Goal: Information Seeking & Learning: Check status

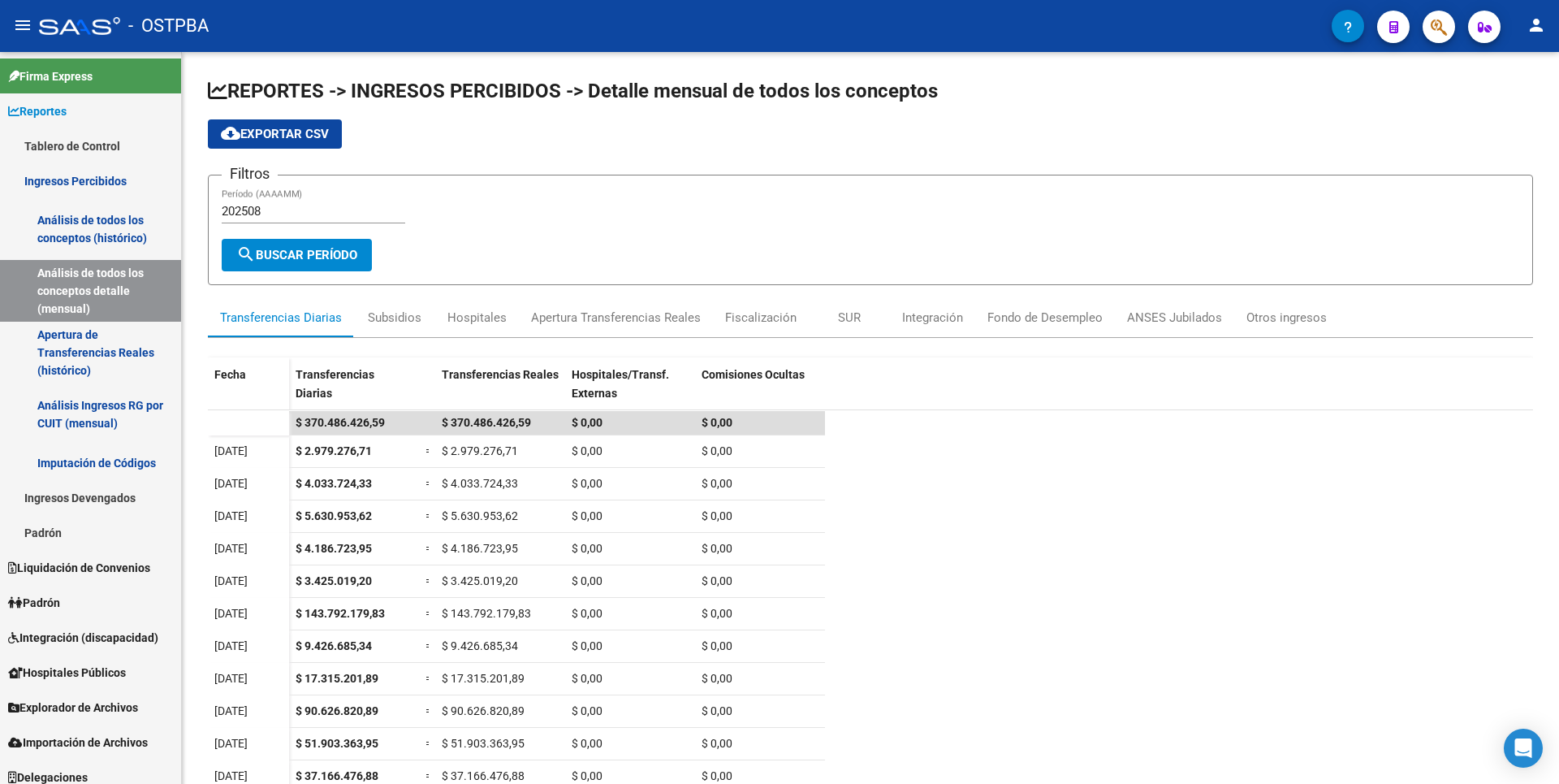
scroll to position [174, 0]
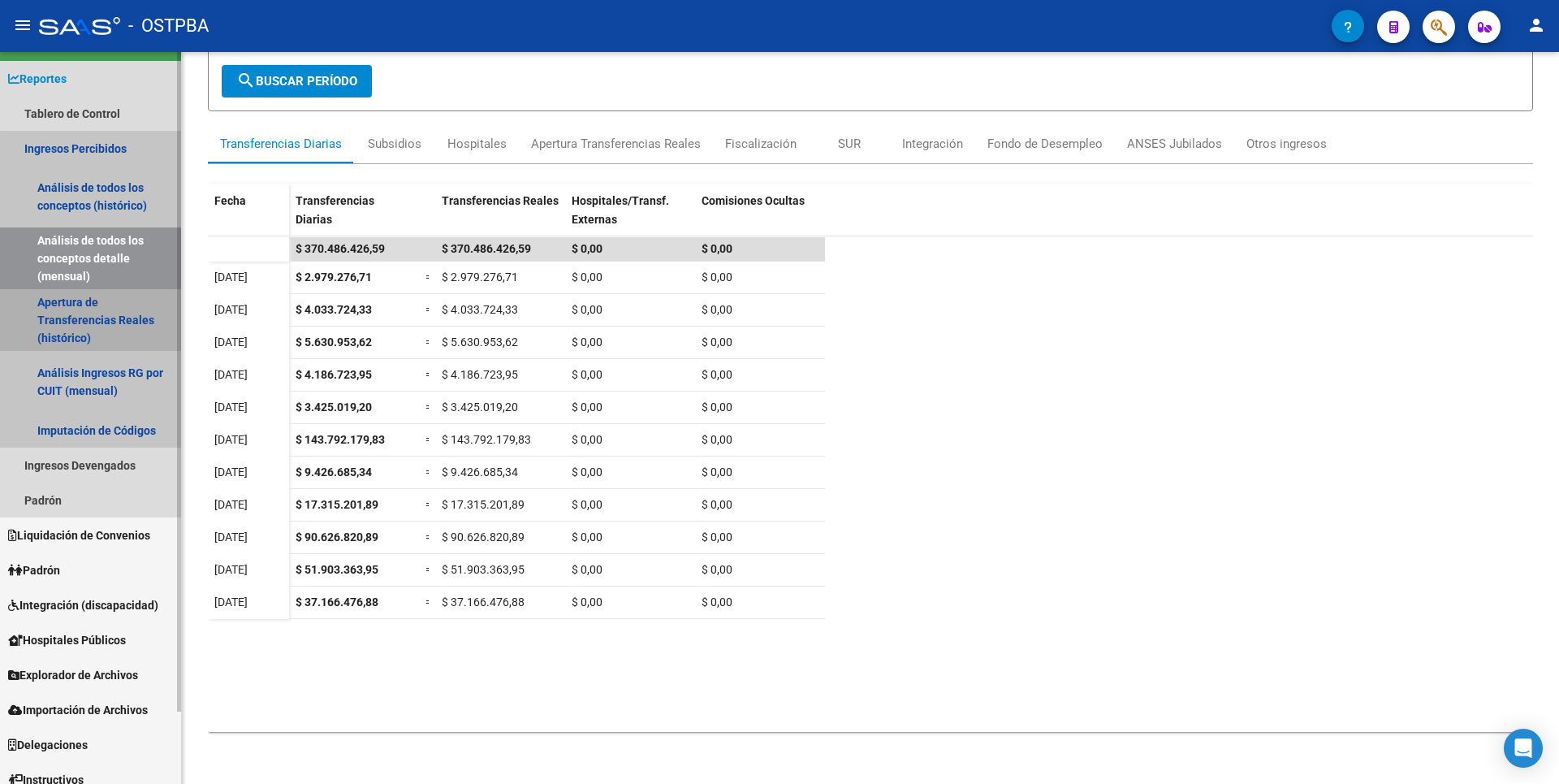
click at [120, 310] on link "Apertura de Transferencias Reales (histórico)" at bounding box center [91, 319] width 181 height 61
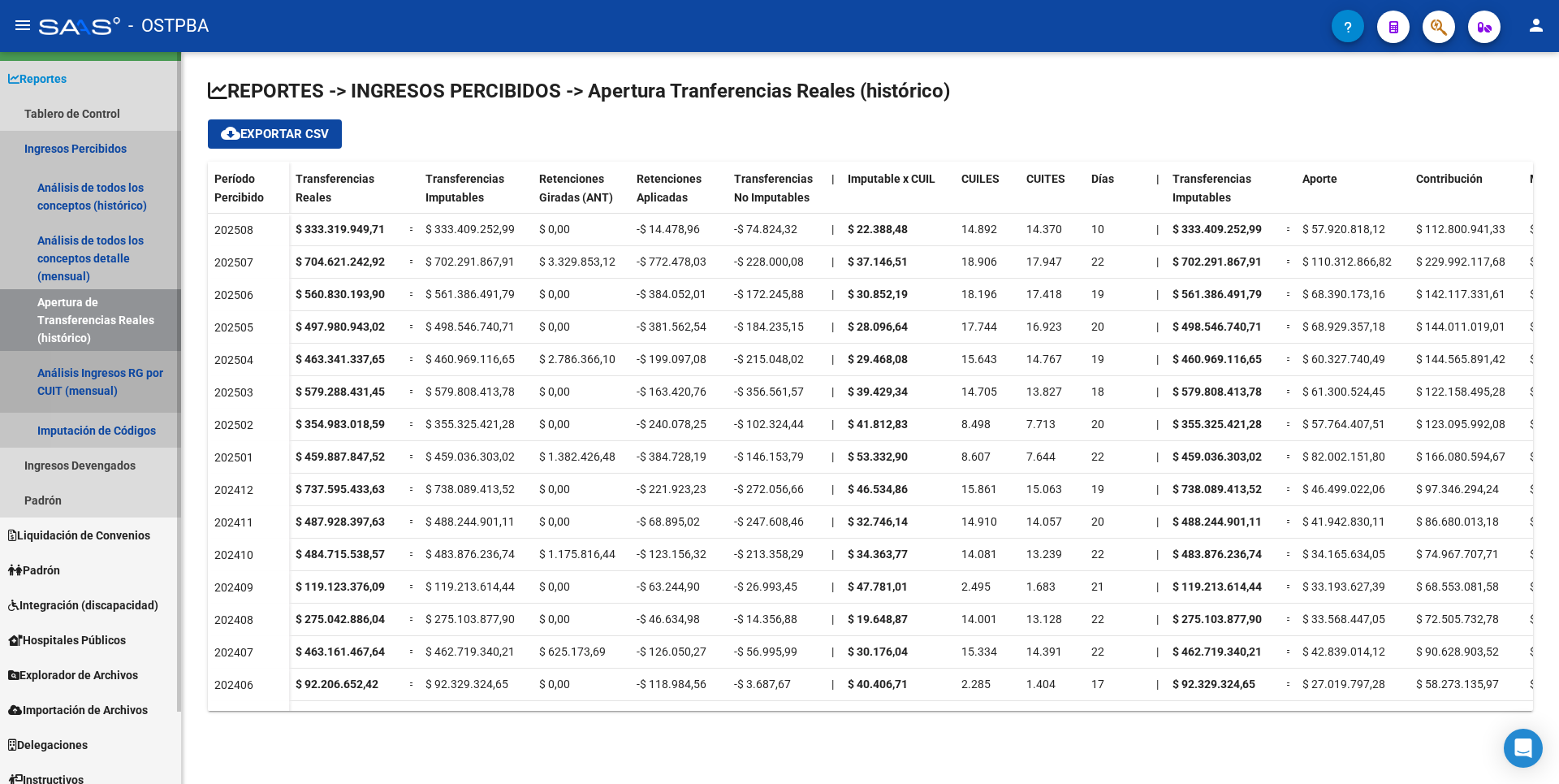
click at [144, 393] on link "Análisis Ingresos RG por CUIT (mensual)" at bounding box center [91, 381] width 181 height 61
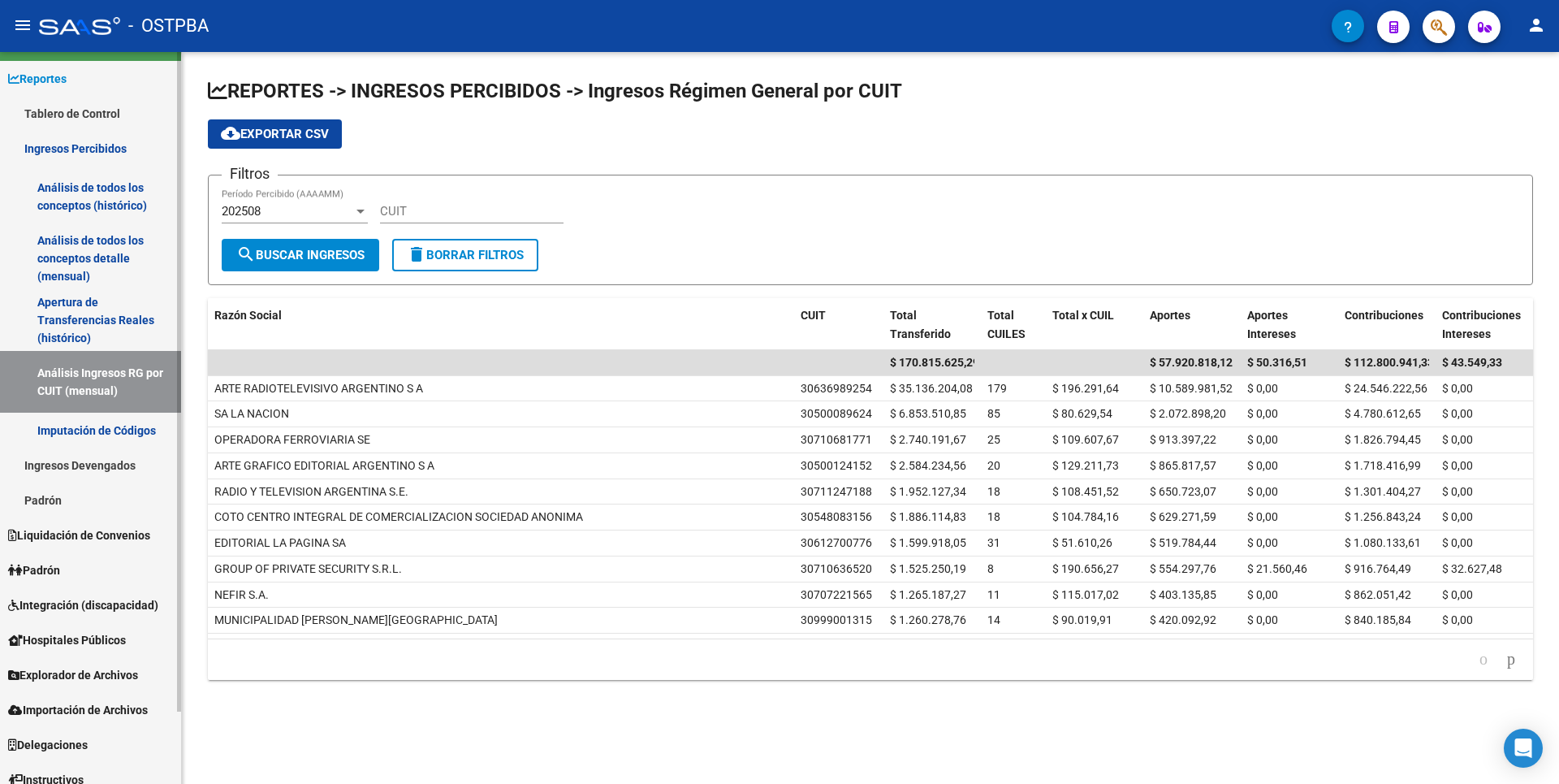
click at [121, 467] on link "Ingresos Devengados" at bounding box center [91, 464] width 181 height 35
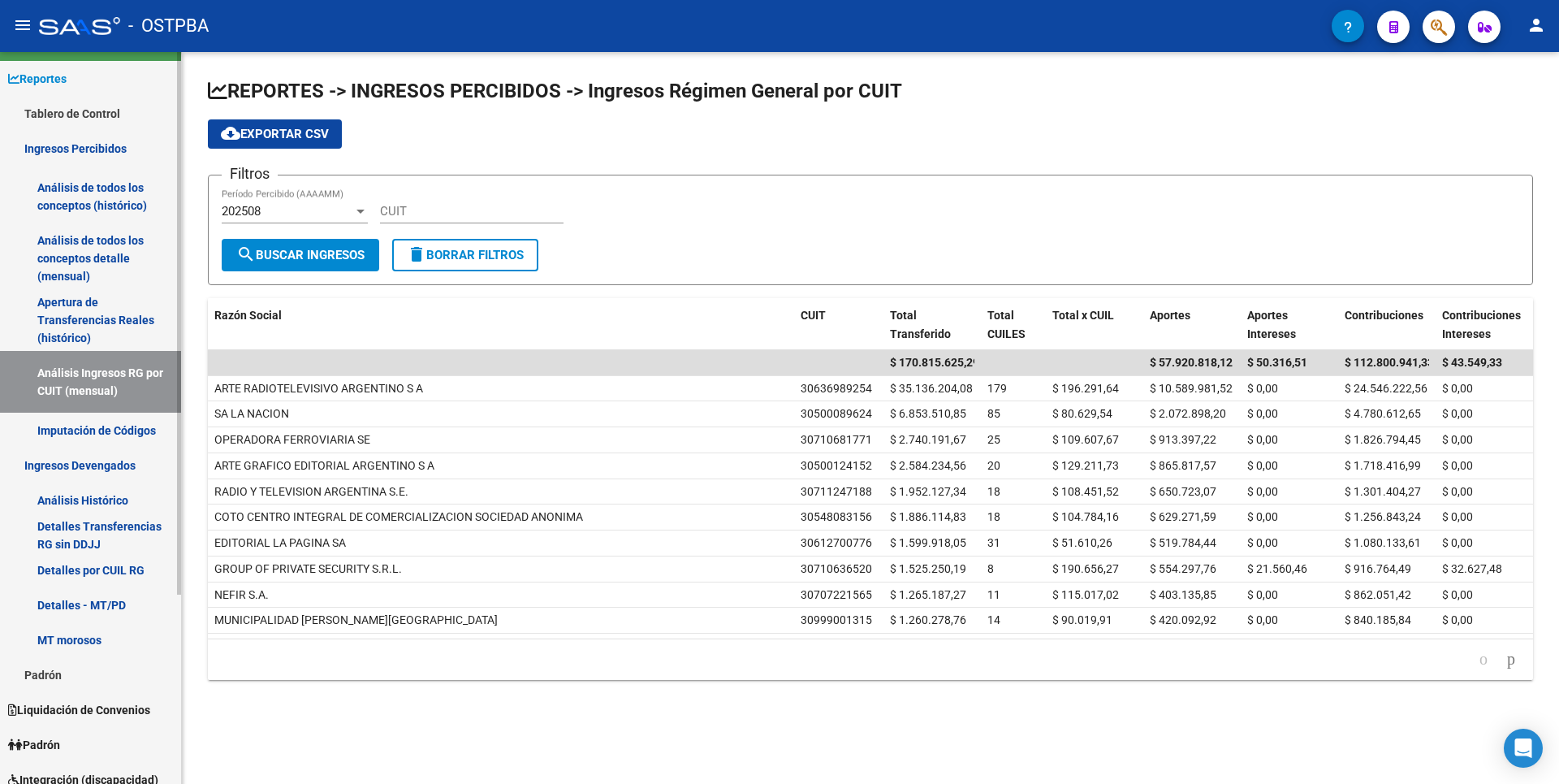
click at [101, 489] on link "Análisis Histórico" at bounding box center [91, 499] width 181 height 35
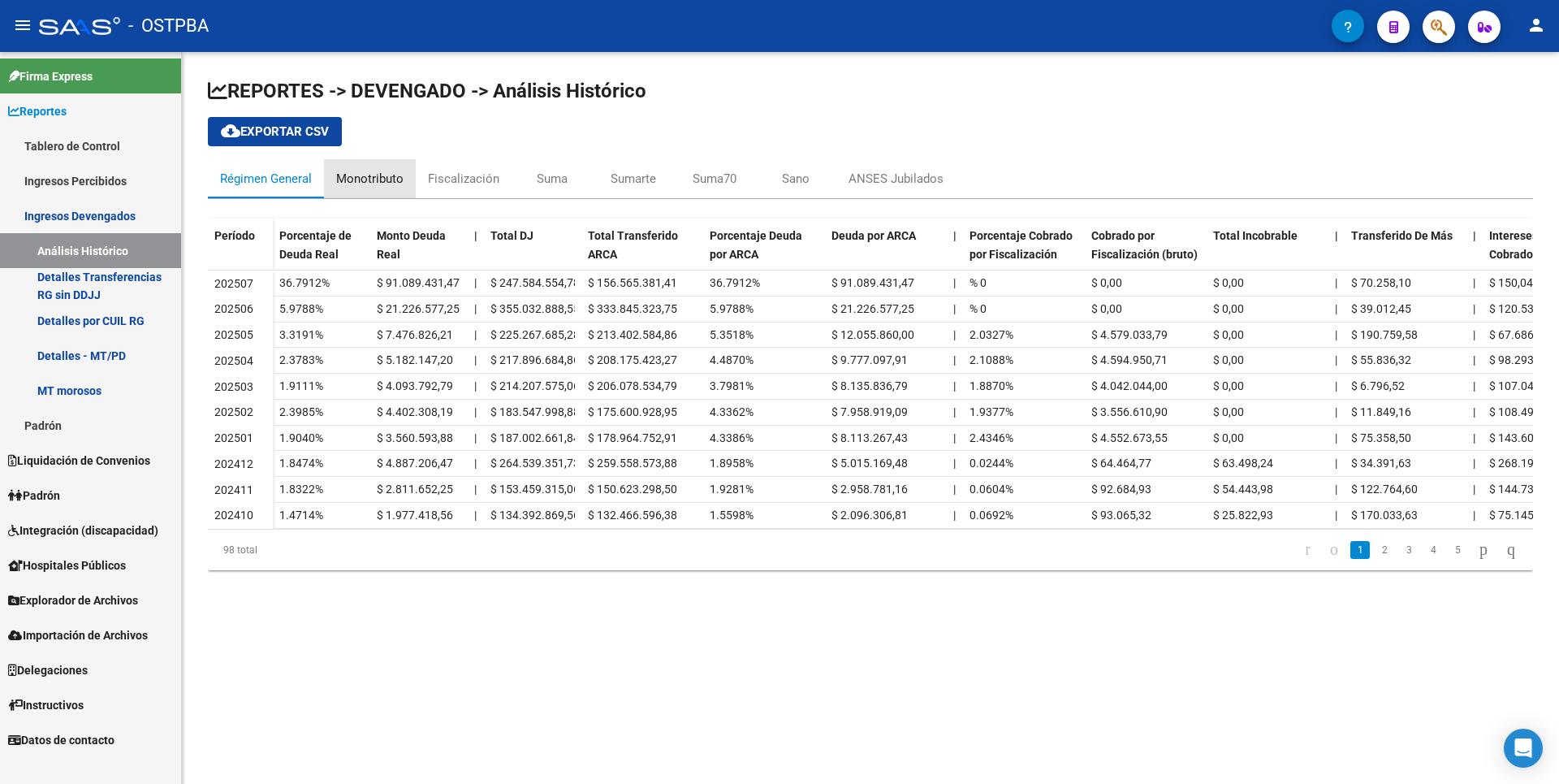
click at [380, 190] on div "Monotributo" at bounding box center [369, 178] width 92 height 39
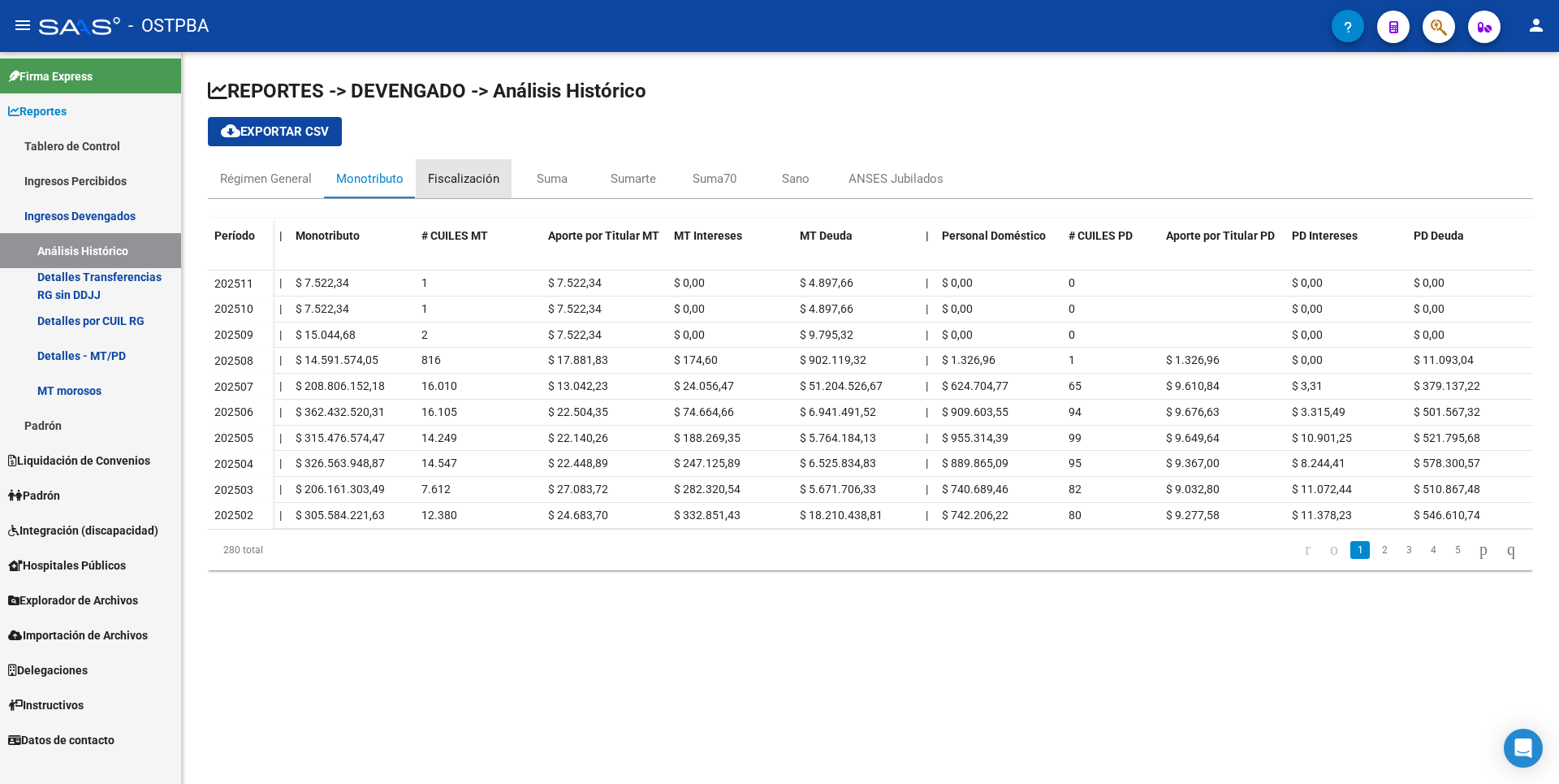
click at [453, 180] on div "Fiscalización" at bounding box center [464, 178] width 72 height 18
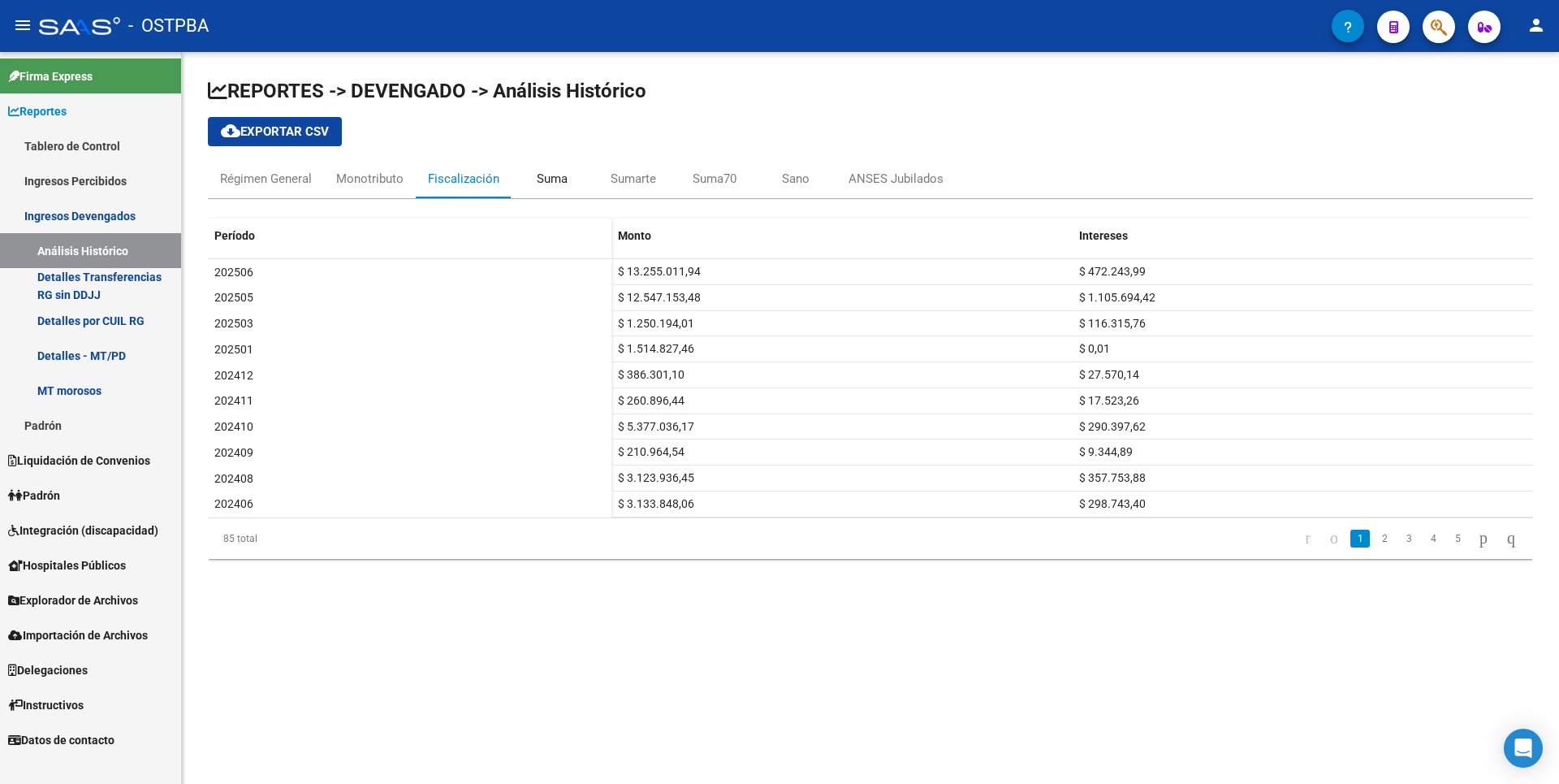
click at [548, 184] on div "Suma" at bounding box center [552, 178] width 31 height 18
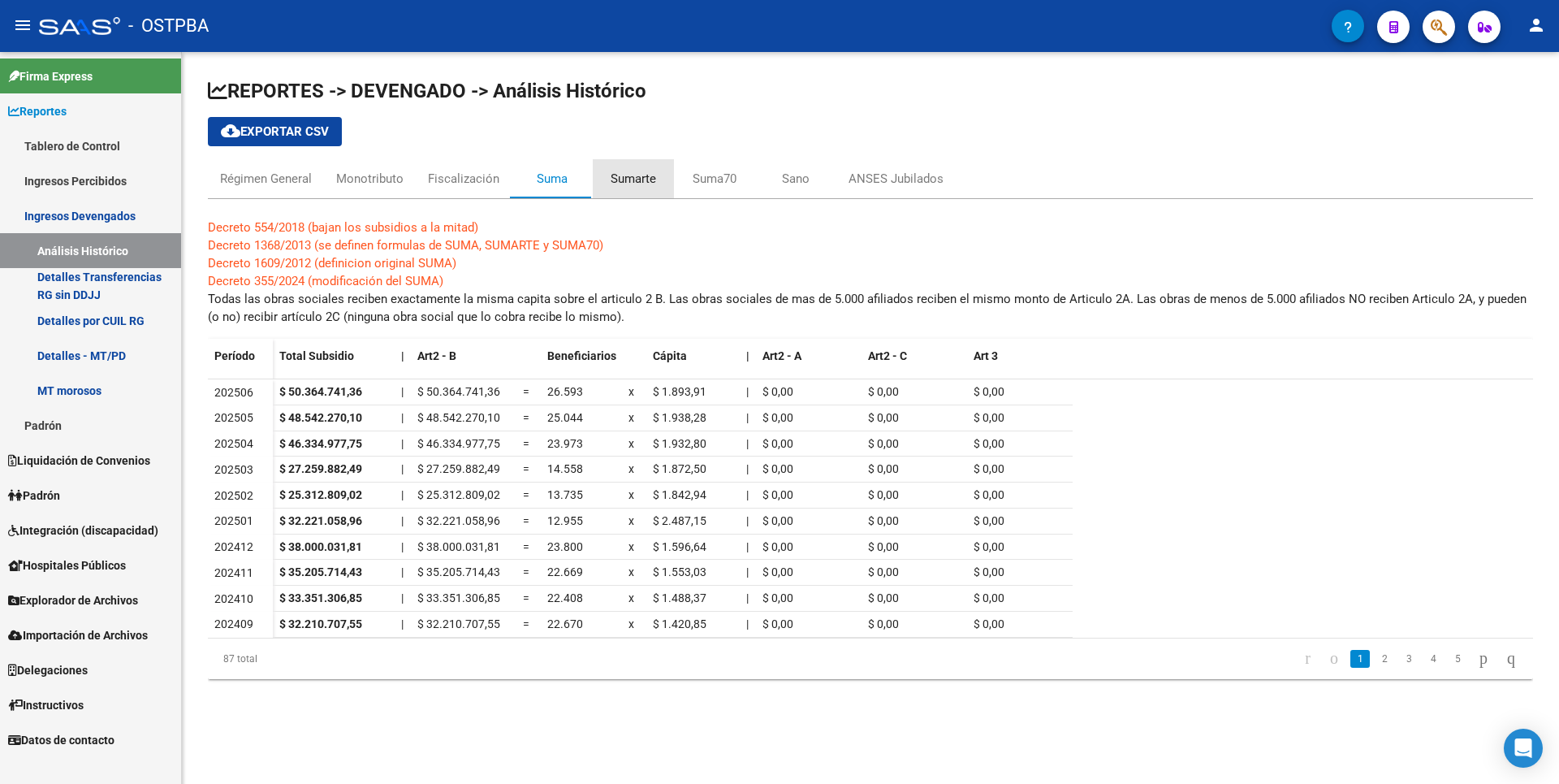
click at [631, 188] on div "Sumarte" at bounding box center [633, 178] width 81 height 39
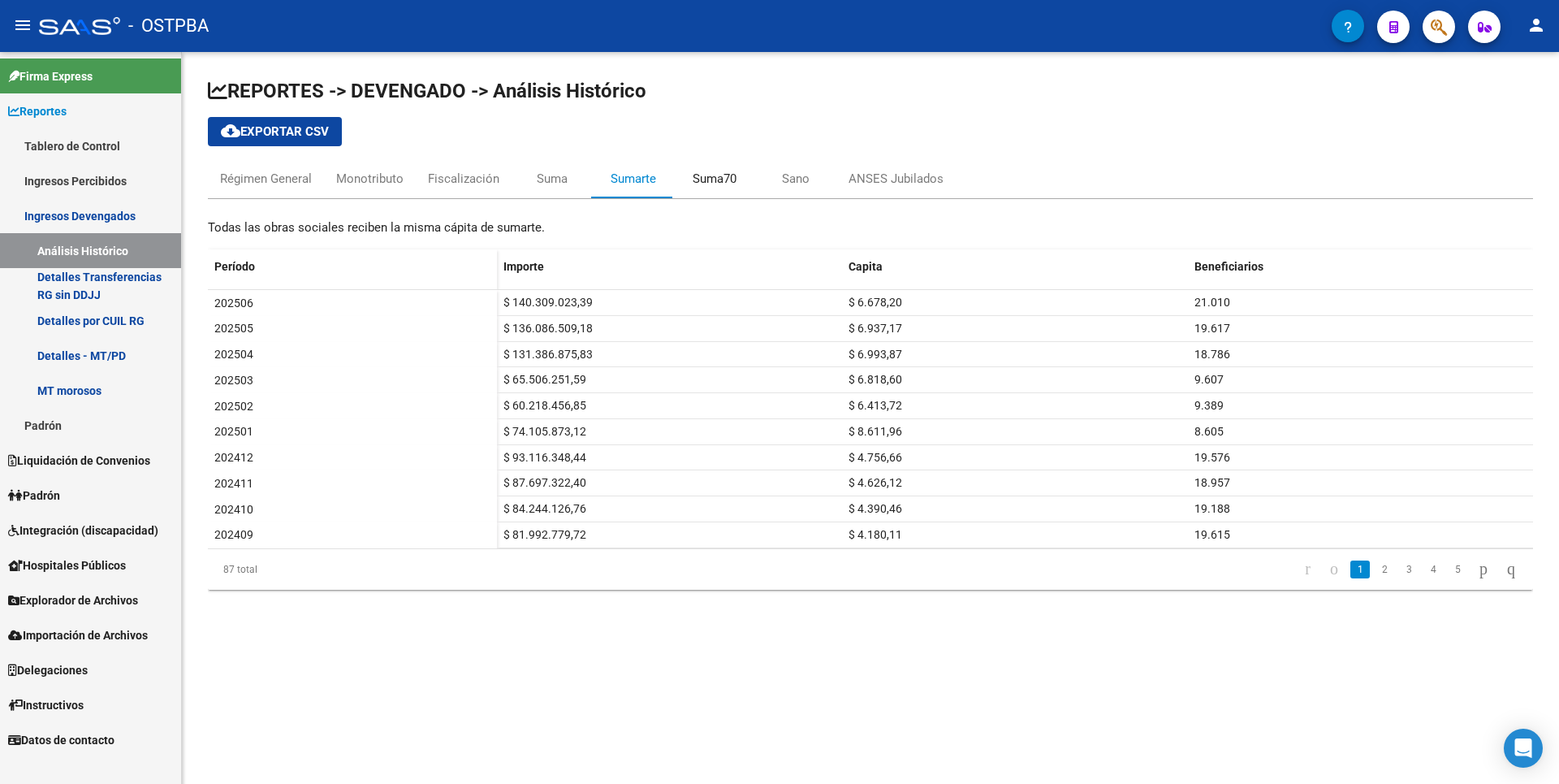
click at [687, 184] on div "Suma70" at bounding box center [714, 178] width 81 height 39
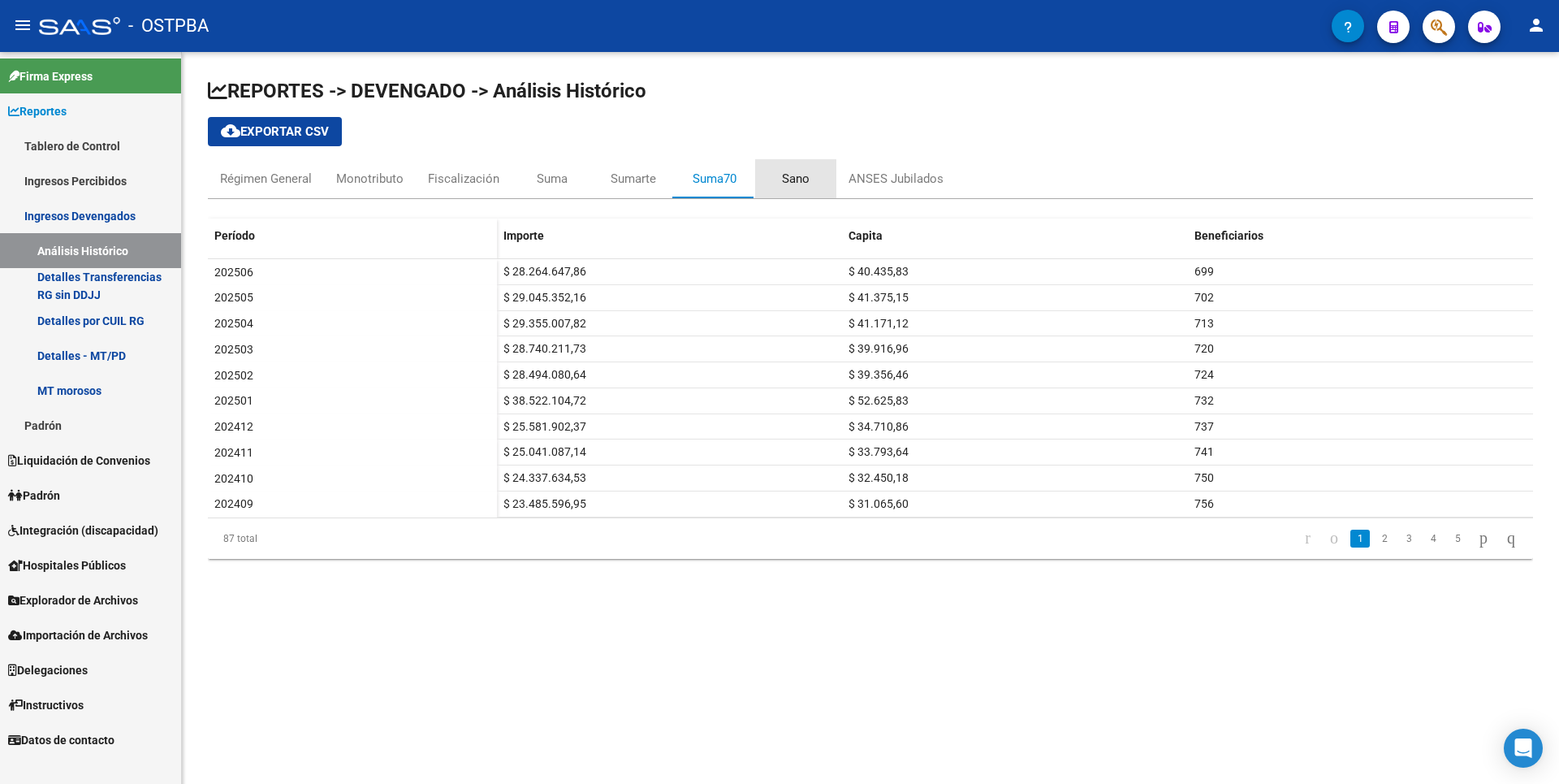
click at [782, 184] on div "Sano" at bounding box center [796, 178] width 27 height 18
click at [875, 180] on div "ANSES Jubilados" at bounding box center [896, 178] width 95 height 18
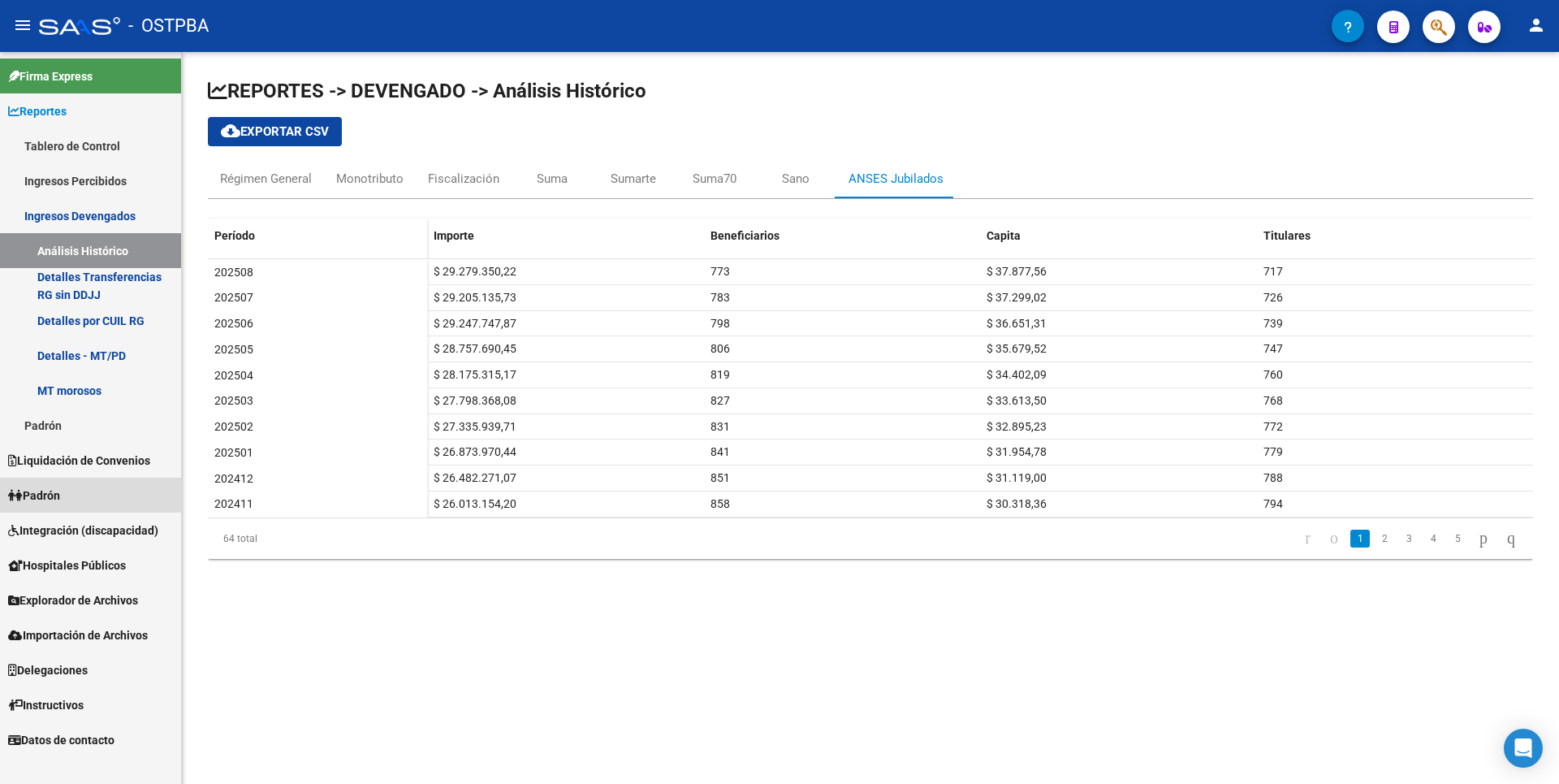
click at [42, 480] on link "Padrón" at bounding box center [91, 494] width 181 height 35
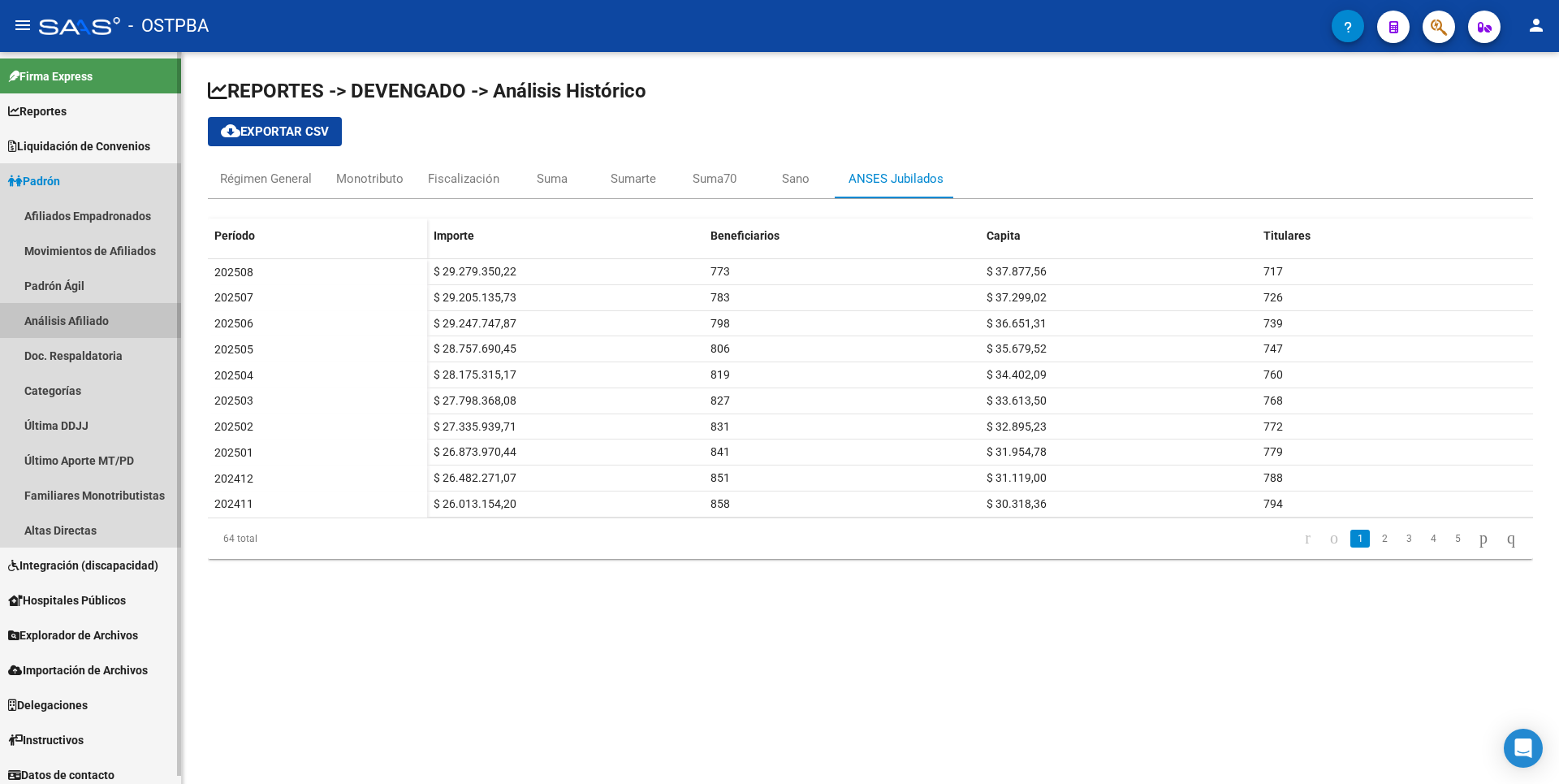
click at [78, 324] on link "Análisis Afiliado" at bounding box center [91, 320] width 181 height 35
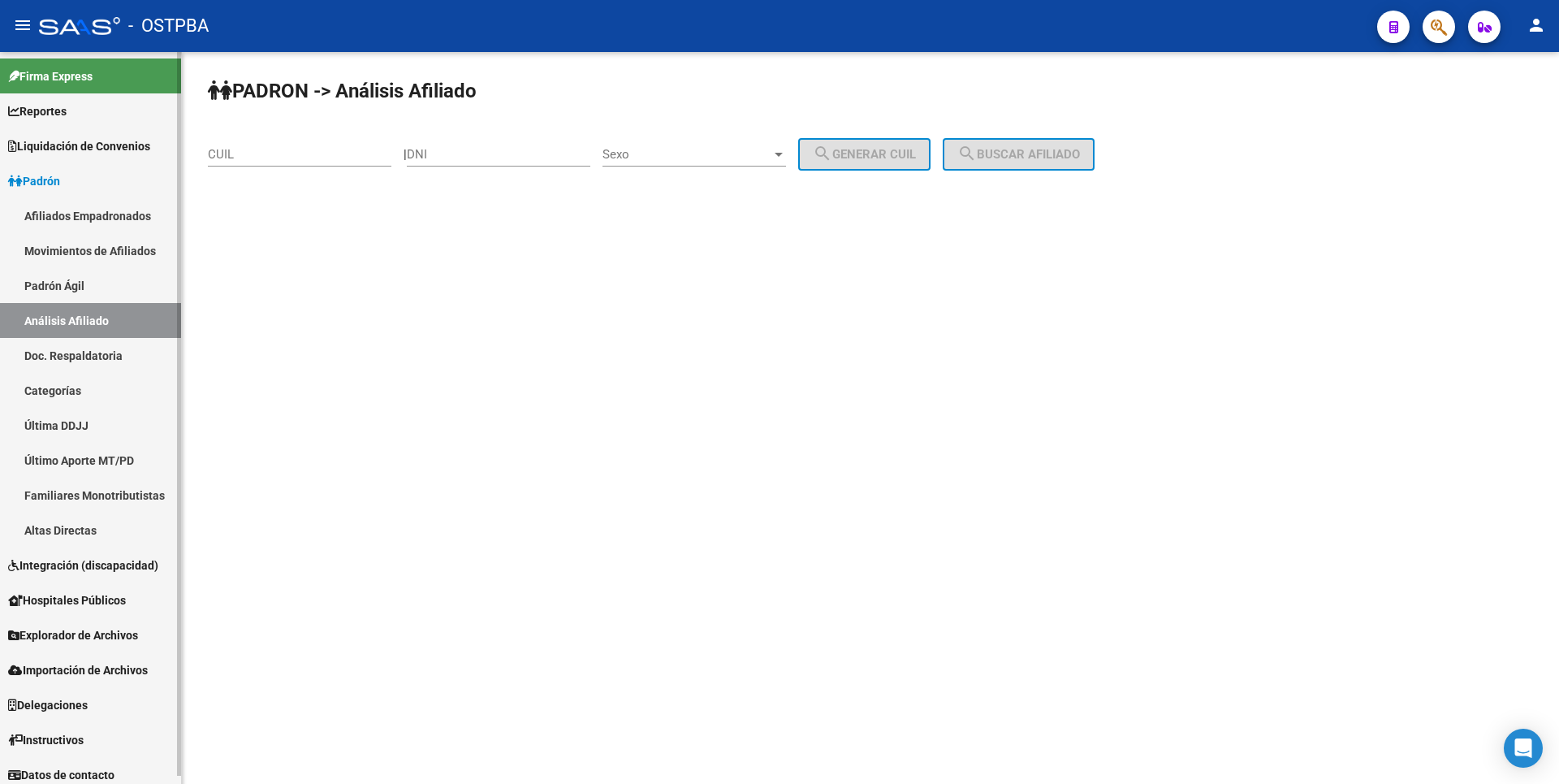
click at [86, 600] on span "Hospitales Públicos" at bounding box center [67, 600] width 118 height 18
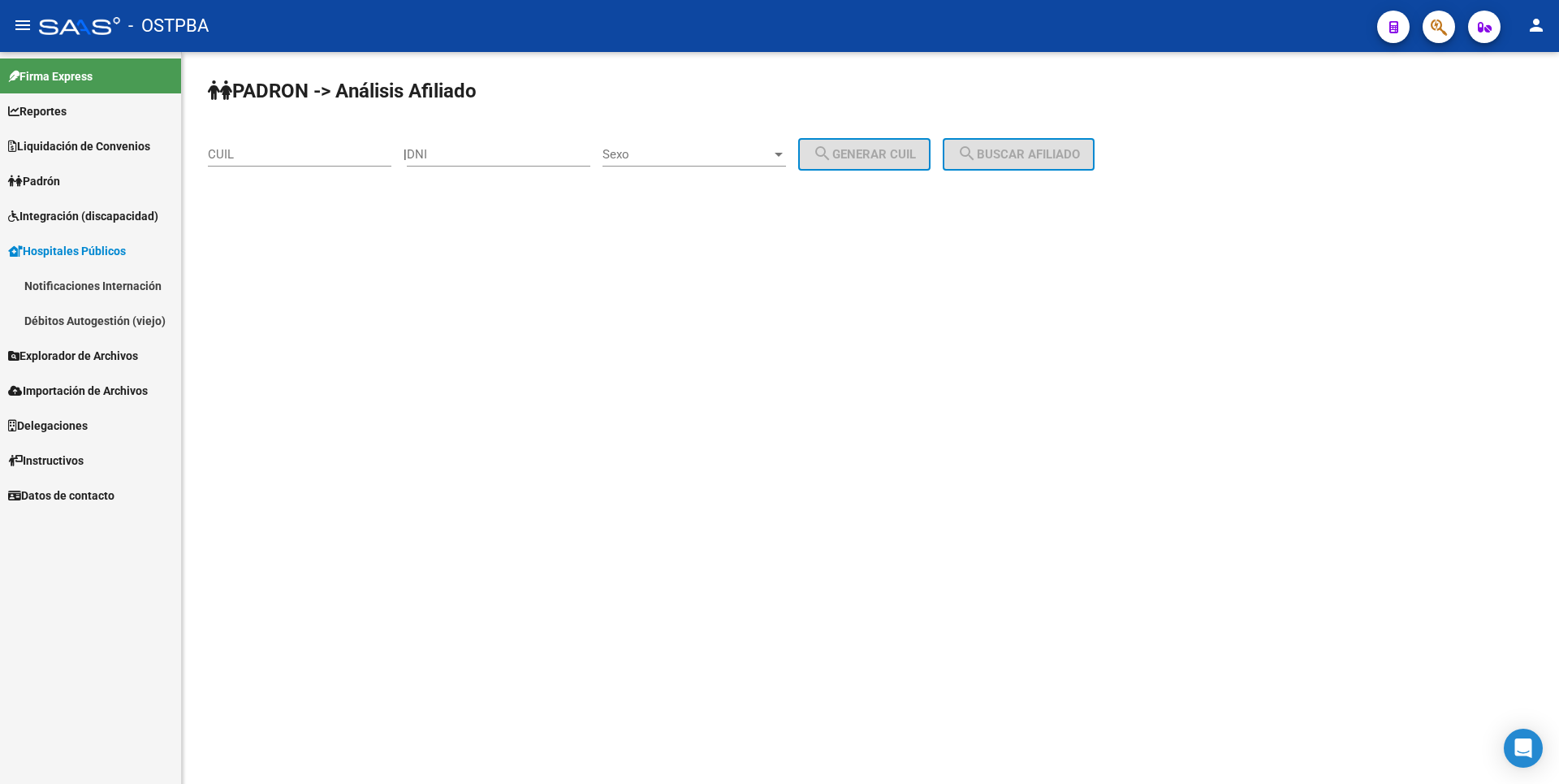
click at [89, 353] on span "Explorador de Archivos" at bounding box center [74, 355] width 130 height 18
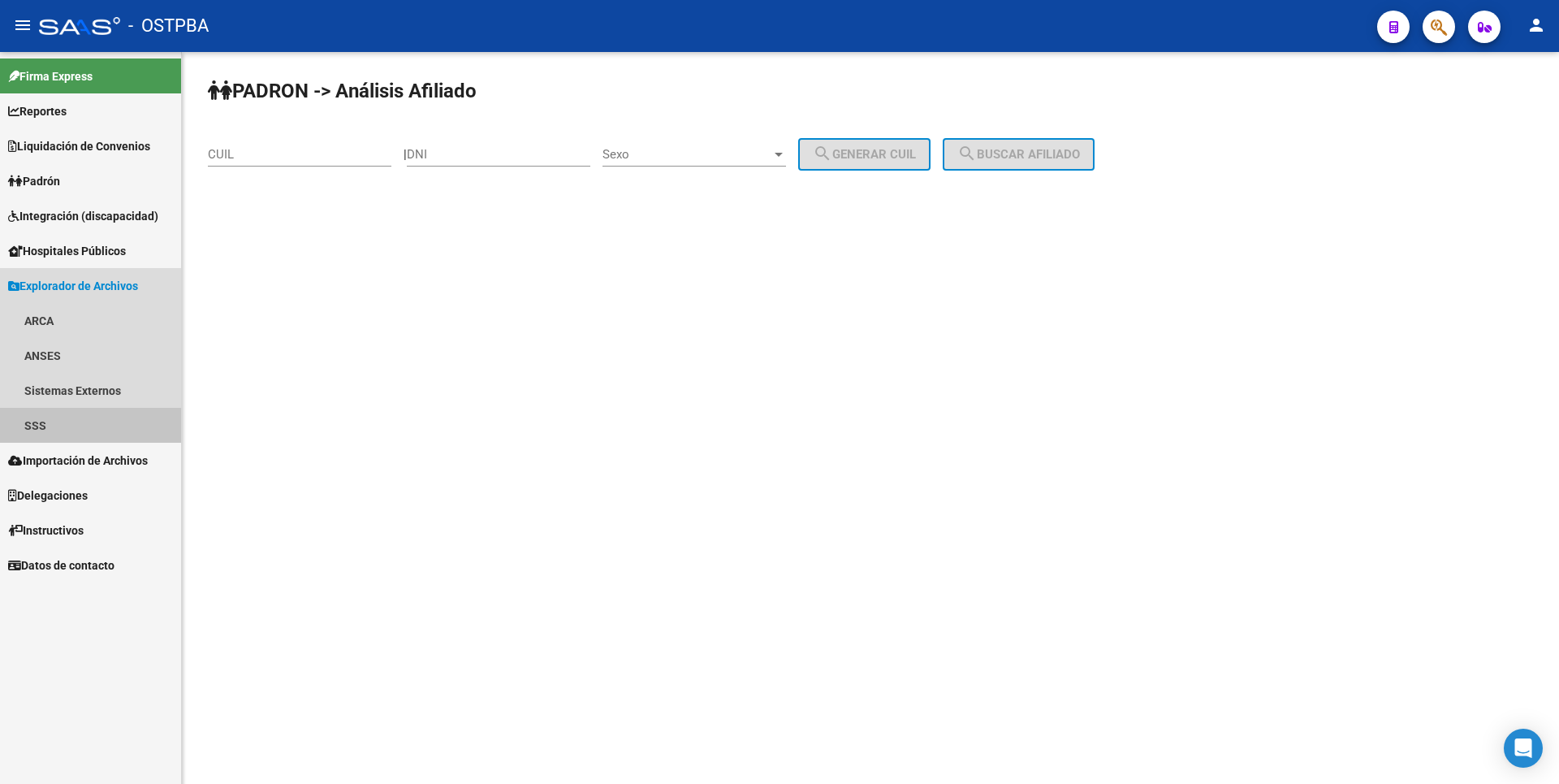
click at [47, 428] on link "SSS" at bounding box center [91, 425] width 181 height 35
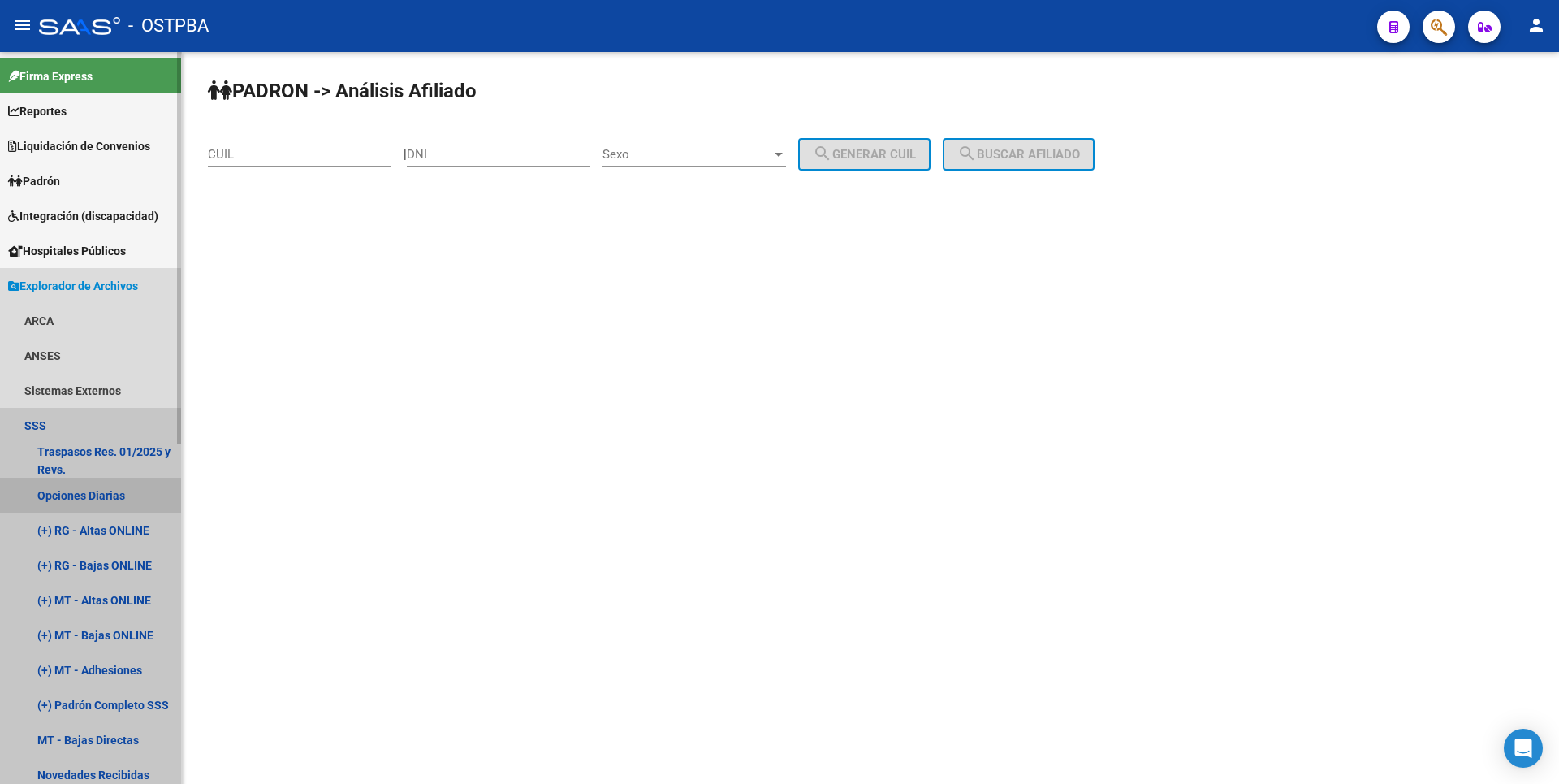
click at [75, 507] on link "Opciones Diarias" at bounding box center [91, 494] width 181 height 35
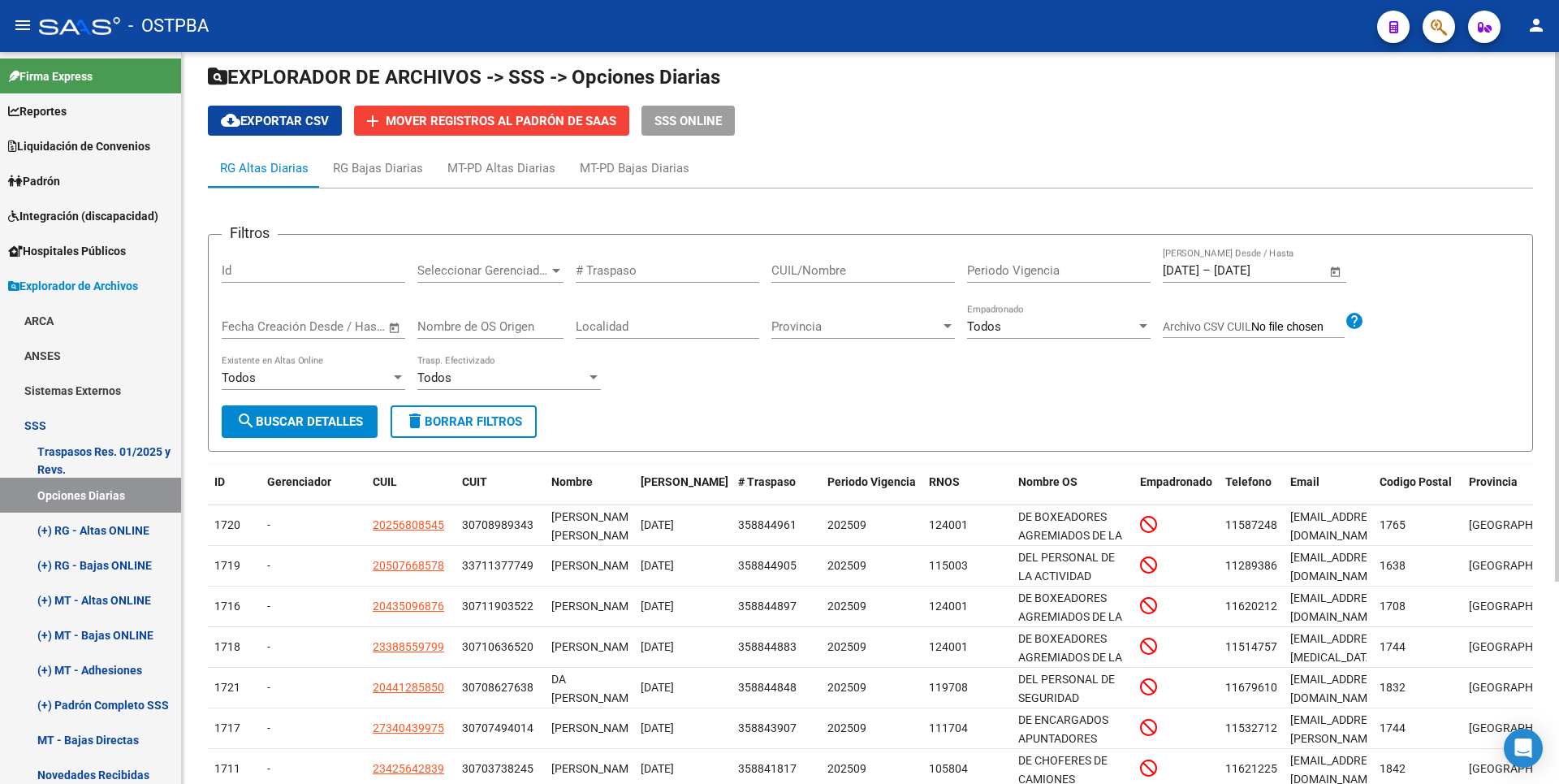
scroll to position [37, 0]
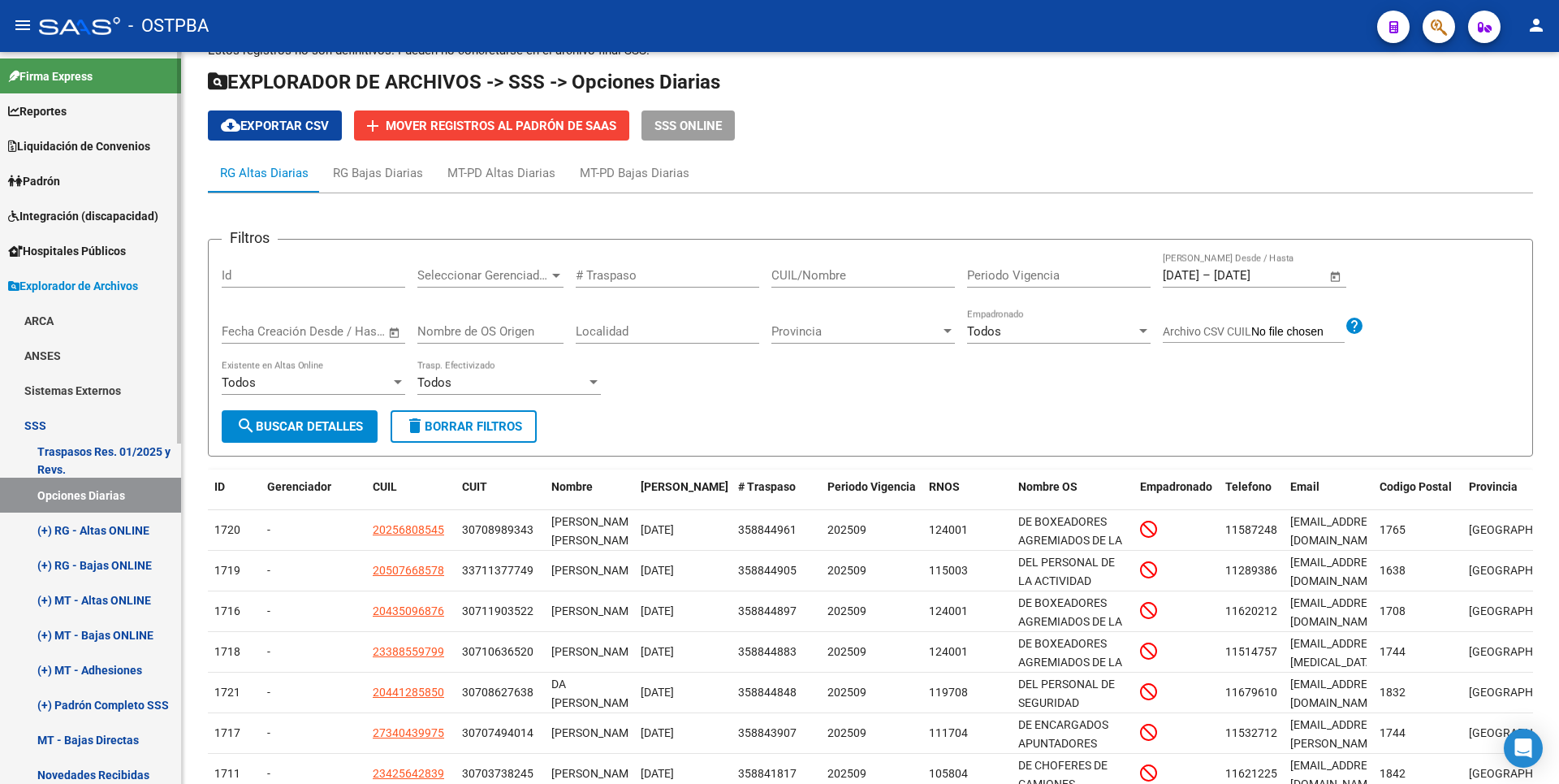
click at [134, 538] on link "(+) RG - Altas ONLINE" at bounding box center [91, 529] width 181 height 35
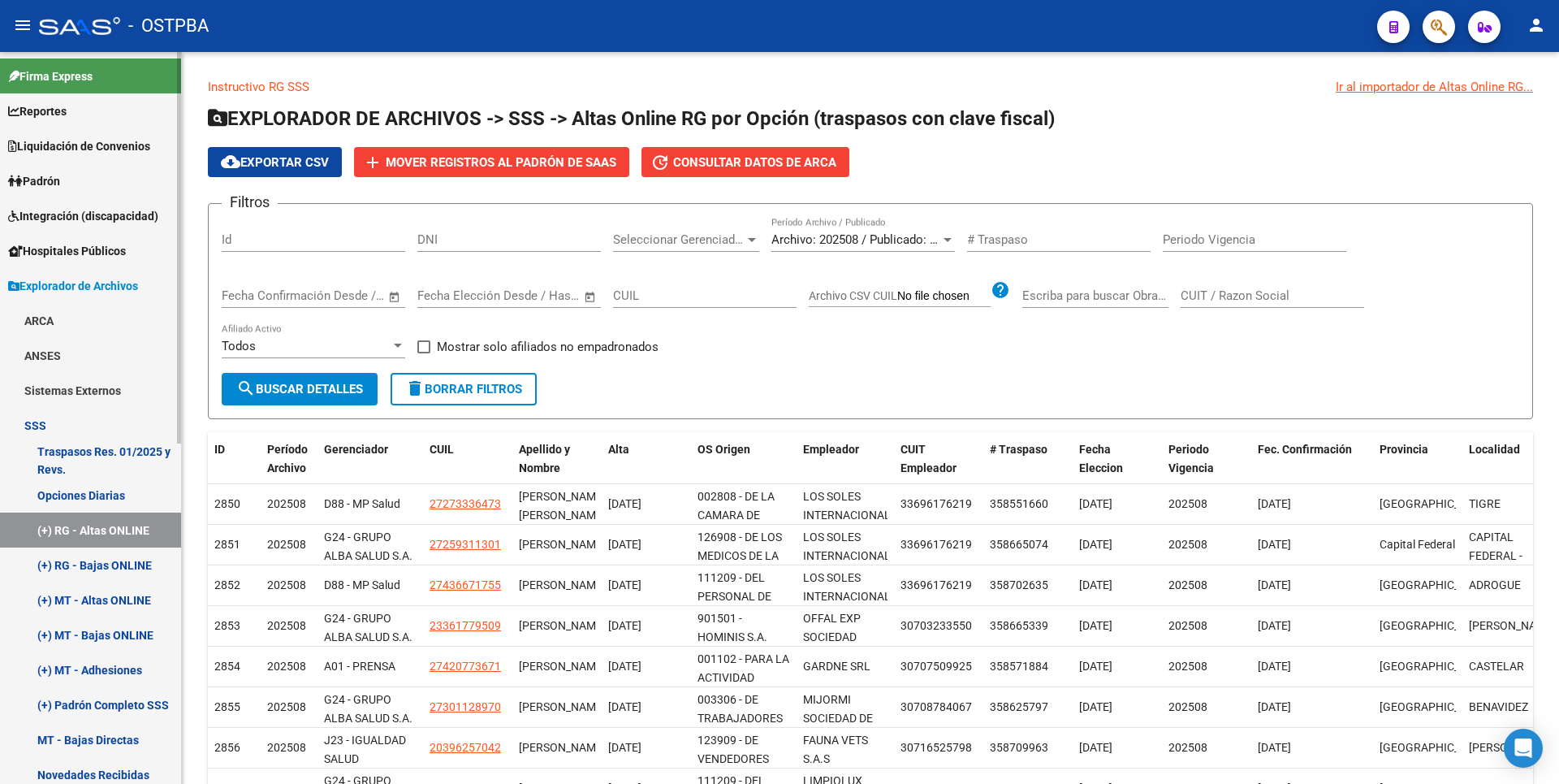
click at [132, 622] on link "(+) MT - Bajas ONLINE" at bounding box center [91, 634] width 181 height 35
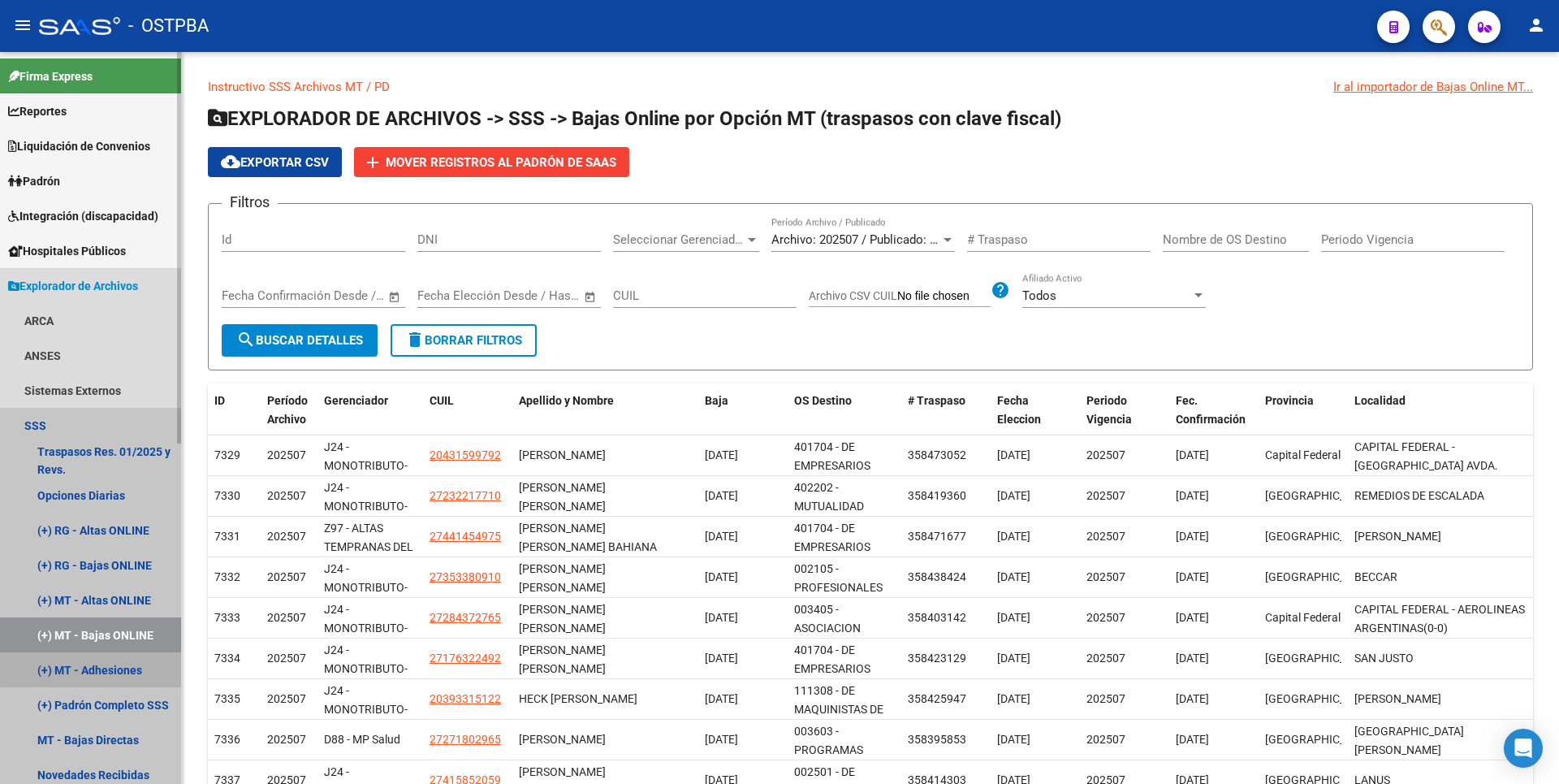
click at [120, 661] on link "(+) MT - Adhesiones" at bounding box center [91, 669] width 181 height 35
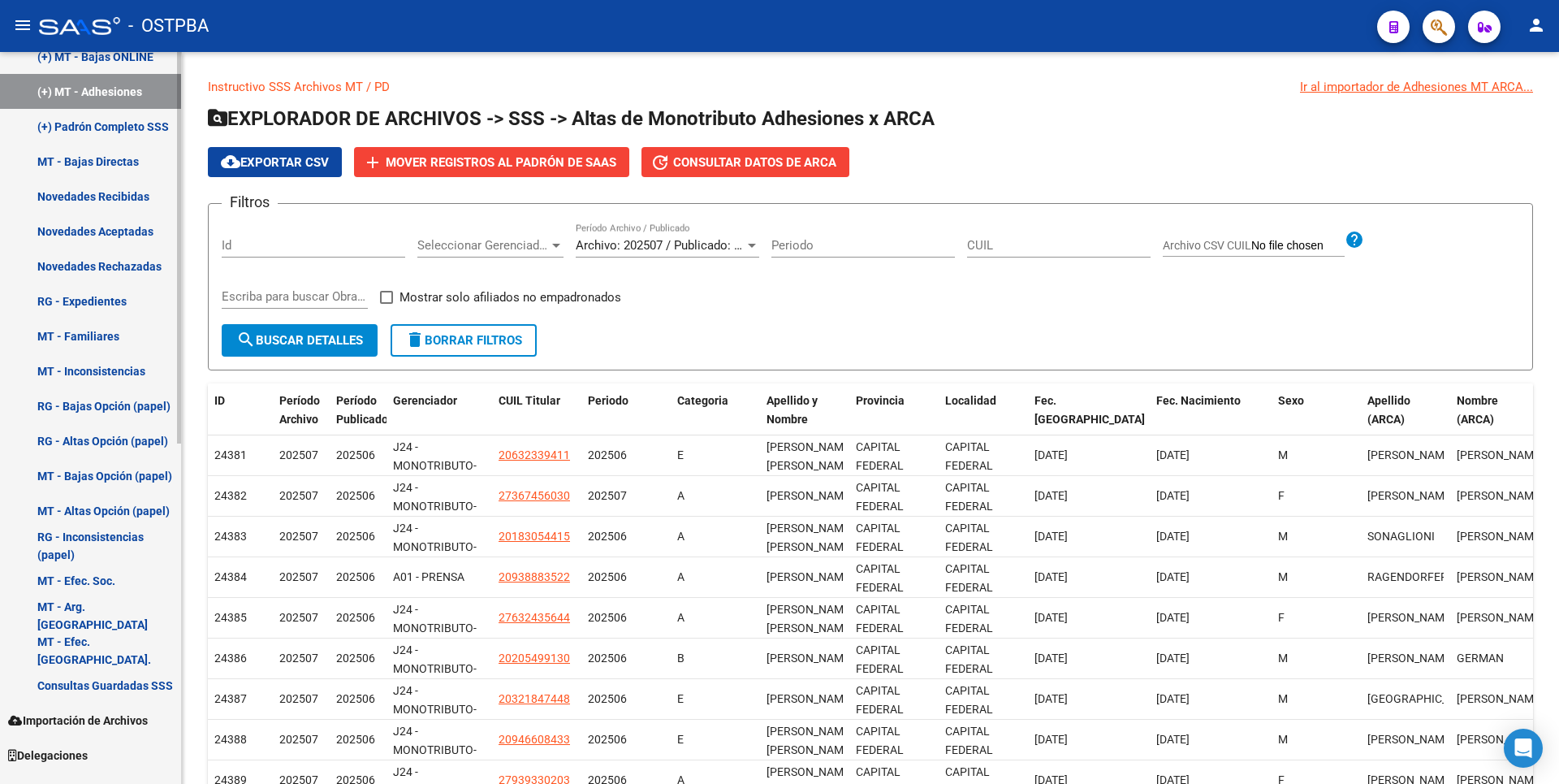
scroll to position [637, 0]
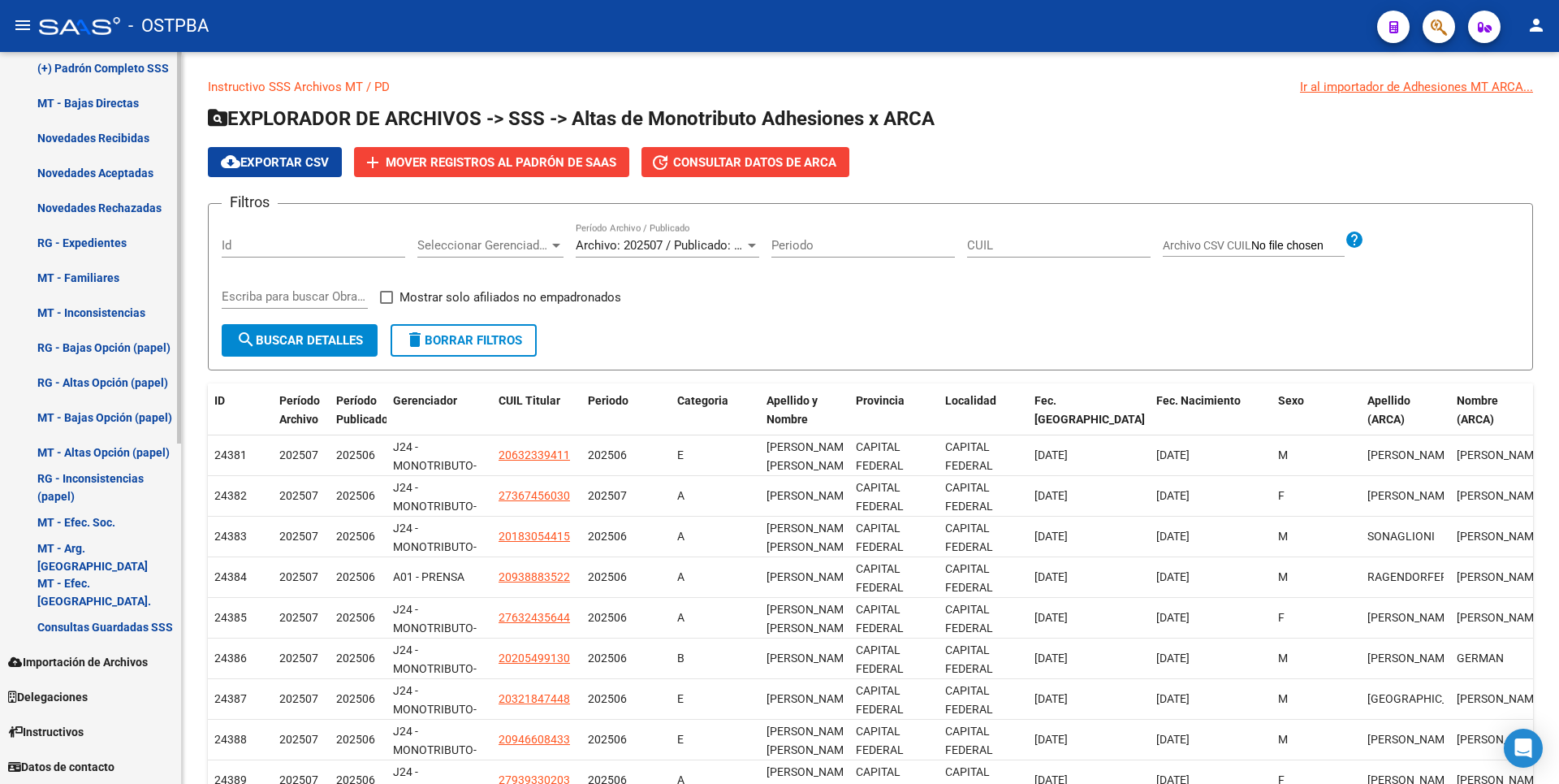
click at [106, 253] on link "RG - Expedientes" at bounding box center [91, 242] width 181 height 35
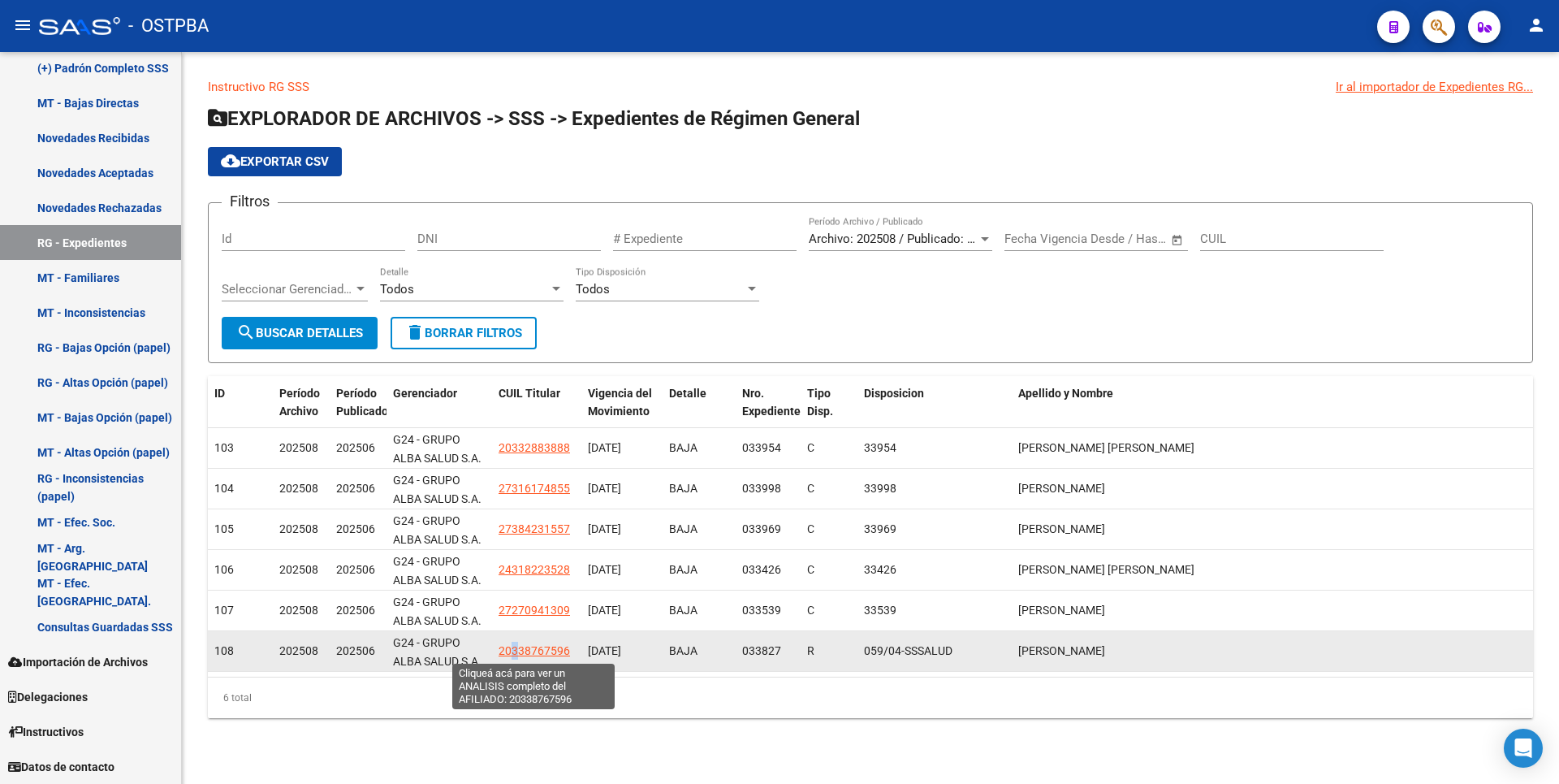
click at [515, 653] on span "20338767596" at bounding box center [534, 650] width 72 height 13
type textarea "20338767596"
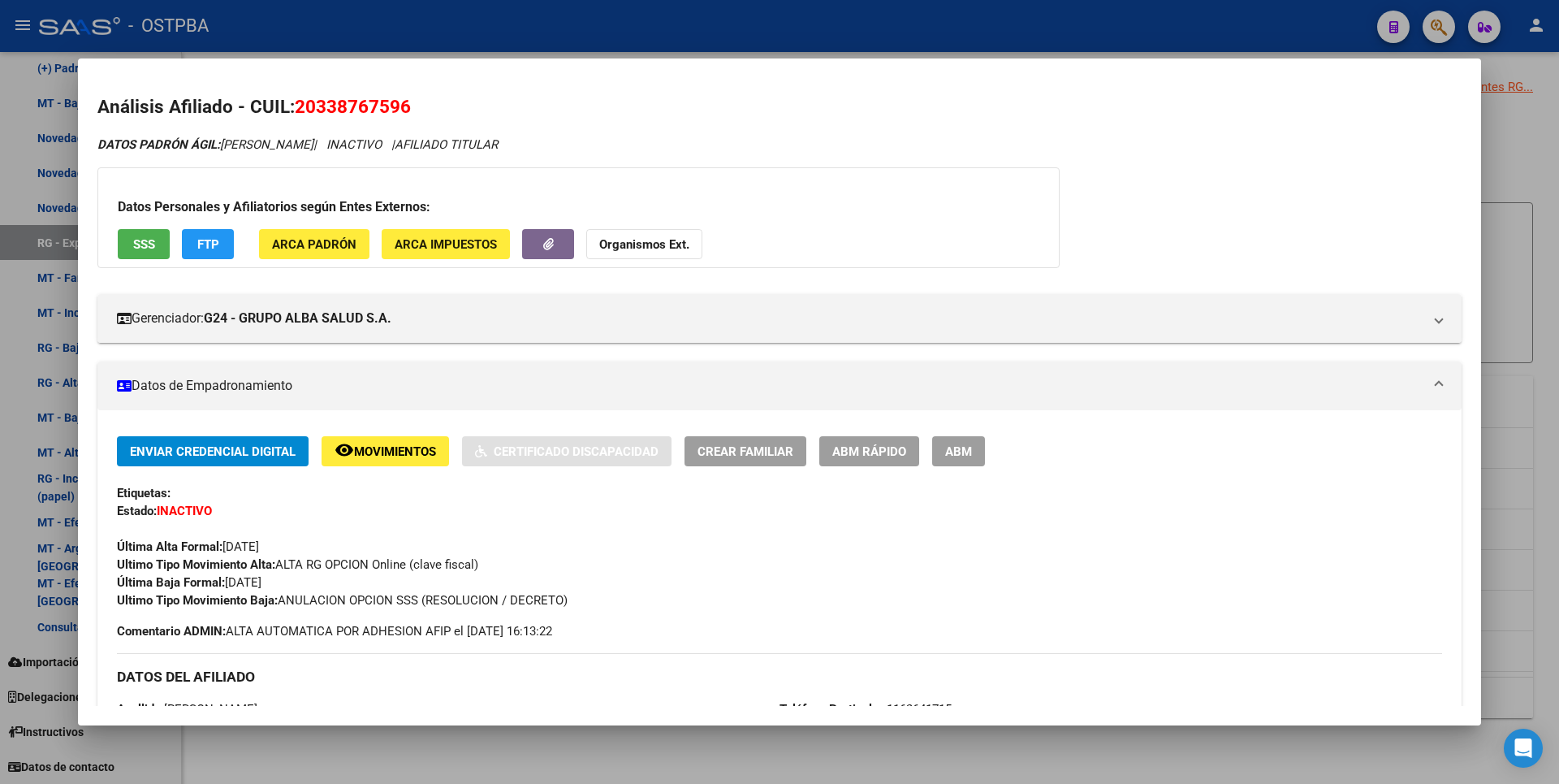
click at [512, 752] on div at bounding box center [780, 392] width 1559 height 784
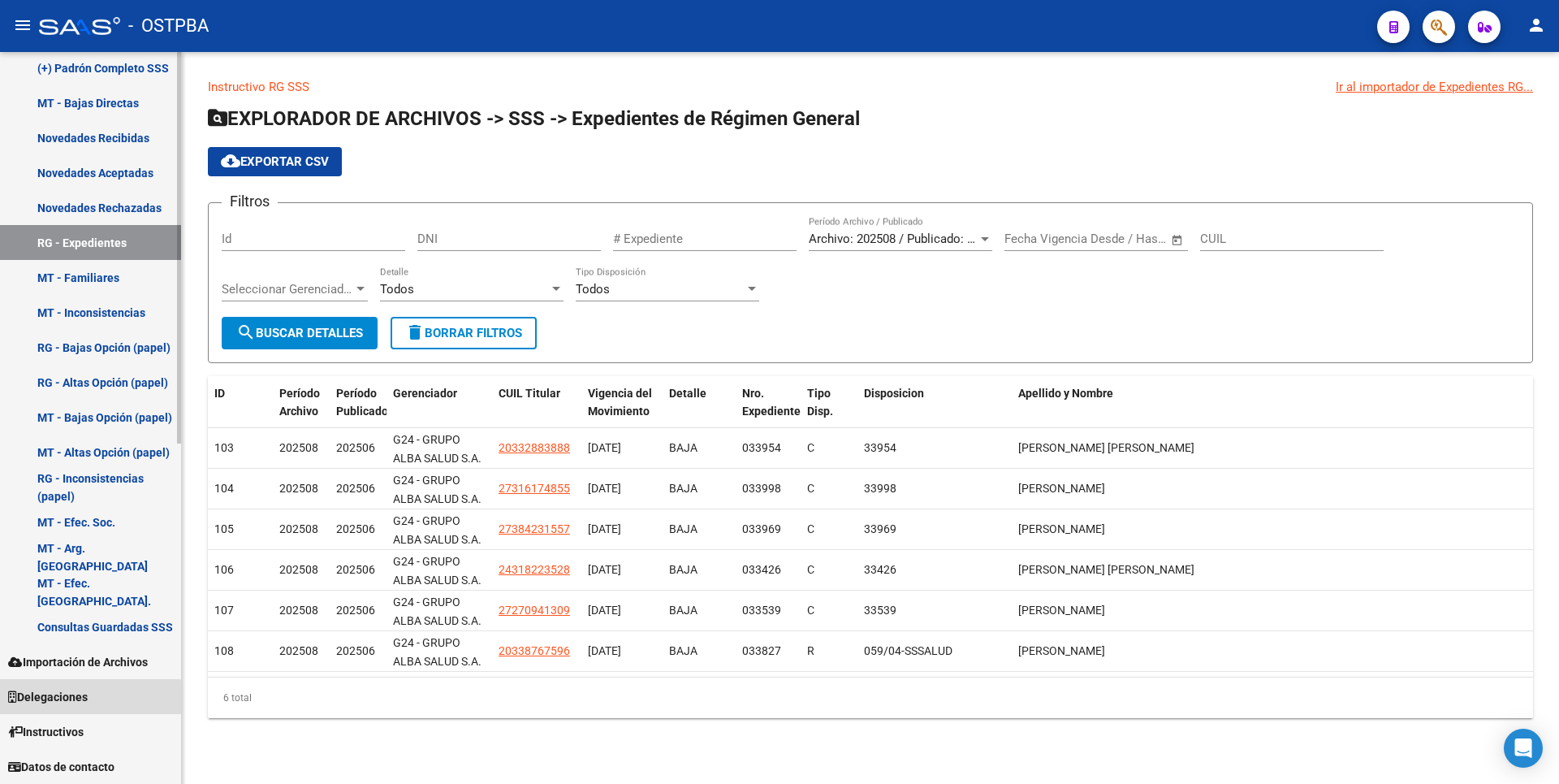
click at [68, 700] on span "Delegaciones" at bounding box center [48, 696] width 79 height 18
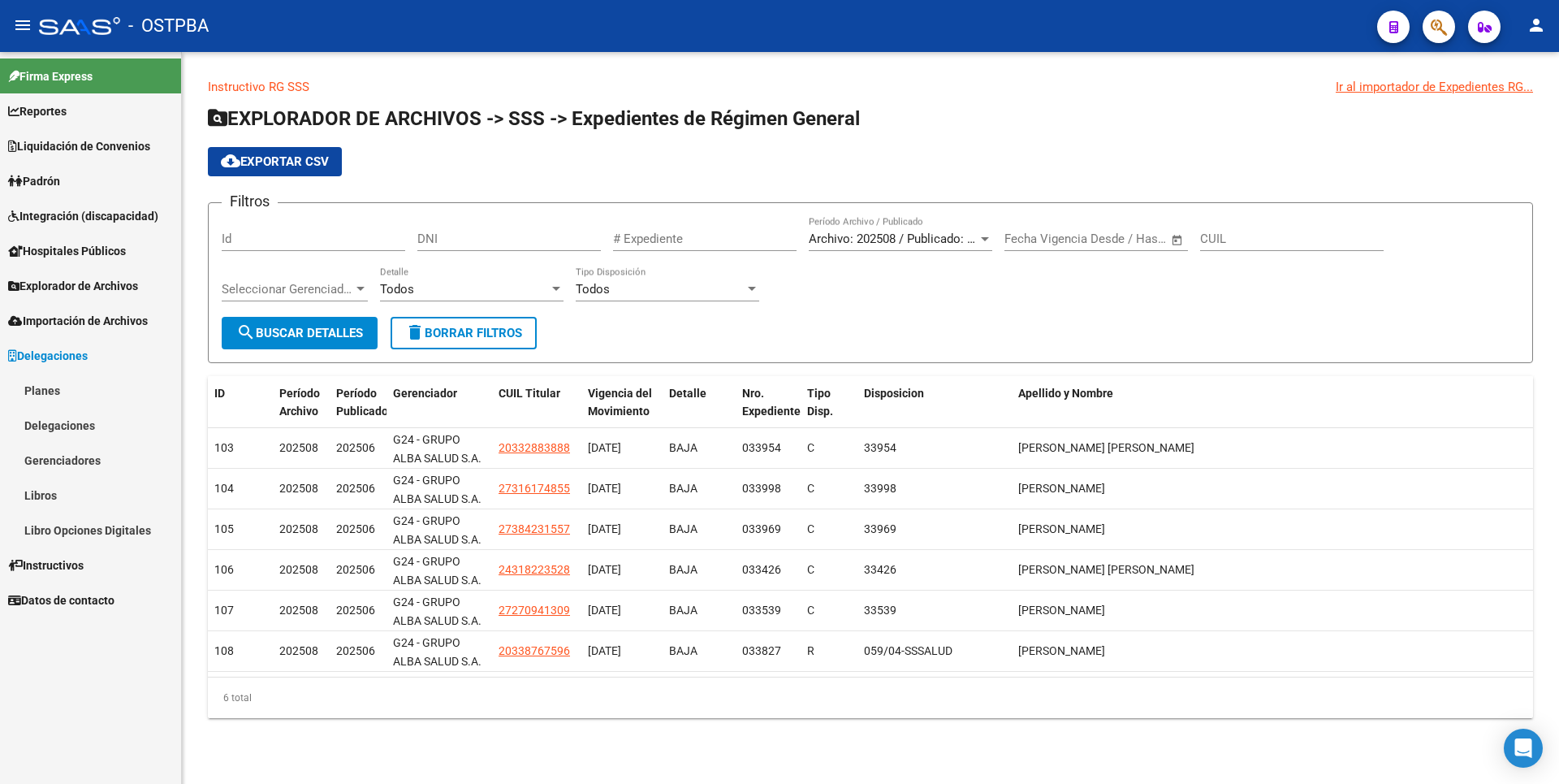
click at [55, 492] on link "Libros" at bounding box center [91, 494] width 181 height 35
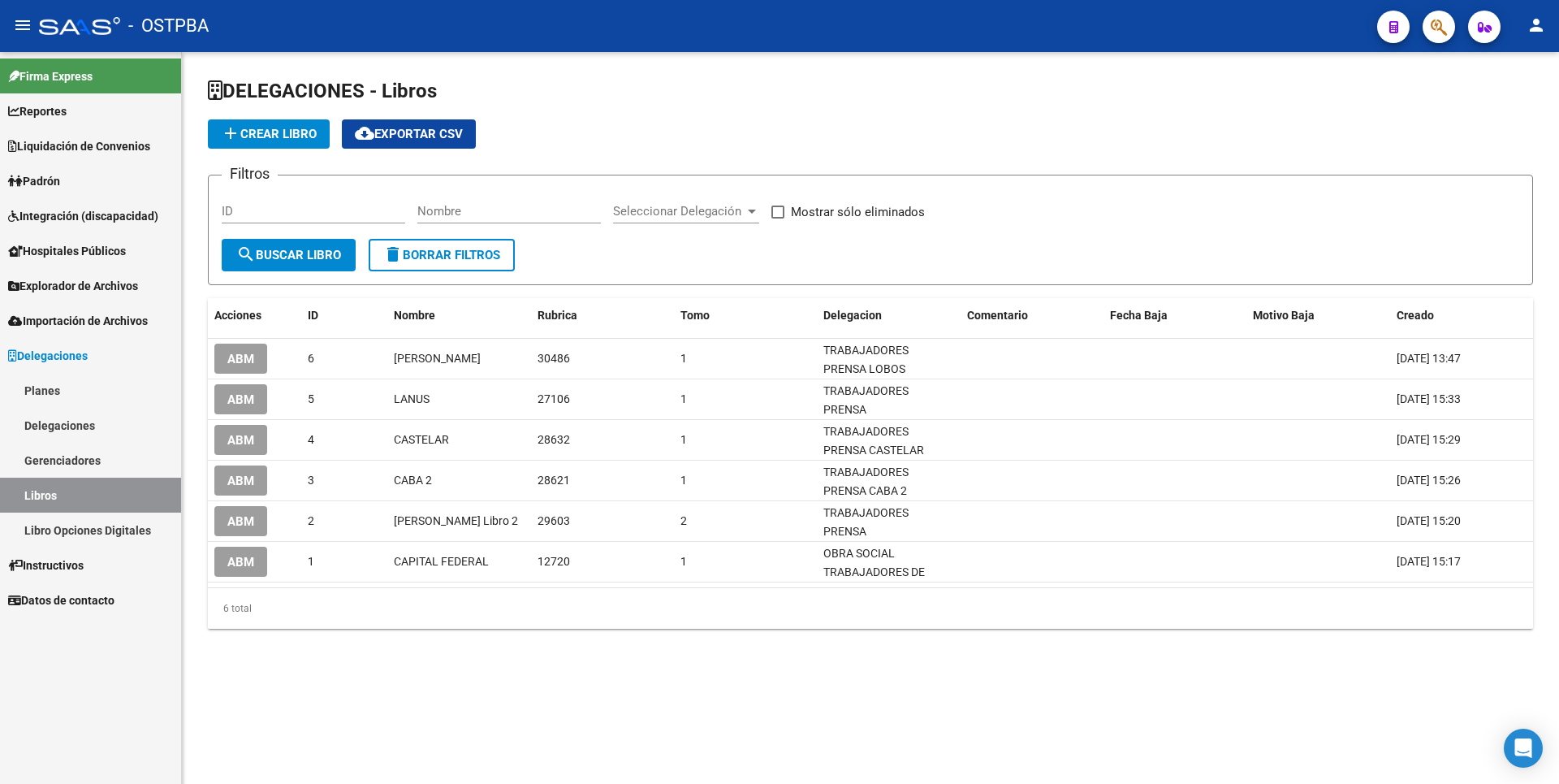
click at [56, 557] on span "Instructivos" at bounding box center [46, 565] width 75 height 18
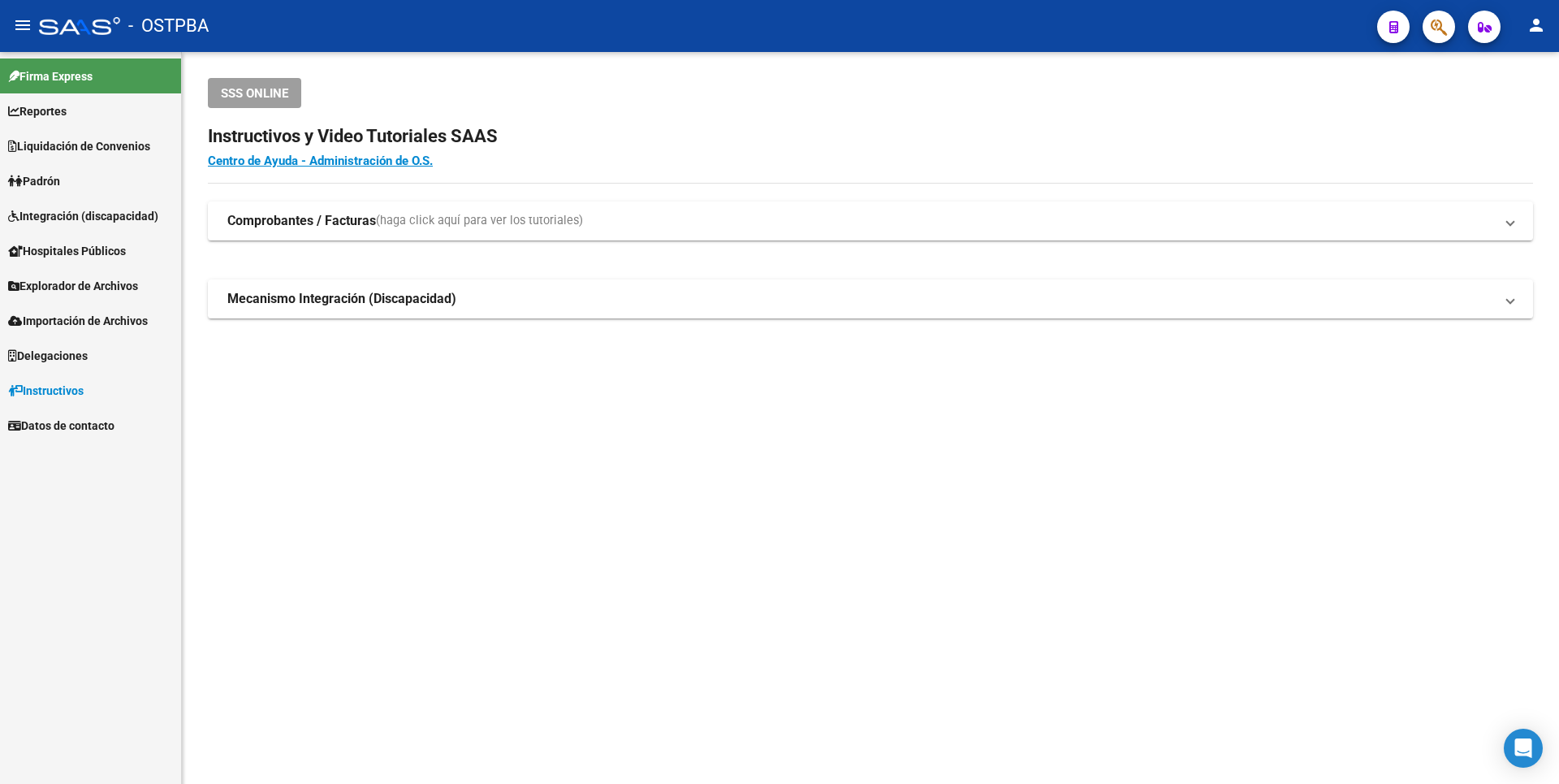
click at [88, 354] on span "Delegaciones" at bounding box center [48, 355] width 79 height 18
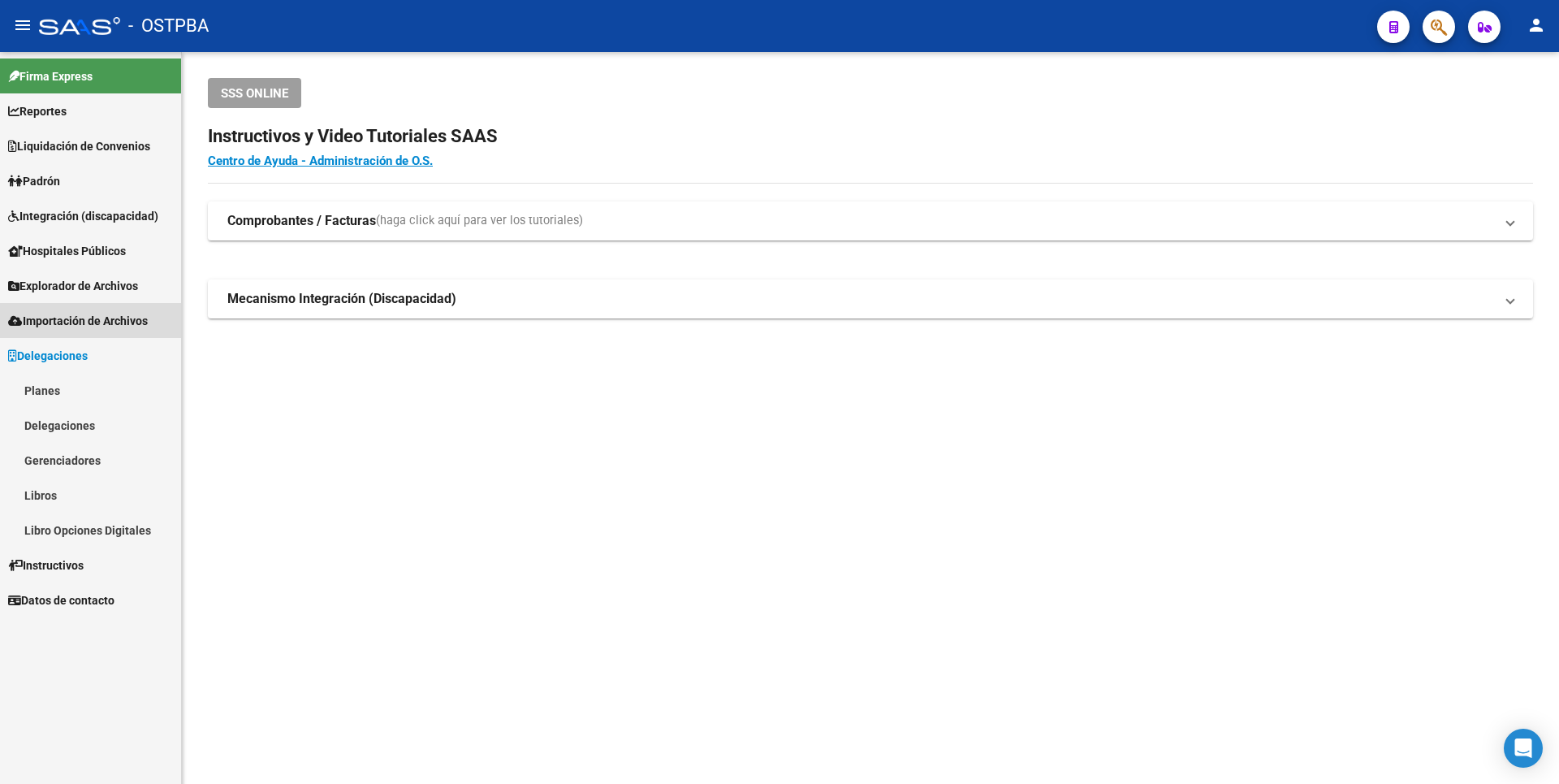
click at [102, 324] on span "Importación de Archivos" at bounding box center [78, 320] width 140 height 18
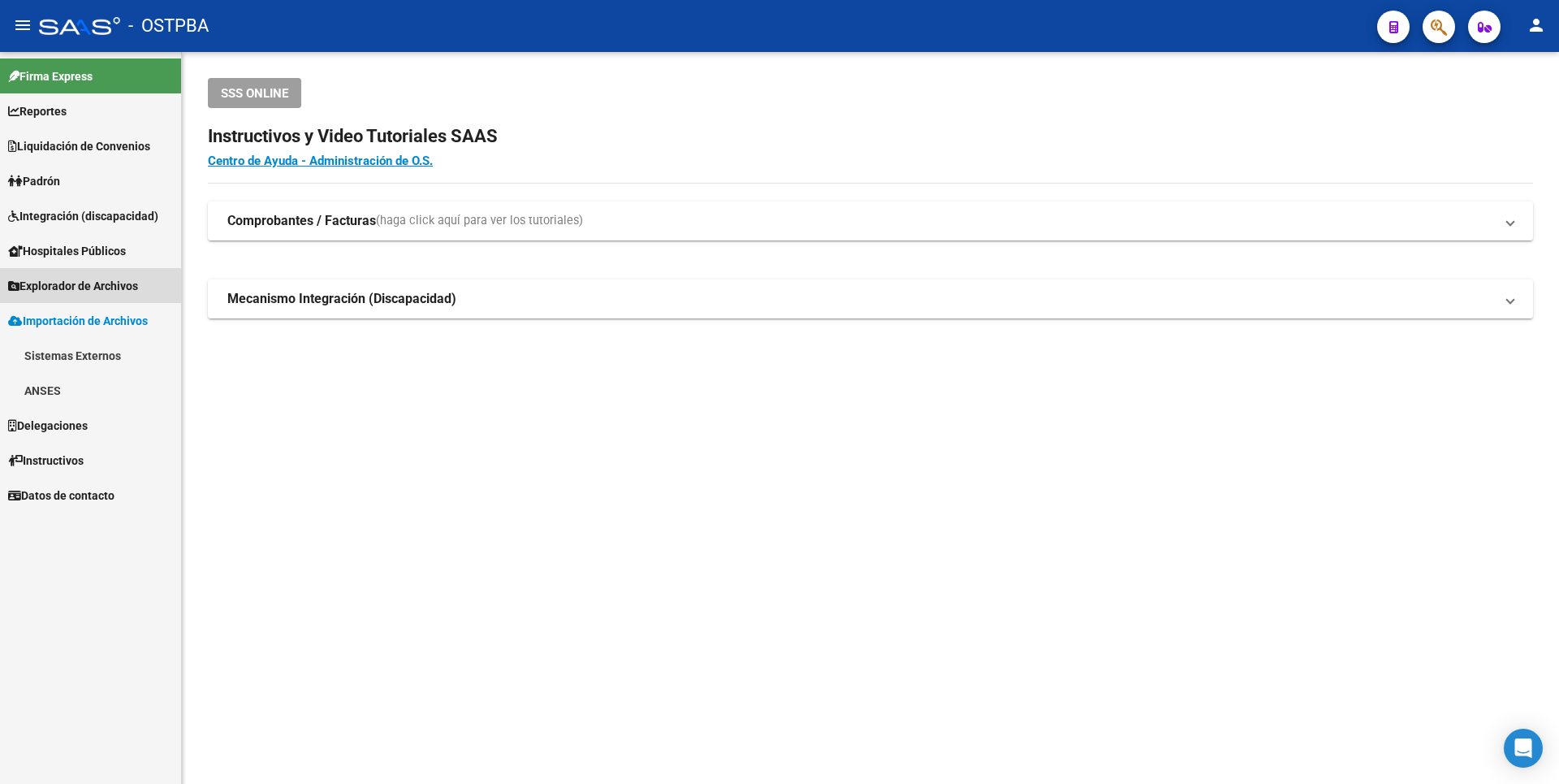
click at [88, 291] on span "Explorador de Archivos" at bounding box center [74, 285] width 130 height 18
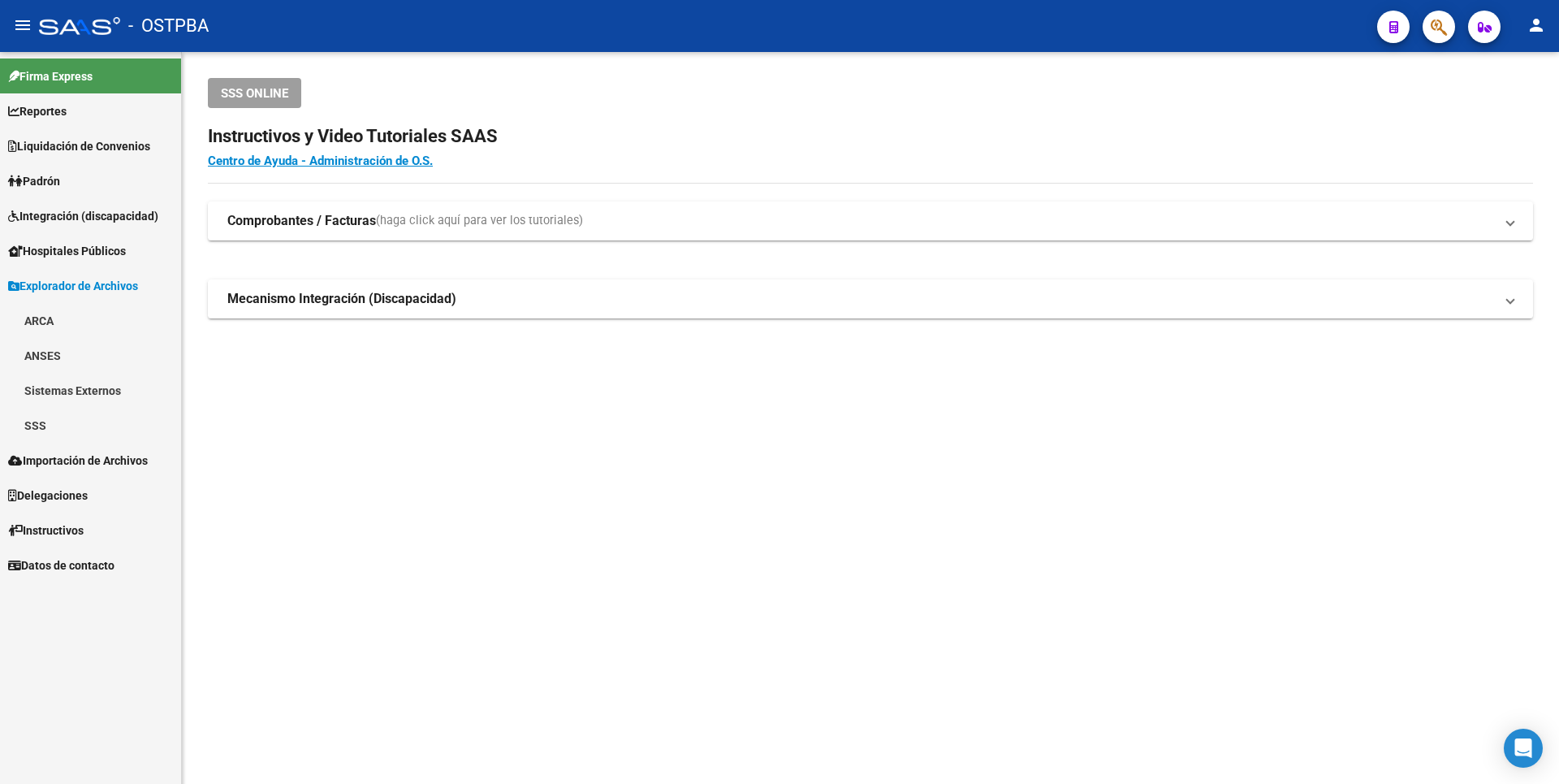
click at [81, 267] on link "Hospitales Públicos" at bounding box center [91, 250] width 181 height 35
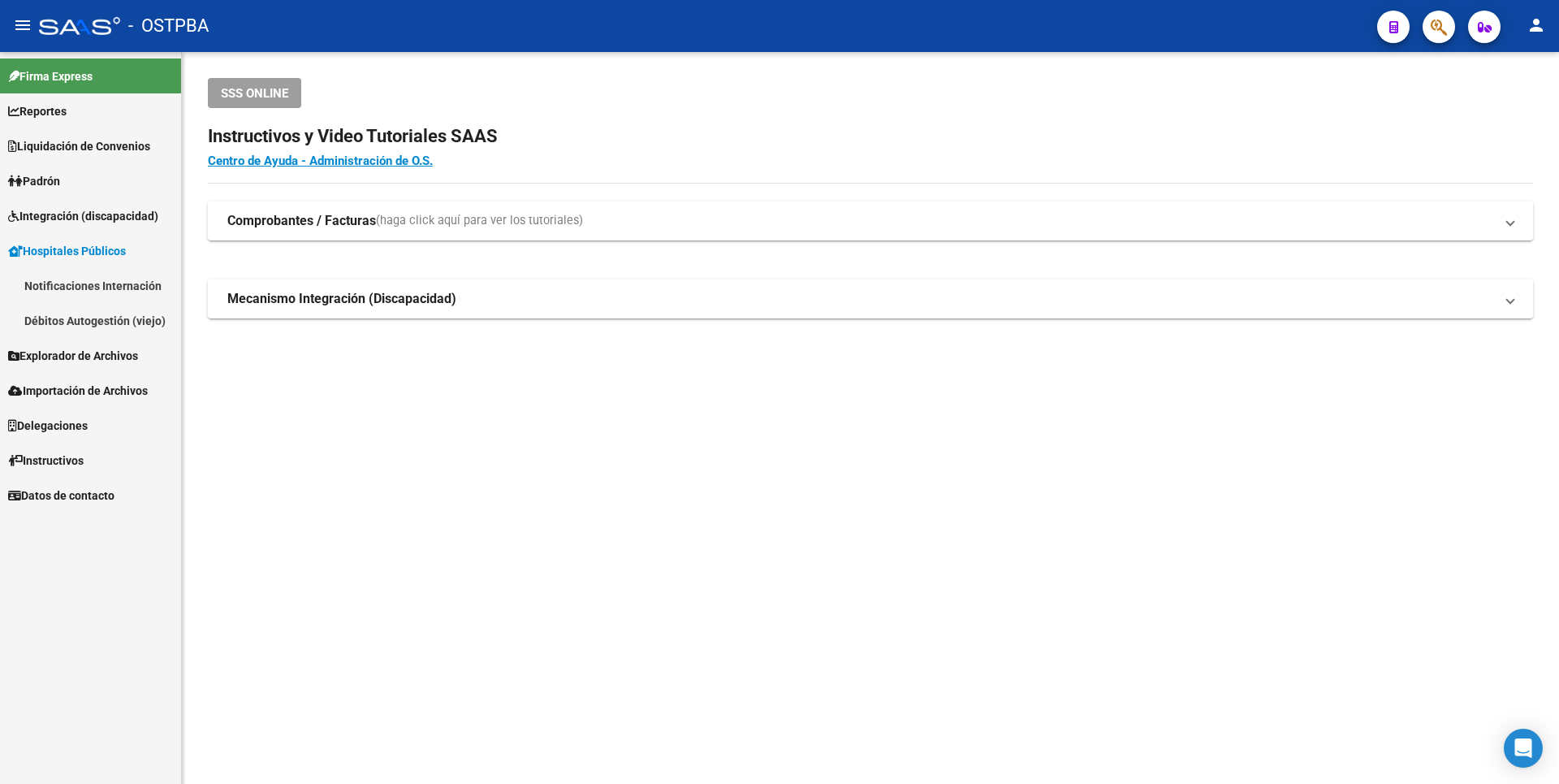
click at [86, 225] on span "Integración (discapacidad)" at bounding box center [83, 215] width 150 height 18
click at [46, 169] on link "Padrón" at bounding box center [91, 180] width 181 height 35
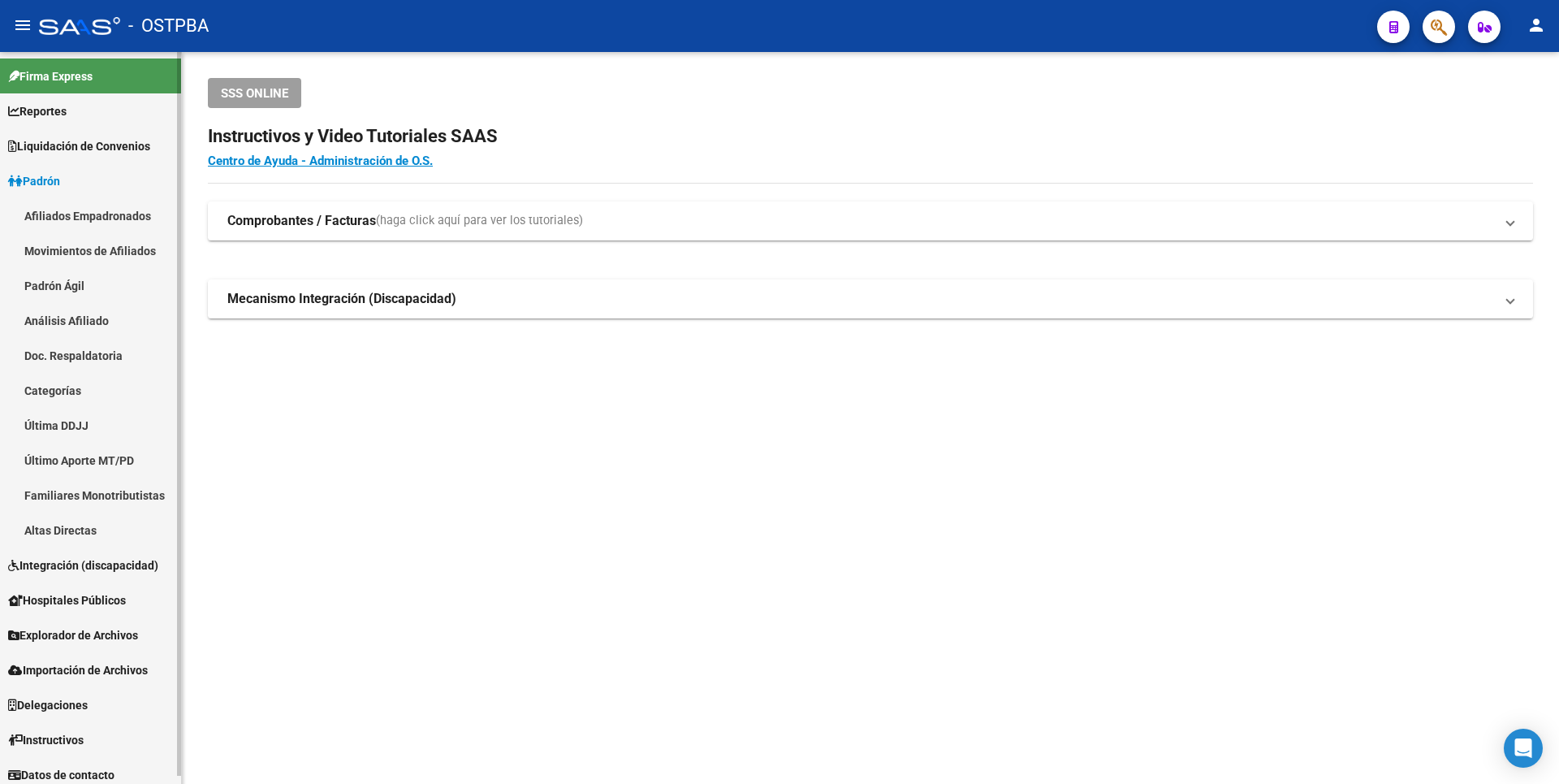
click at [94, 147] on span "Liquidación de Convenios" at bounding box center [79, 145] width 142 height 18
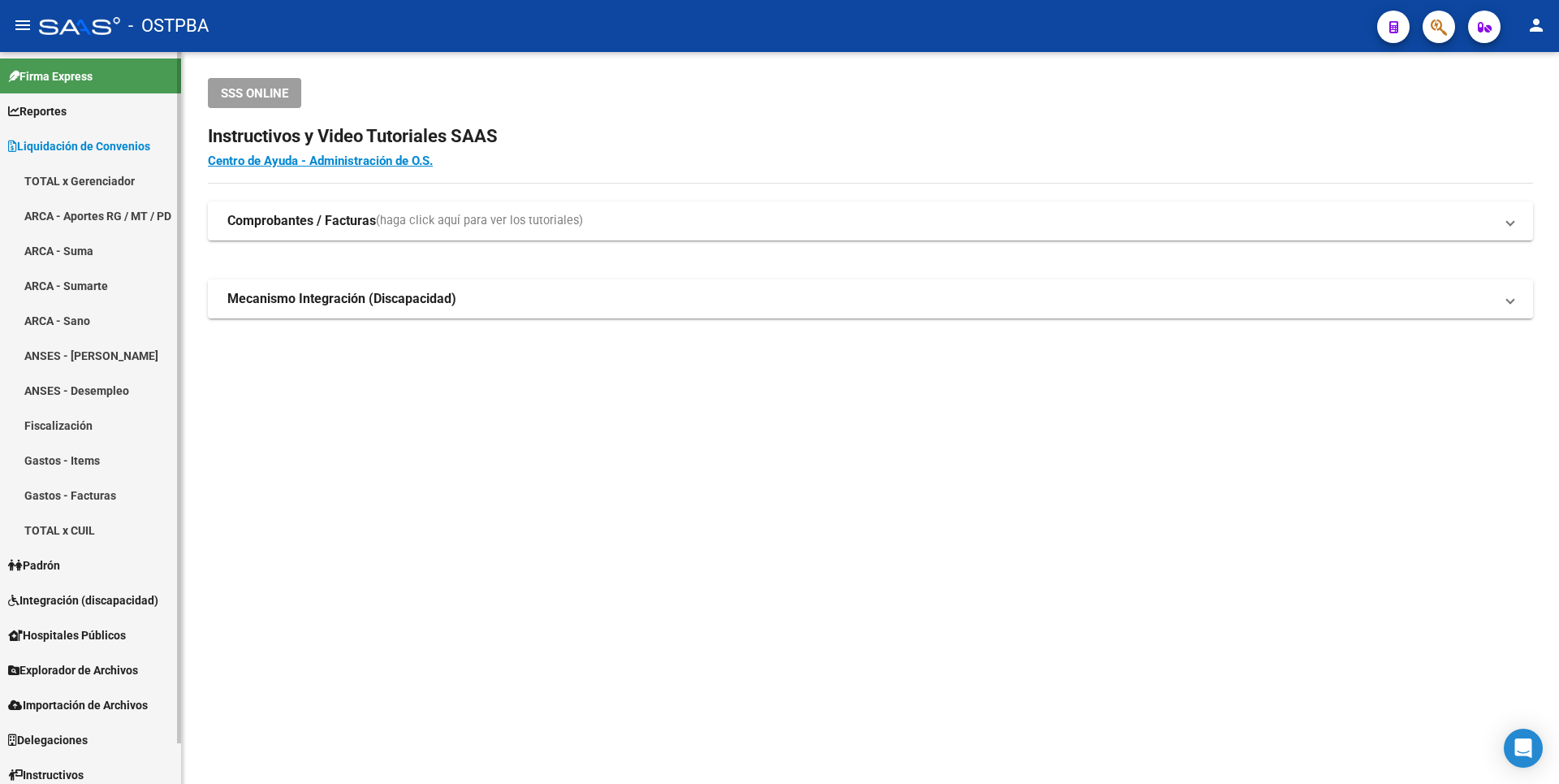
click at [61, 119] on link "Reportes" at bounding box center [91, 110] width 181 height 35
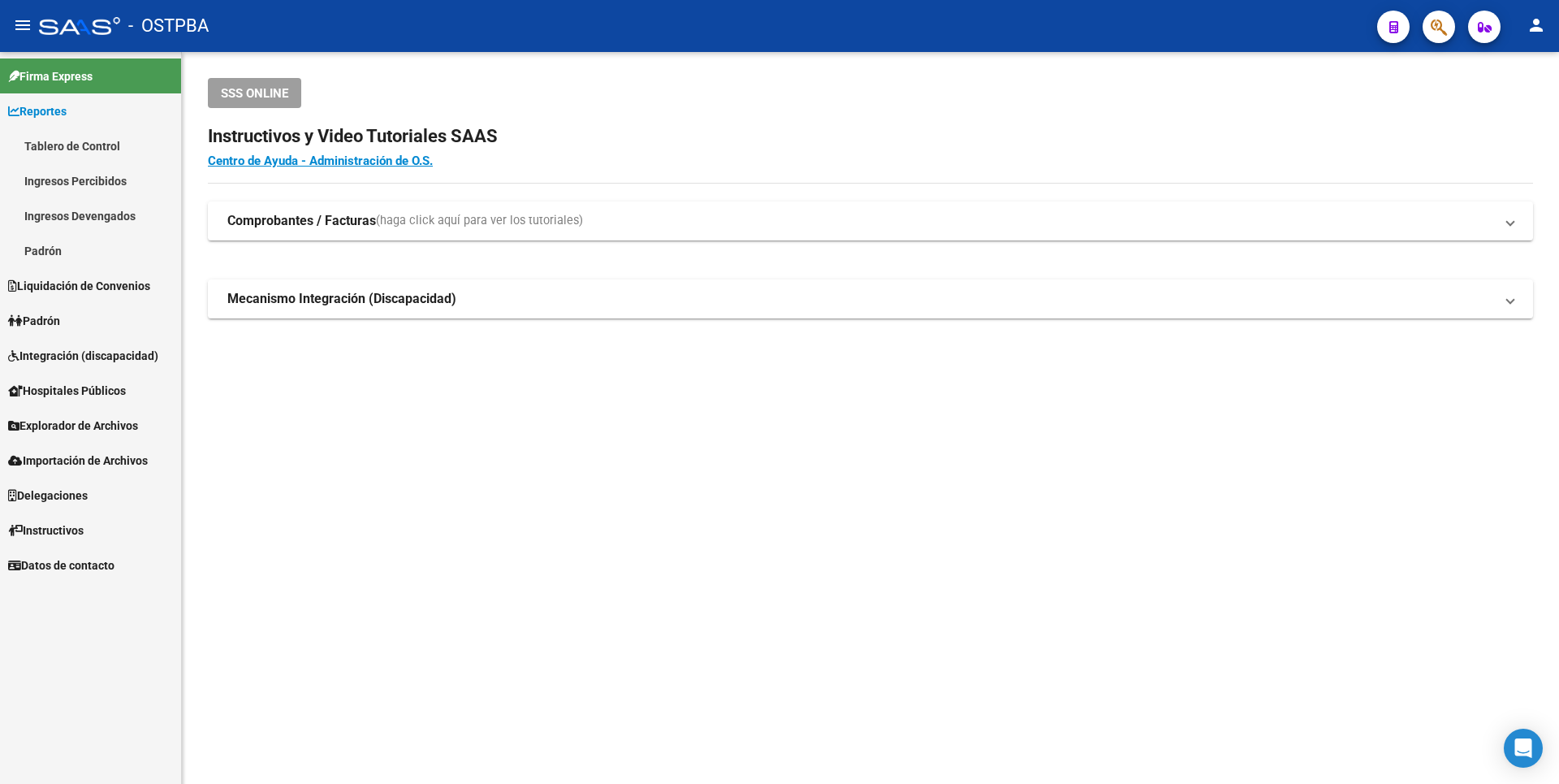
click at [80, 169] on link "Ingresos Percibidos" at bounding box center [91, 180] width 181 height 35
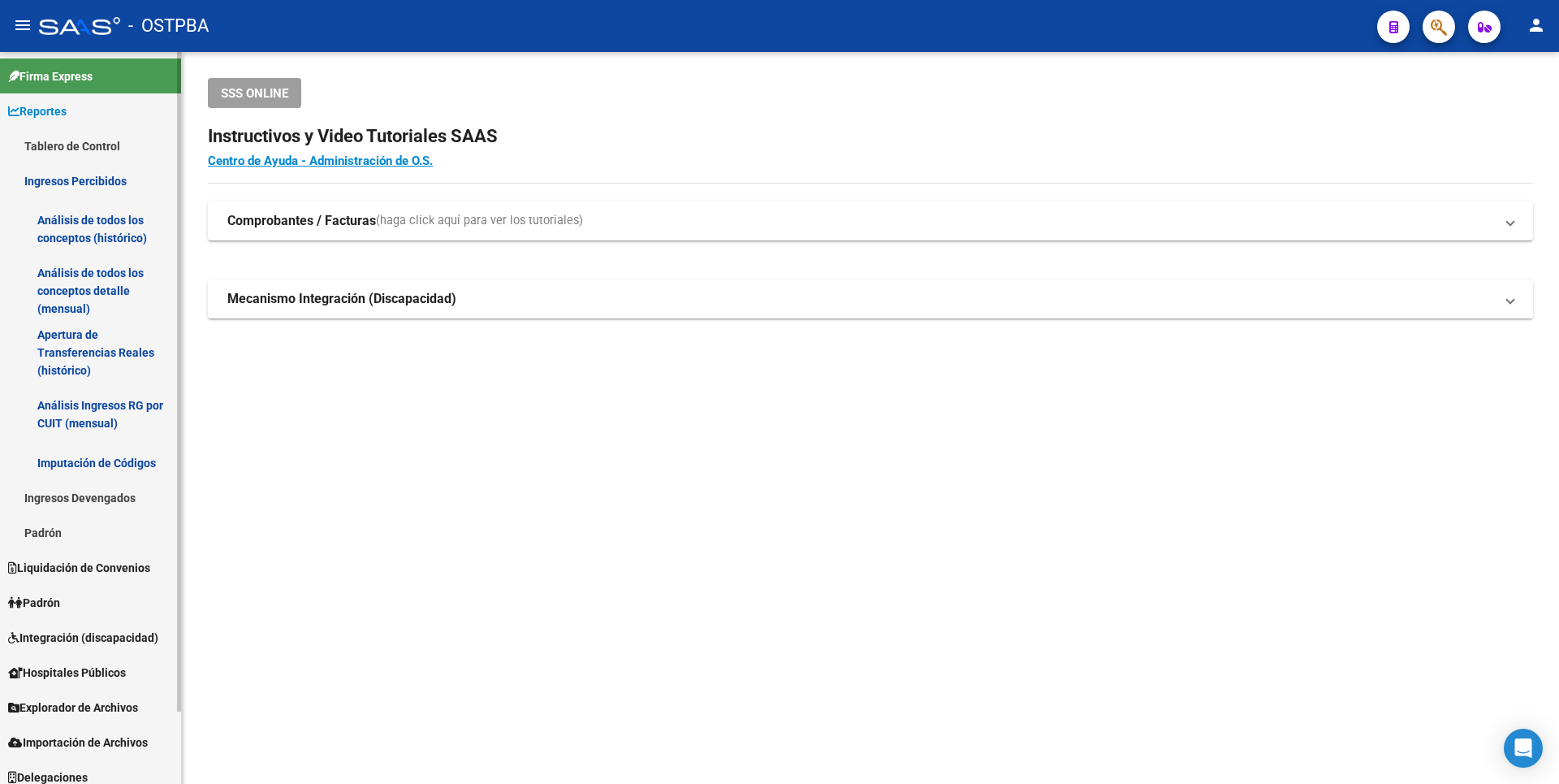
click at [73, 298] on link "Análisis de todos los conceptos detalle (mensual)" at bounding box center [91, 290] width 181 height 61
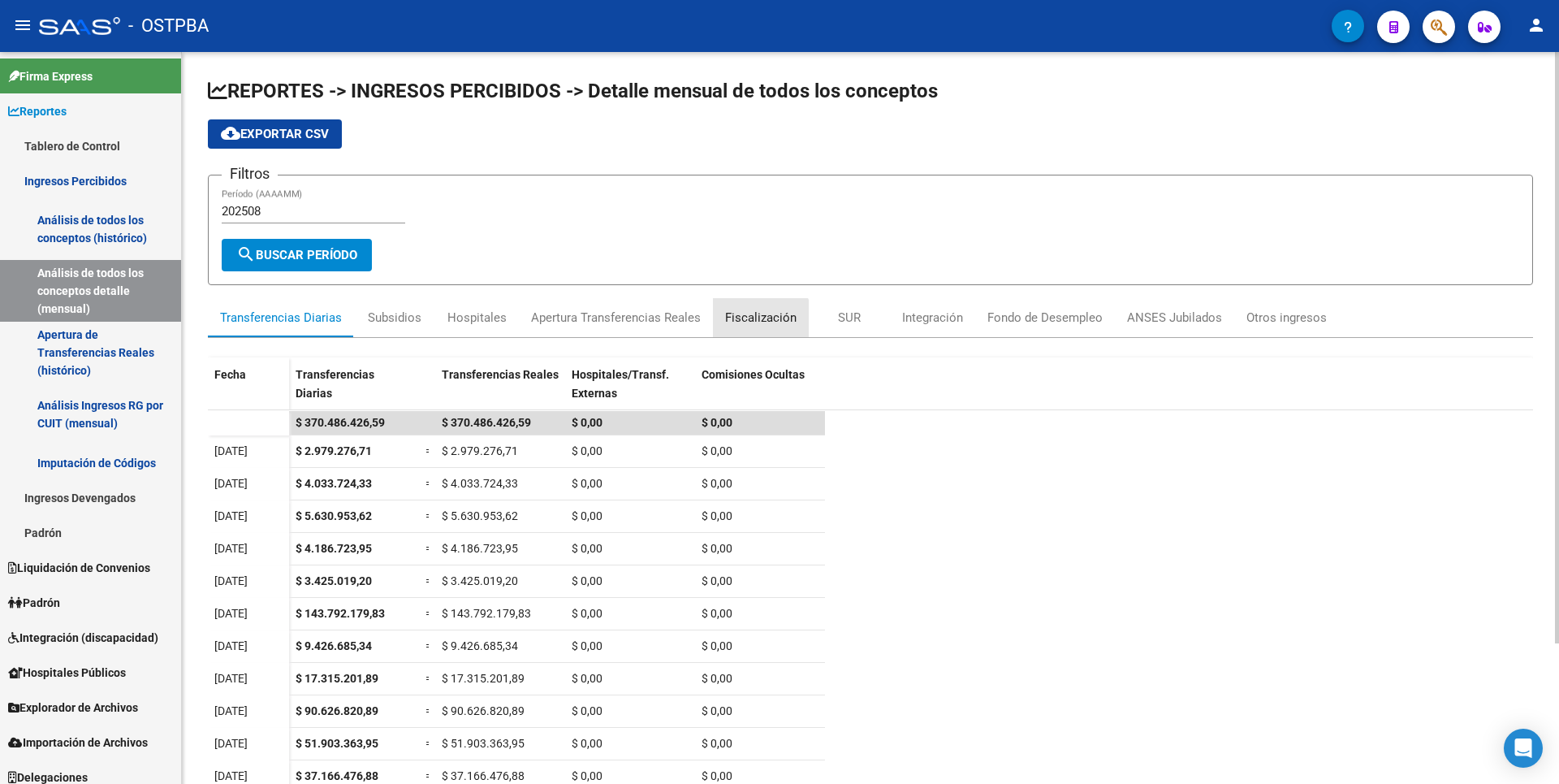
click at [755, 323] on div "Fiscalización" at bounding box center [762, 317] width 72 height 18
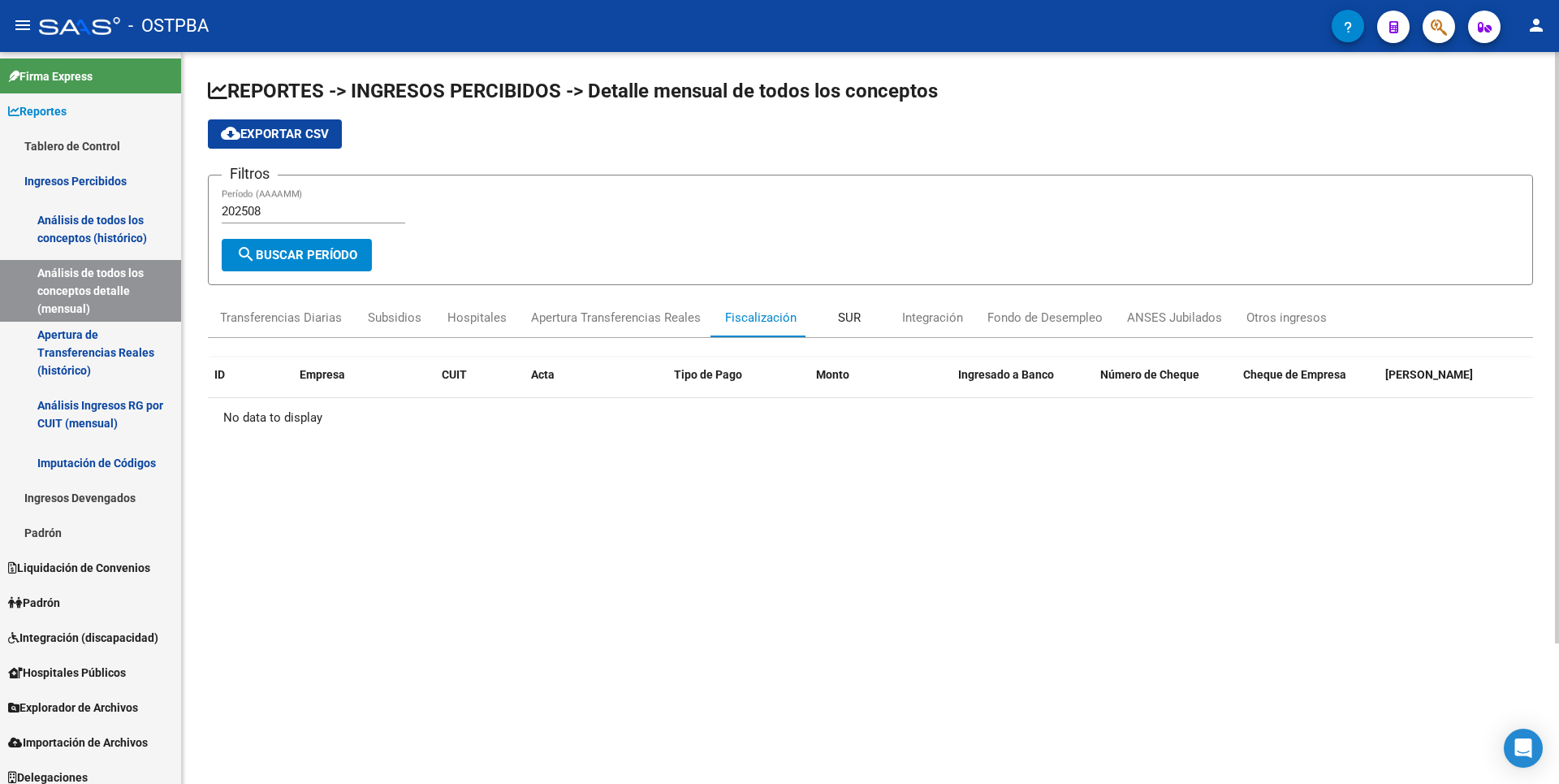
click at [854, 315] on div "SUR" at bounding box center [849, 317] width 23 height 18
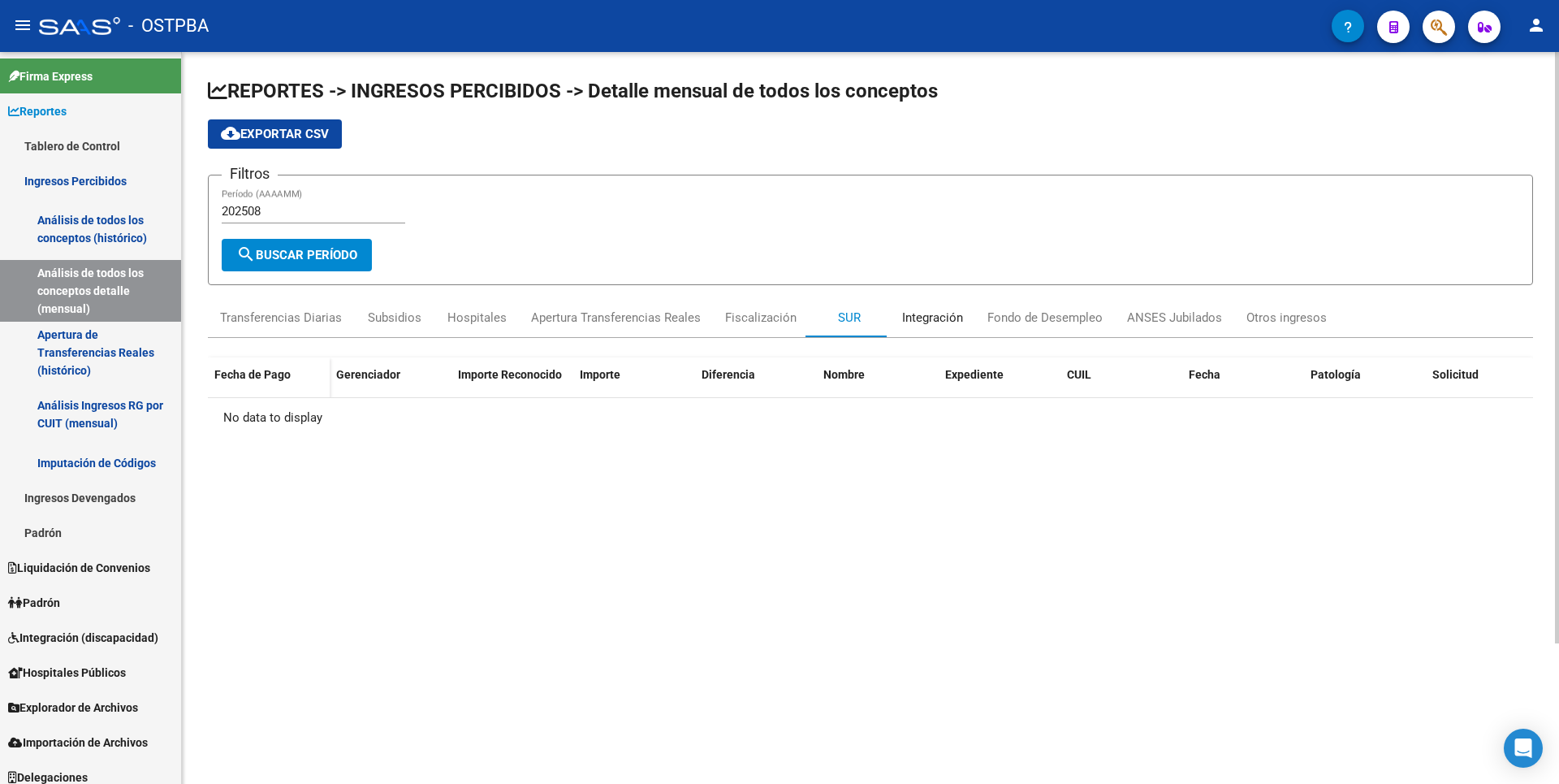
click at [923, 316] on div "Integración" at bounding box center [932, 317] width 61 height 18
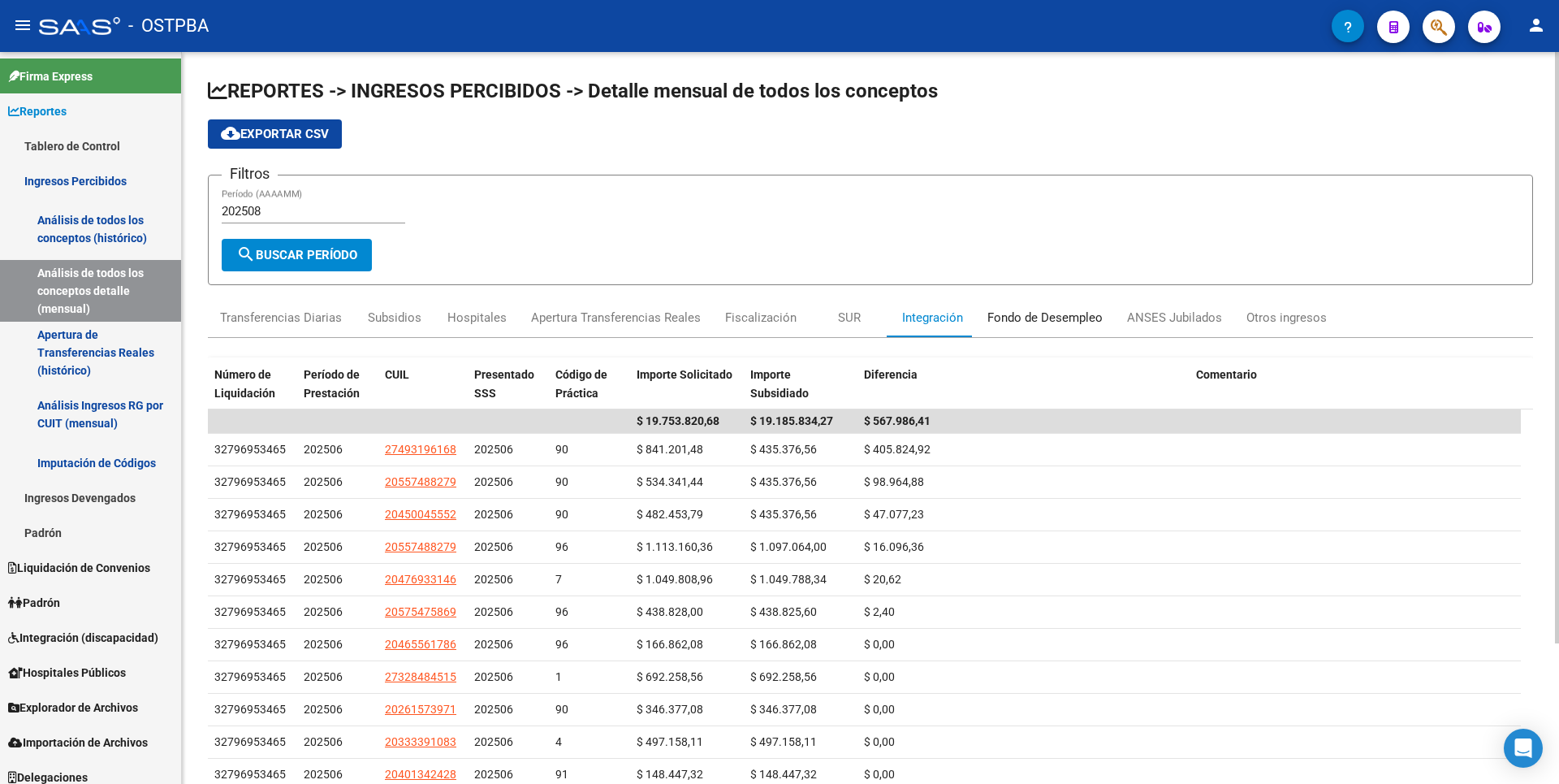
click at [1027, 319] on div "Fondo de Desempleo" at bounding box center [1046, 317] width 115 height 18
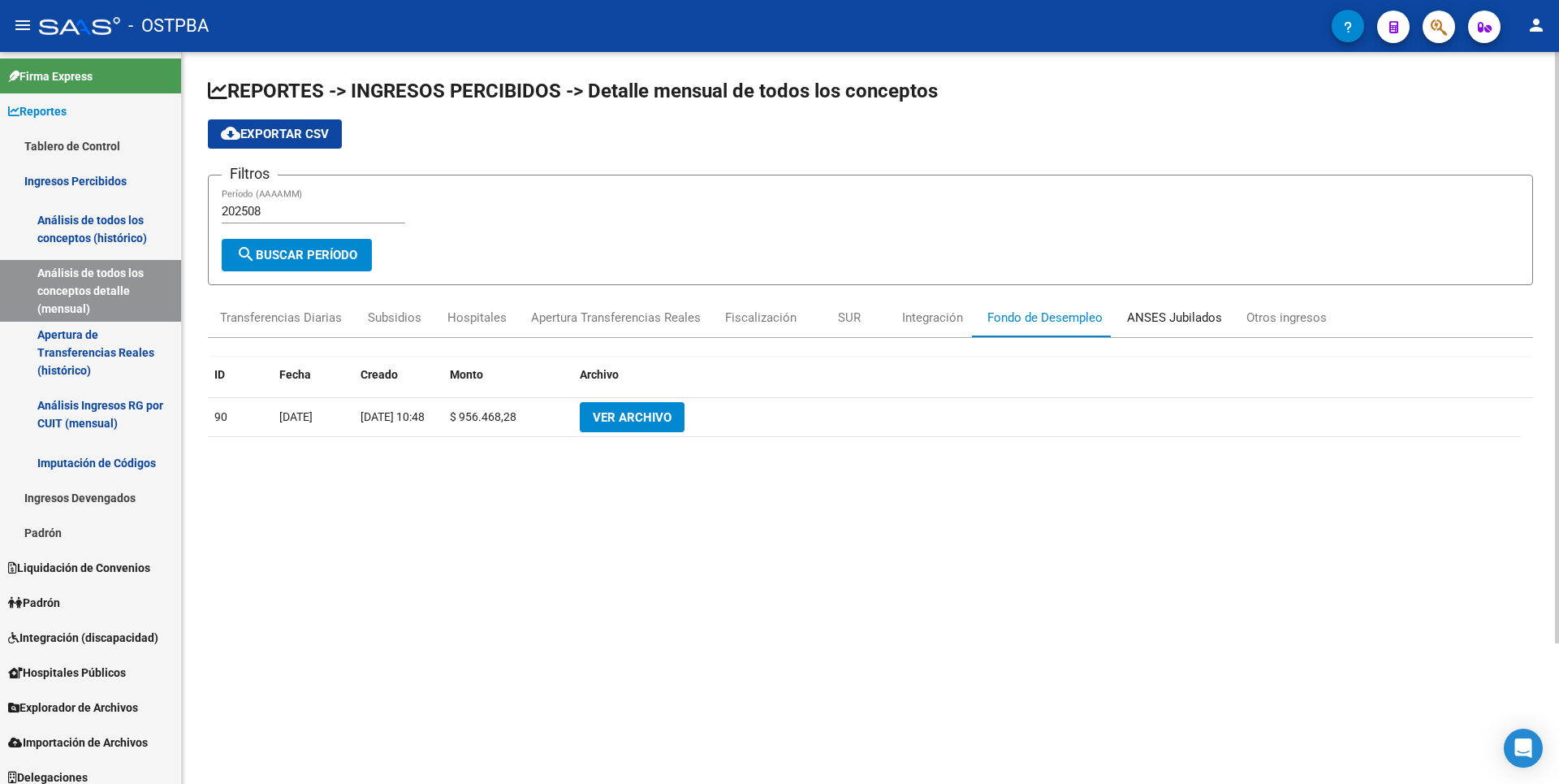
click at [1149, 320] on div "ANSES Jubilados" at bounding box center [1175, 317] width 95 height 18
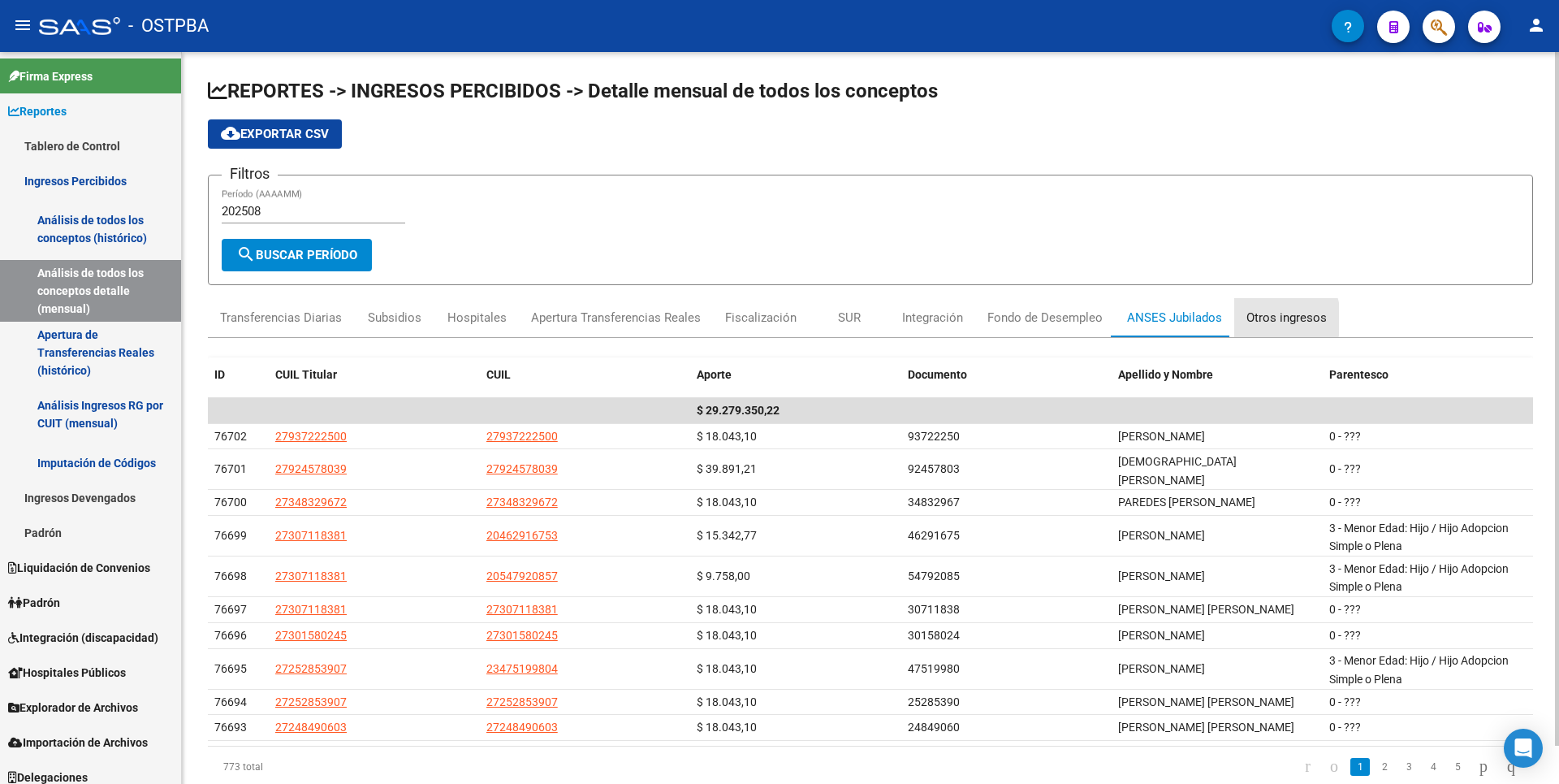
click at [1249, 319] on div "Otros ingresos" at bounding box center [1286, 317] width 80 height 18
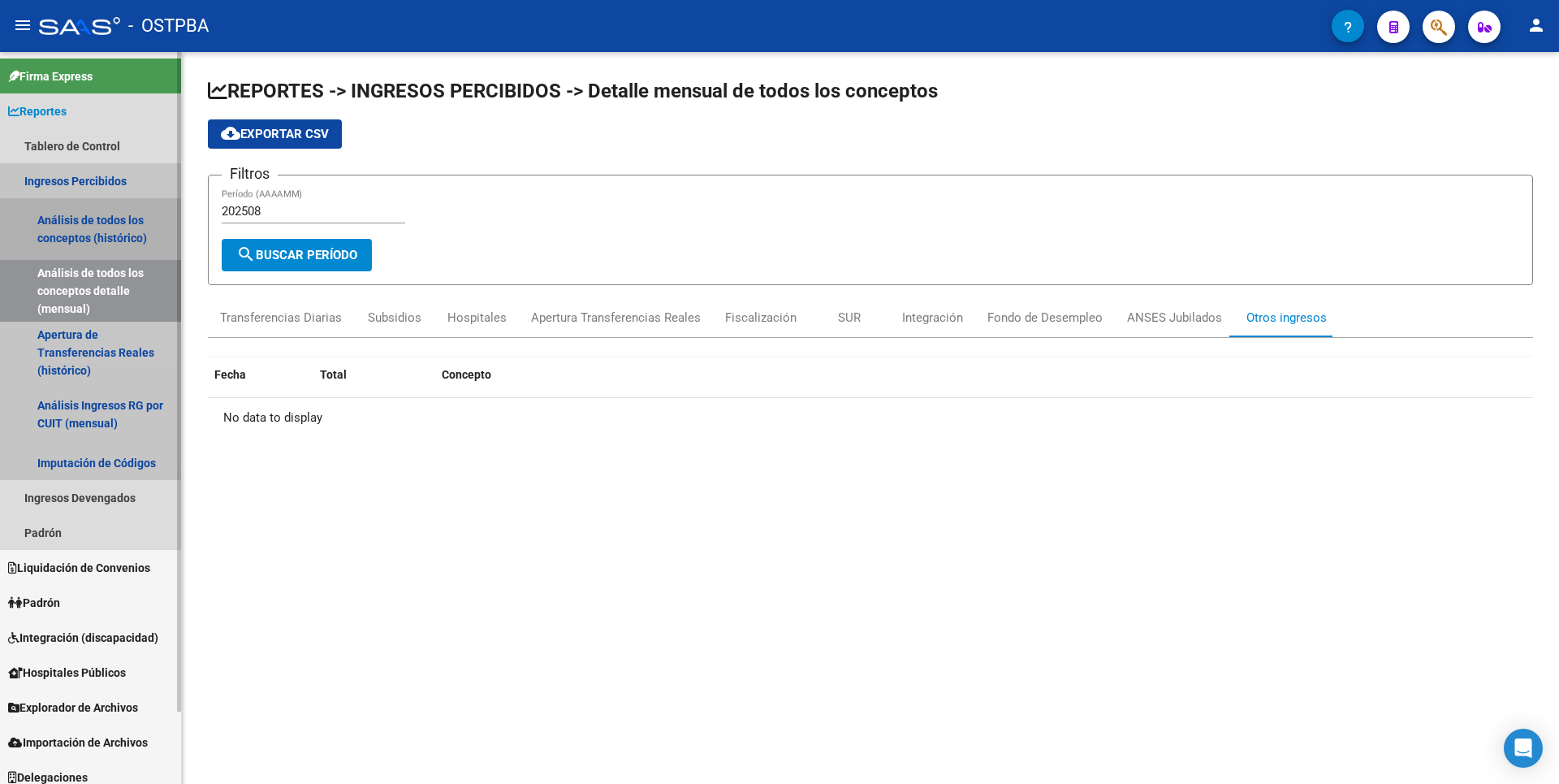
click at [112, 226] on link "Análisis de todos los conceptos (histórico)" at bounding box center [91, 228] width 181 height 61
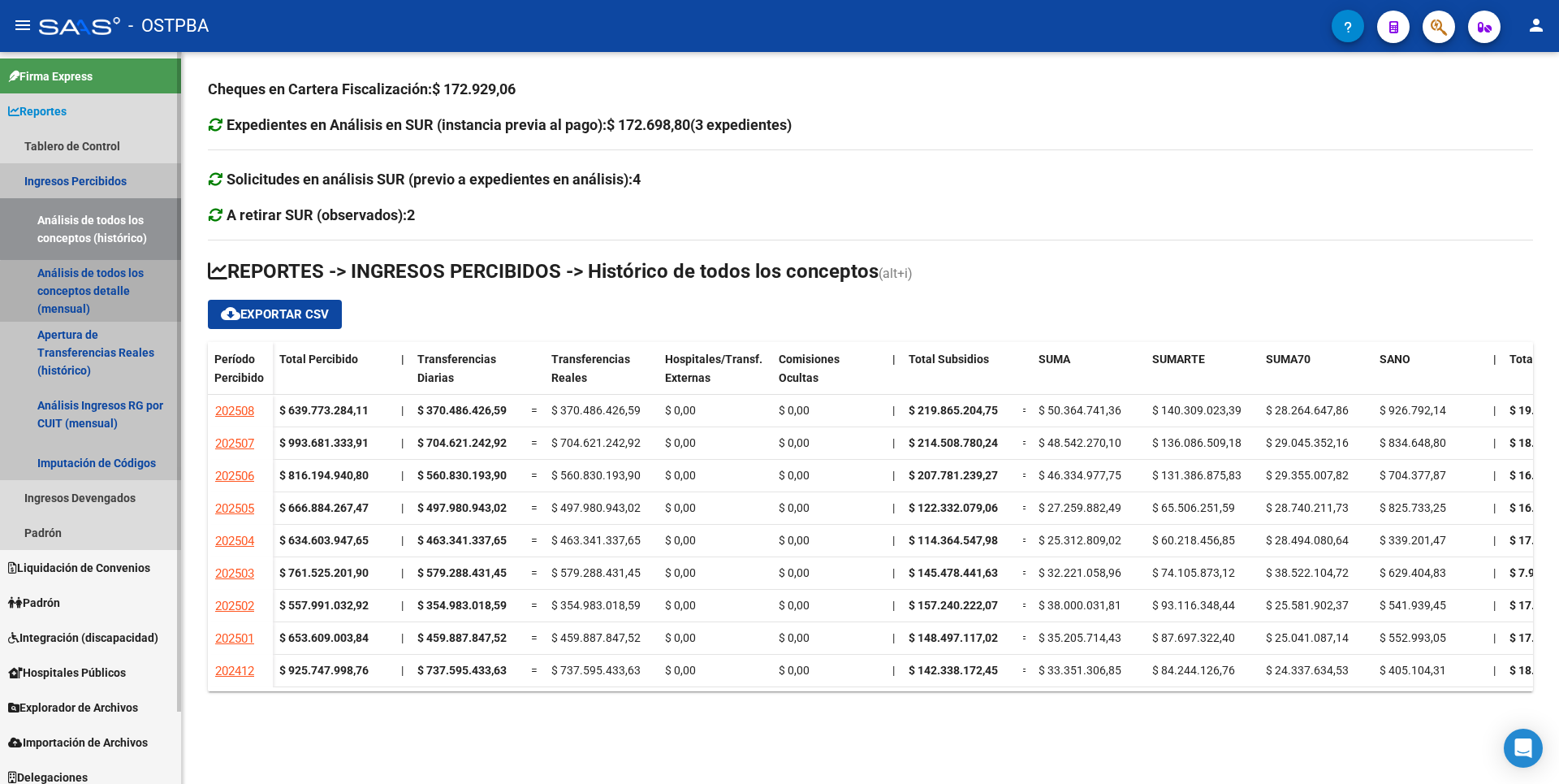
click at [102, 310] on link "Análisis de todos los conceptos detalle (mensual)" at bounding box center [91, 290] width 181 height 61
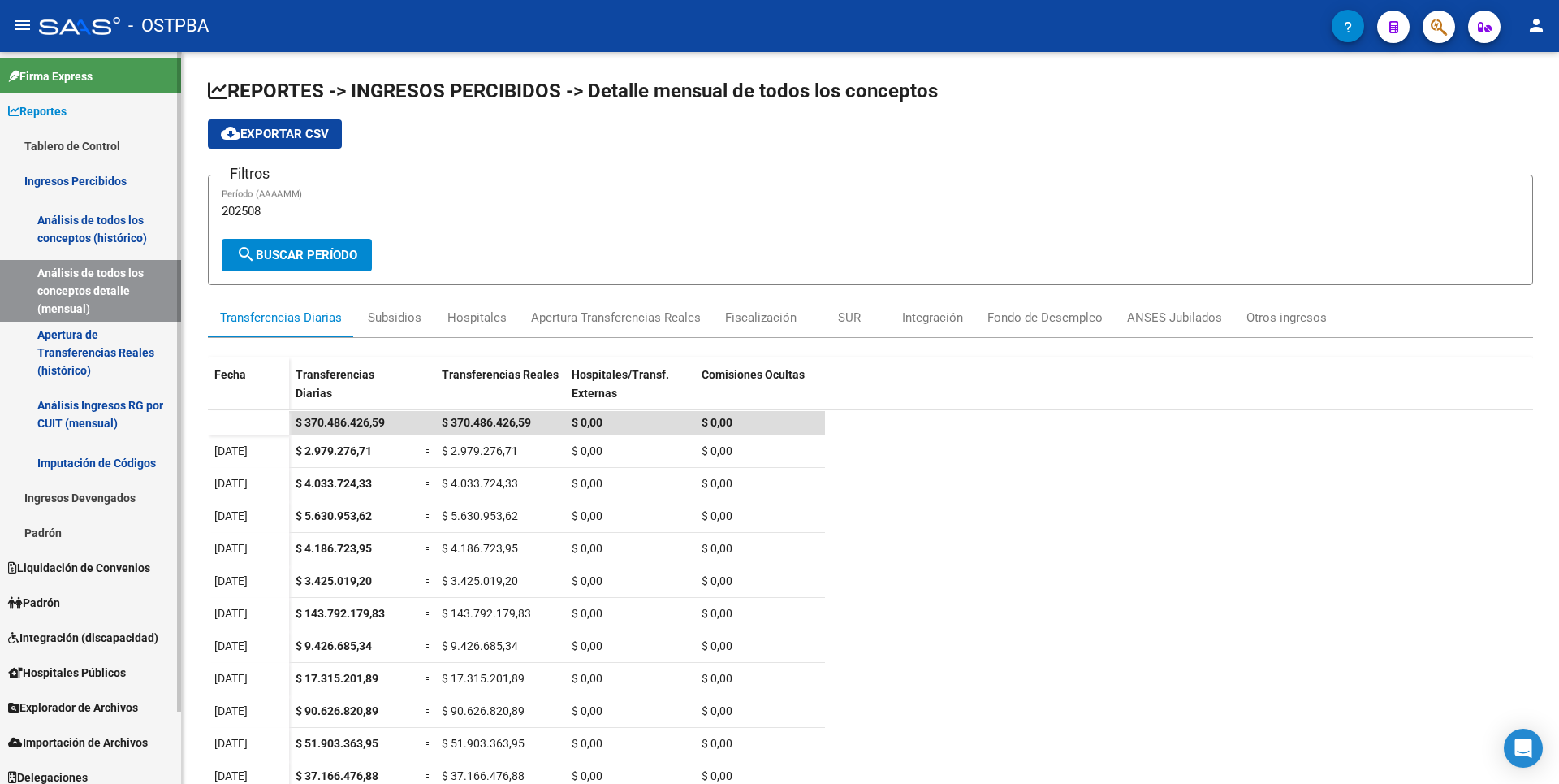
click at [76, 528] on link "Padrón" at bounding box center [91, 532] width 181 height 35
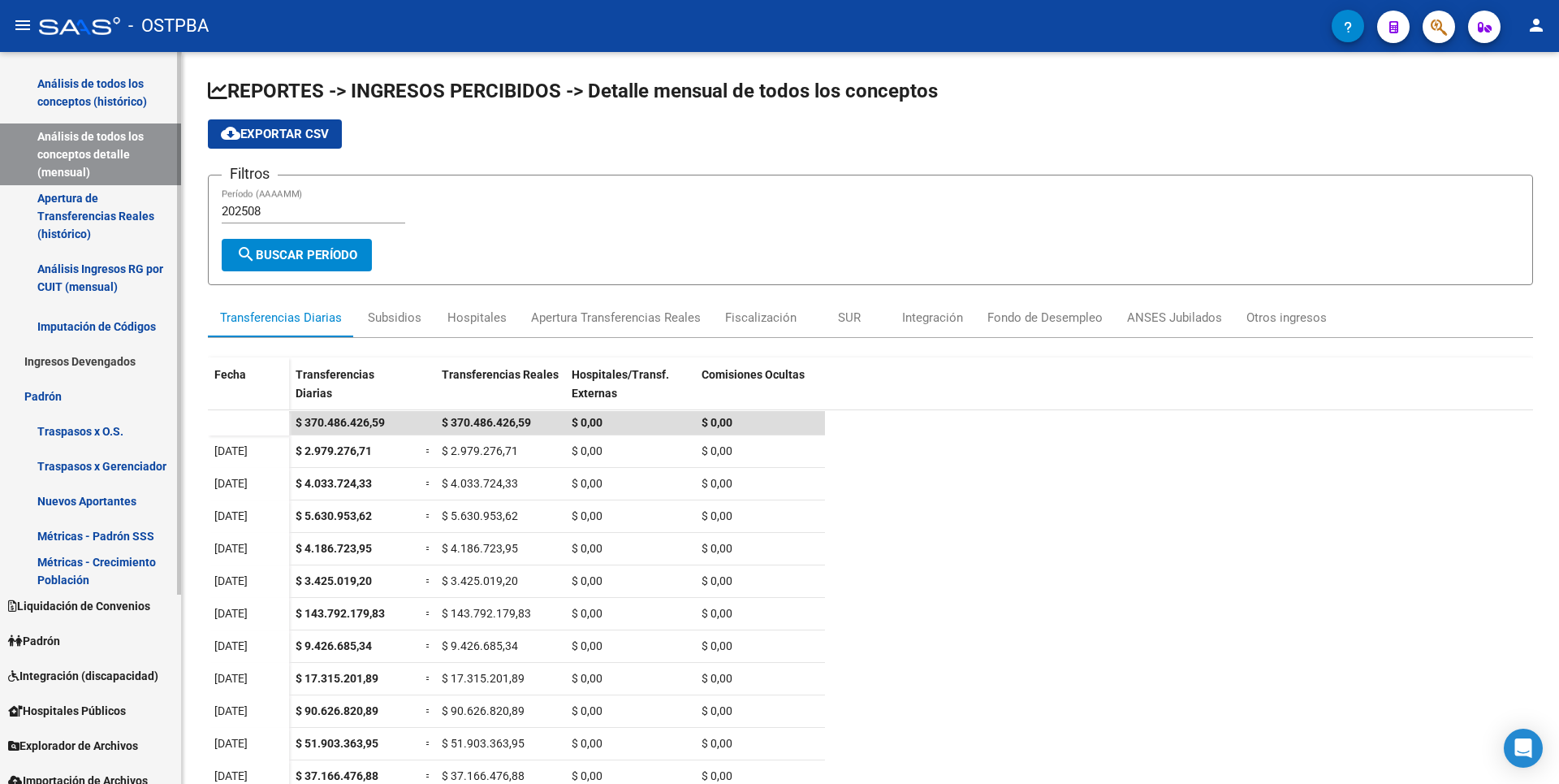
scroll to position [255, 0]
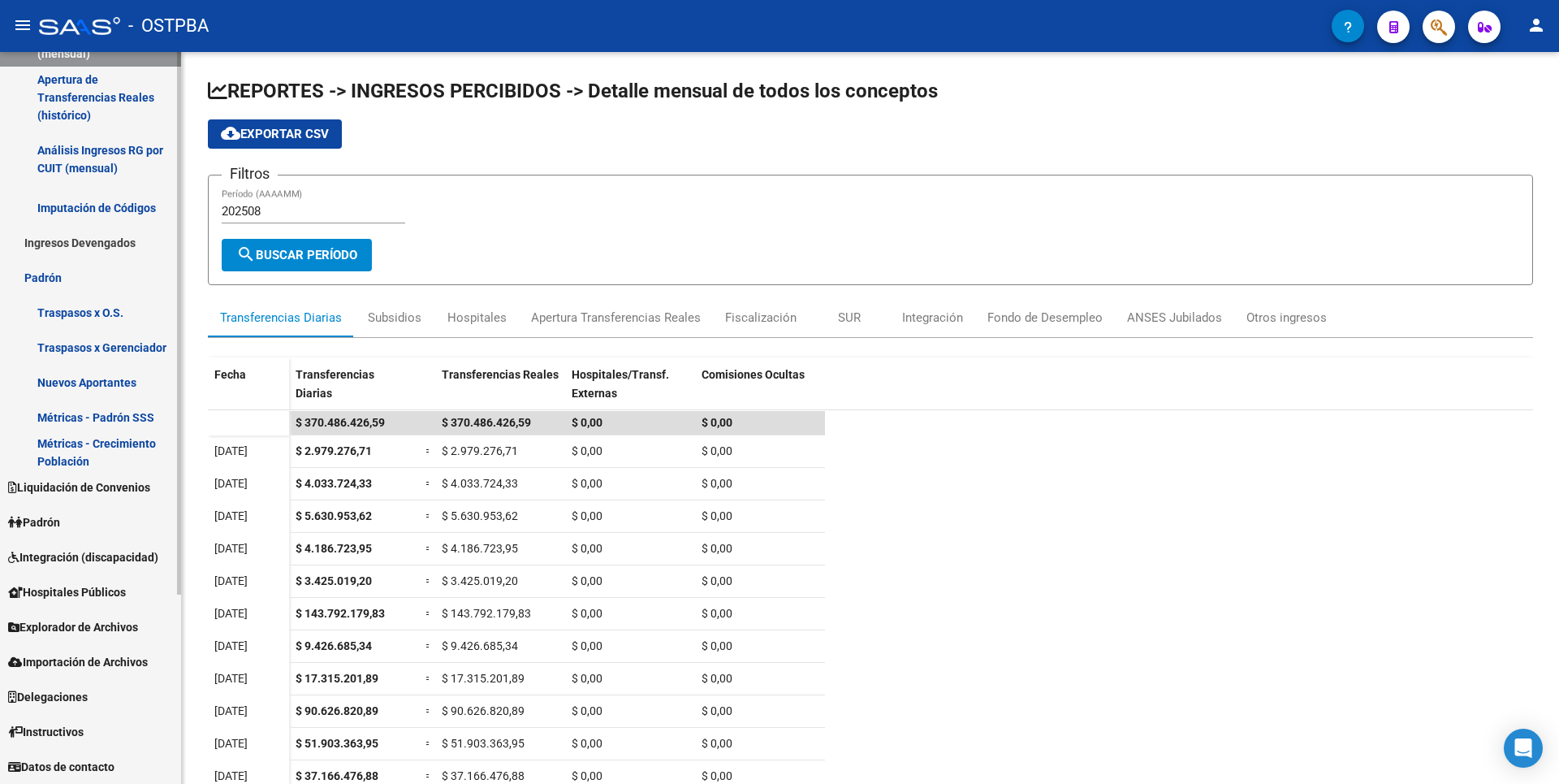
click at [89, 525] on link "Padrón" at bounding box center [91, 521] width 181 height 35
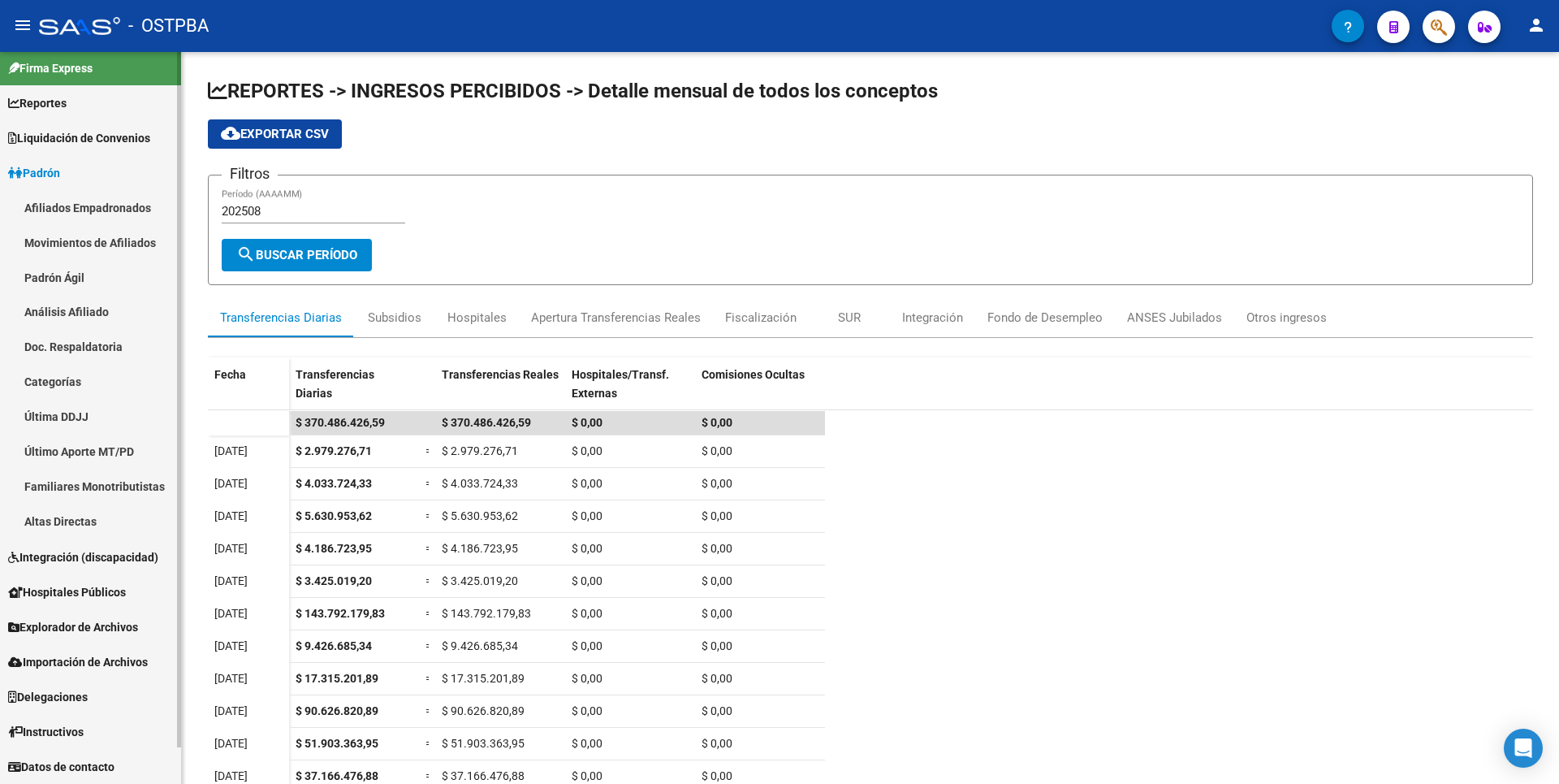
scroll to position [8, 0]
click at [133, 213] on link "Afiliados Empadronados" at bounding box center [91, 207] width 181 height 35
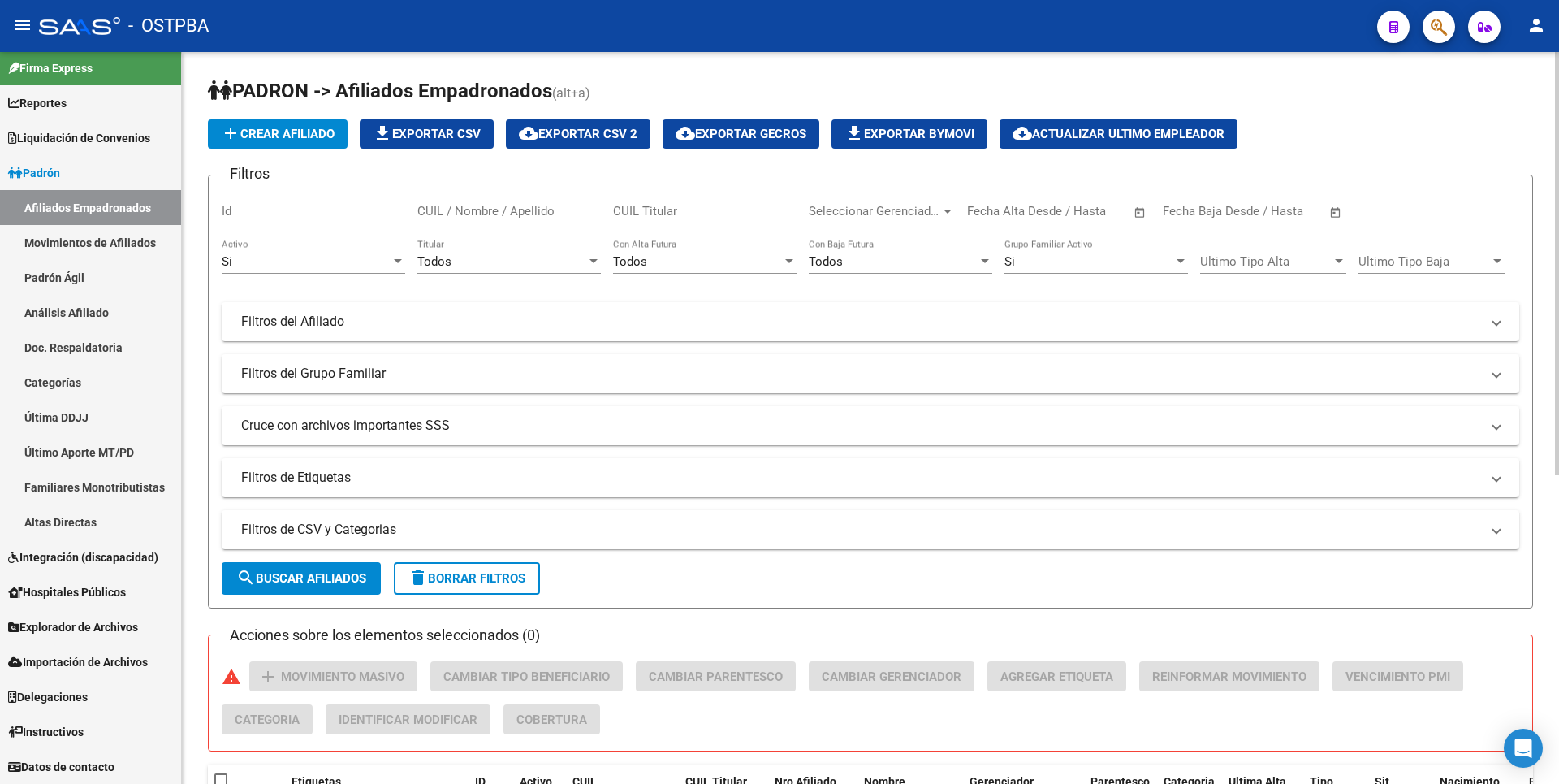
click at [945, 212] on div at bounding box center [947, 211] width 8 height 4
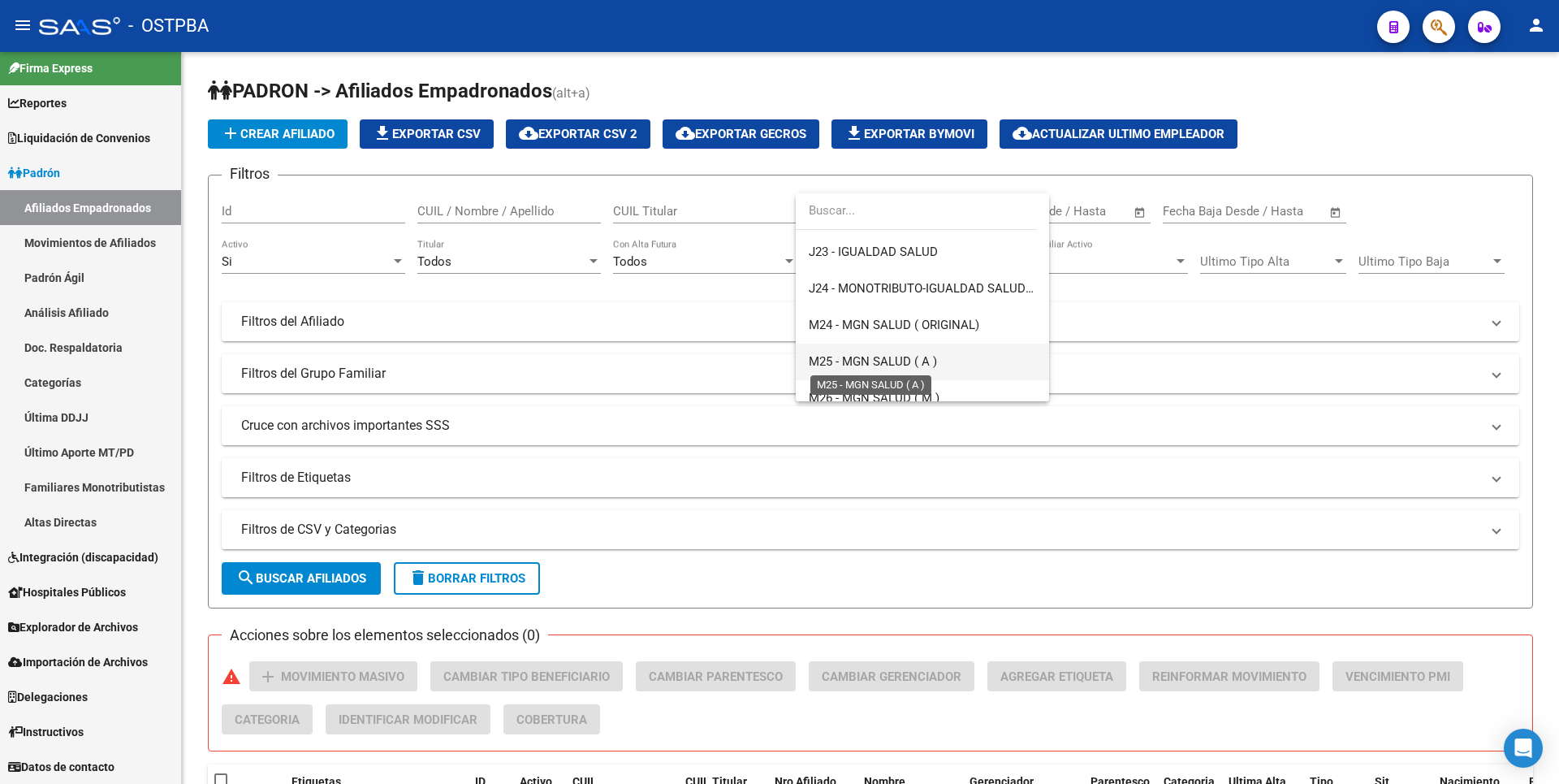
scroll to position [406, 0]
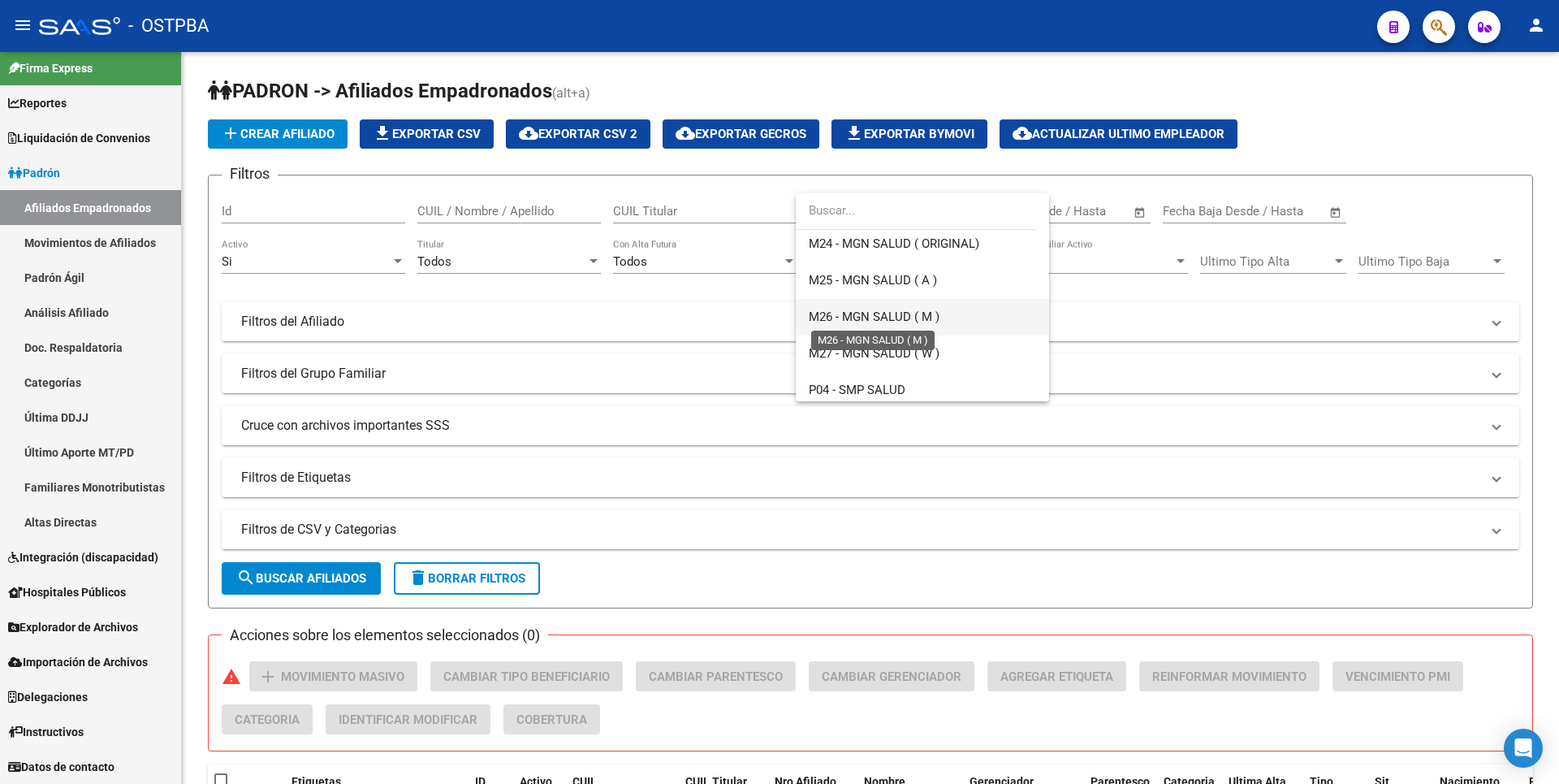
click at [840, 318] on span "M26 - MGN SALUD ( M )" at bounding box center [874, 316] width 131 height 14
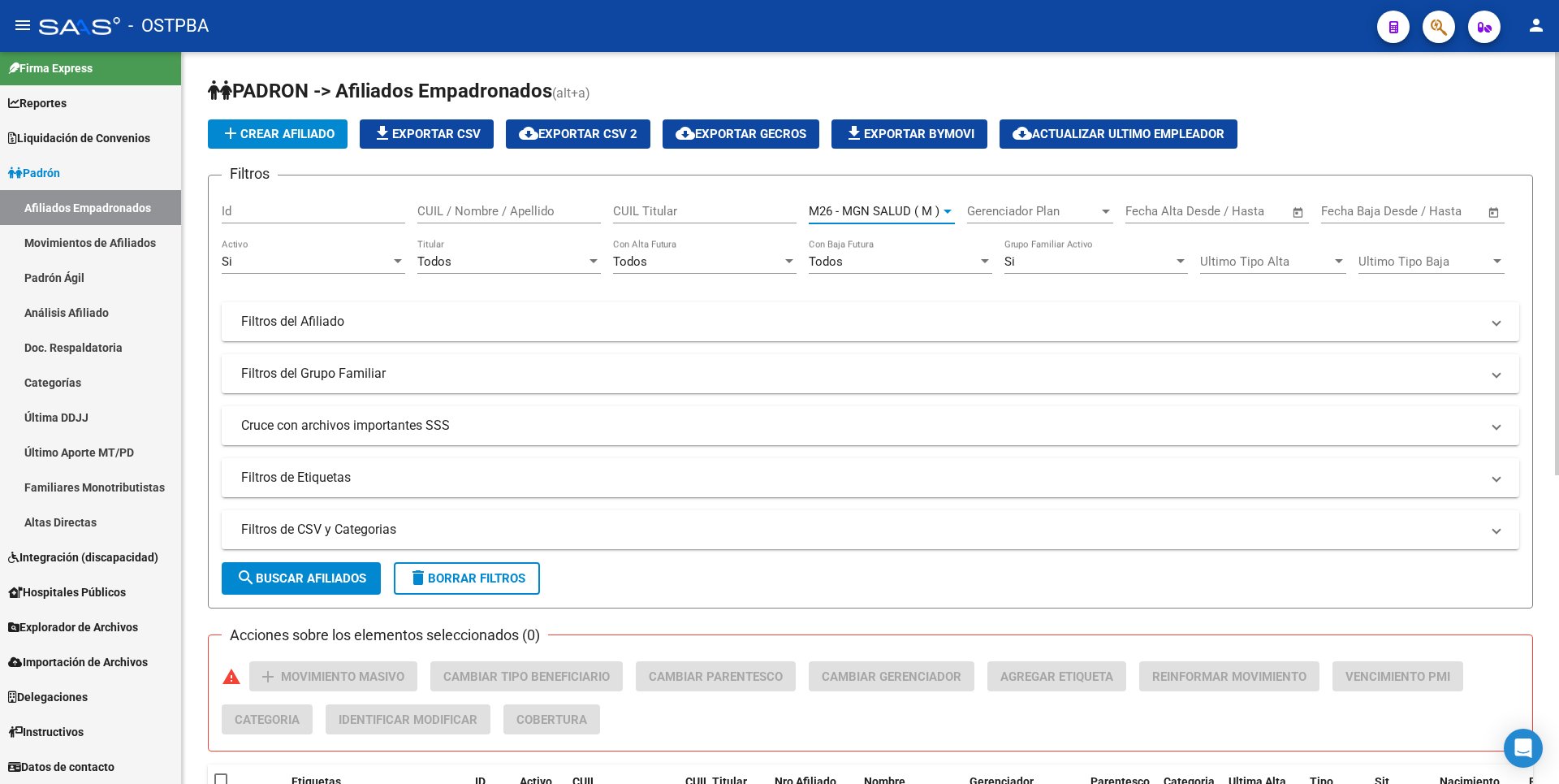
click at [293, 574] on span "search Buscar Afiliados" at bounding box center [301, 577] width 130 height 14
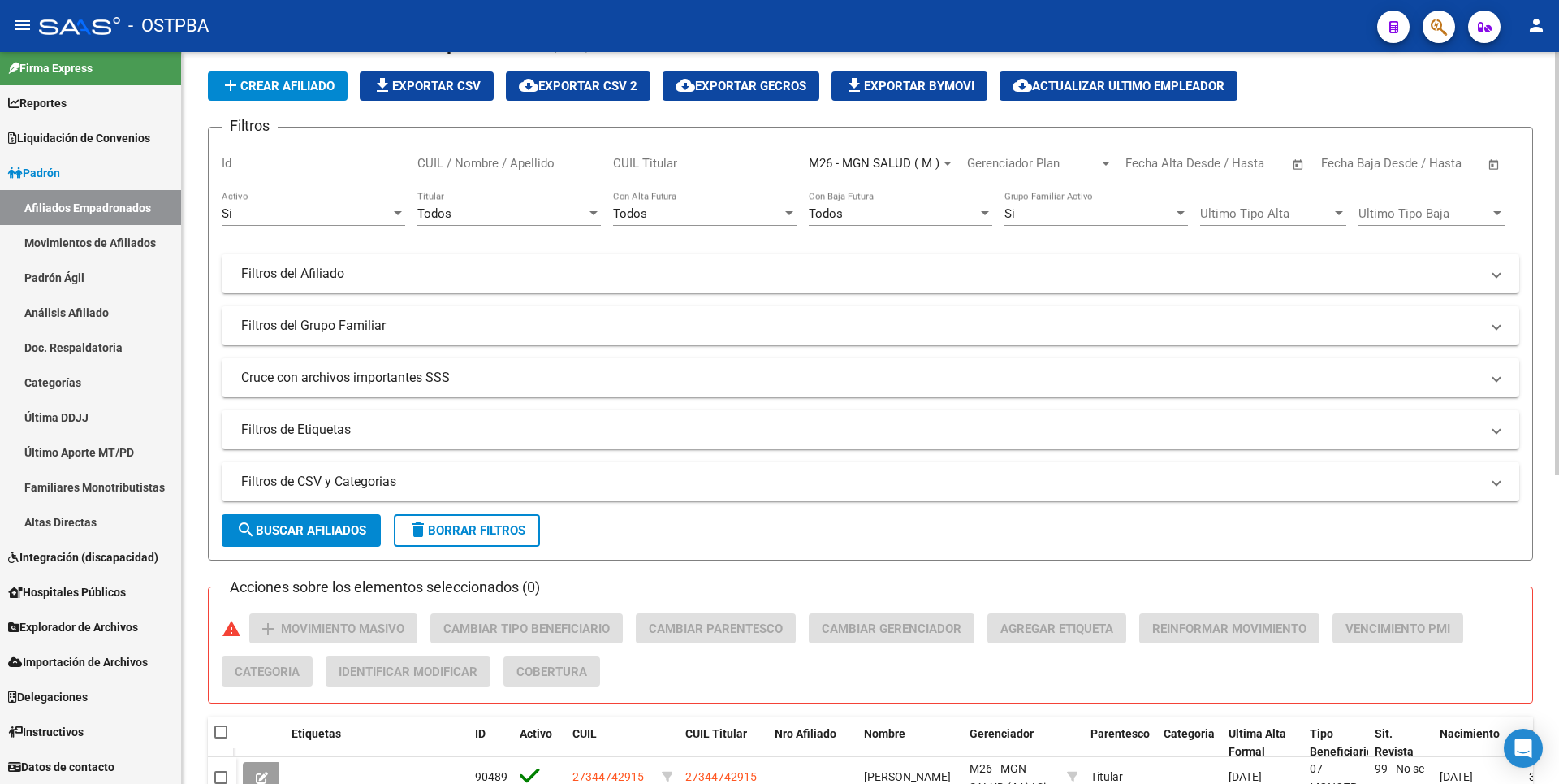
scroll to position [0, 0]
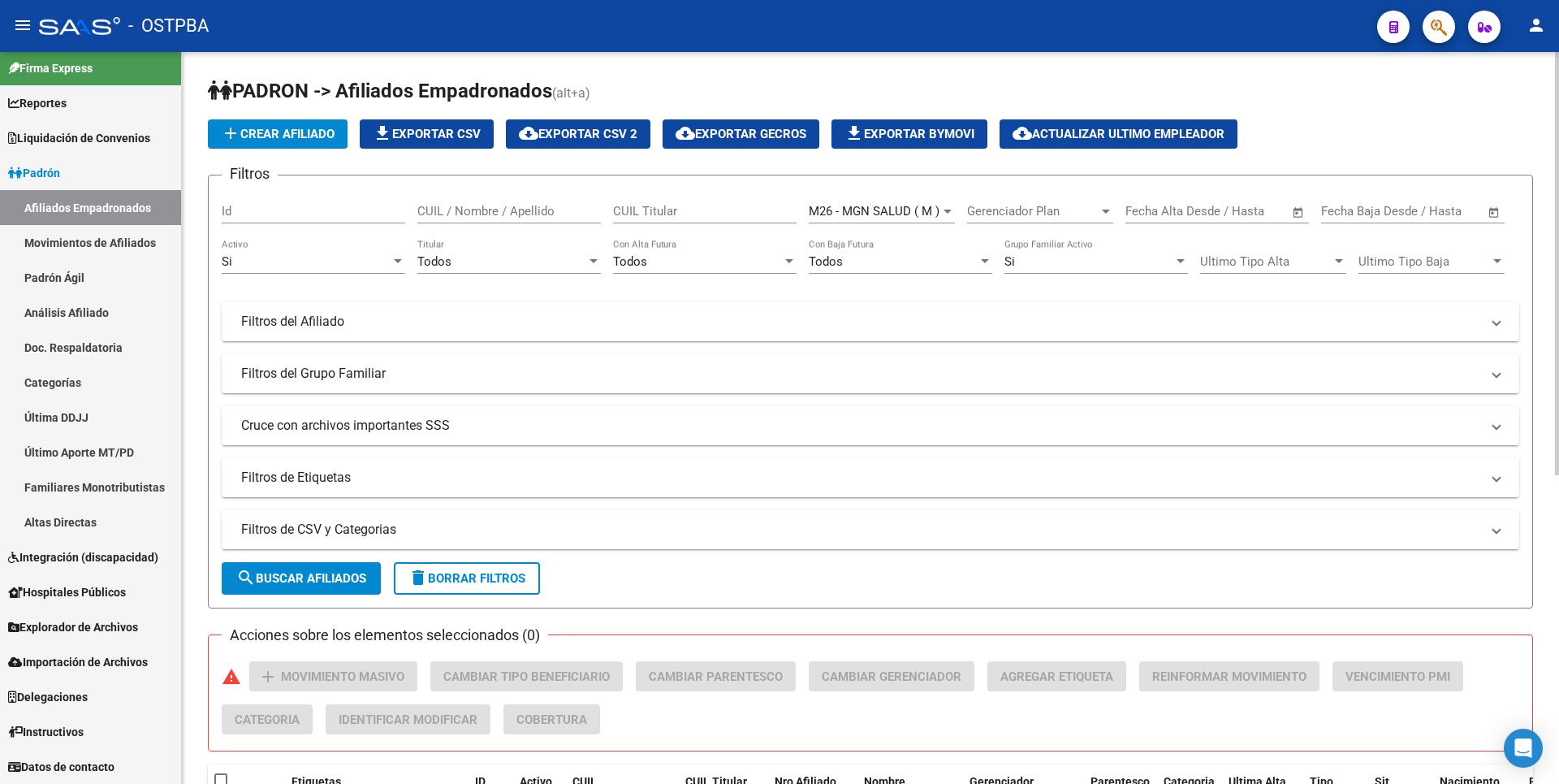
click at [604, 128] on span "cloud_download Exportar CSV 2" at bounding box center [578, 133] width 119 height 14
click at [77, 632] on span "Explorador de Archivos" at bounding box center [74, 626] width 130 height 18
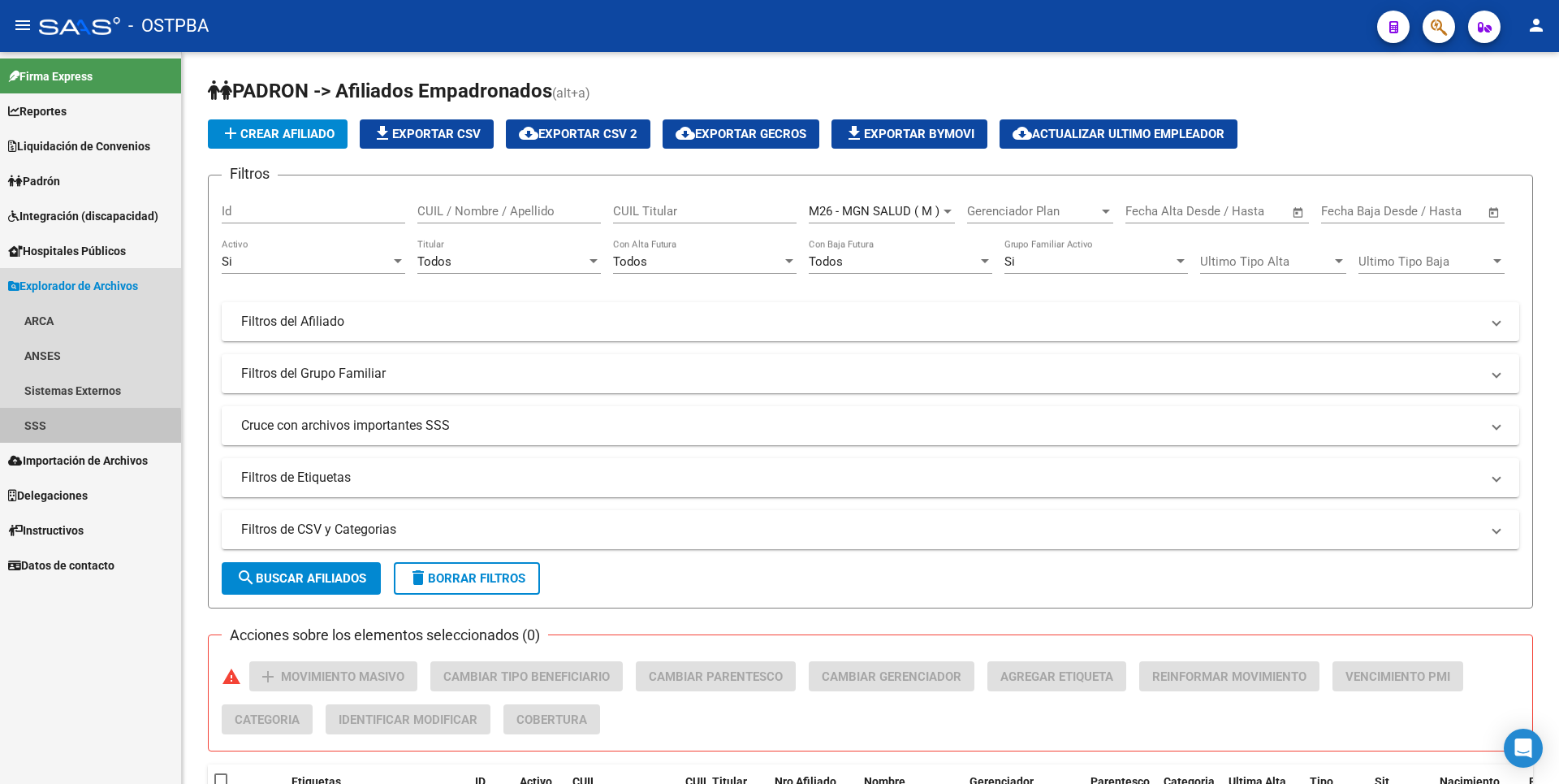
click at [59, 429] on link "SSS" at bounding box center [91, 425] width 181 height 35
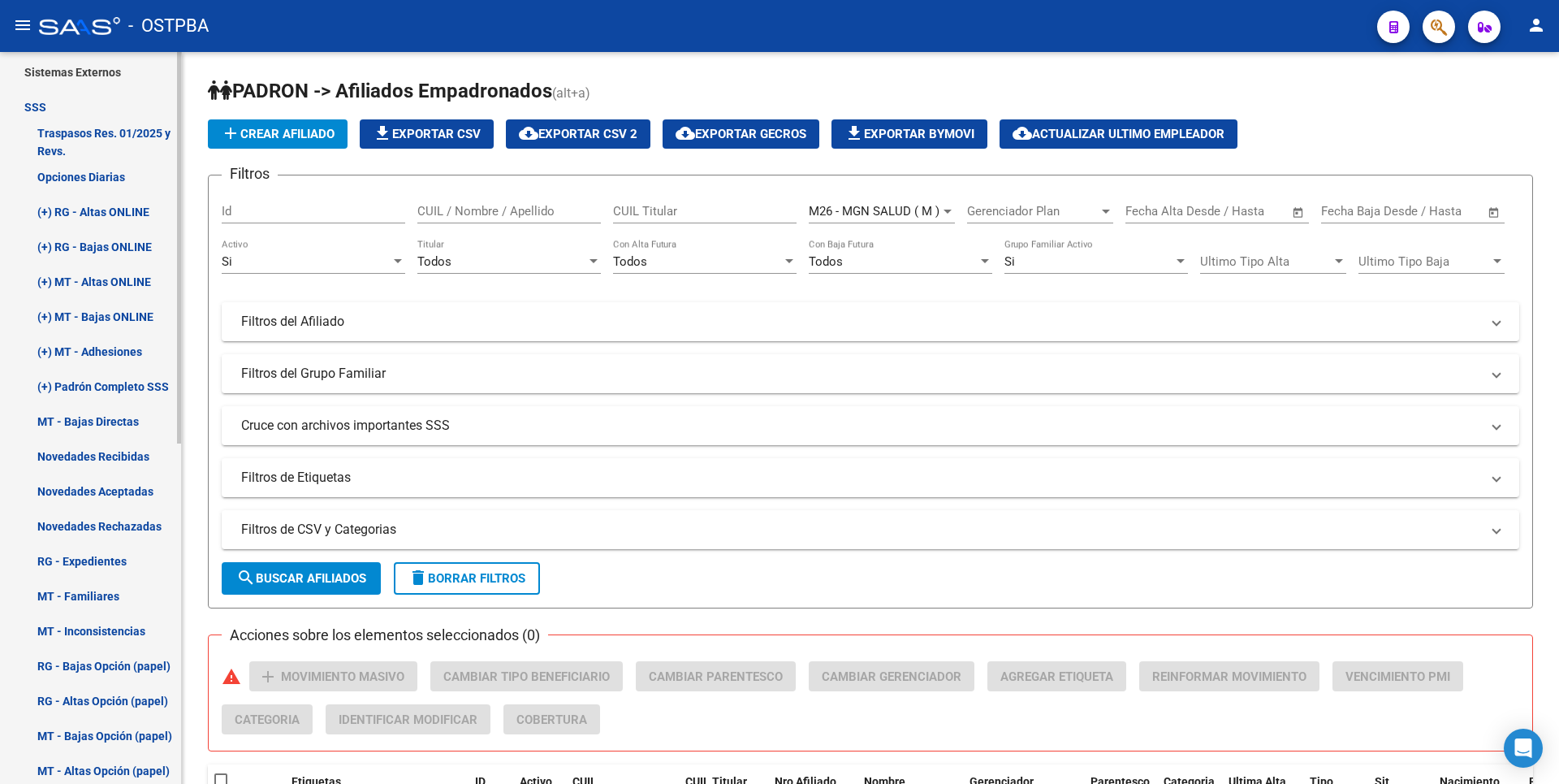
scroll to position [311, 0]
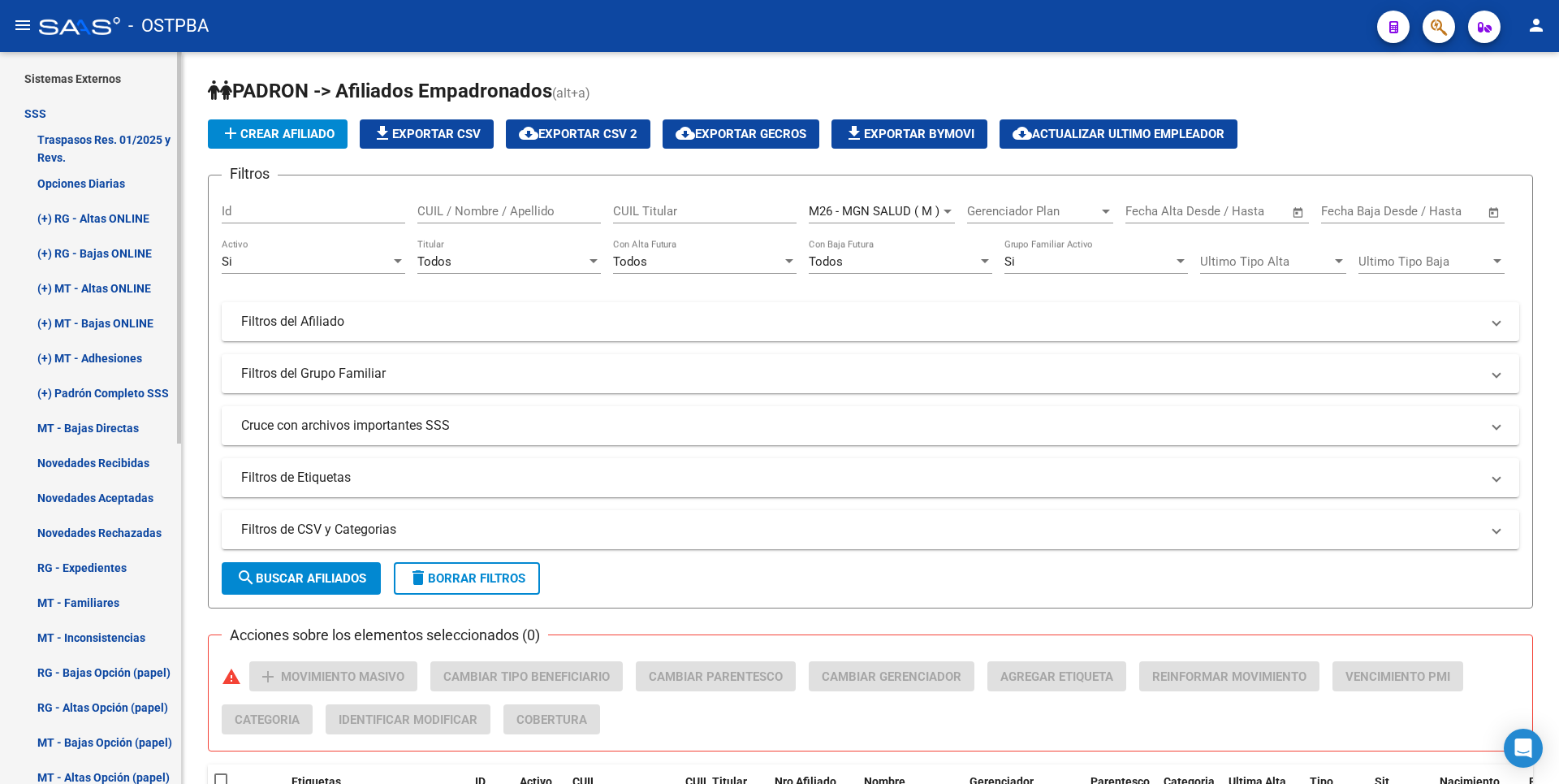
click at [131, 359] on link "(+) MT - Adhesiones" at bounding box center [91, 358] width 181 height 35
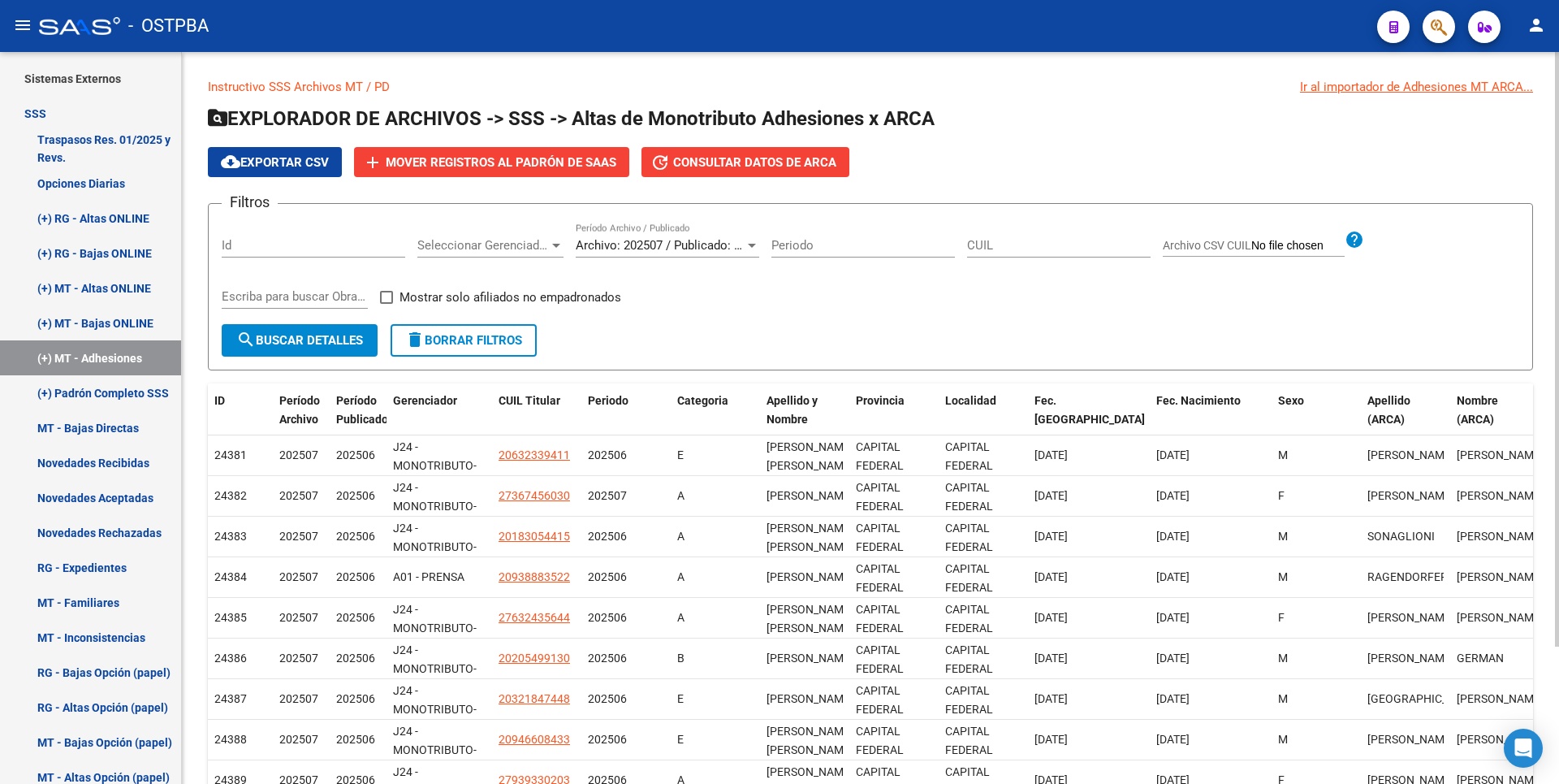
click at [381, 295] on span at bounding box center [387, 297] width 13 height 13
click at [386, 304] on input "Mostrar solo afiliados no empadronados" at bounding box center [386, 304] width 1 height 1
checkbox input "true"
click at [555, 247] on div at bounding box center [556, 245] width 14 height 13
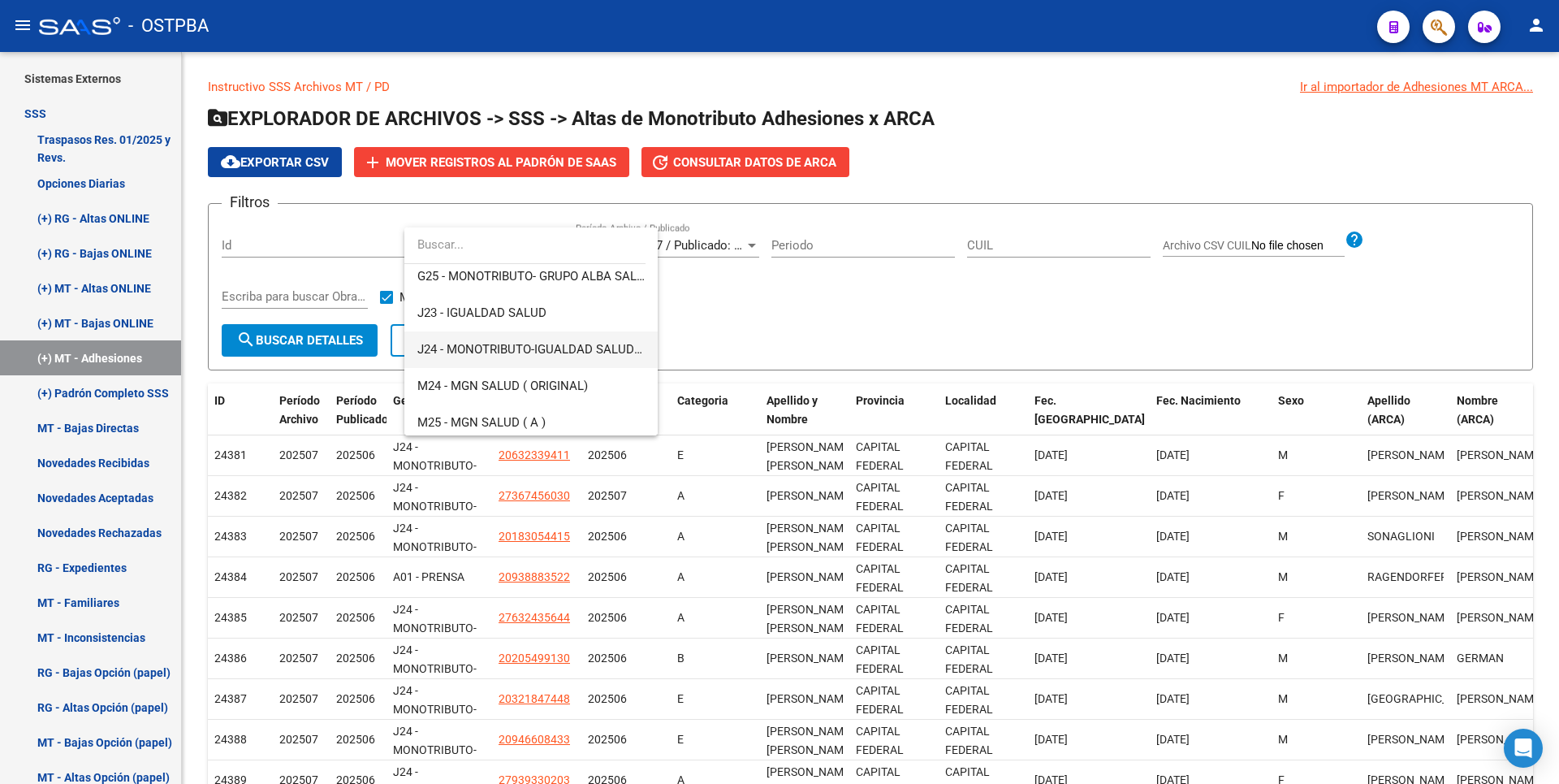
scroll to position [325, 0]
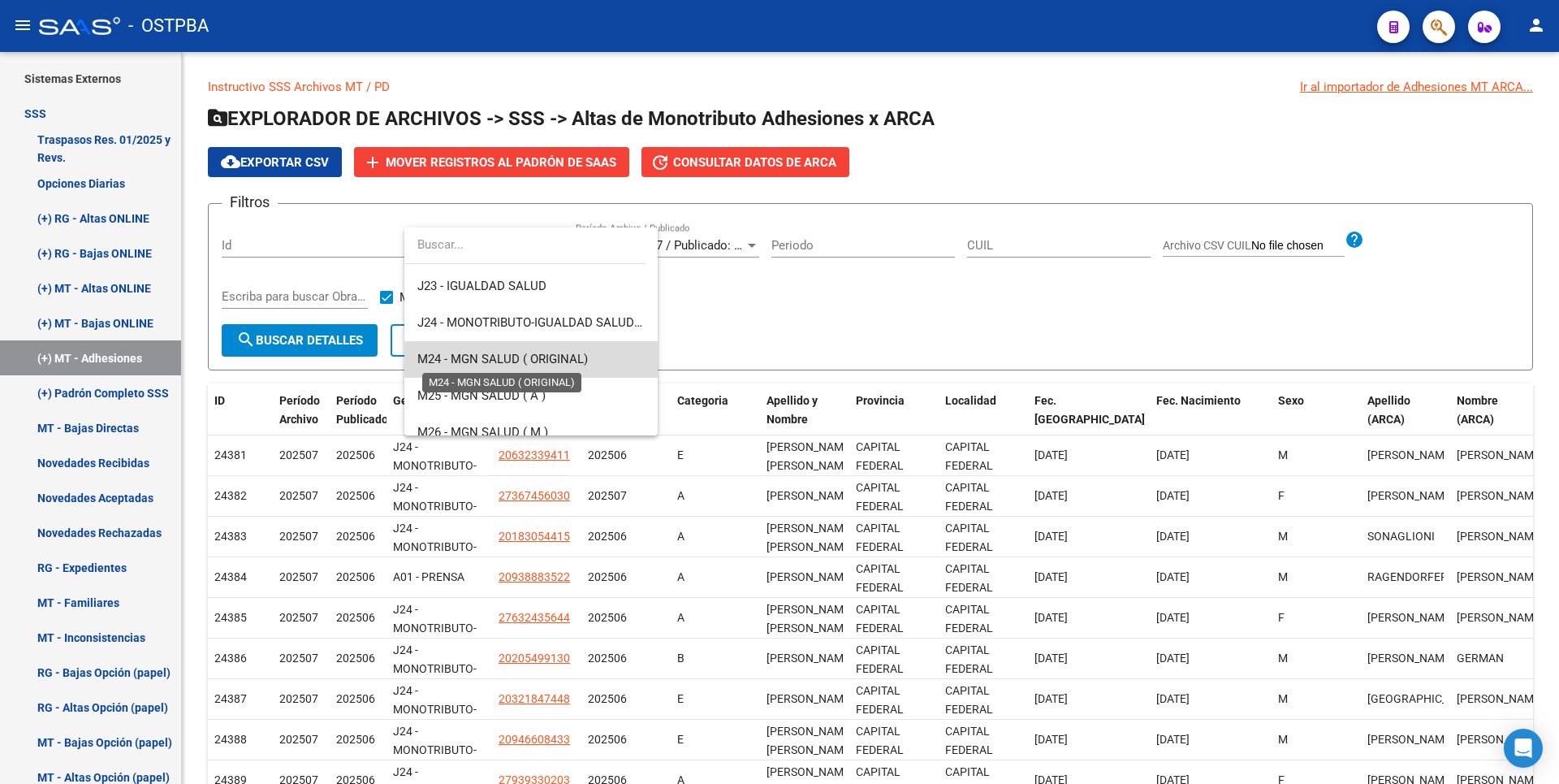
click at [537, 363] on span "M24 - MGN SALUD ( ORIGINAL)" at bounding box center [502, 359] width 171 height 14
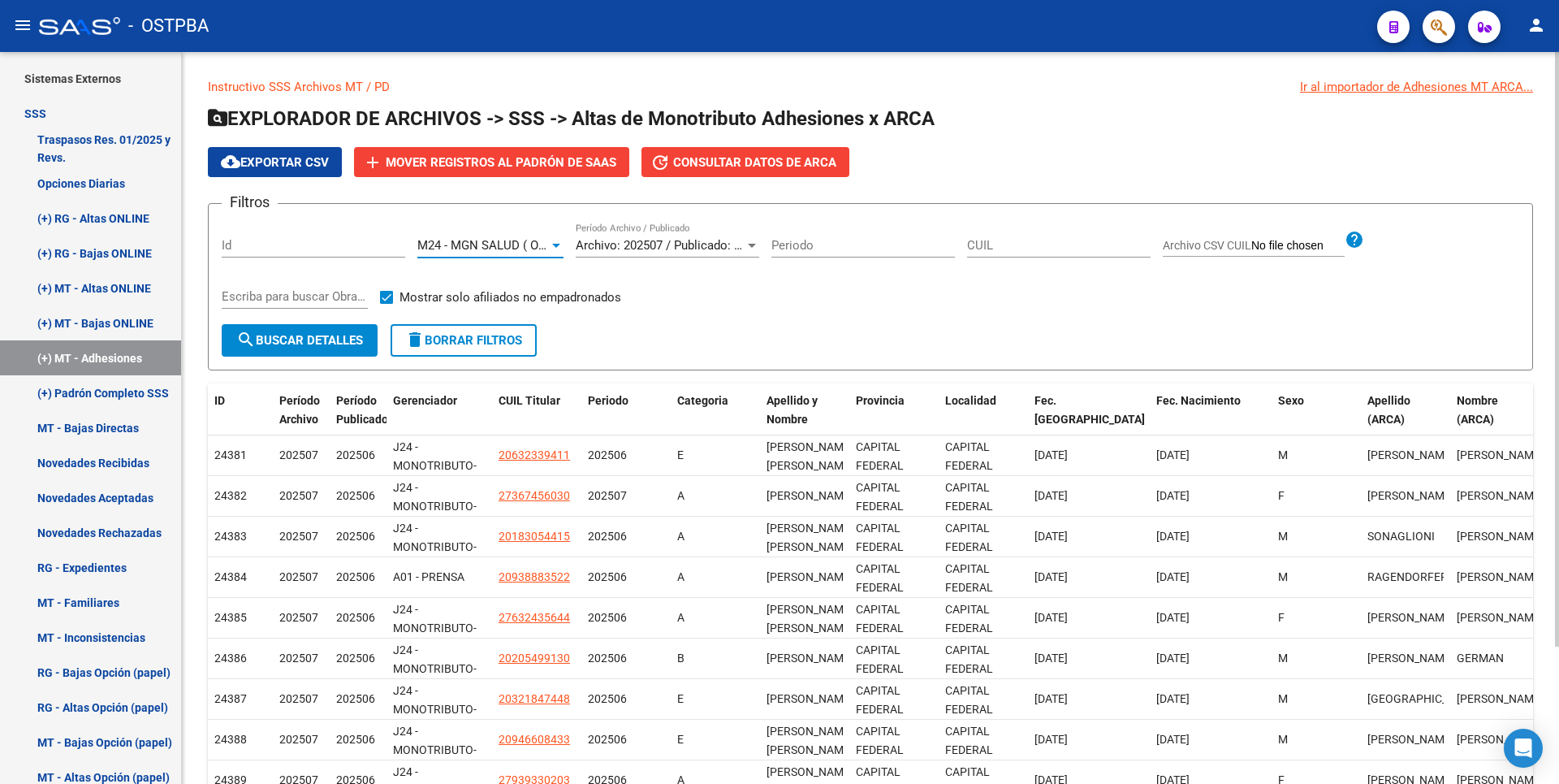
click at [321, 353] on button "search Buscar Detalles" at bounding box center [299, 340] width 156 height 32
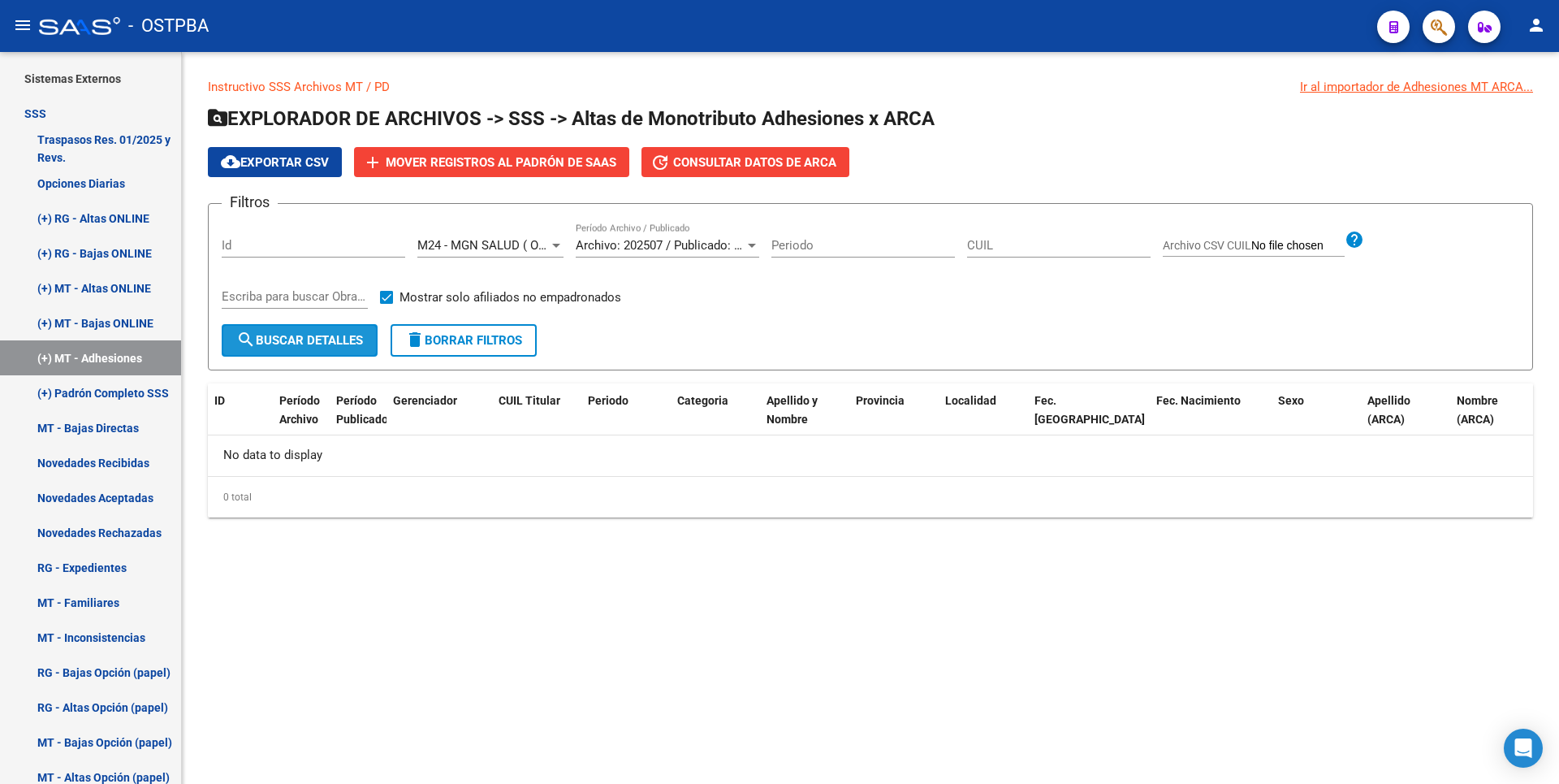
click at [370, 334] on button "search Buscar Detalles" at bounding box center [299, 340] width 156 height 32
click at [553, 242] on div at bounding box center [556, 245] width 14 height 13
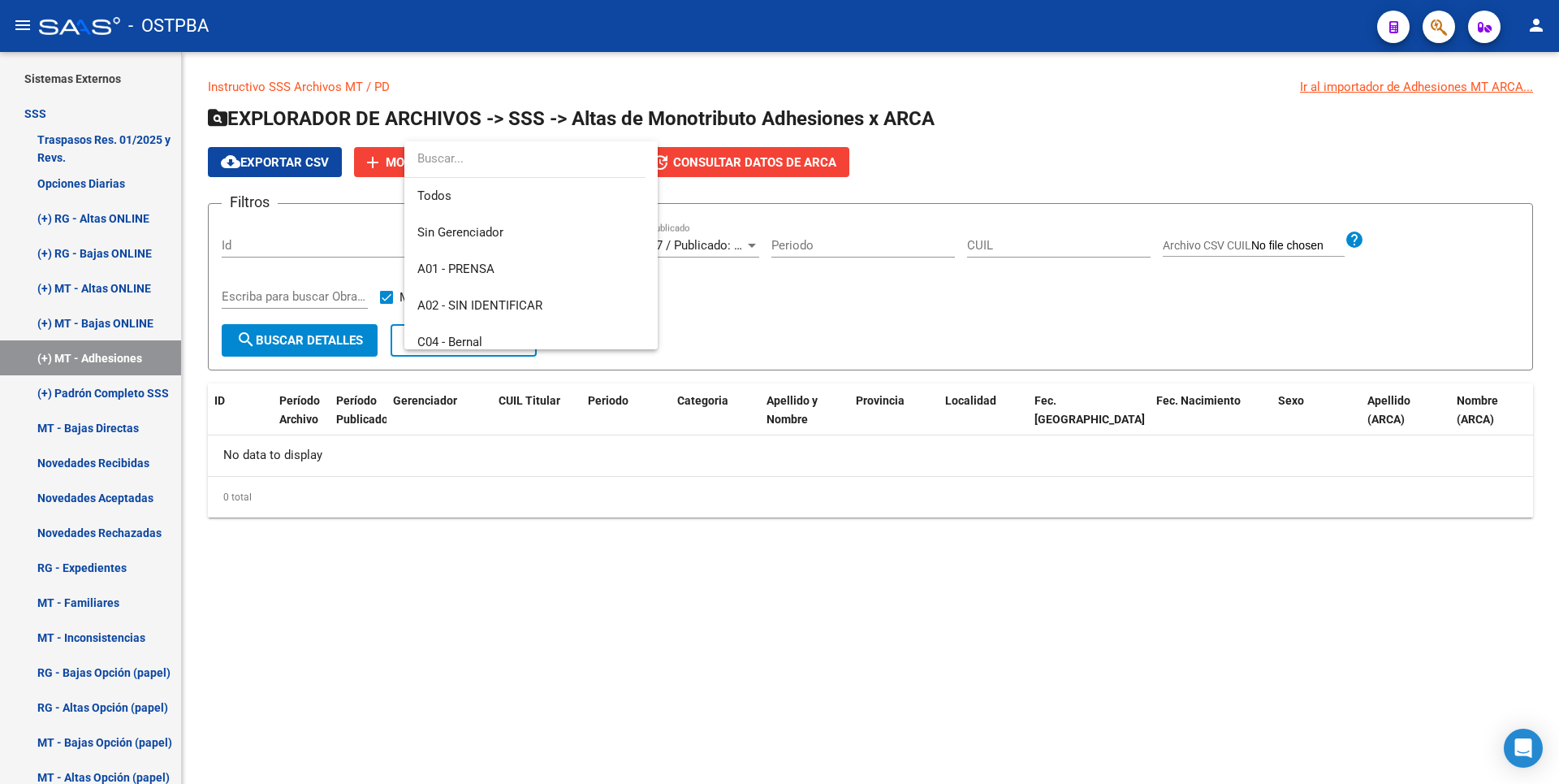
scroll to position [353, 0]
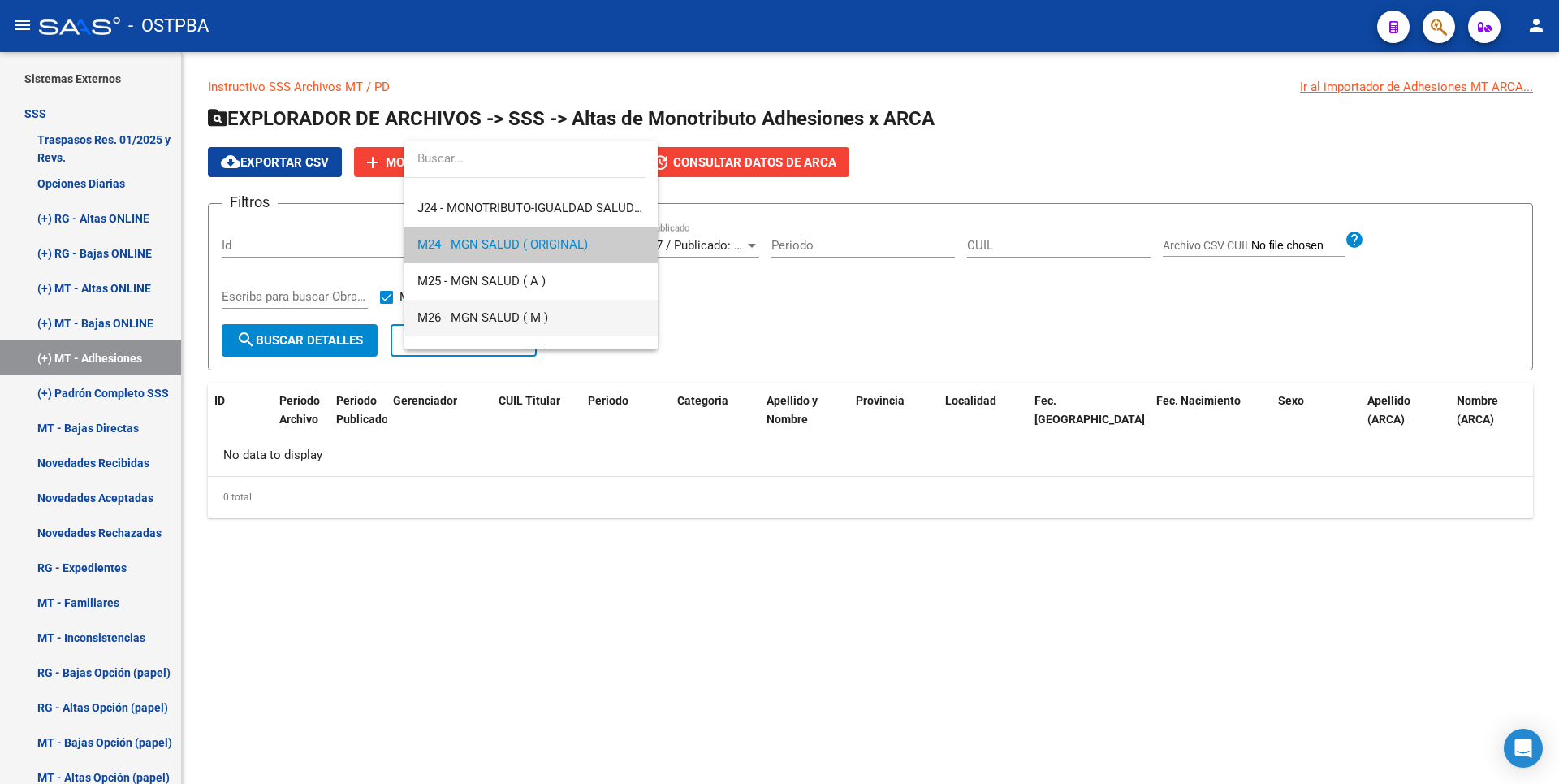
click at [505, 306] on span "M26 - MGN SALUD ( M )" at bounding box center [530, 318] width 227 height 37
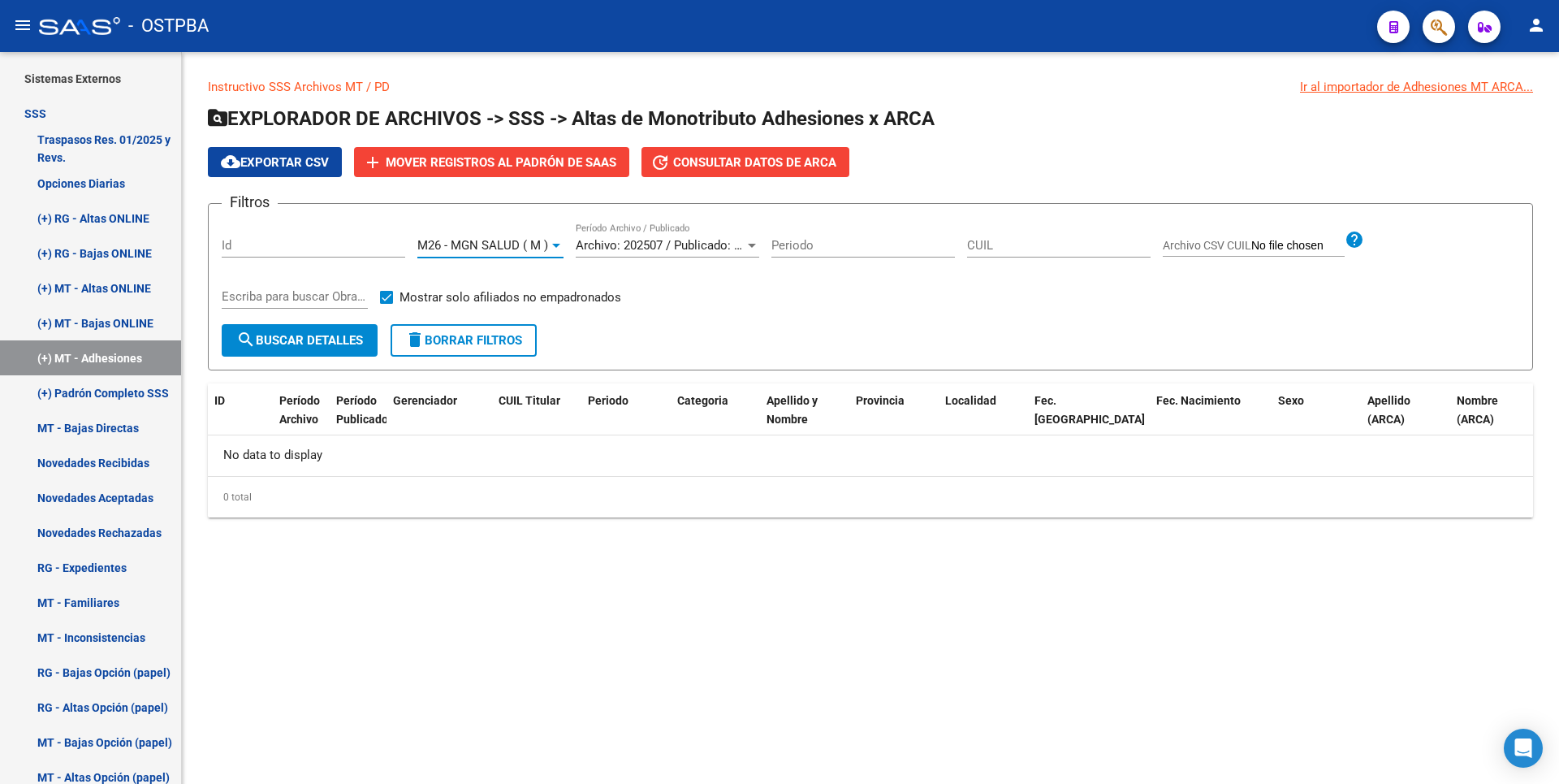
click at [322, 336] on span "search Buscar Detalles" at bounding box center [299, 340] width 126 height 14
click at [751, 244] on div at bounding box center [752, 245] width 8 height 4
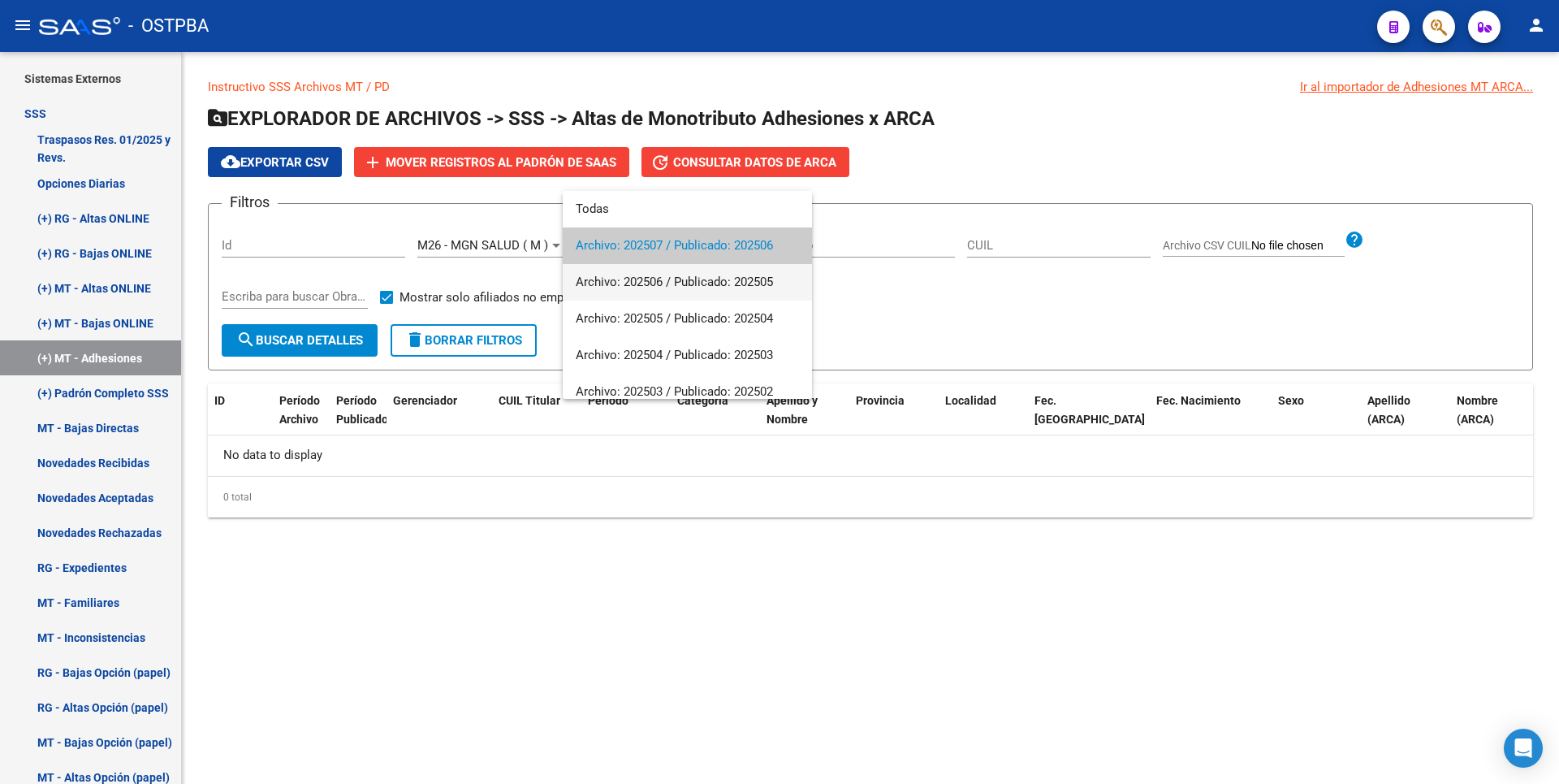
drag, startPoint x: 649, startPoint y: 292, endPoint x: 394, endPoint y: 302, distance: 255.2
click at [650, 292] on span "Archivo: 202506 / Publicado: 202505" at bounding box center [687, 282] width 224 height 37
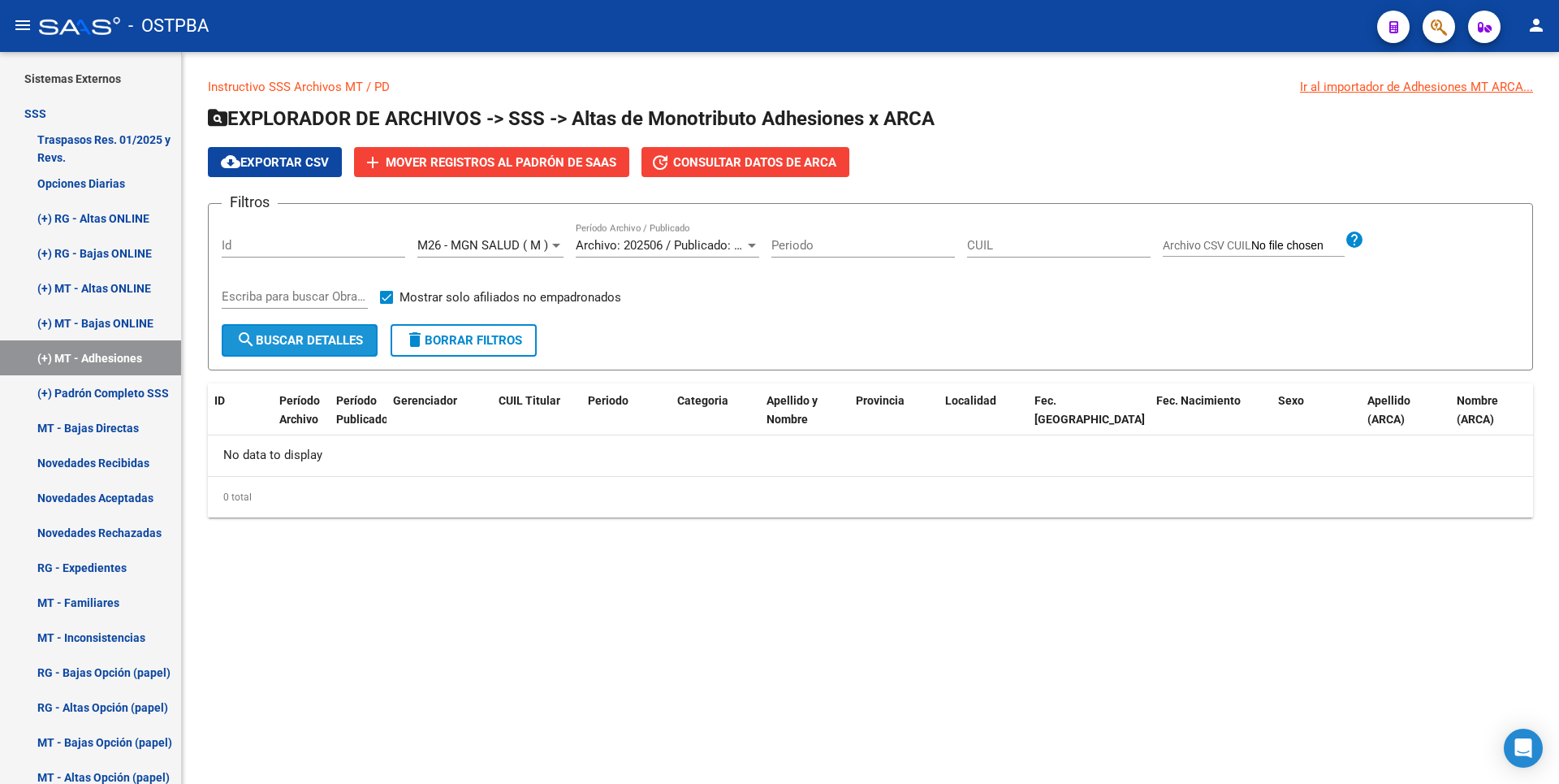
click at [313, 349] on button "search Buscar Detalles" at bounding box center [299, 340] width 156 height 32
click at [554, 246] on div at bounding box center [556, 245] width 8 height 4
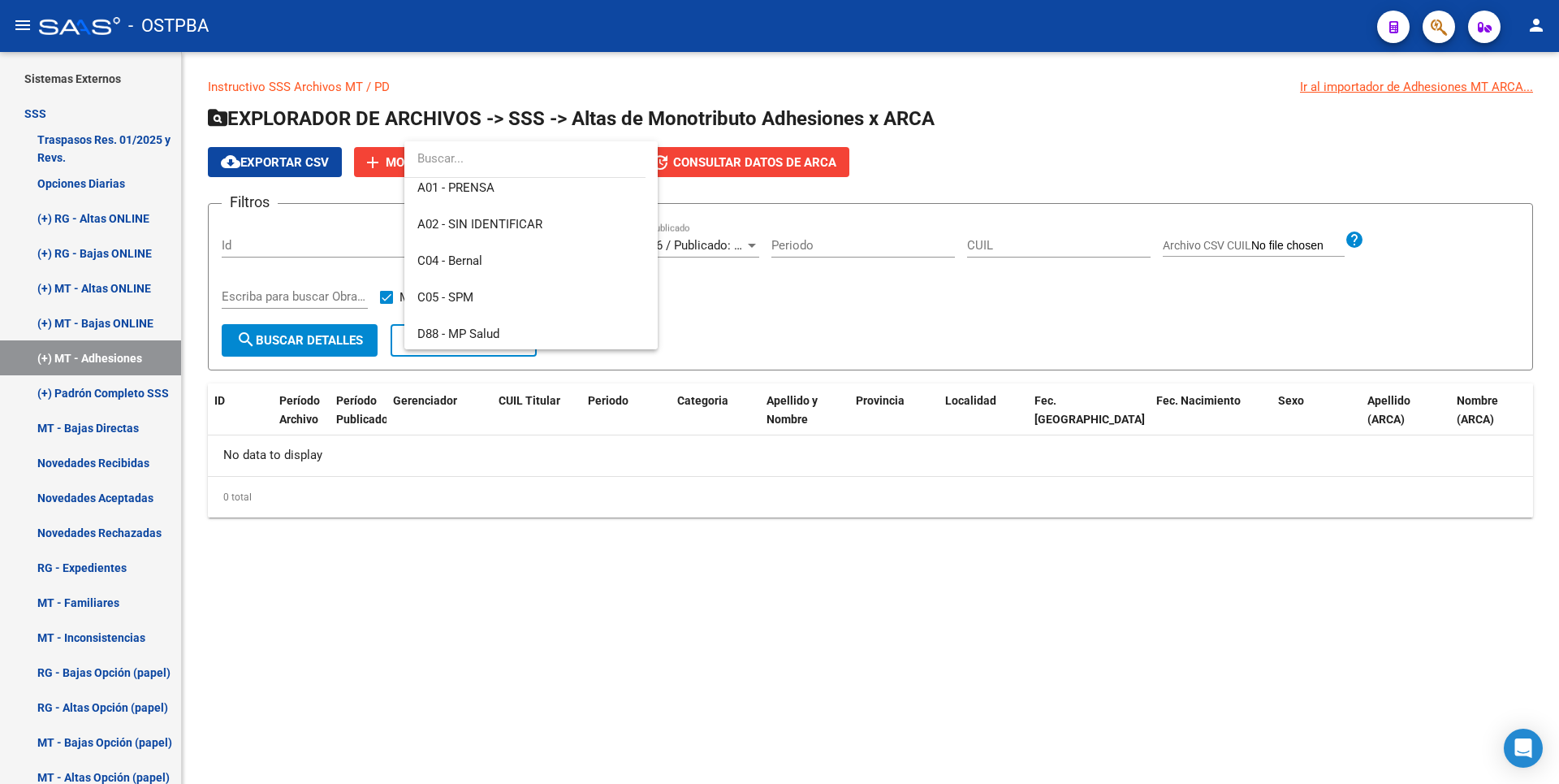
scroll to position [0, 0]
click at [463, 201] on span "Todos" at bounding box center [530, 195] width 227 height 37
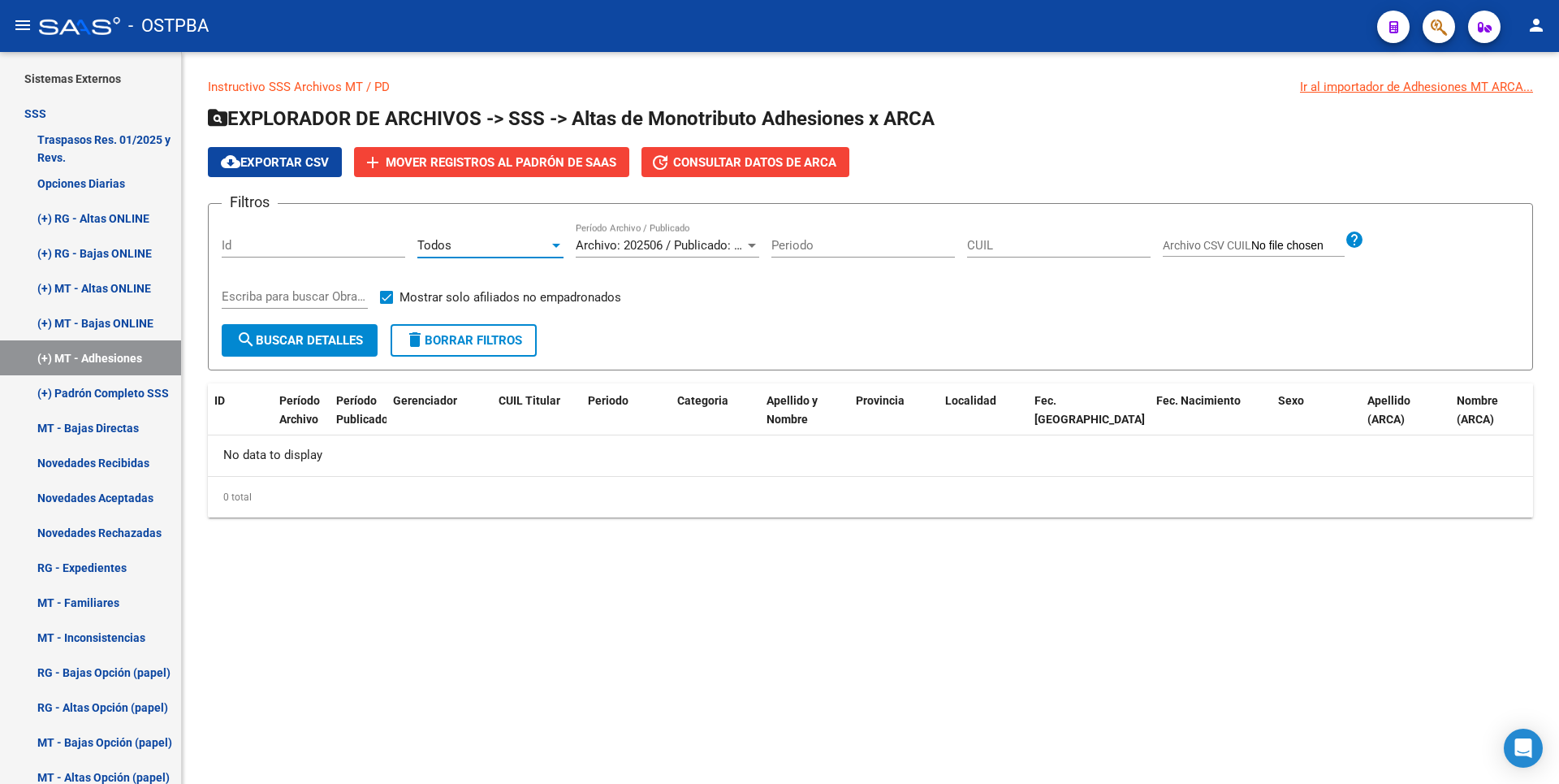
click at [303, 344] on span "search Buscar Detalles" at bounding box center [299, 340] width 126 height 14
click at [755, 248] on div at bounding box center [751, 245] width 14 height 13
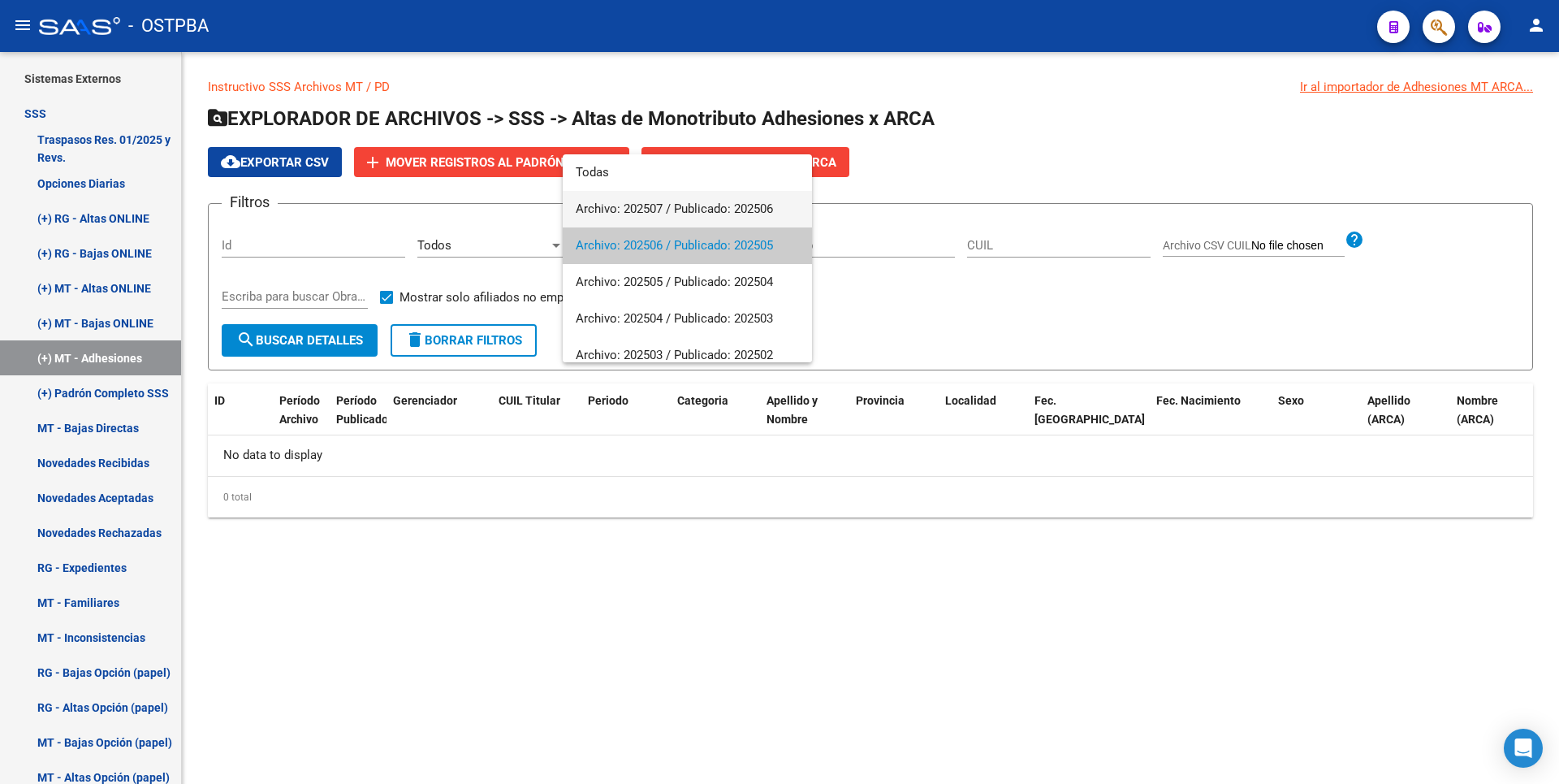
click at [645, 203] on span "Archivo: 202507 / Publicado: 202506" at bounding box center [687, 209] width 224 height 37
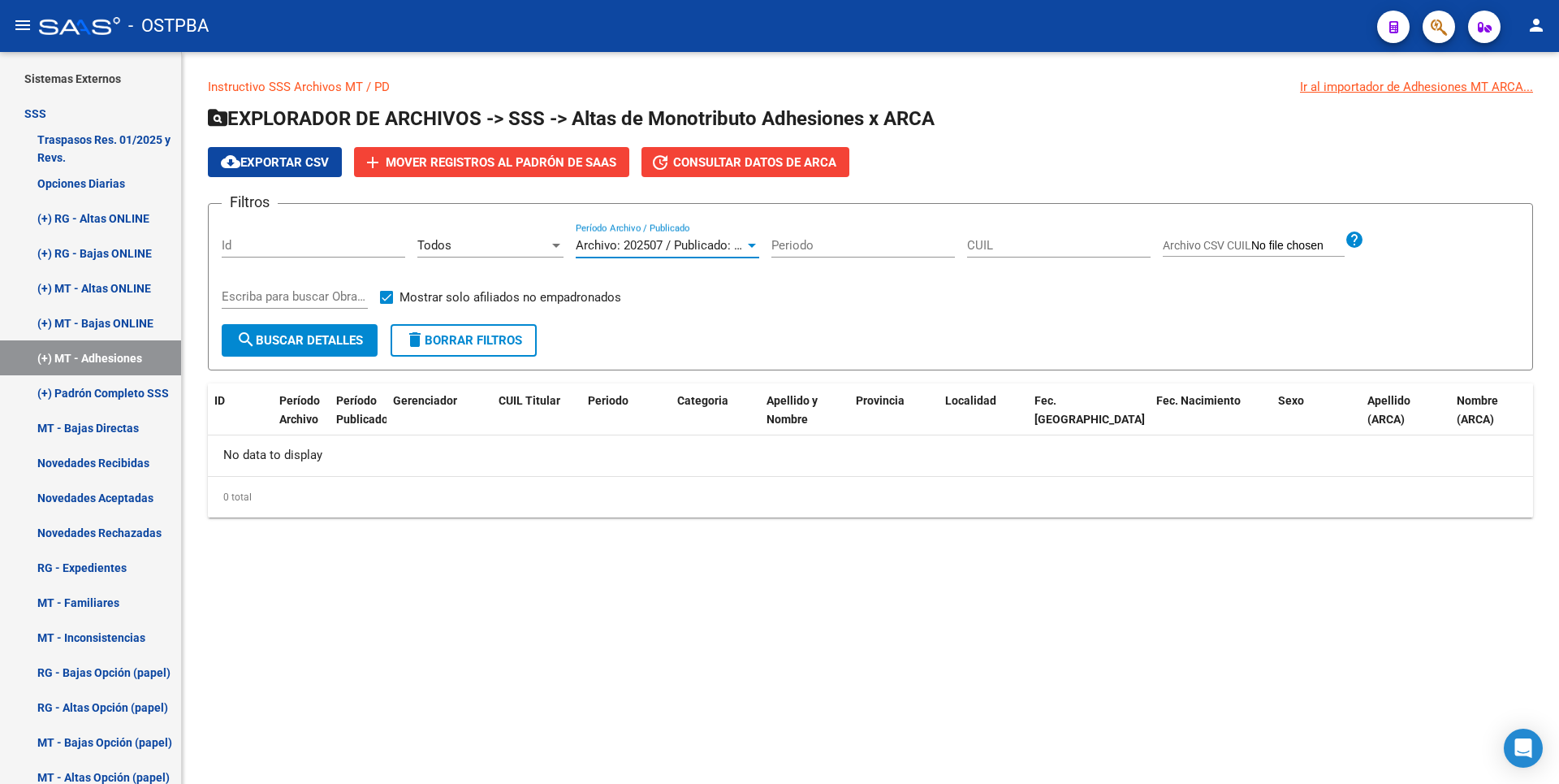
click at [350, 336] on span "search Buscar Detalles" at bounding box center [299, 340] width 126 height 14
click at [747, 246] on div at bounding box center [751, 245] width 14 height 13
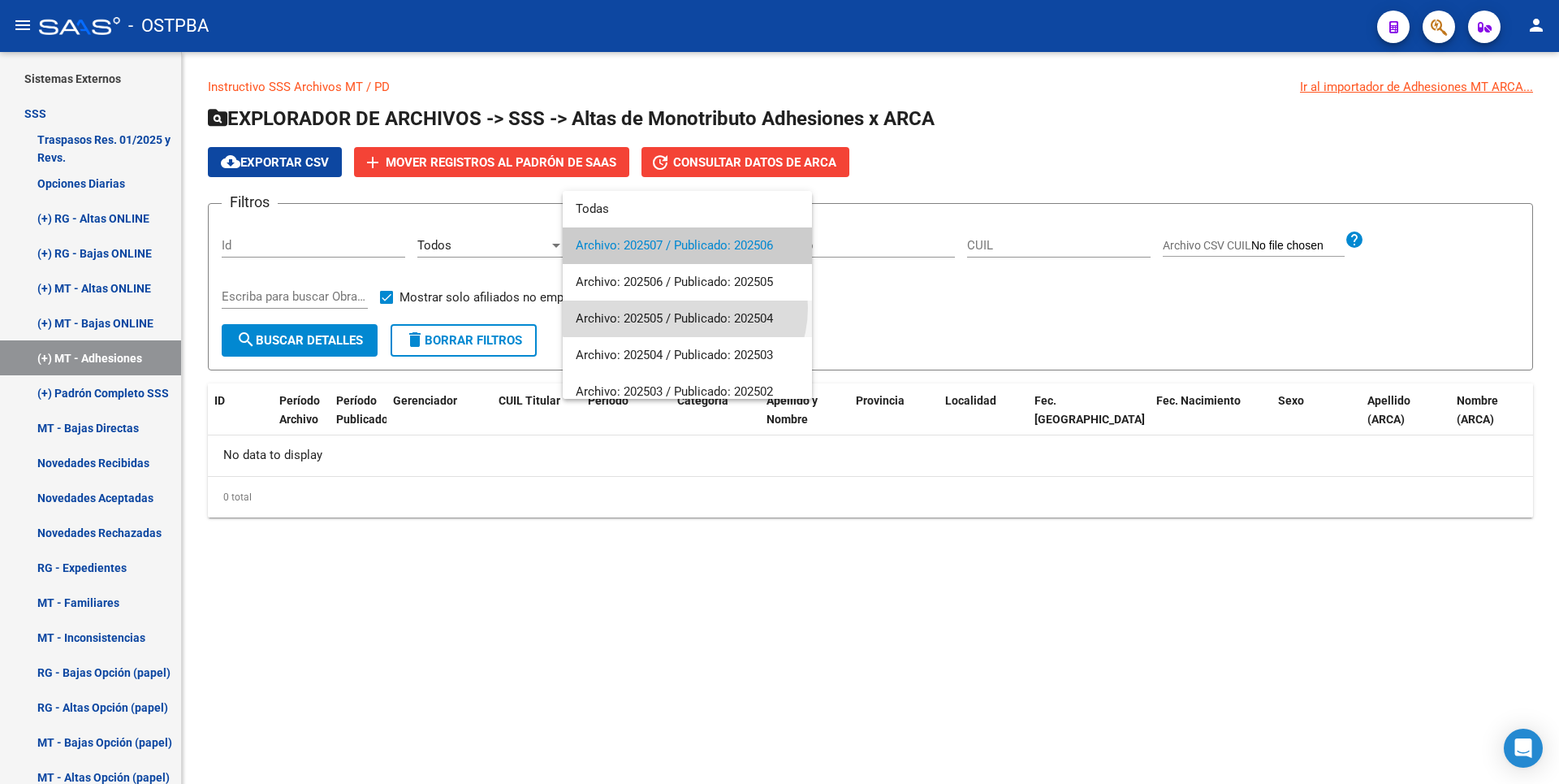
click at [684, 308] on span "Archivo: 202505 / Publicado: 202504" at bounding box center [687, 318] width 224 height 37
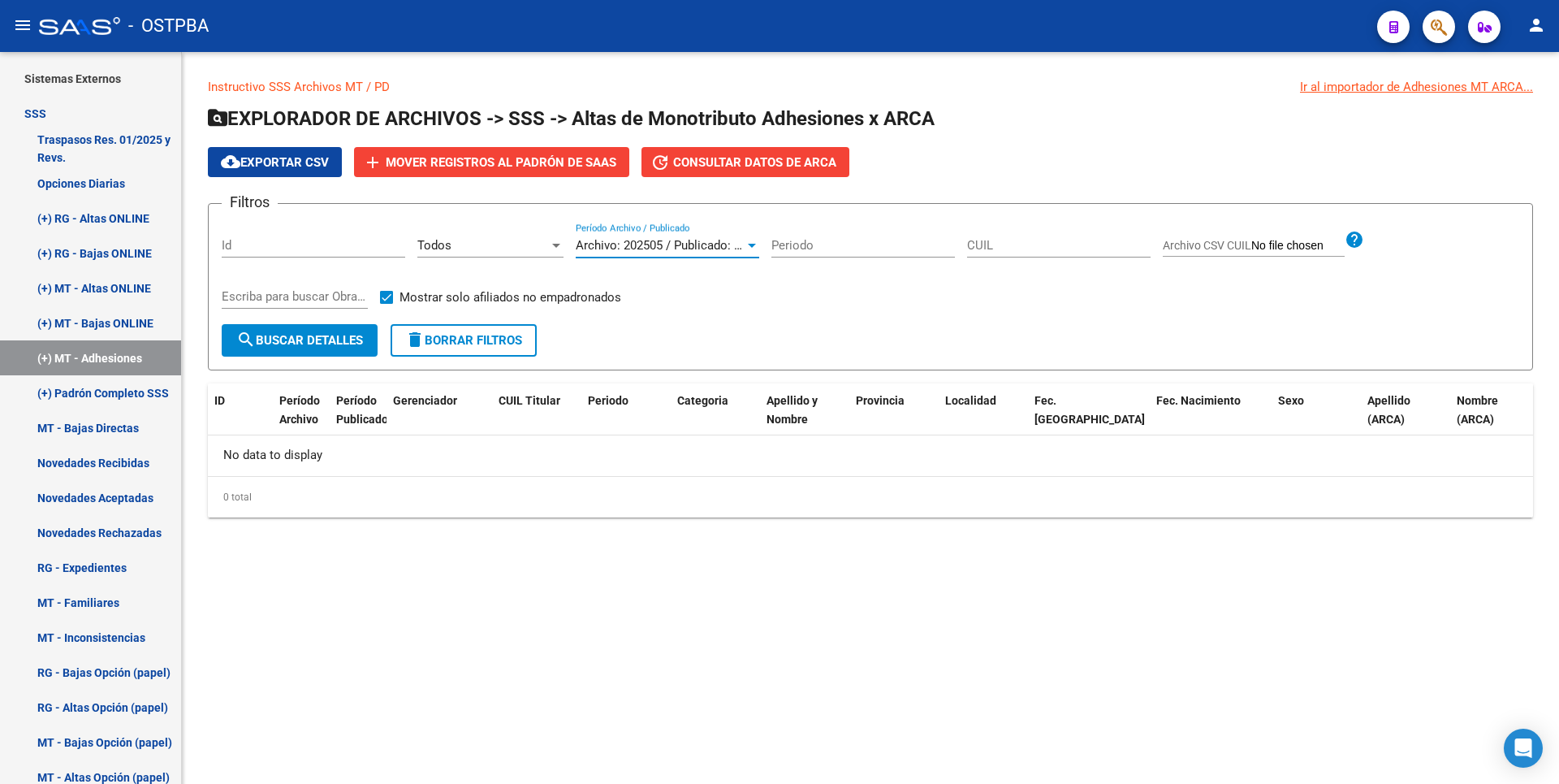
click at [344, 330] on button "search Buscar Detalles" at bounding box center [299, 340] width 156 height 32
click at [756, 242] on div at bounding box center [751, 245] width 14 height 13
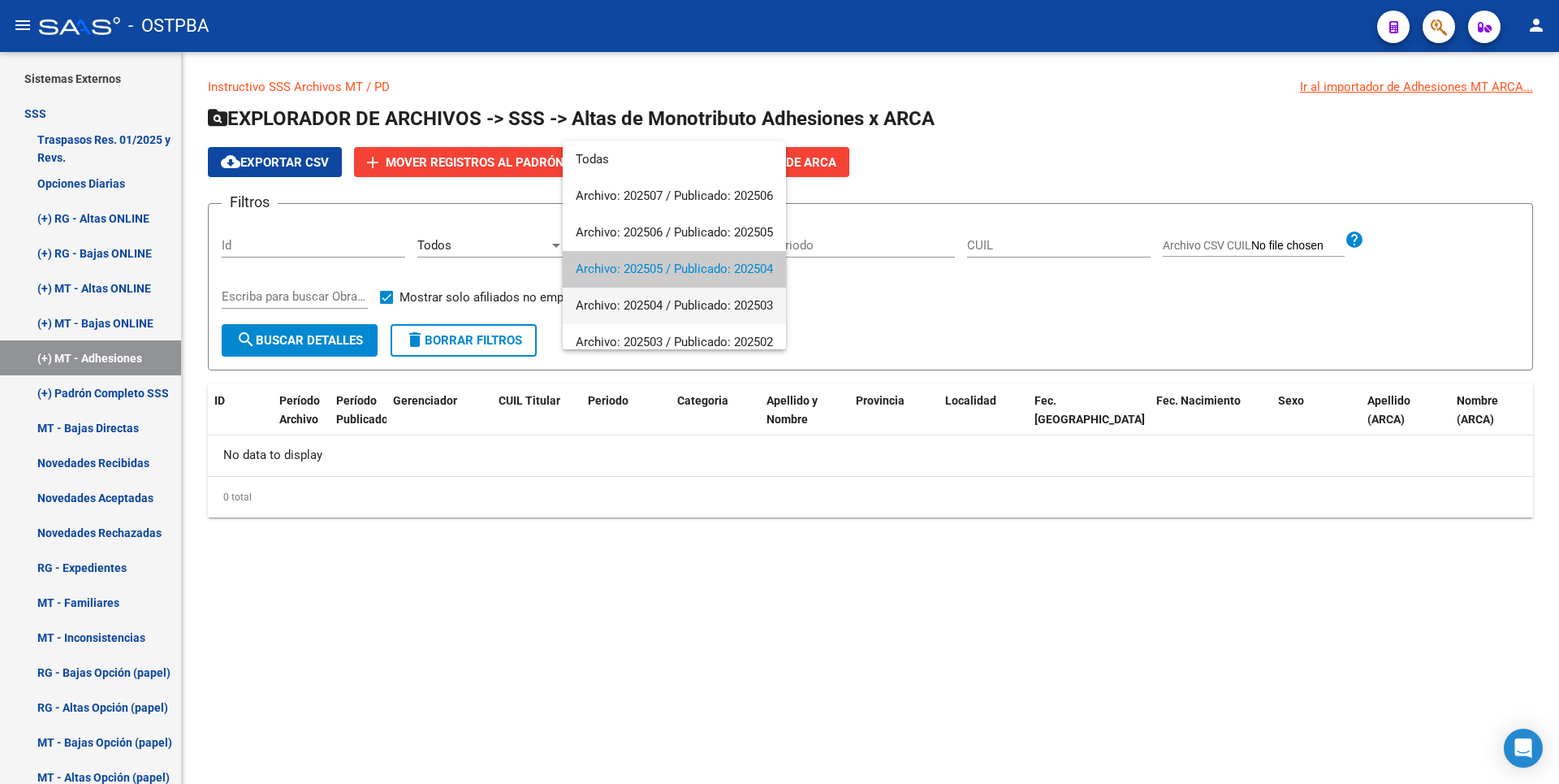
scroll to position [25, 0]
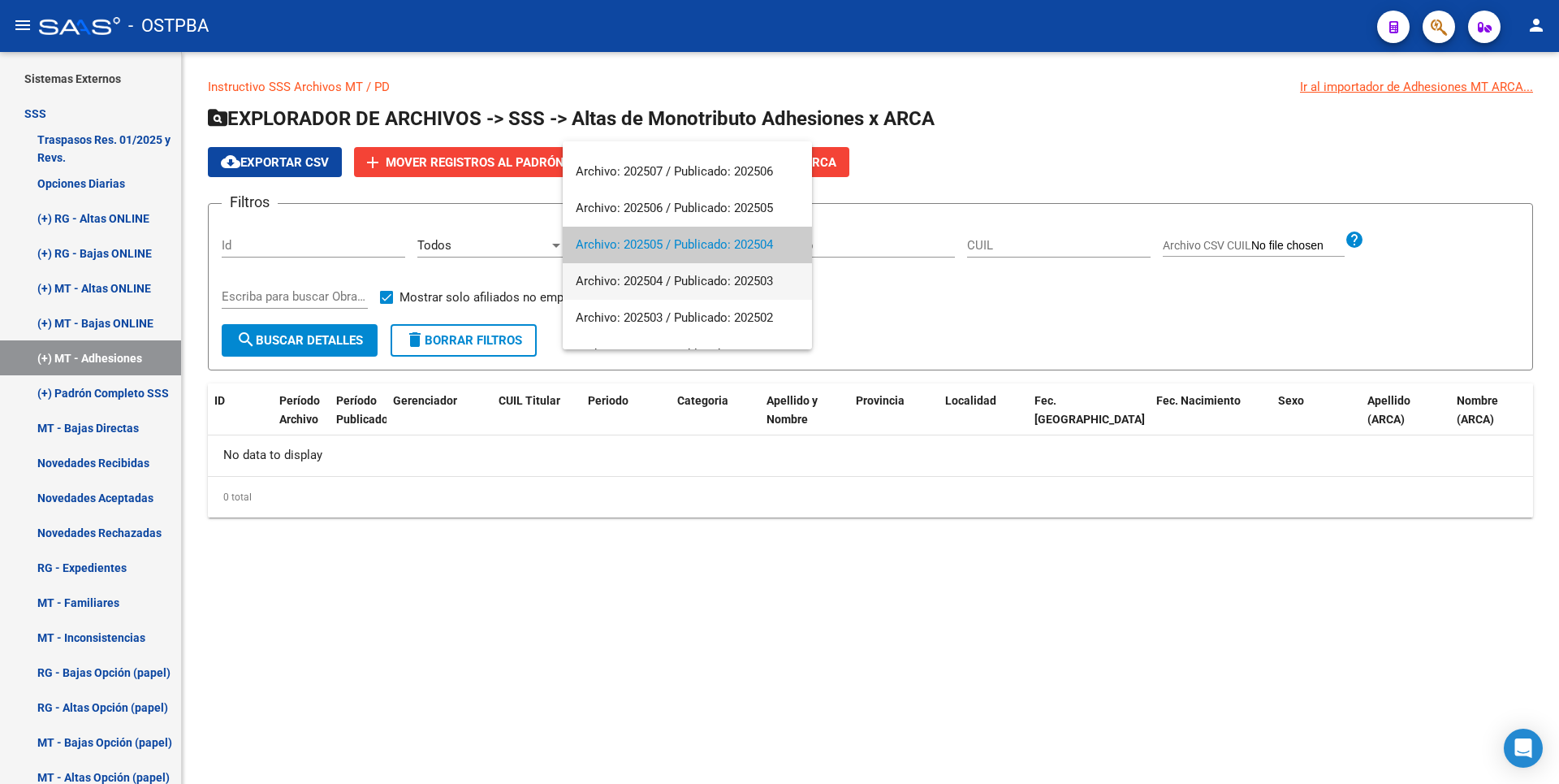
click at [675, 285] on span "Archivo: 202504 / Publicado: 202503" at bounding box center [687, 281] width 224 height 37
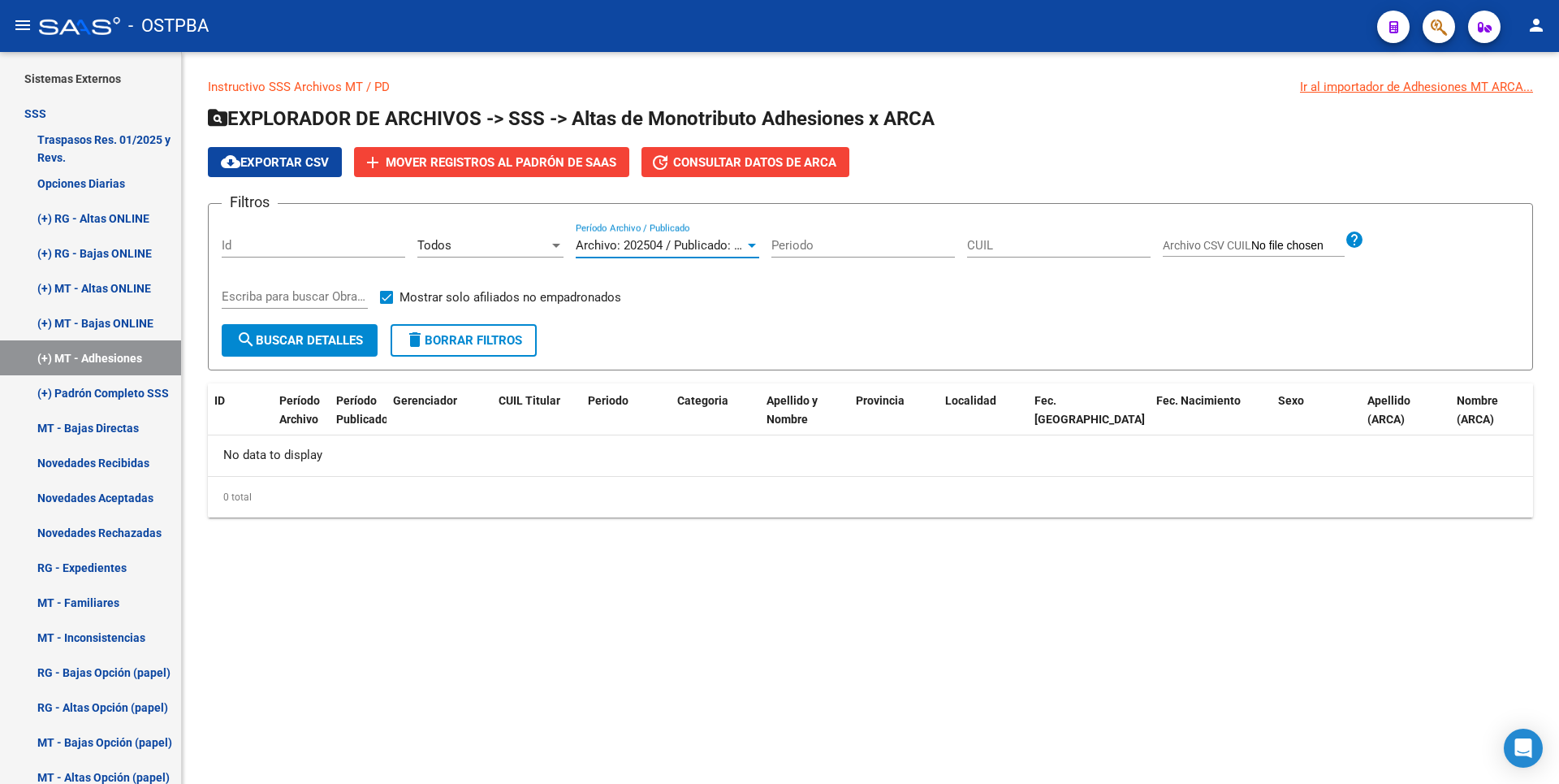
click at [323, 334] on span "search Buscar Detalles" at bounding box center [299, 340] width 126 height 14
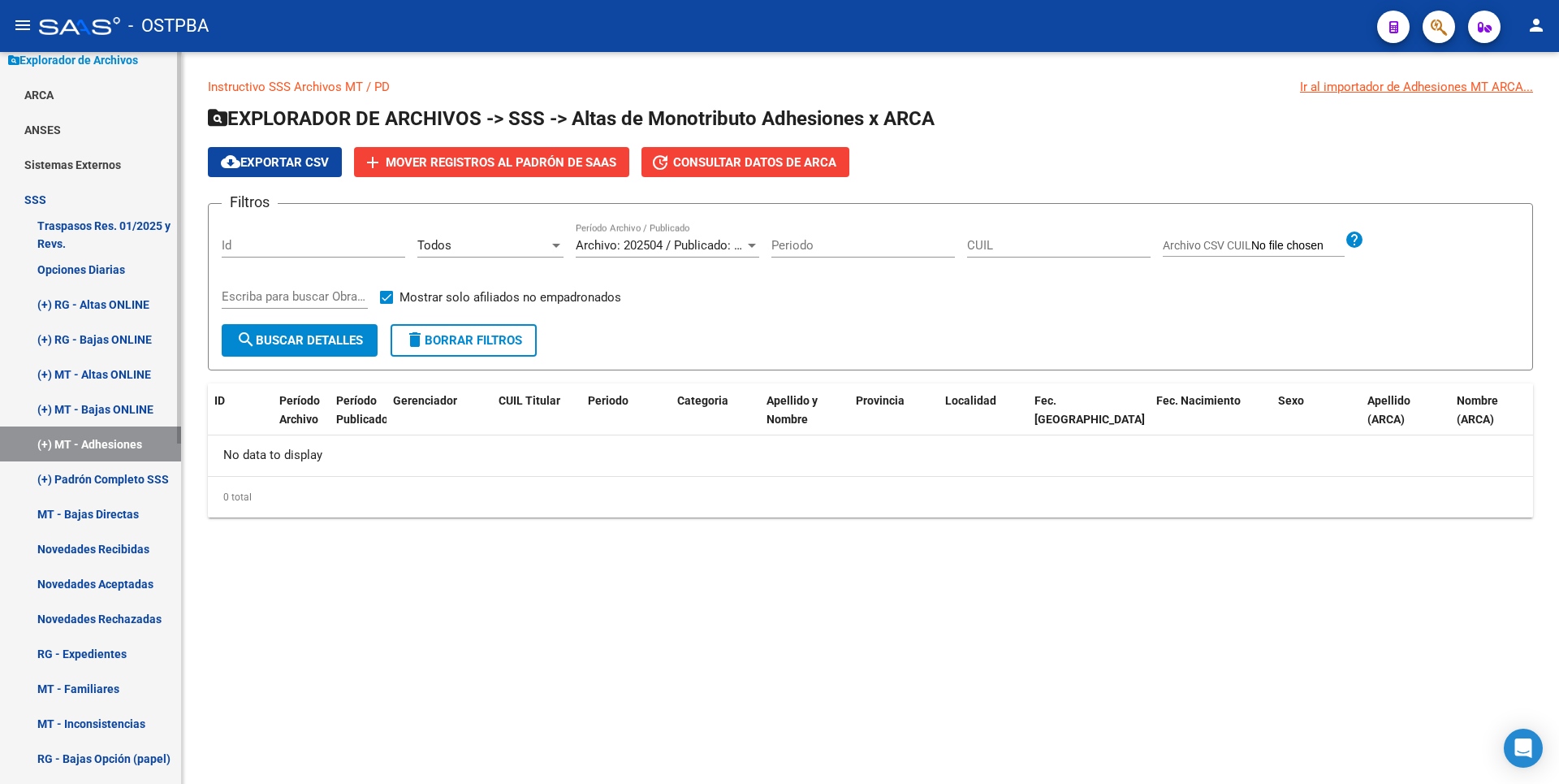
scroll to position [0, 0]
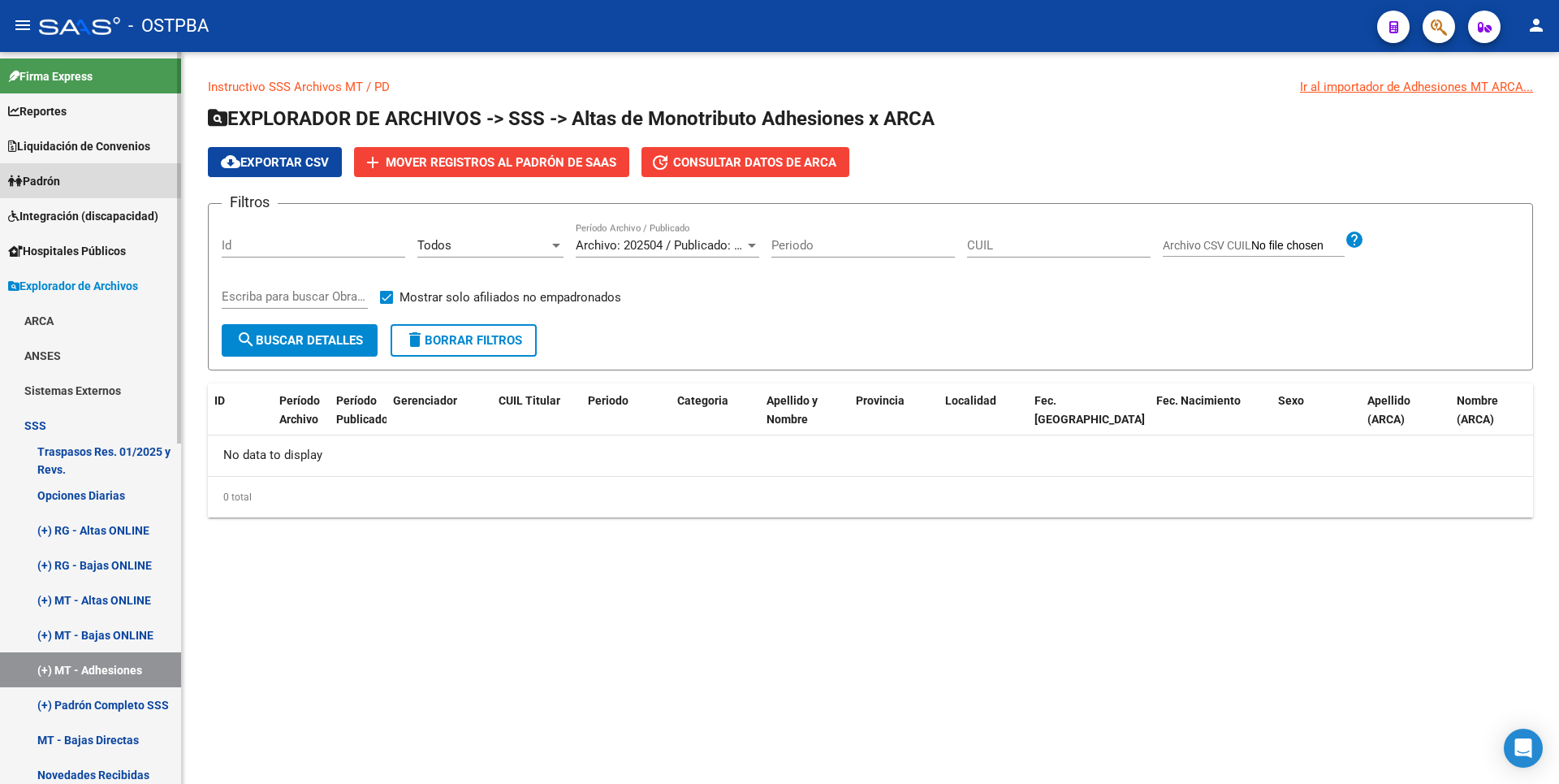
drag, startPoint x: 58, startPoint y: 183, endPoint x: 88, endPoint y: 259, distance: 81.7
click at [59, 183] on span "Padrón" at bounding box center [34, 180] width 52 height 18
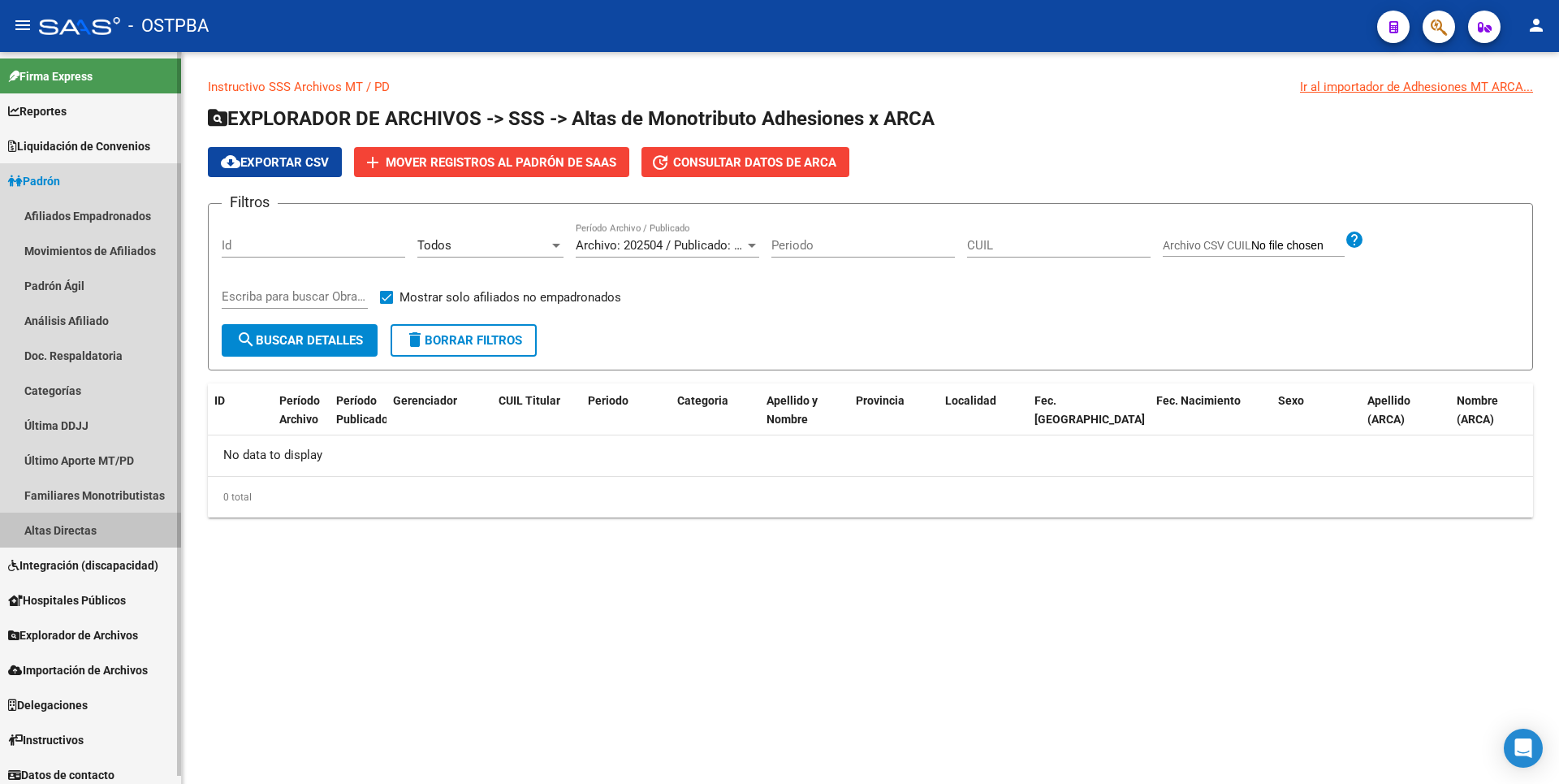
click at [68, 525] on link "Altas Directas" at bounding box center [91, 529] width 181 height 35
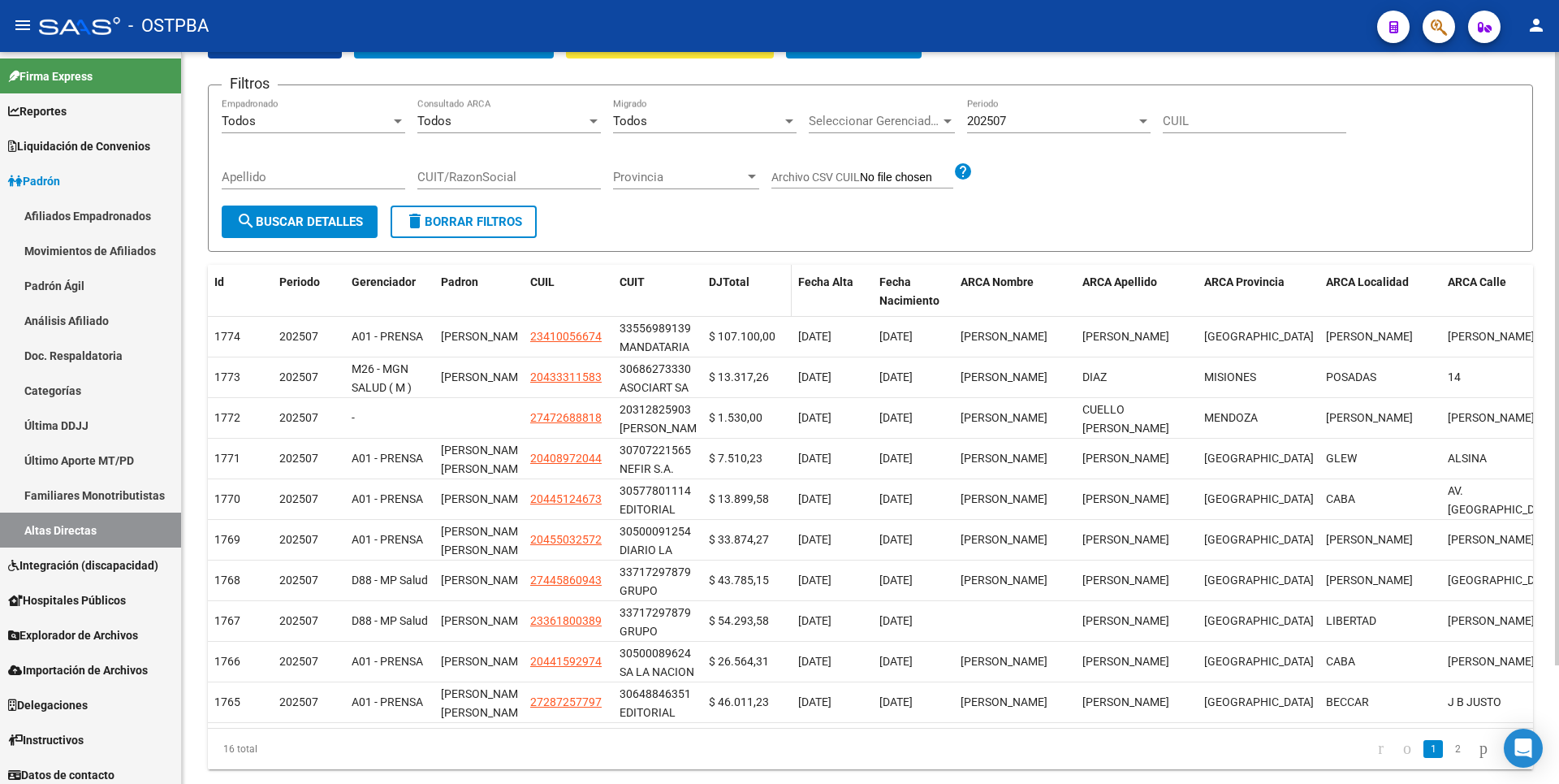
scroll to position [142, 0]
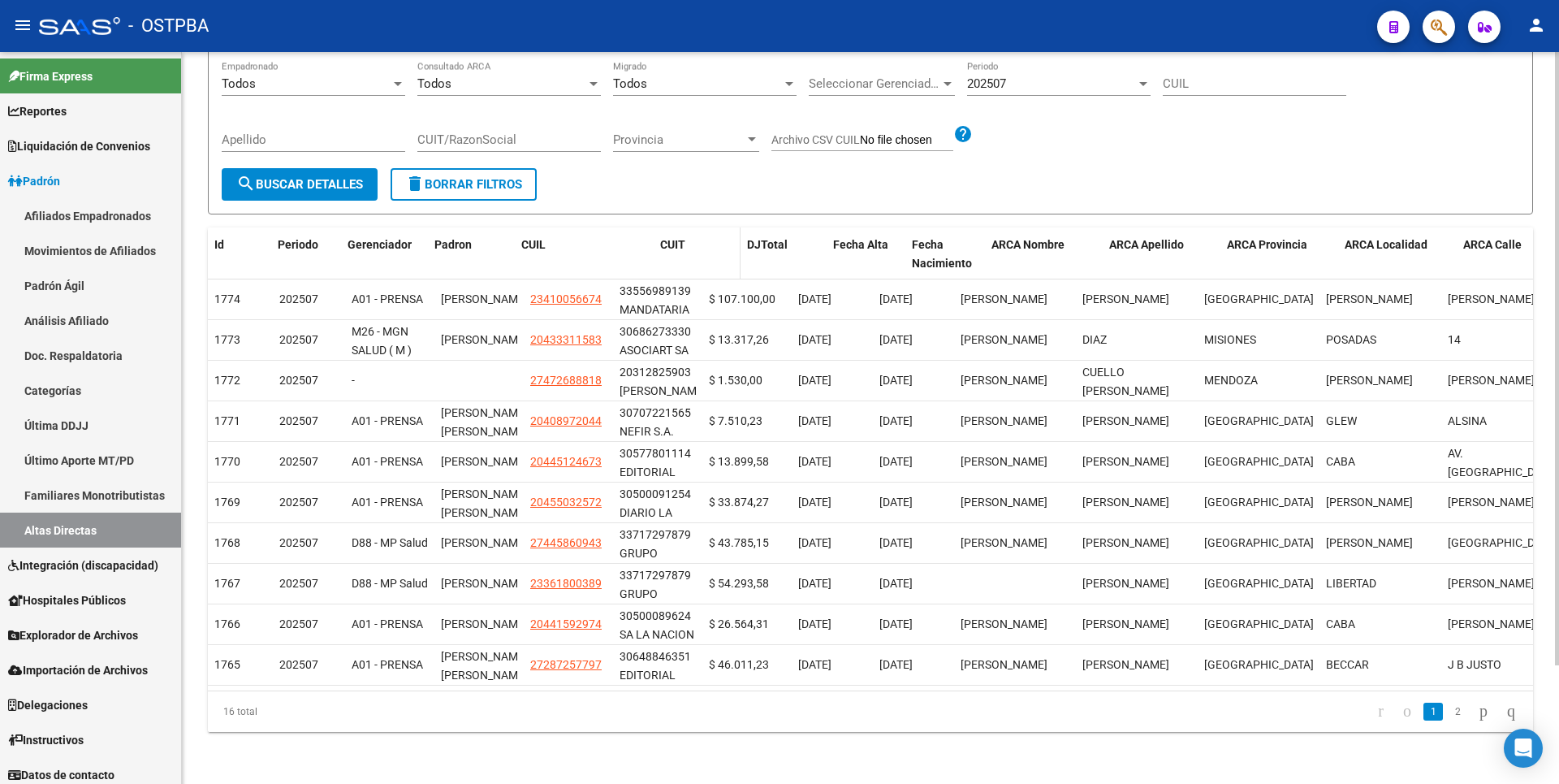
drag, startPoint x: 612, startPoint y: 241, endPoint x: 666, endPoint y: 236, distance: 54.2
click at [666, 236] on div "Id Periodo Gerenciador Padron CUIL CUIT [PERSON_NAME] Fecha Alta Fecha Nacimien…" at bounding box center [1068, 254] width 1721 height 54
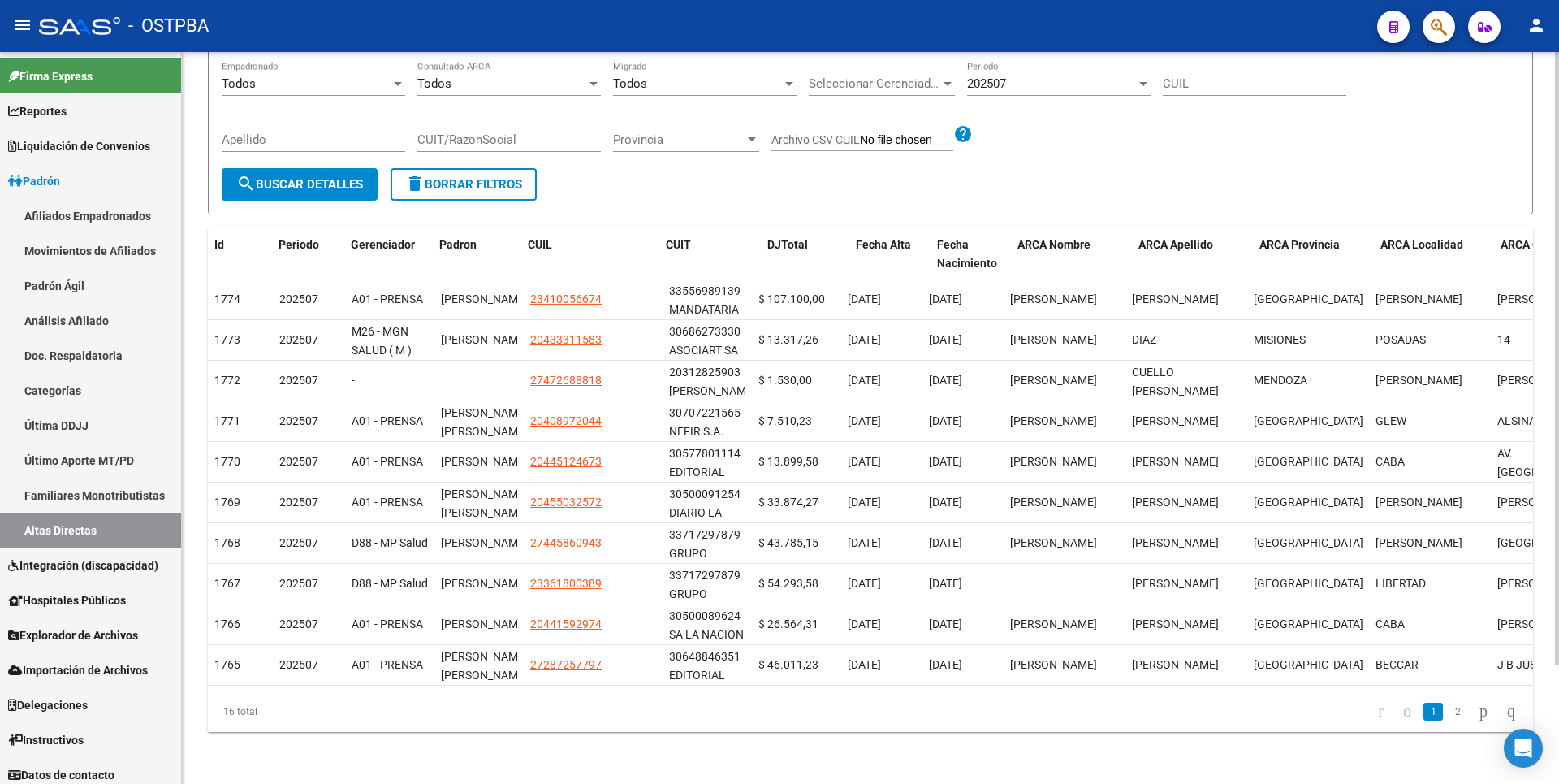
drag, startPoint x: 750, startPoint y: 235, endPoint x: 806, endPoint y: 230, distance: 56.2
click at [806, 230] on div "Id Periodo Gerenciador Padron CUIL CUIT [PERSON_NAME] Fecha Alta Fecha Nacimien…" at bounding box center [1093, 254] width 1770 height 54
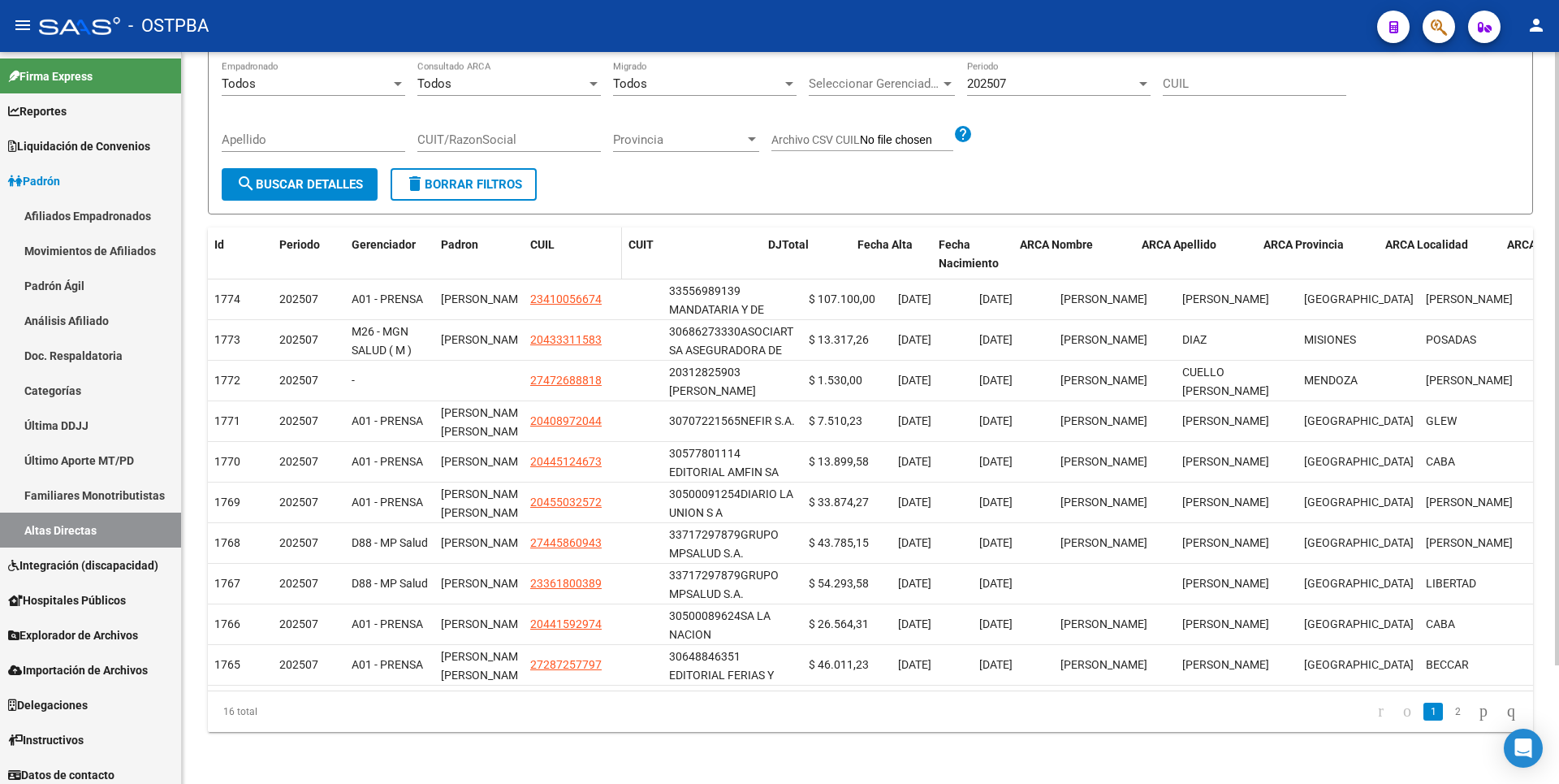
drag, startPoint x: 660, startPoint y: 242, endPoint x: 619, endPoint y: 246, distance: 41.2
click at [619, 246] on span at bounding box center [618, 254] width 8 height 54
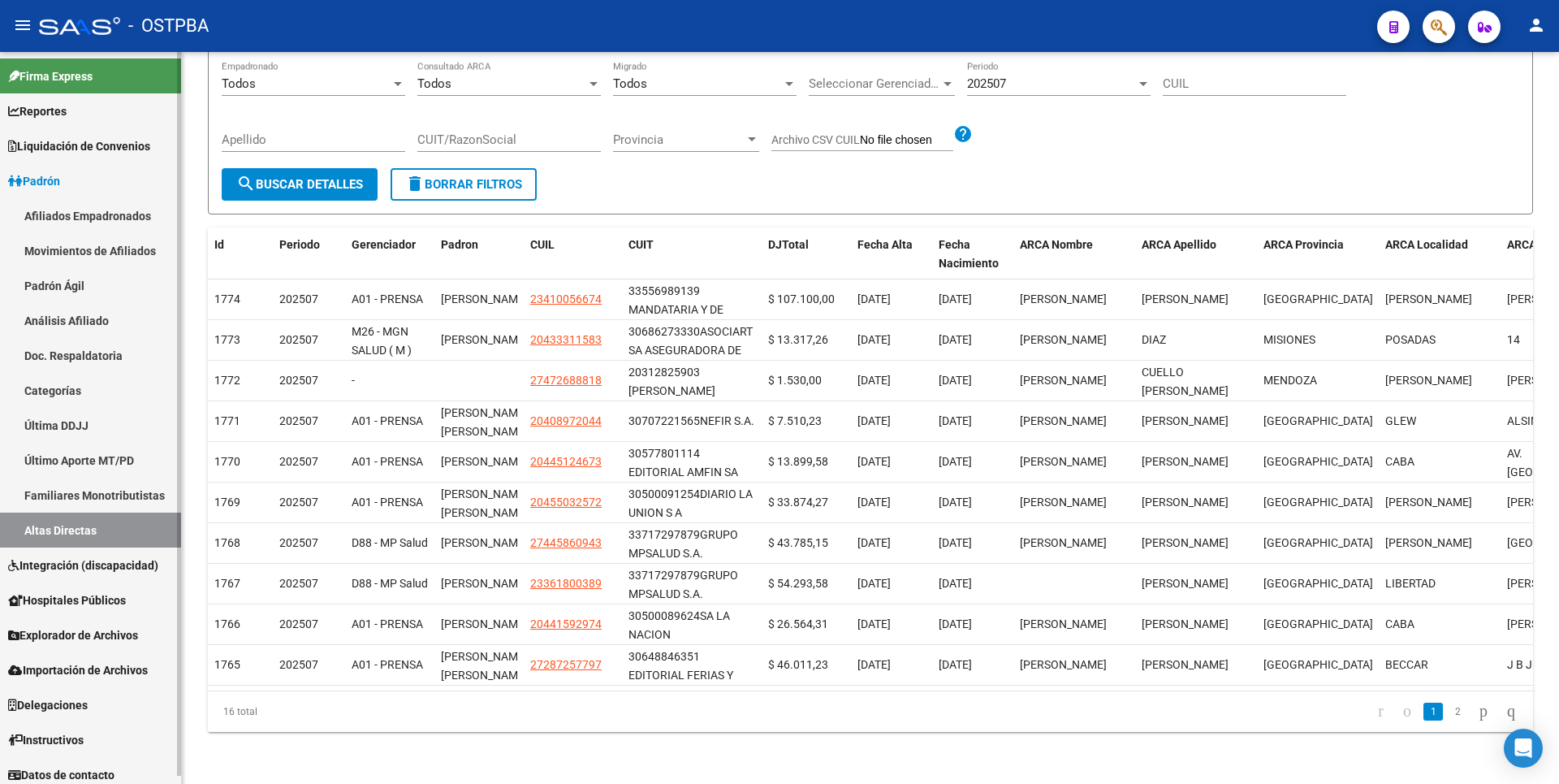
click at [67, 116] on span "Reportes" at bounding box center [38, 110] width 59 height 18
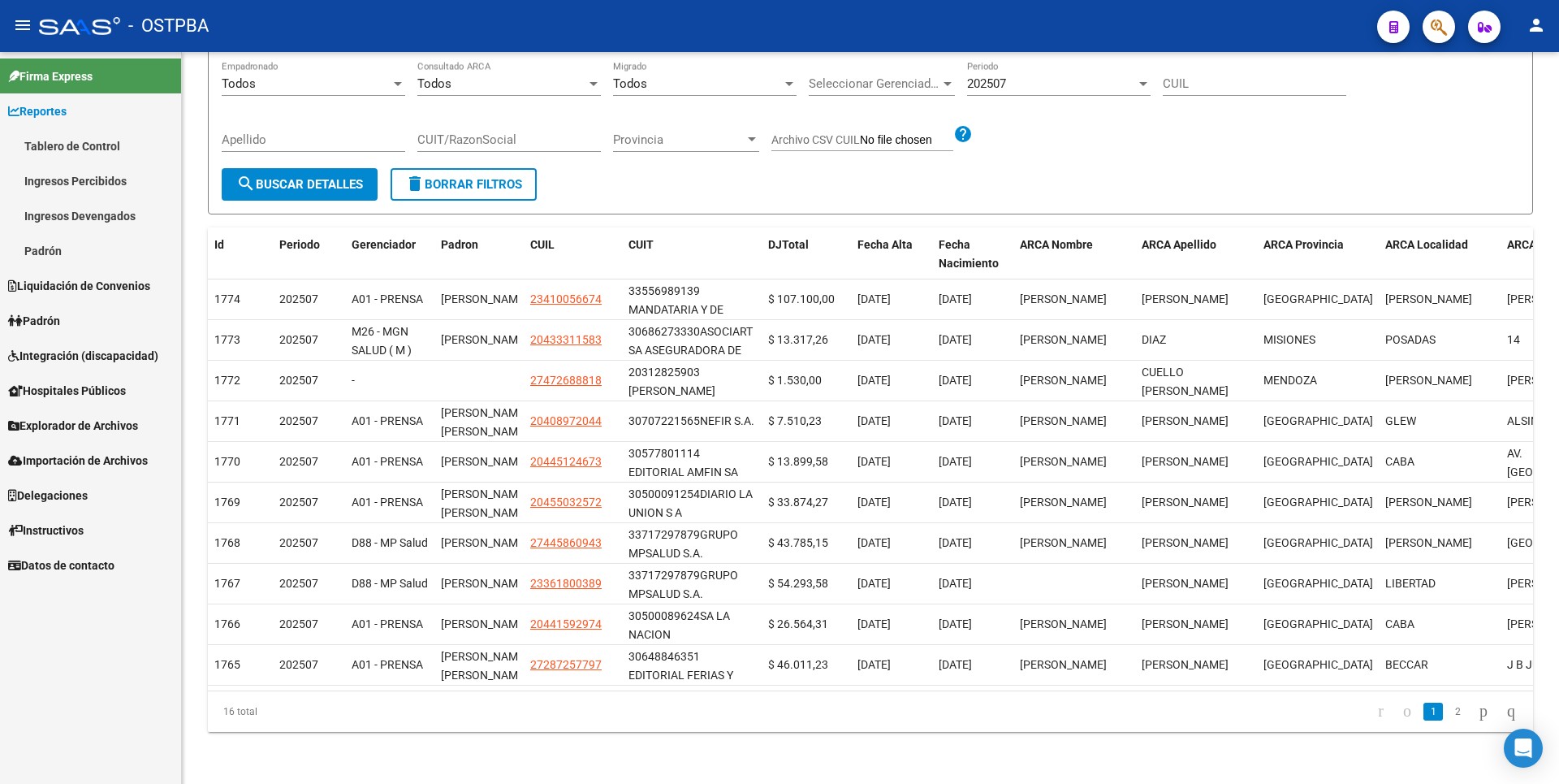
click at [60, 316] on span "Padrón" at bounding box center [34, 320] width 52 height 18
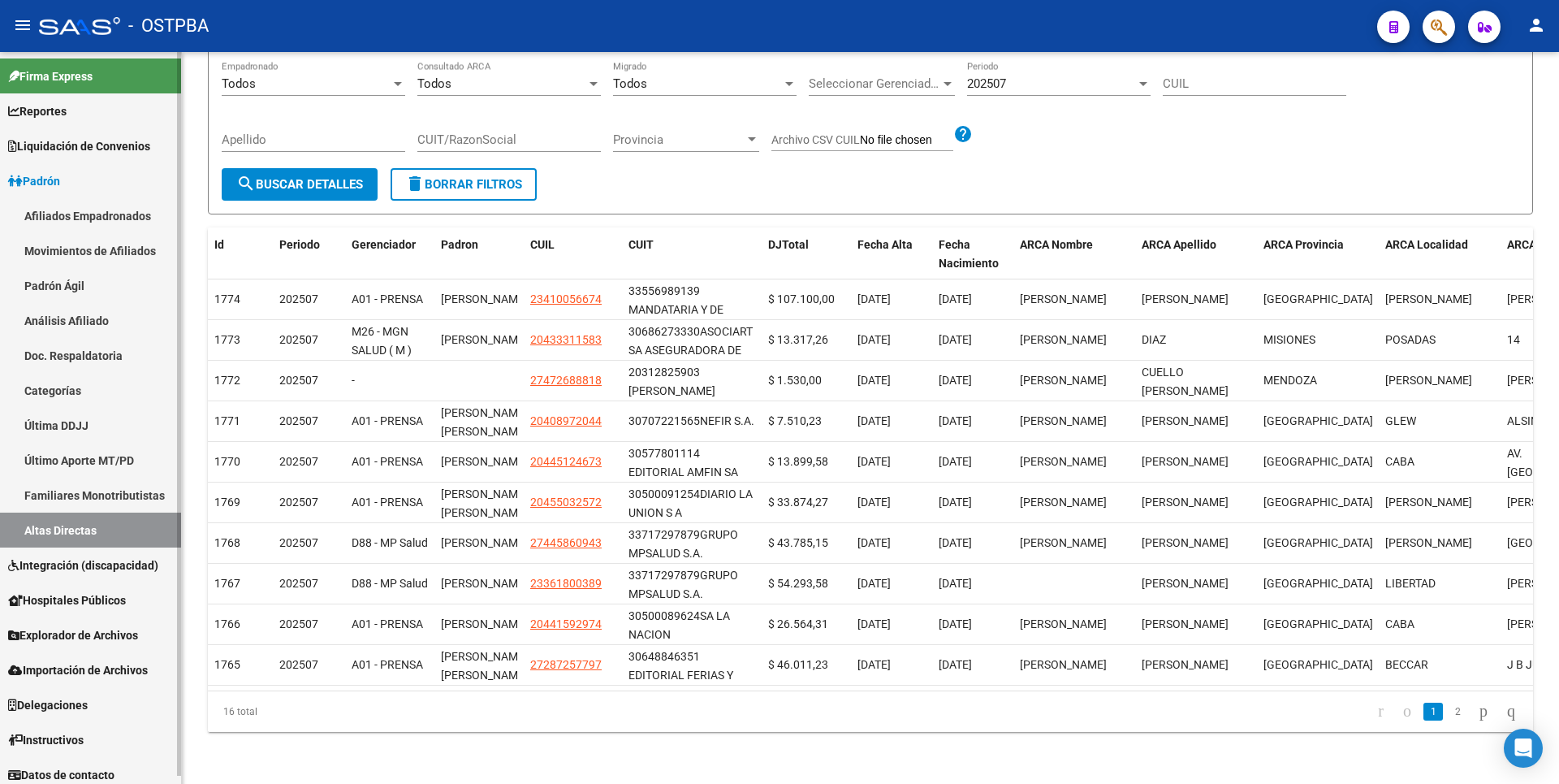
click at [82, 319] on link "Análisis Afiliado" at bounding box center [91, 320] width 181 height 35
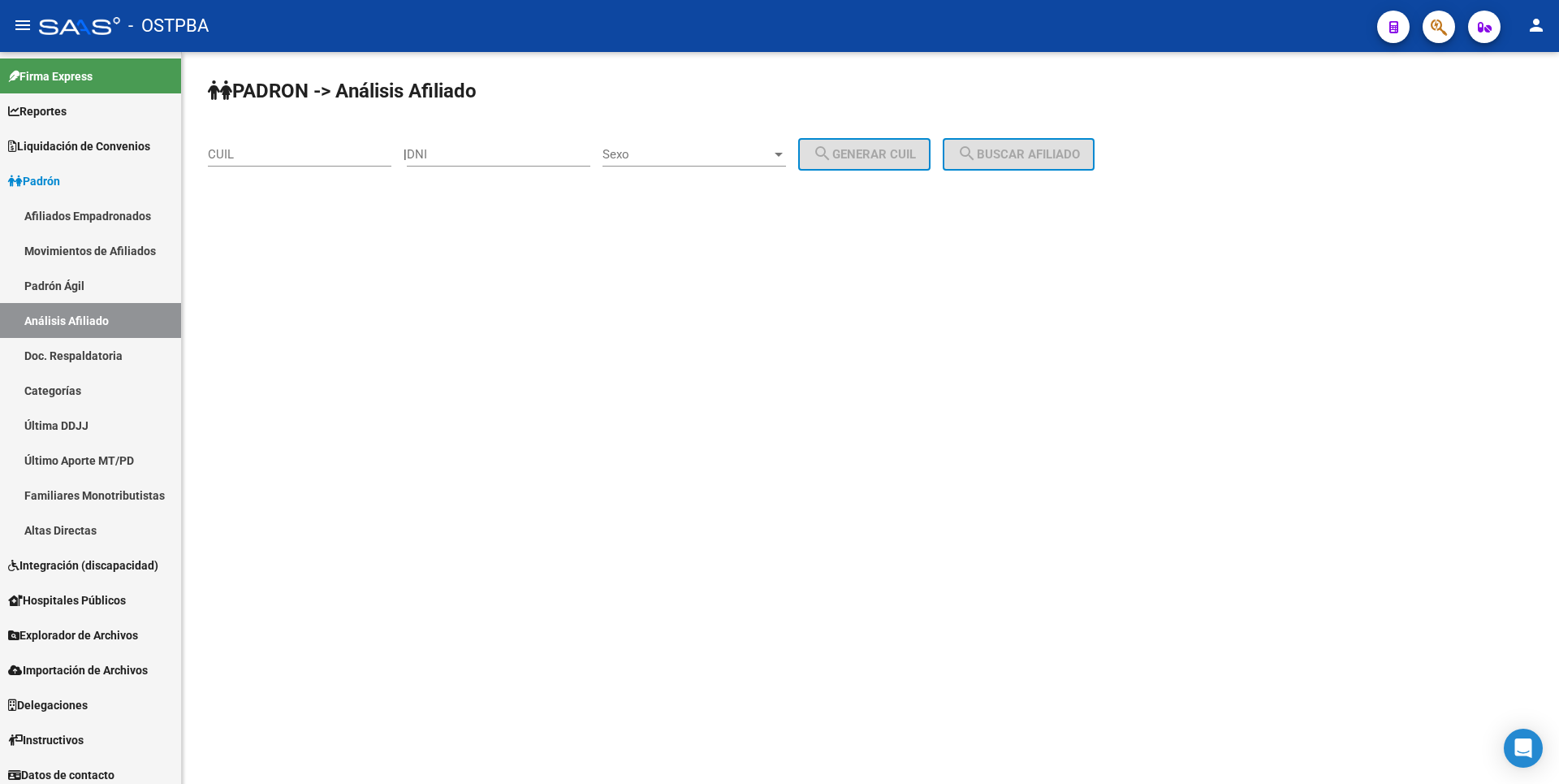
click at [239, 155] on input "CUIL" at bounding box center [299, 154] width 184 height 14
click at [977, 159] on mat-icon "search" at bounding box center [967, 153] width 20 height 20
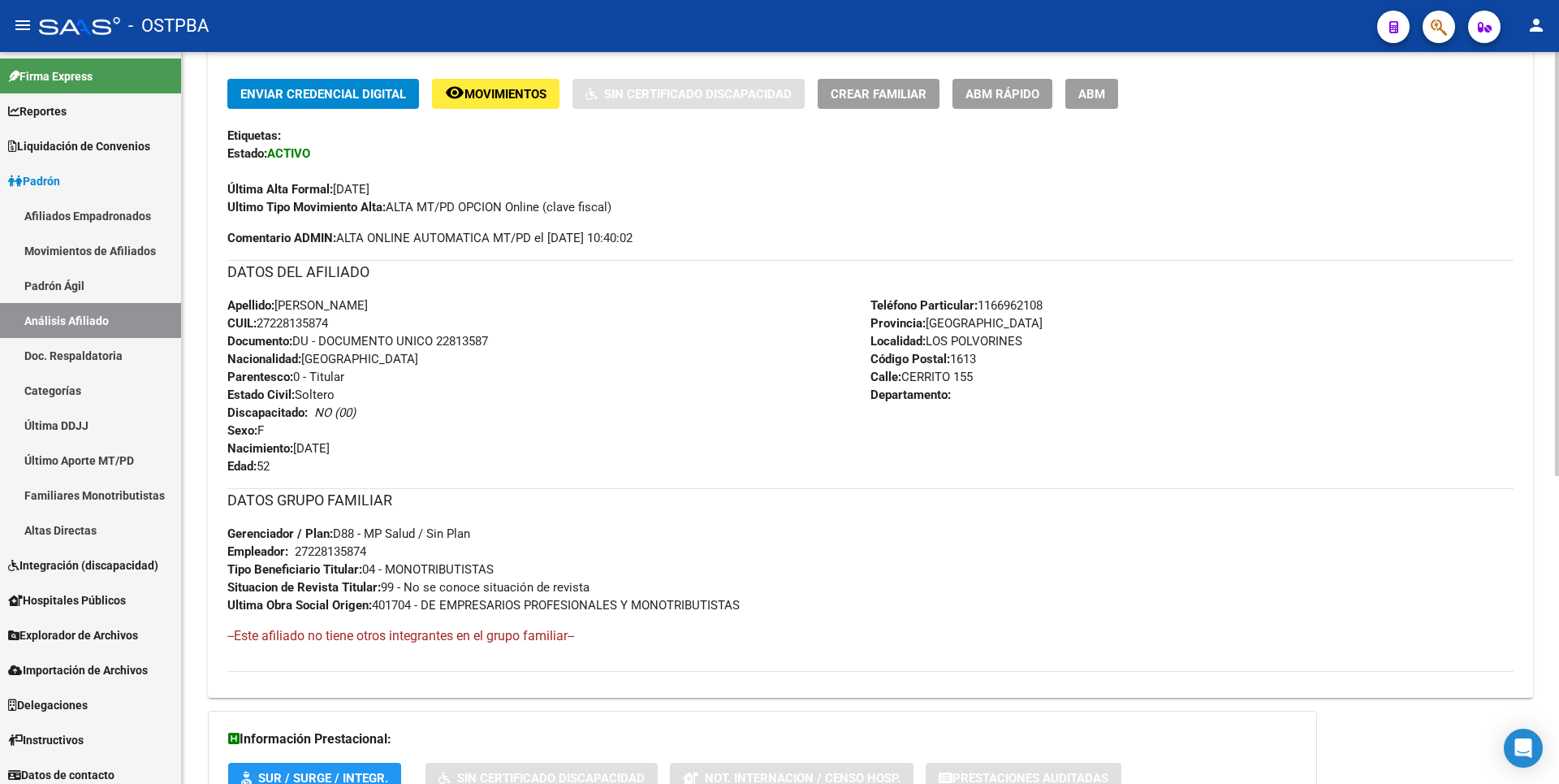
scroll to position [530, 0]
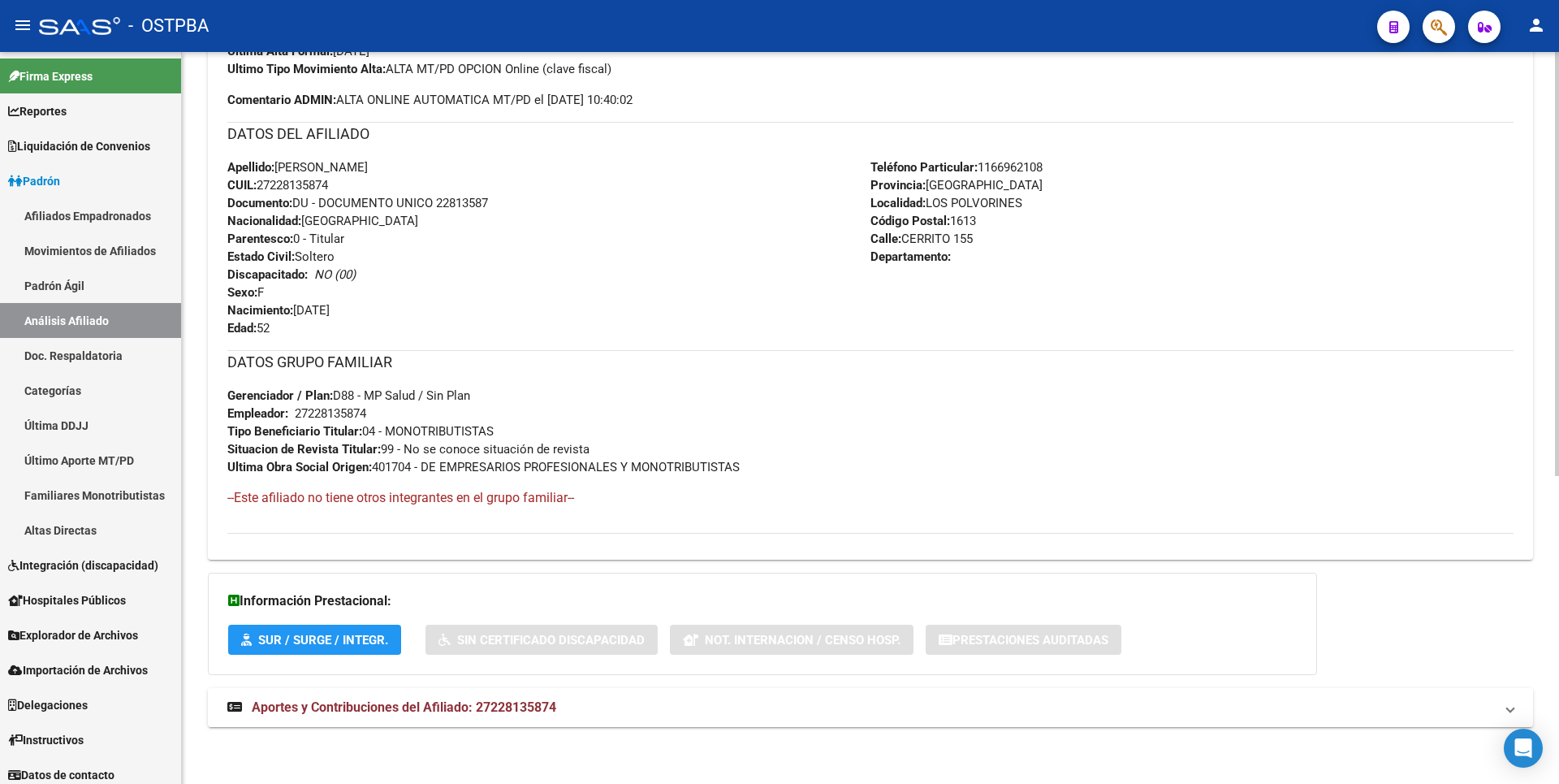
click at [454, 699] on span "Aportes y Contribuciones del Afiliado: 27228135874" at bounding box center [404, 707] width 305 height 15
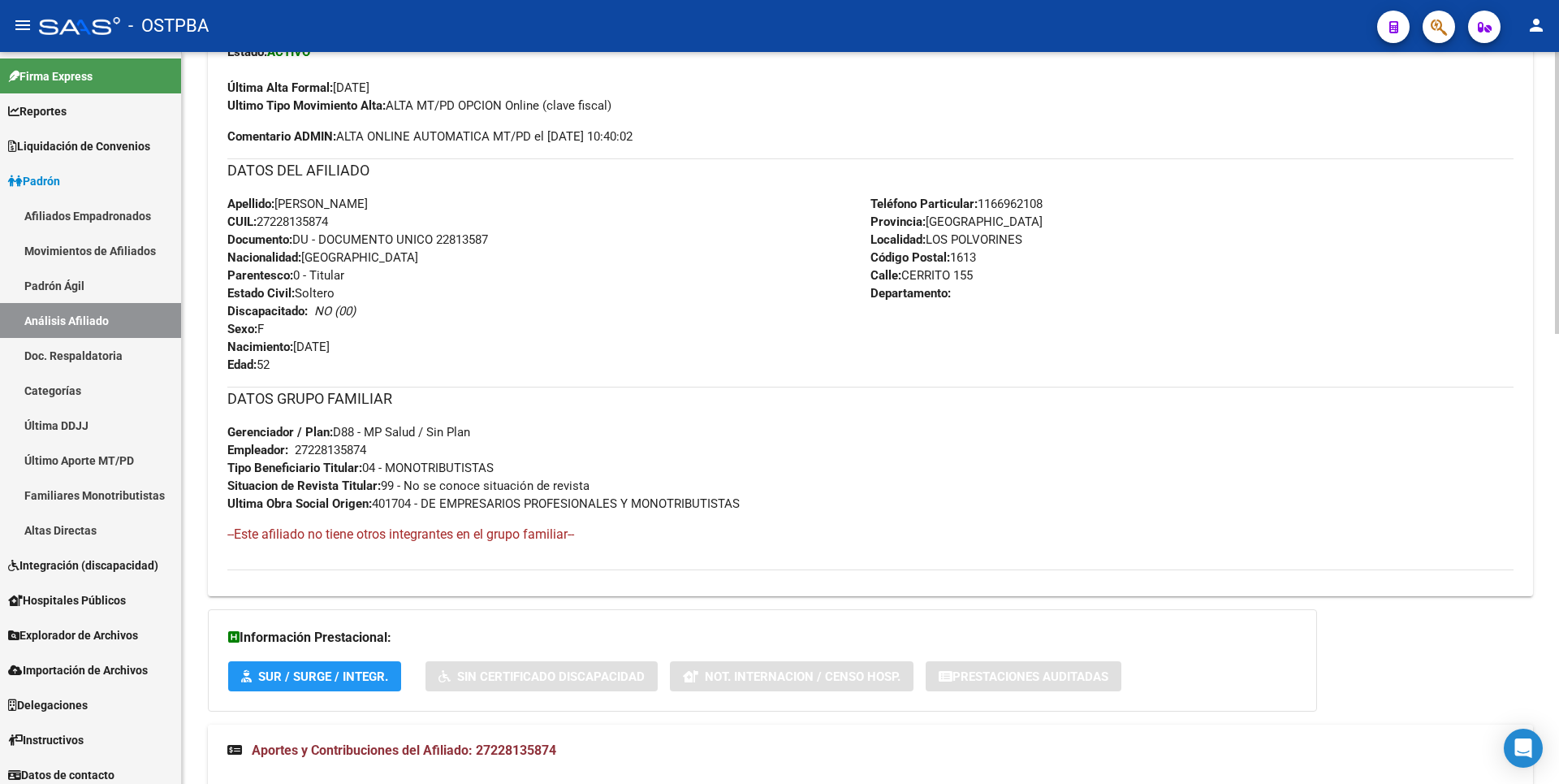
scroll to position [148, 0]
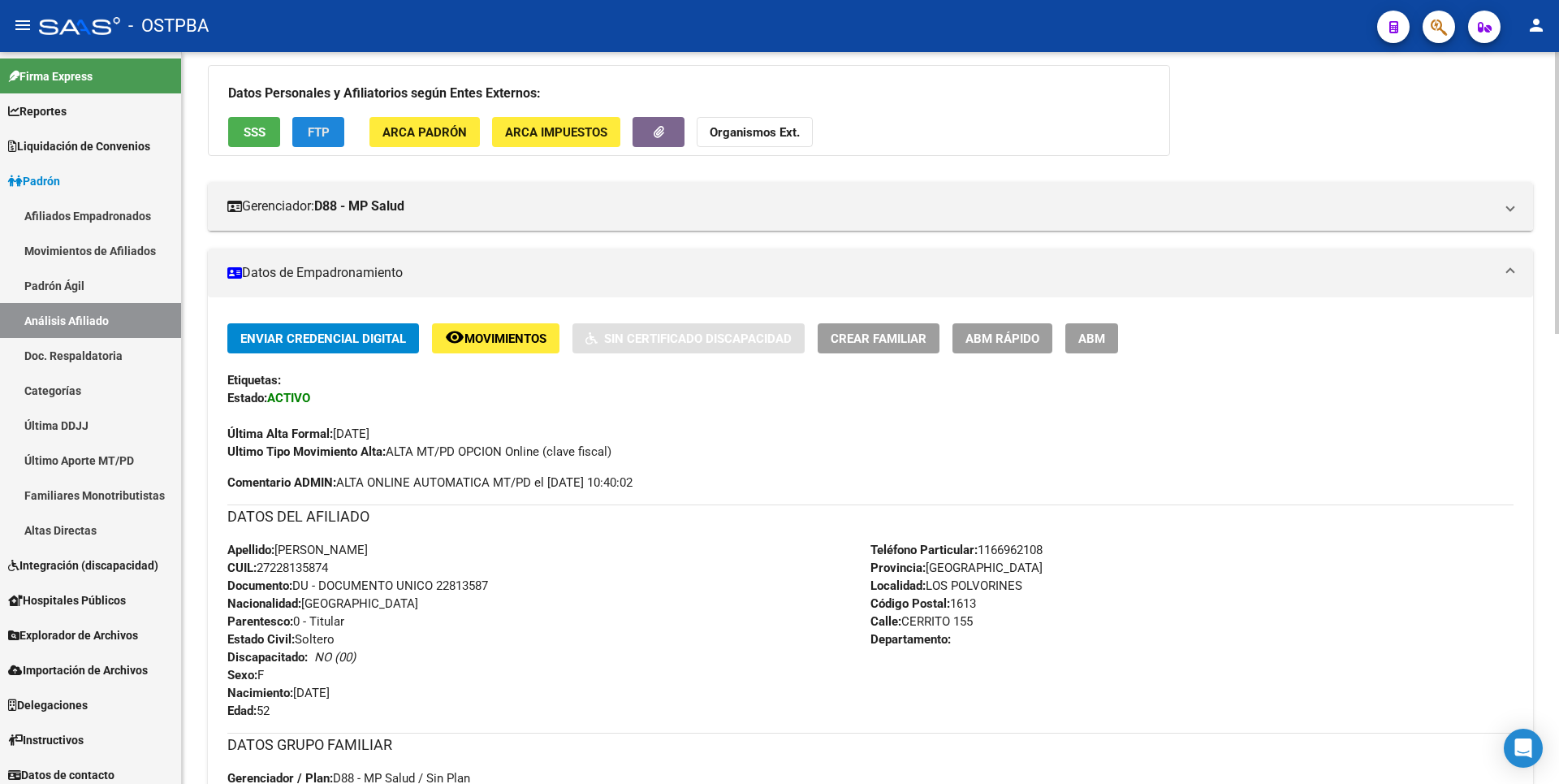
click at [318, 136] on span "FTP" at bounding box center [318, 132] width 22 height 14
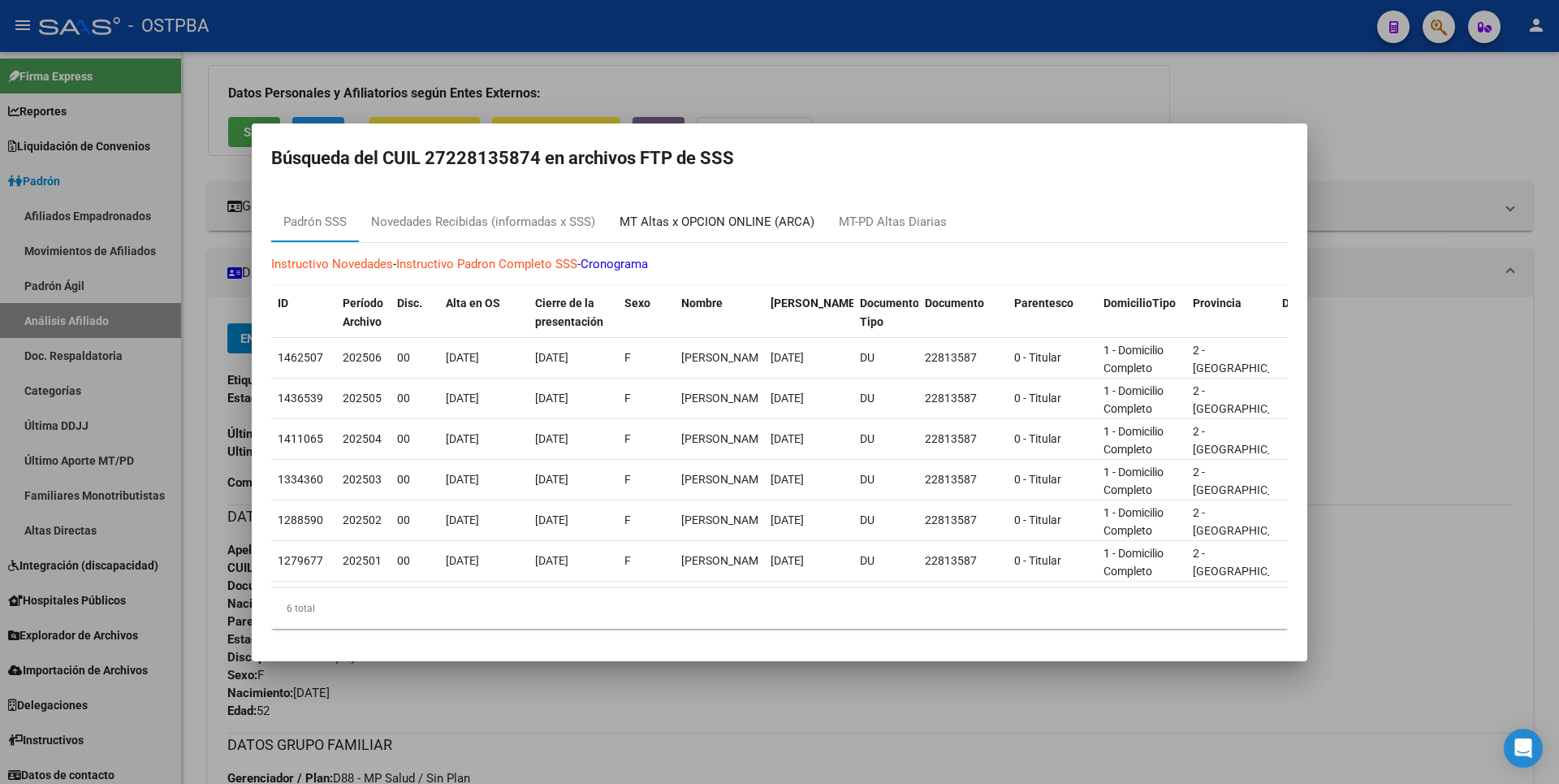
click at [692, 212] on div "MT Altas x OPCION ONLINE (ARCA)" at bounding box center [717, 222] width 195 height 19
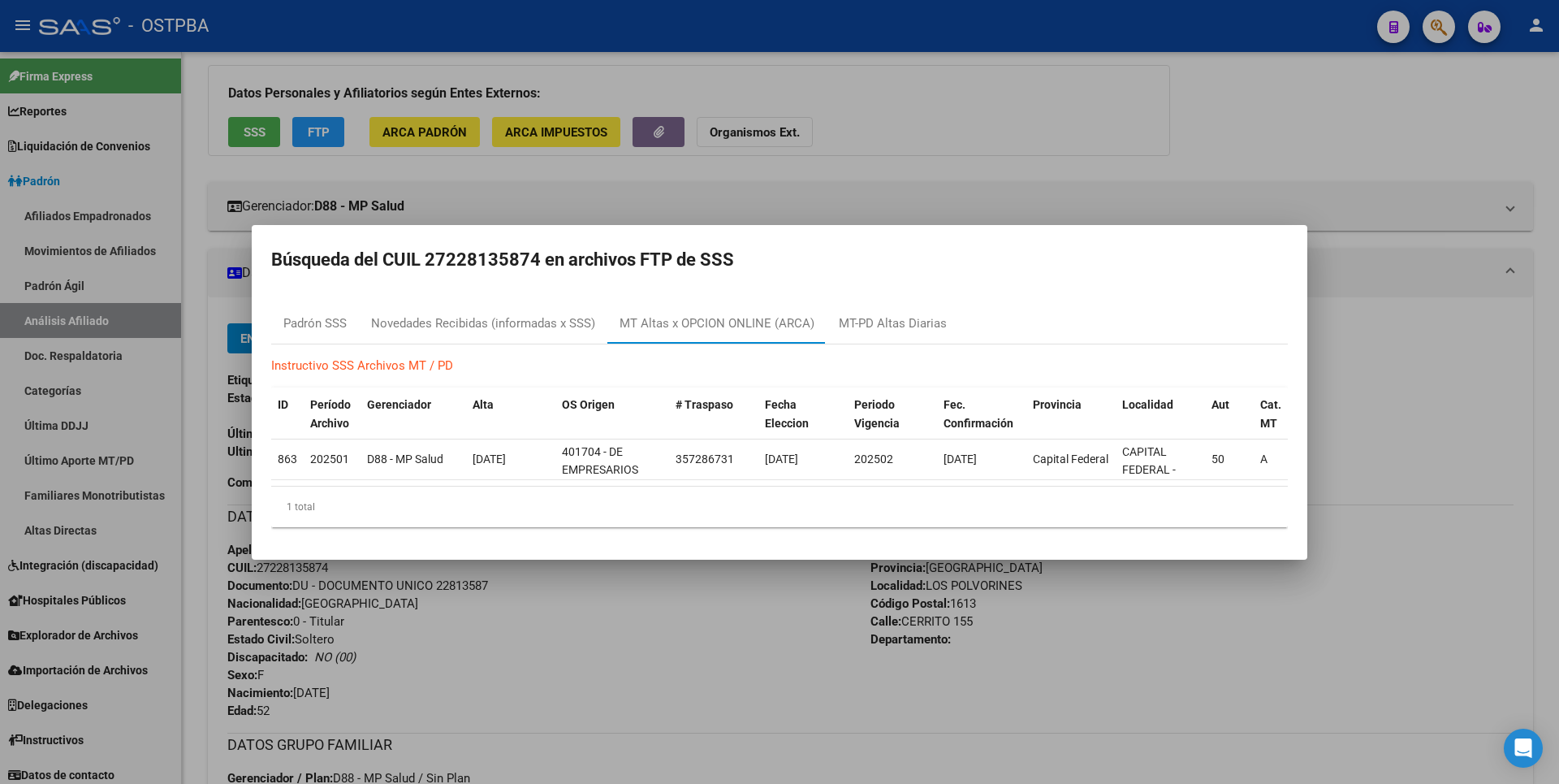
click at [922, 173] on div at bounding box center [780, 392] width 1559 height 784
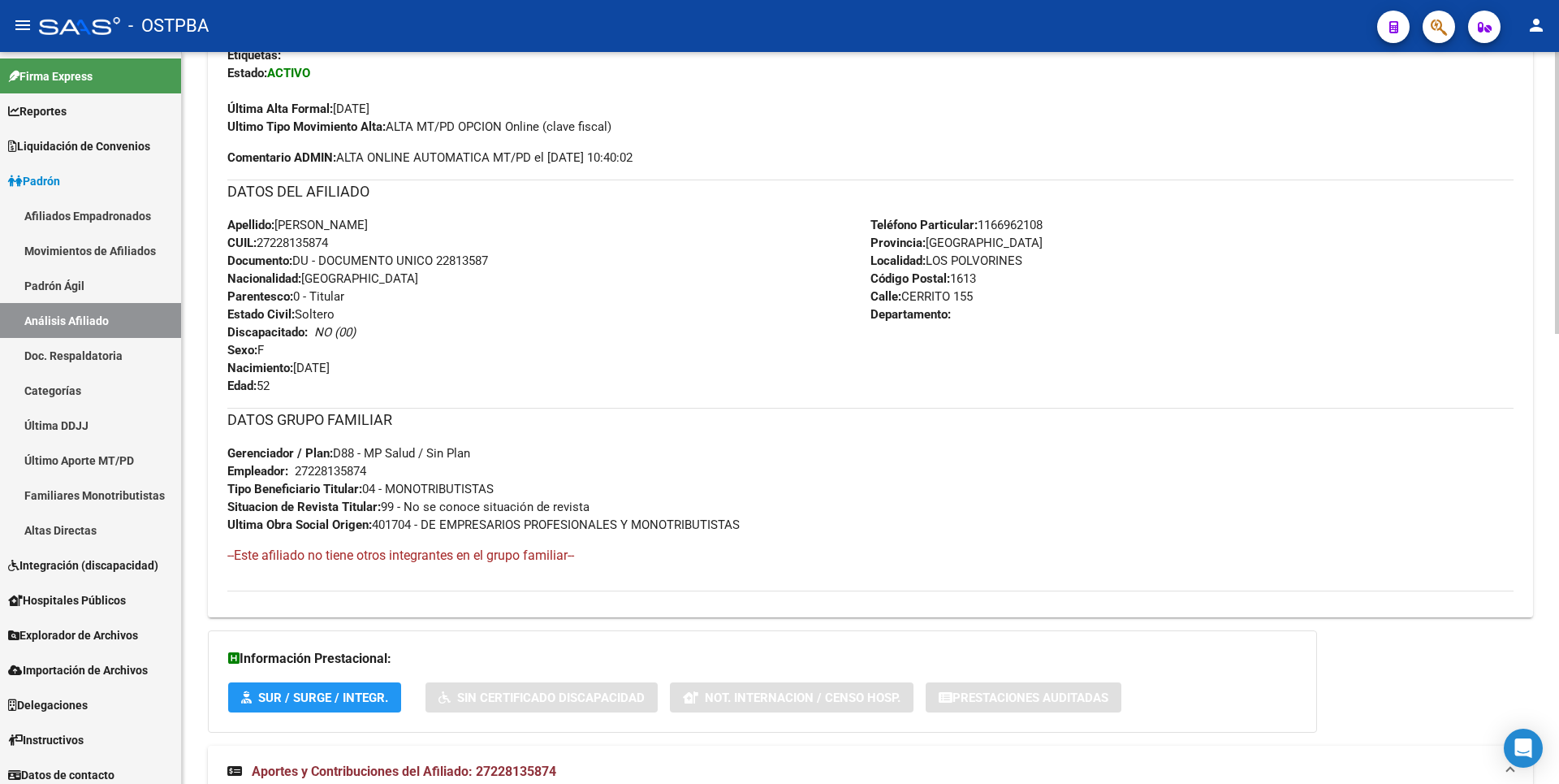
scroll to position [0, 0]
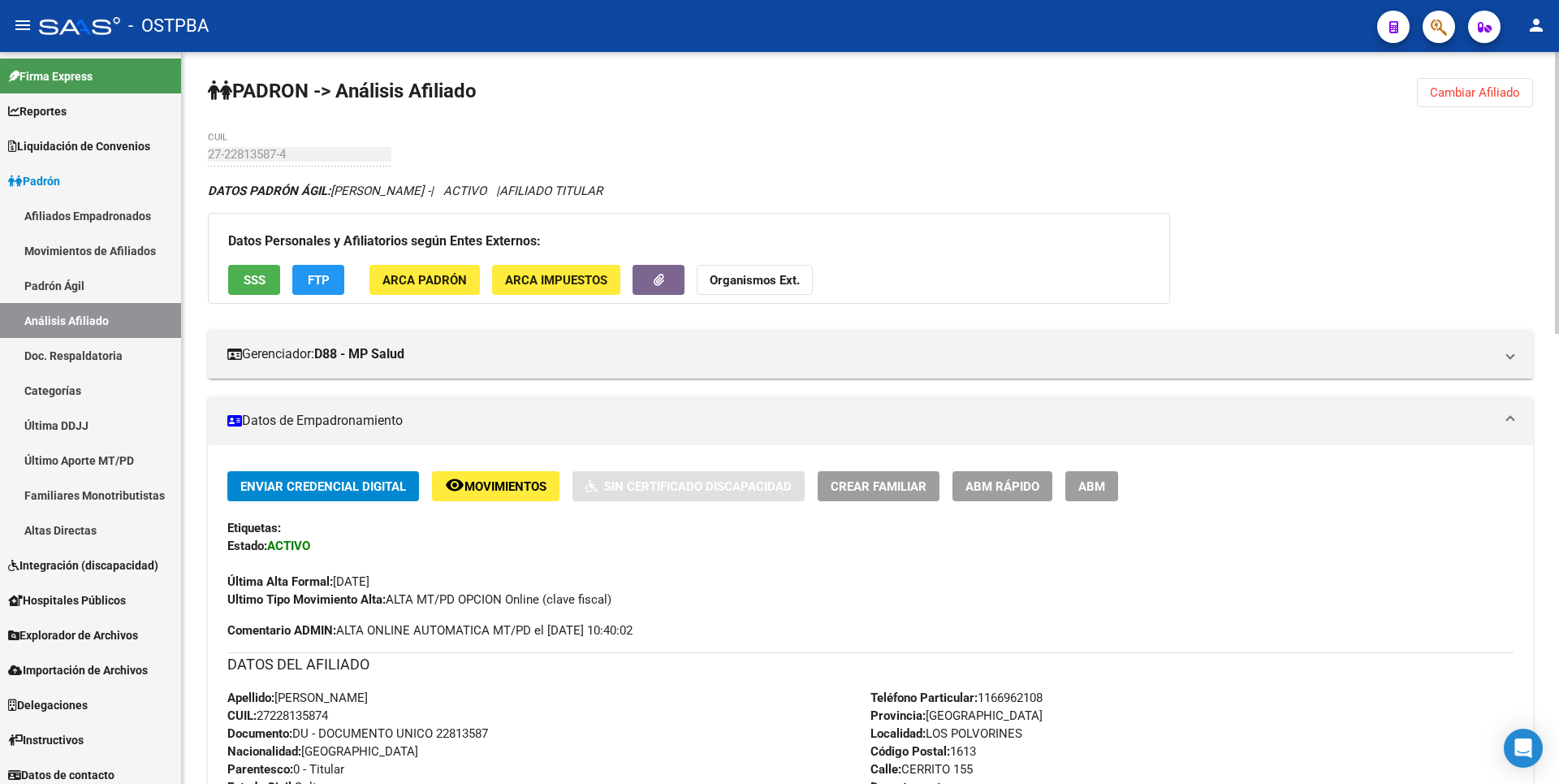
click at [1489, 100] on button "Cambiar Afiliado" at bounding box center [1475, 92] width 116 height 29
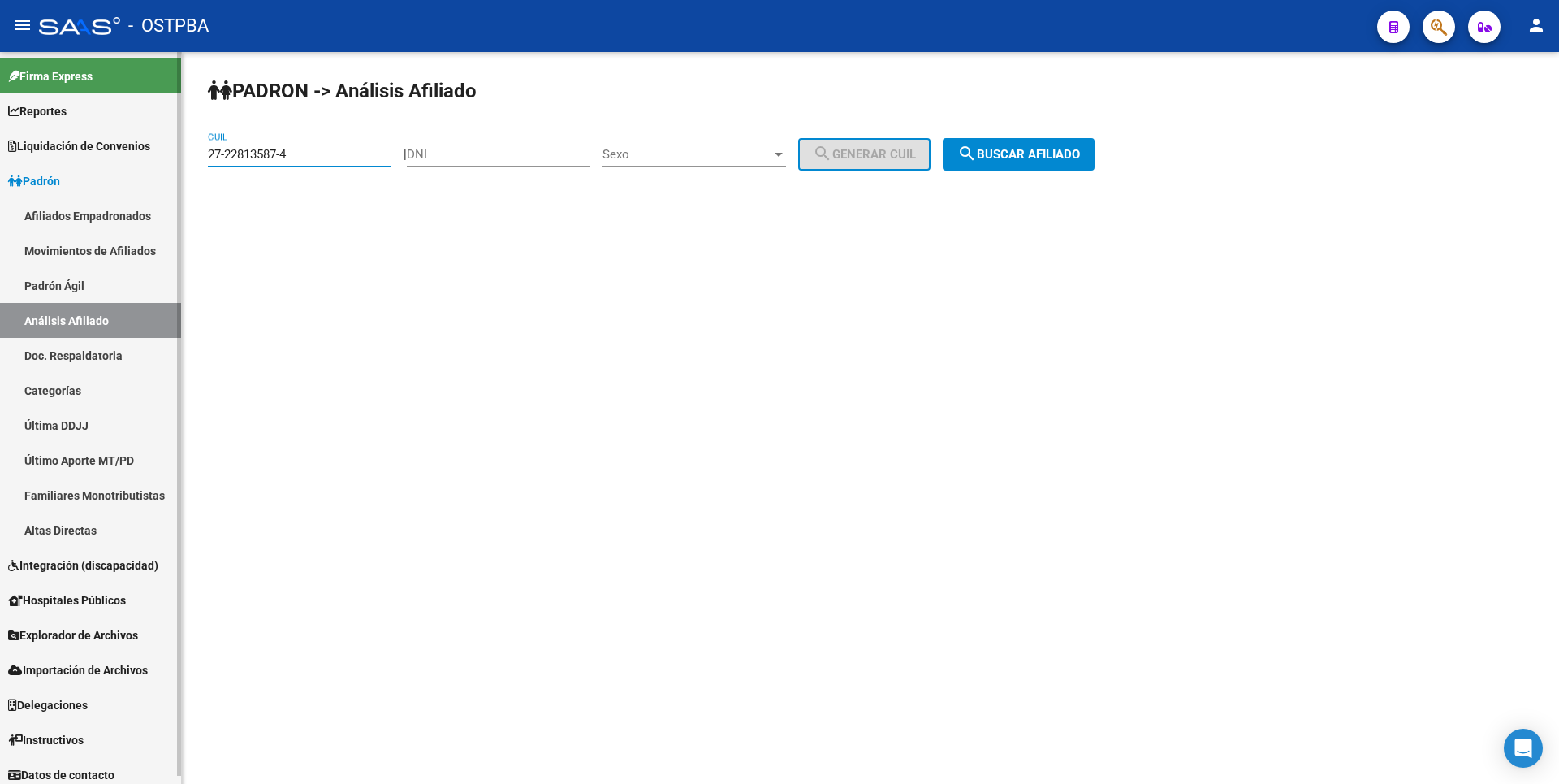
drag, startPoint x: 292, startPoint y: 148, endPoint x: 34, endPoint y: 146, distance: 258.0
click at [34, 146] on mat-sidenav-container "Firma Express Reportes Tablero de Control Ingresos Percibidos Análisis de todos…" at bounding box center [780, 417] width 1559 height 731
type input "23-28371798-4"
click at [1058, 143] on button "search Buscar afiliado" at bounding box center [1018, 154] width 152 height 32
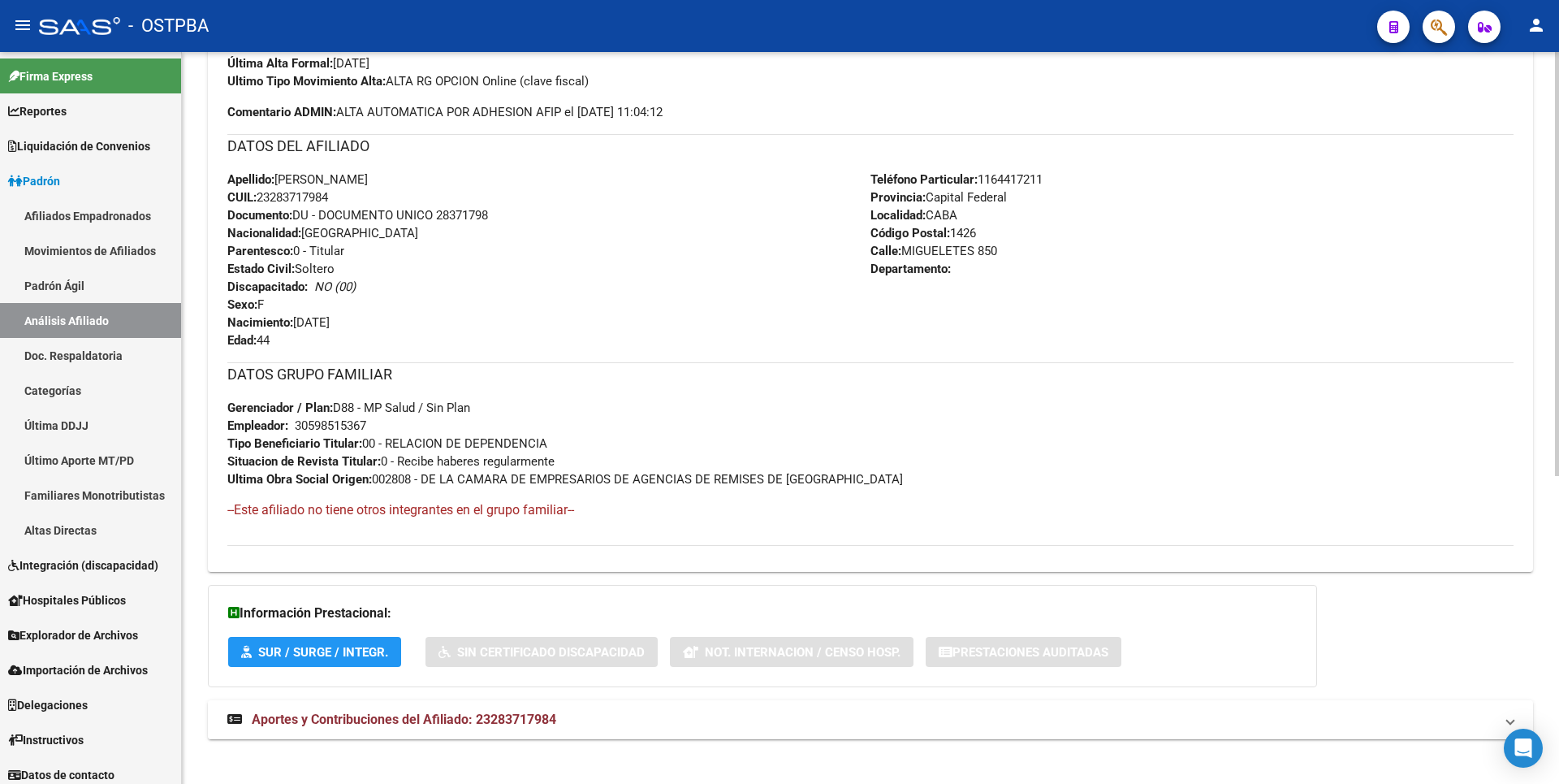
scroll to position [530, 0]
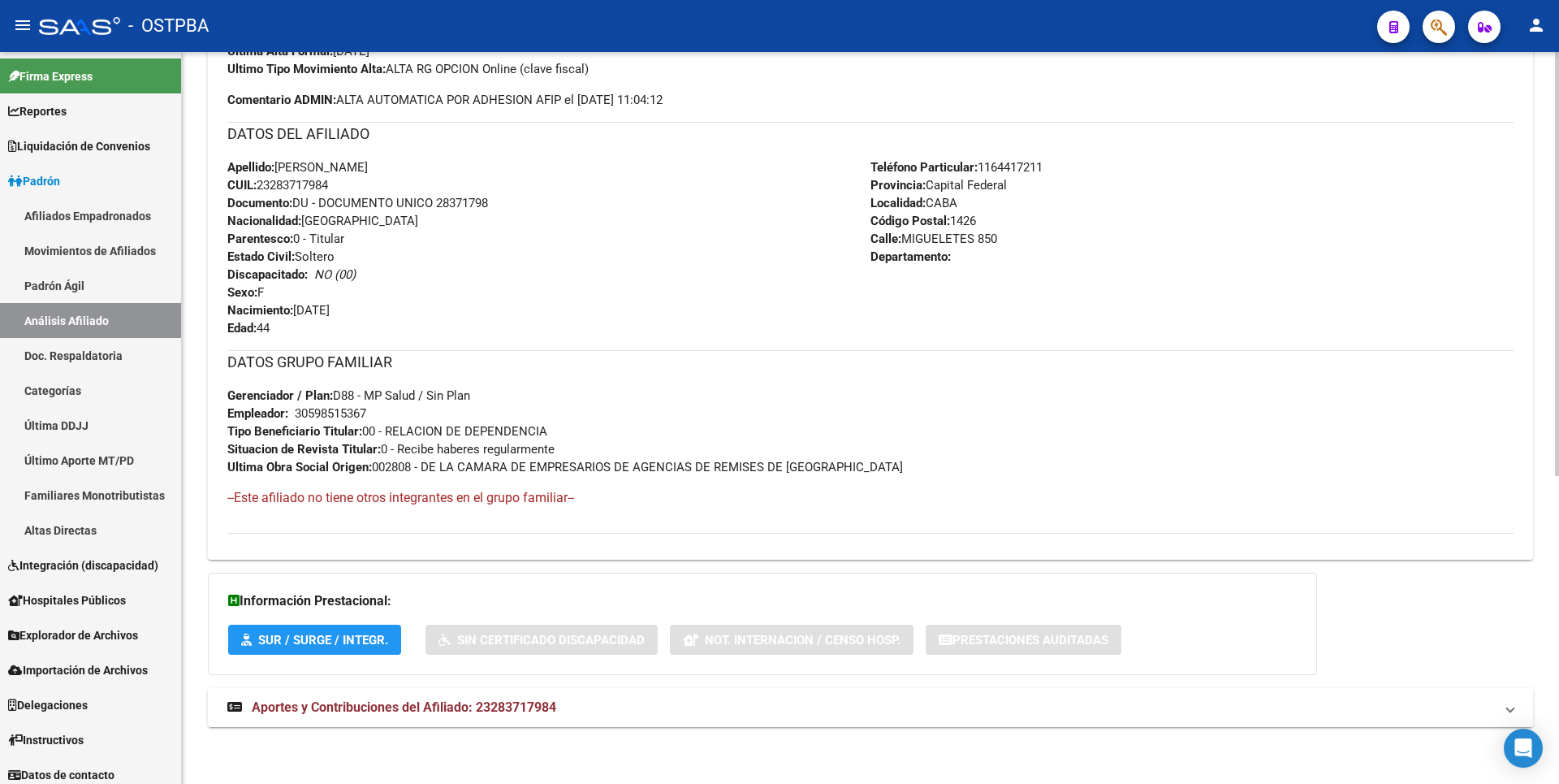
click at [444, 710] on span "Aportes y Contribuciones del Afiliado: 23283717984" at bounding box center [404, 707] width 305 height 15
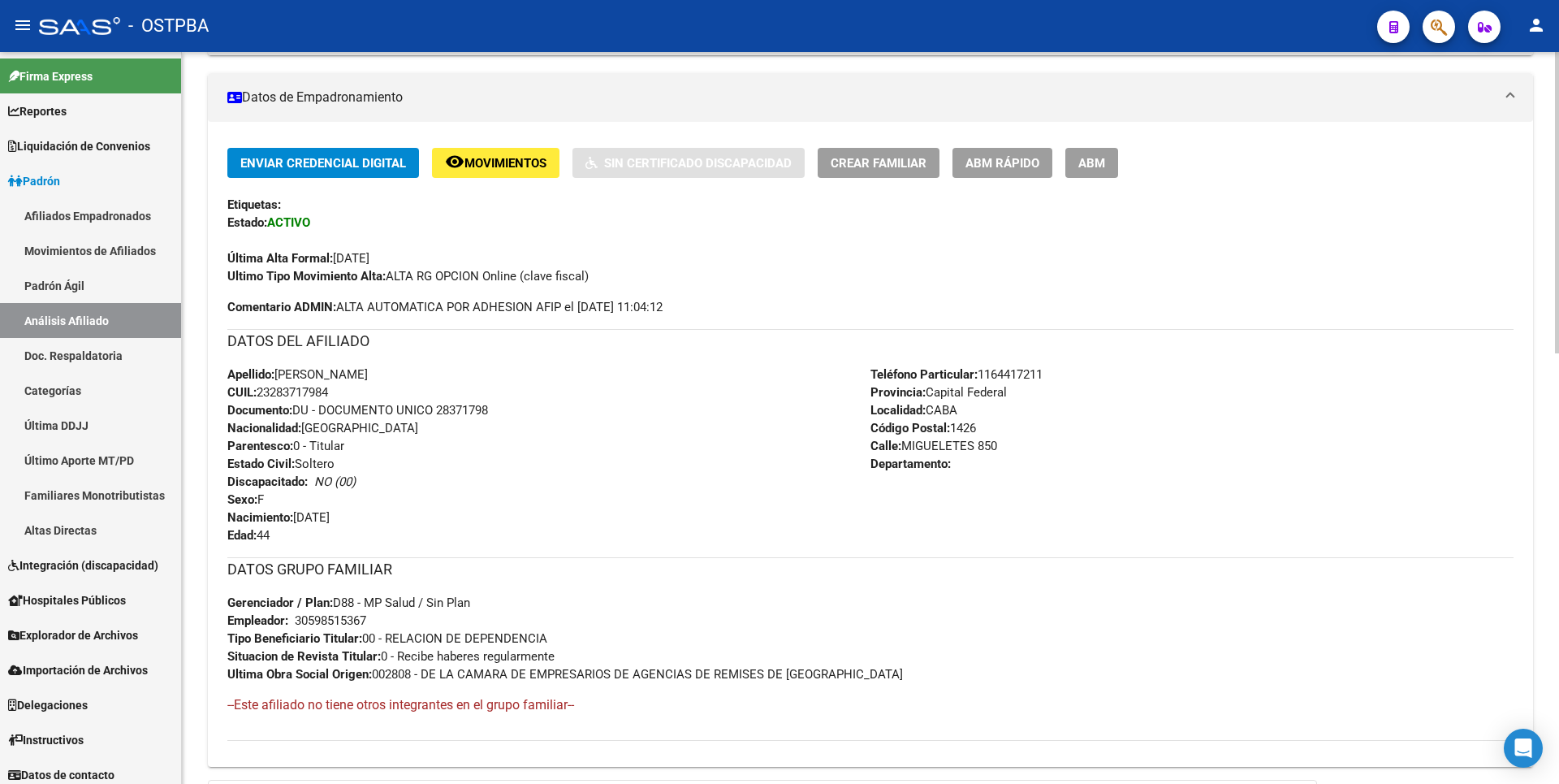
scroll to position [0, 0]
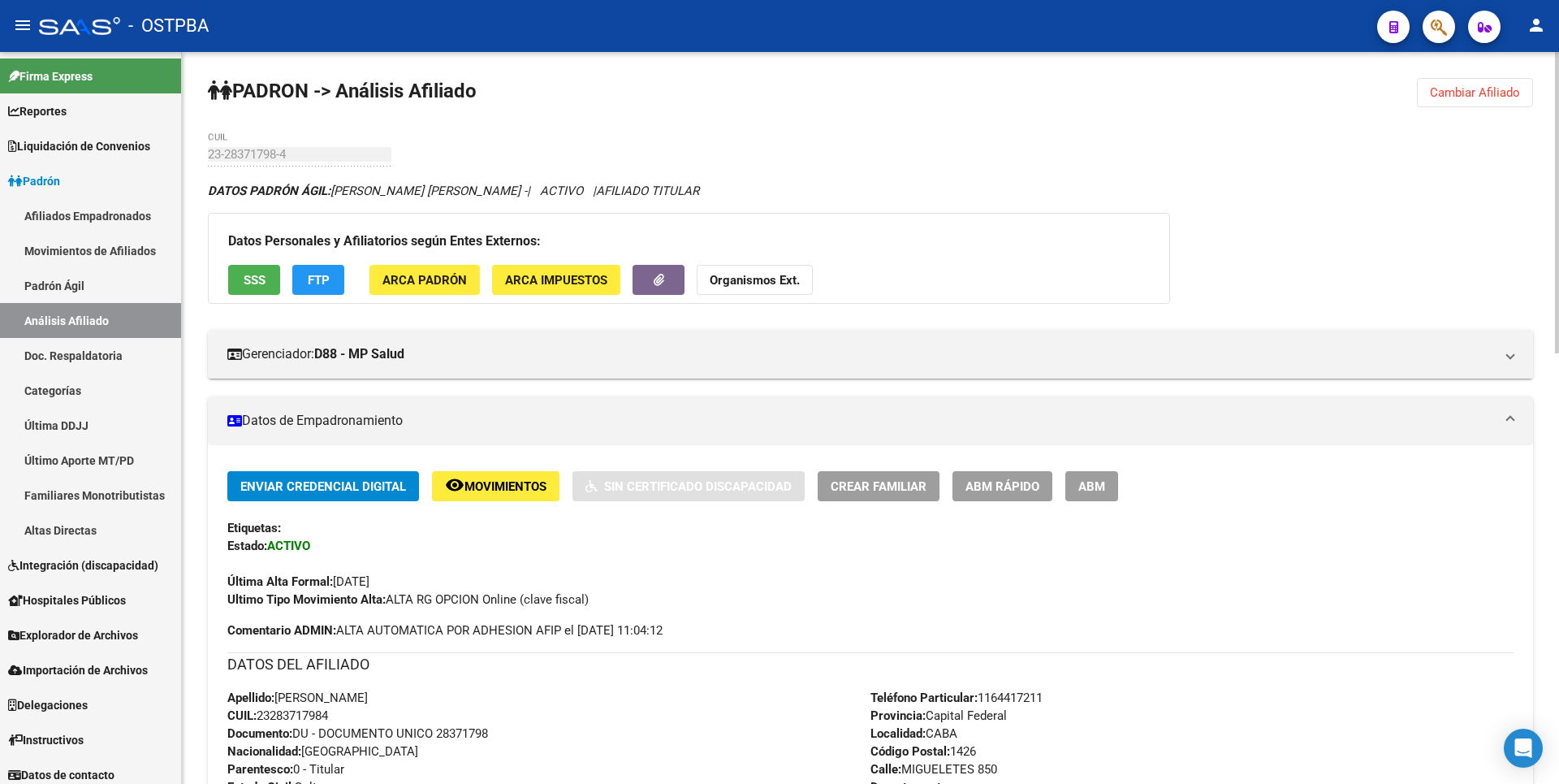
click at [261, 273] on span "SSS" at bounding box center [254, 279] width 22 height 14
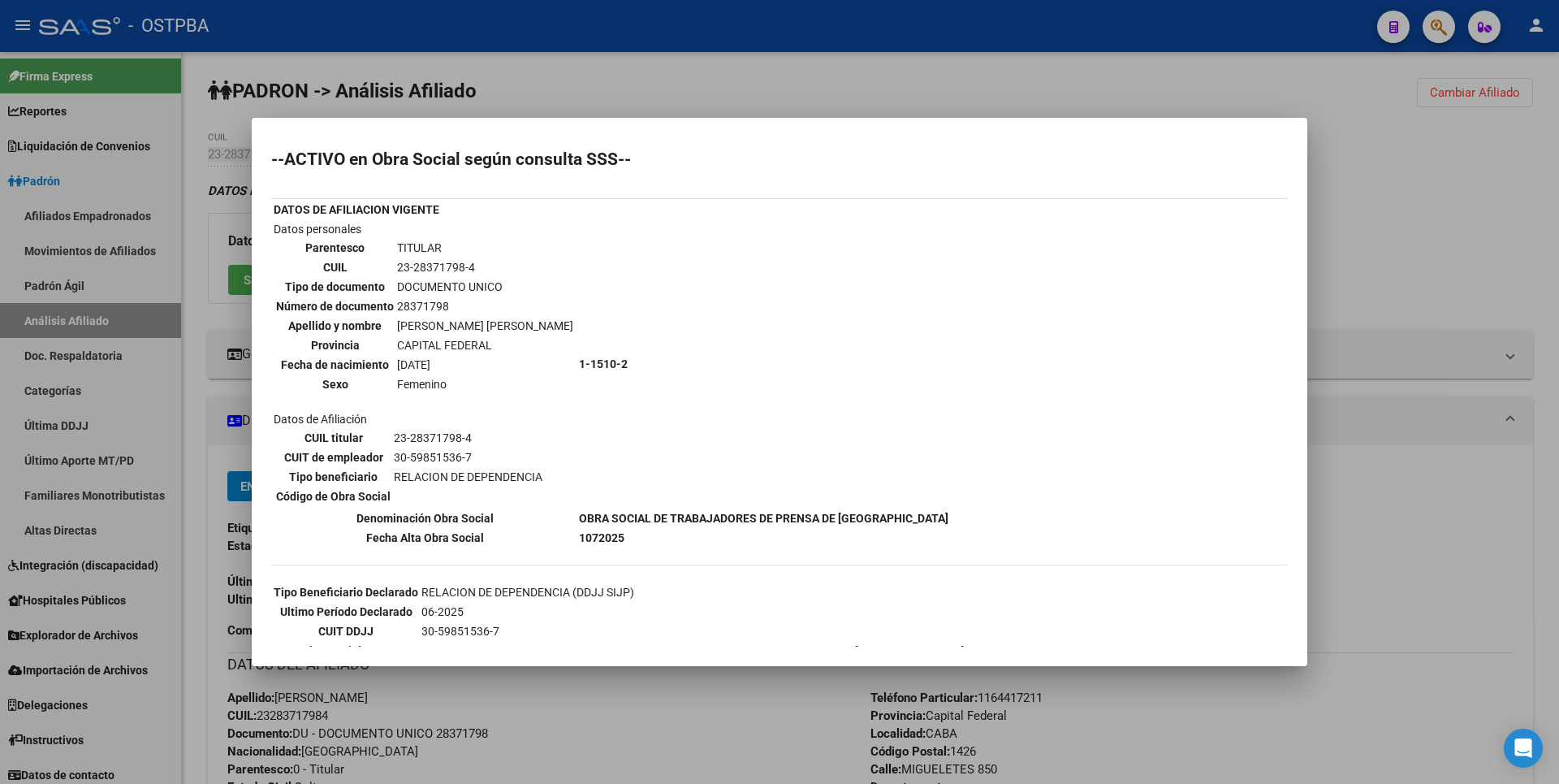
click at [697, 92] on div at bounding box center [780, 392] width 1559 height 784
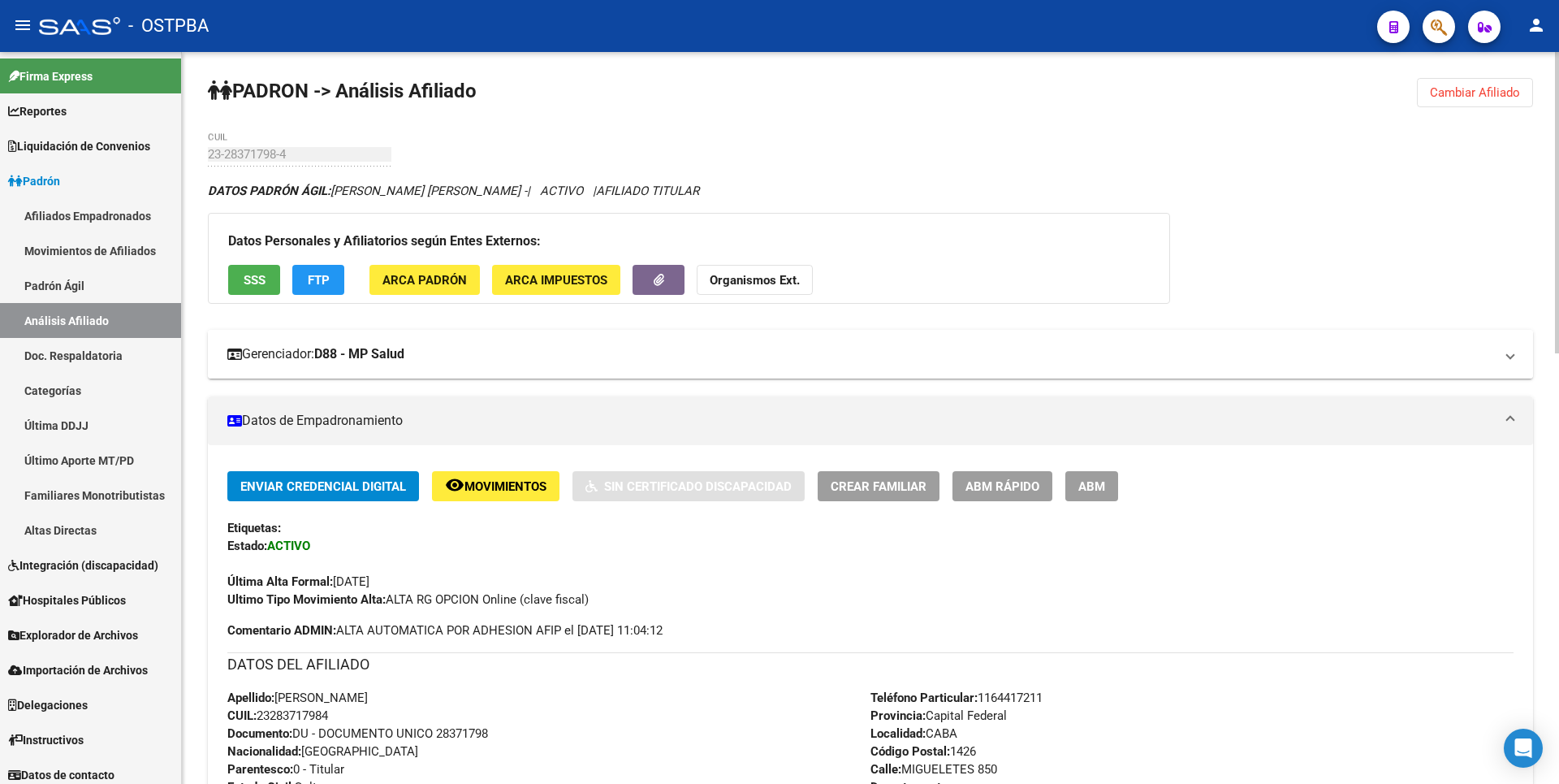
click at [387, 353] on strong "D88 - MP Salud" at bounding box center [360, 354] width 91 height 18
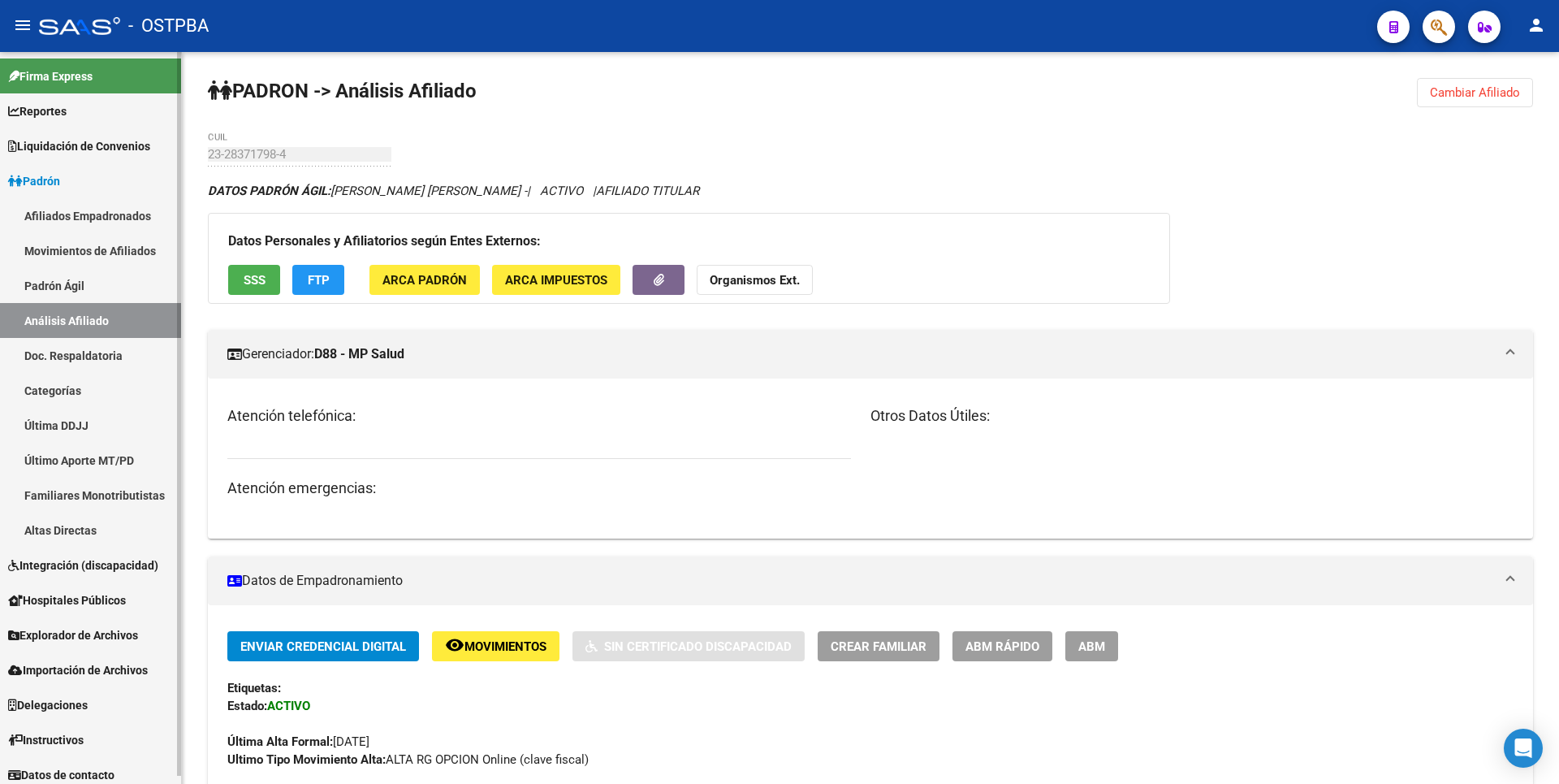
click at [49, 118] on span "Reportes" at bounding box center [38, 110] width 59 height 18
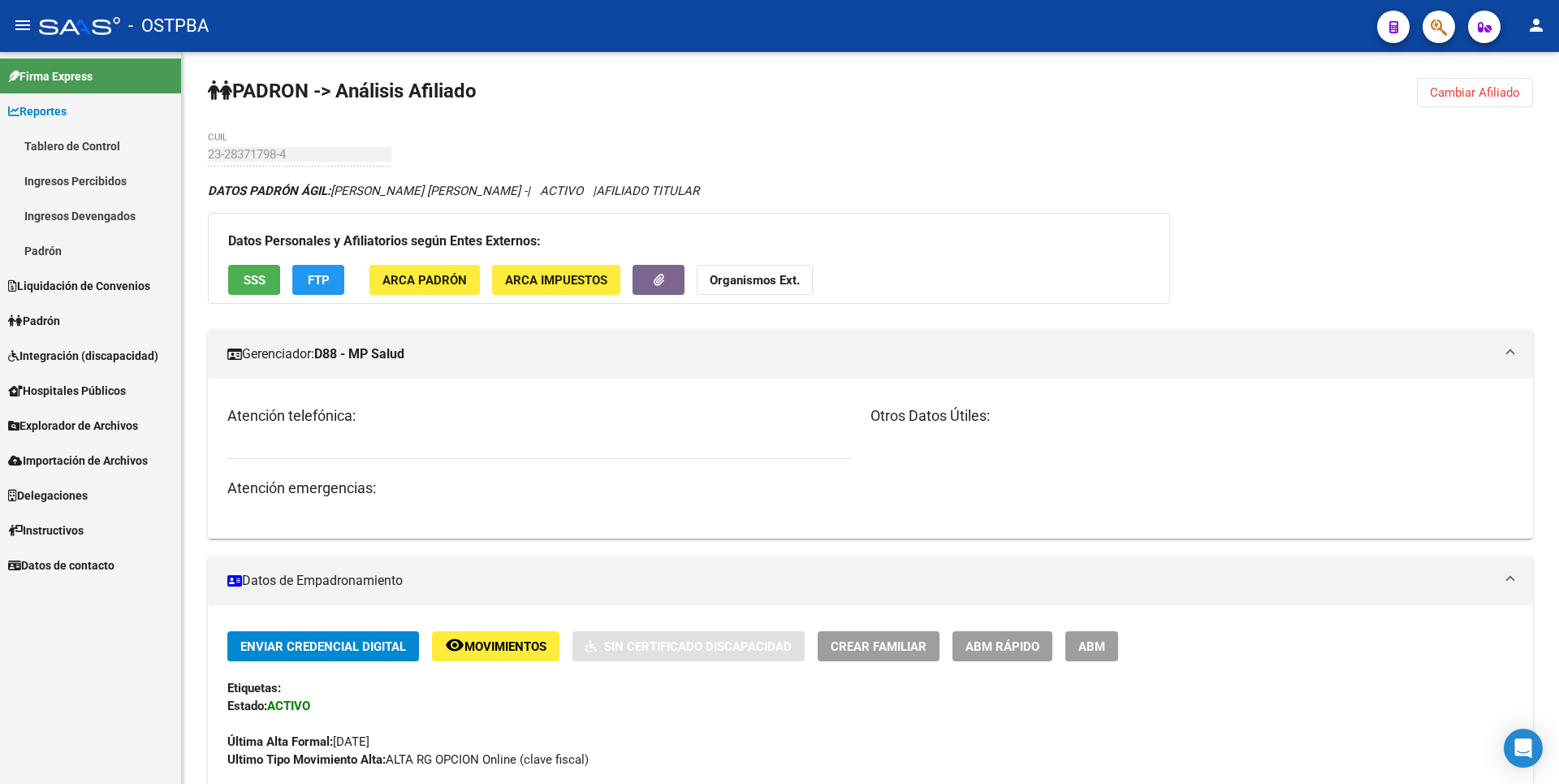
click at [77, 214] on link "Ingresos Devengados" at bounding box center [91, 215] width 181 height 35
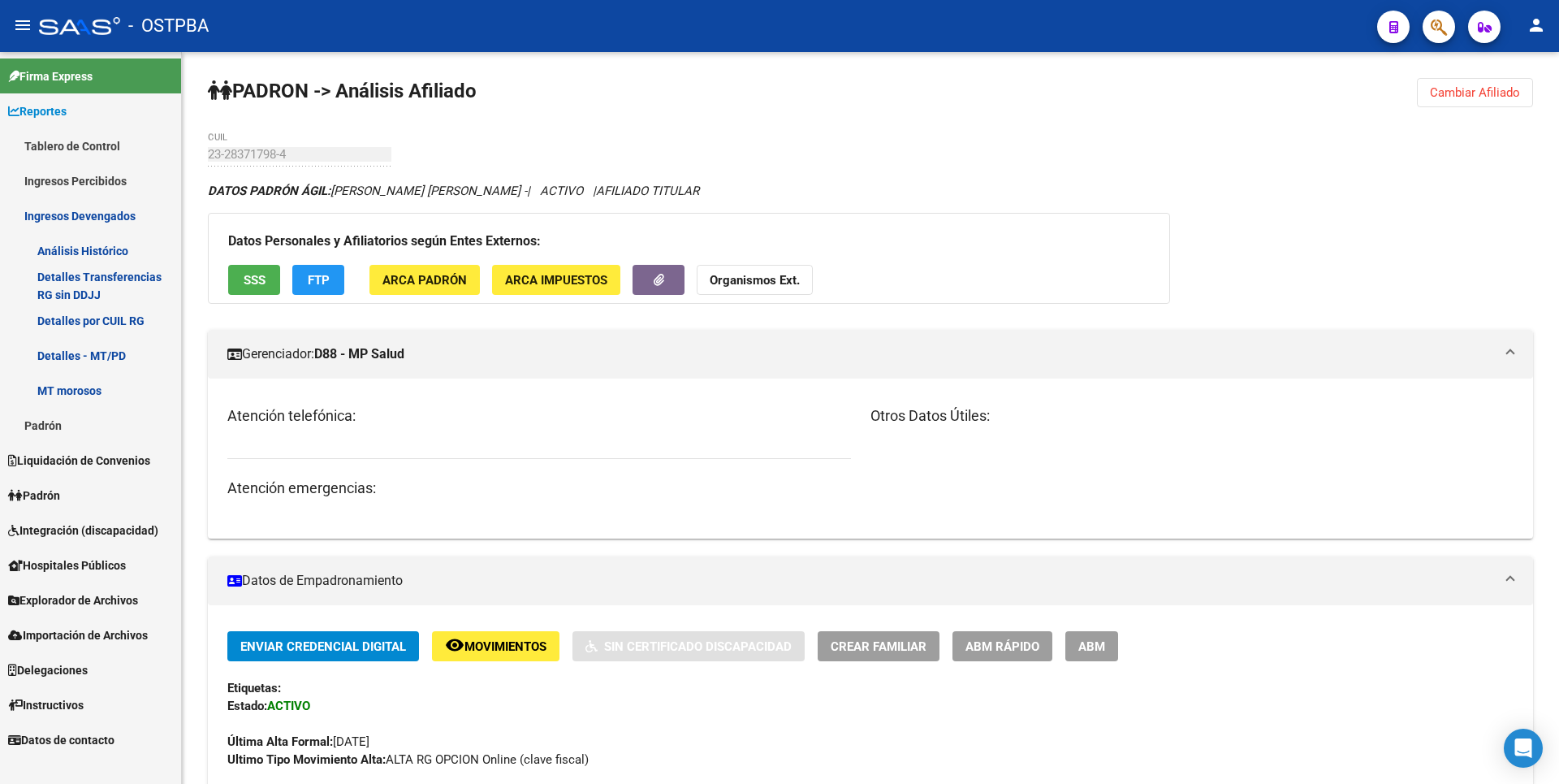
click at [78, 251] on link "Análisis Histórico" at bounding box center [91, 250] width 181 height 35
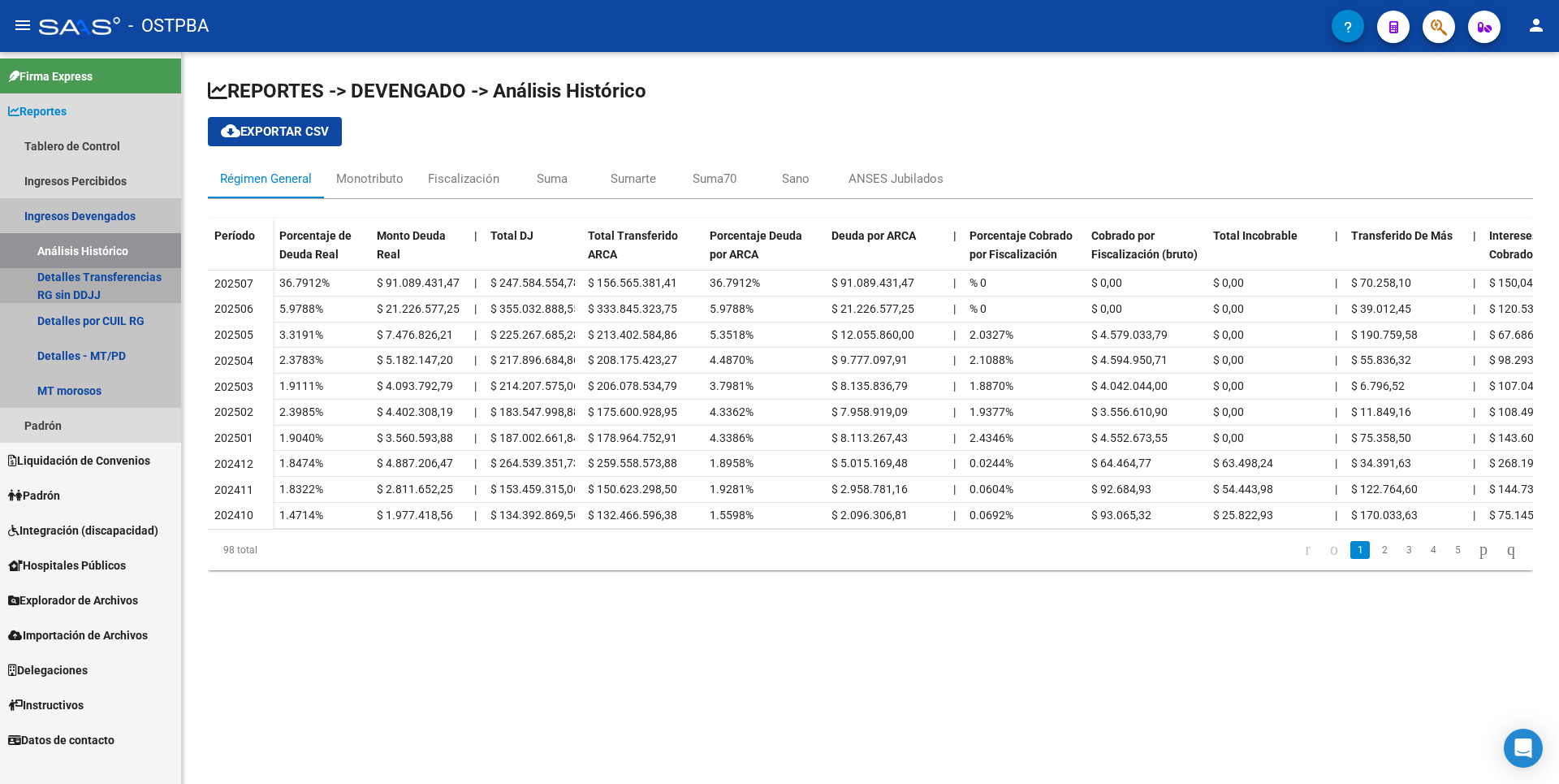
click at [94, 288] on link "Detalles Transferencias RG sin DDJJ" at bounding box center [91, 285] width 181 height 35
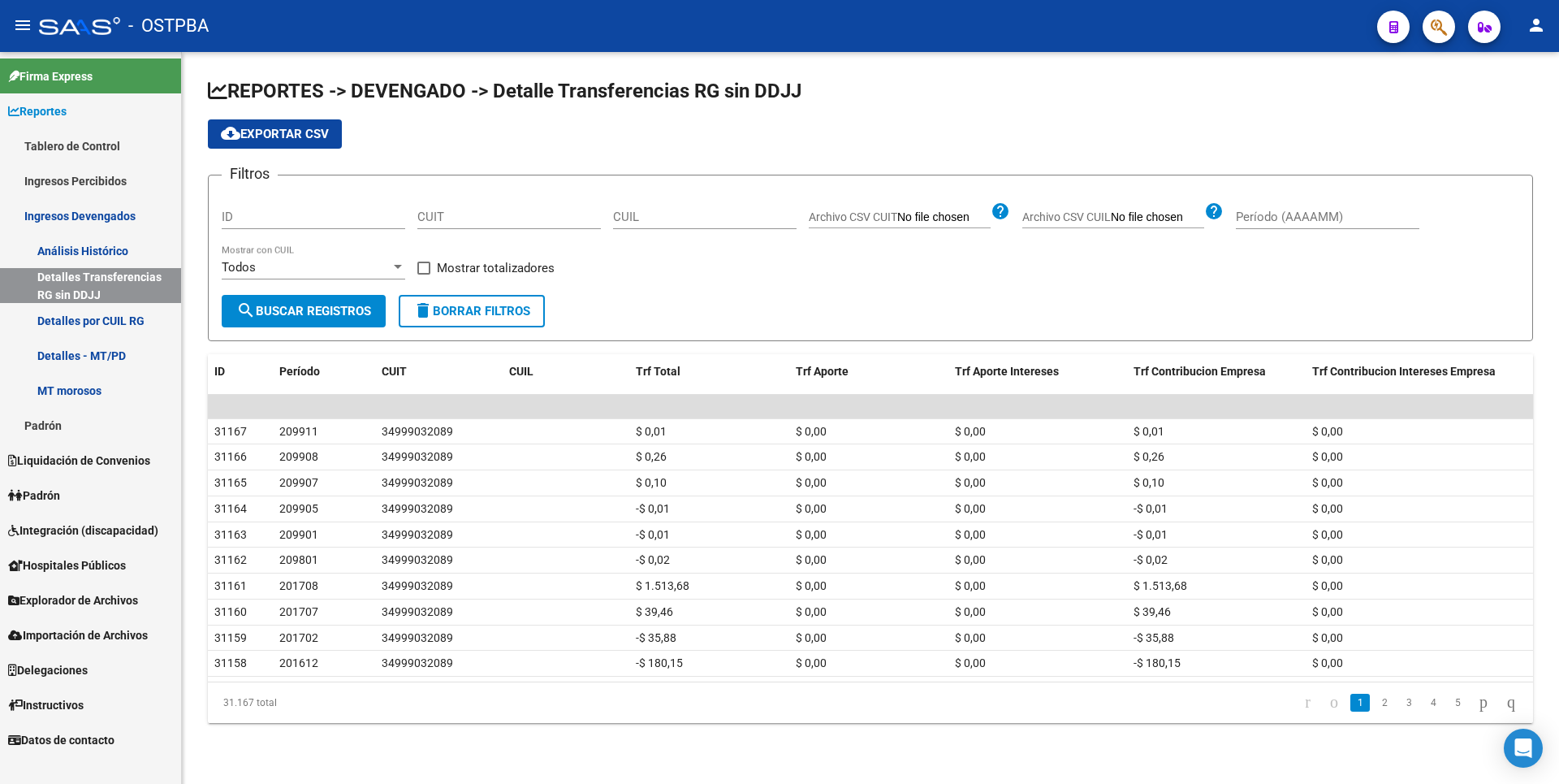
click at [54, 428] on link "Padrón" at bounding box center [91, 425] width 181 height 35
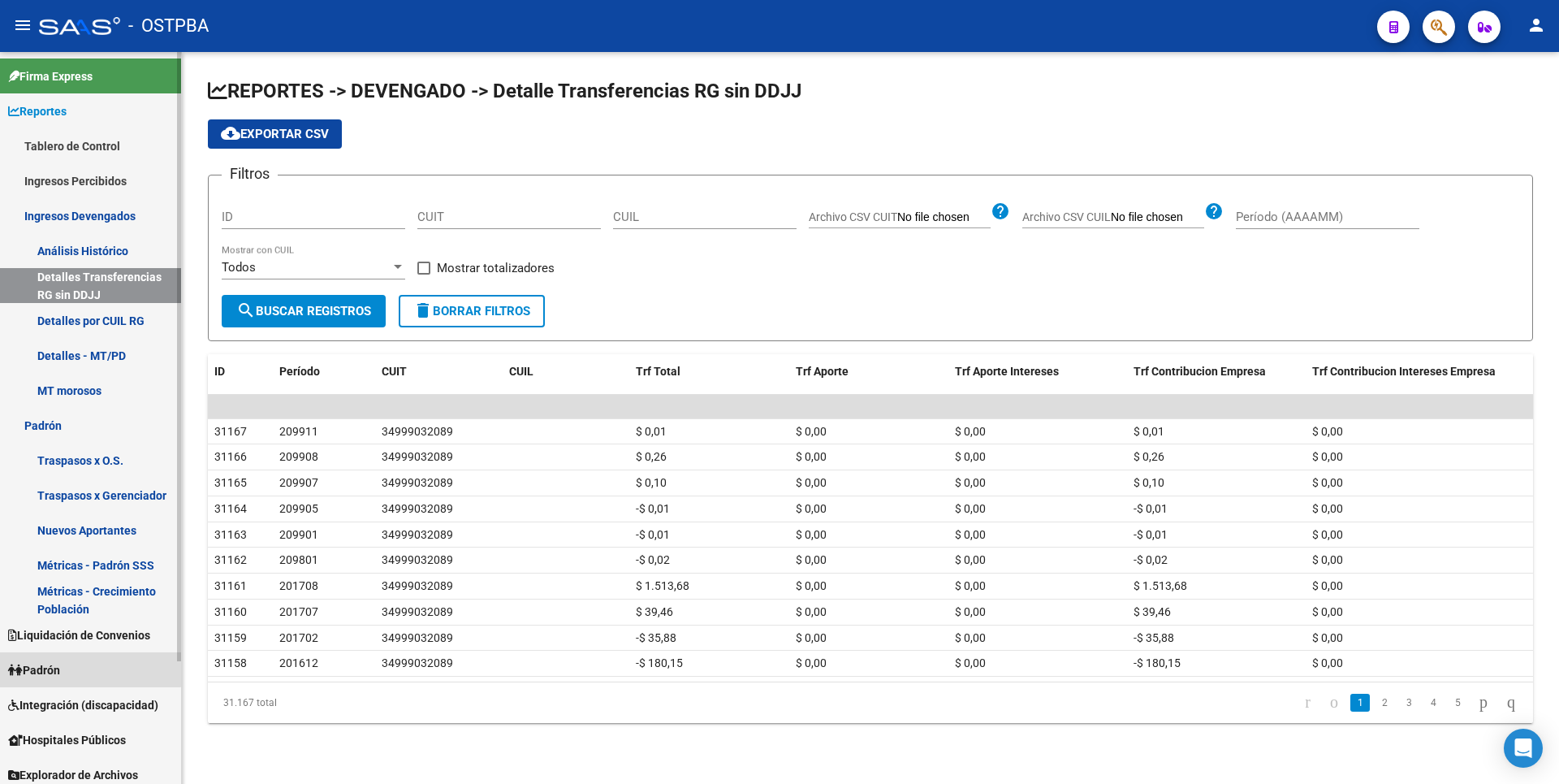
click at [65, 659] on link "Padrón" at bounding box center [91, 669] width 181 height 35
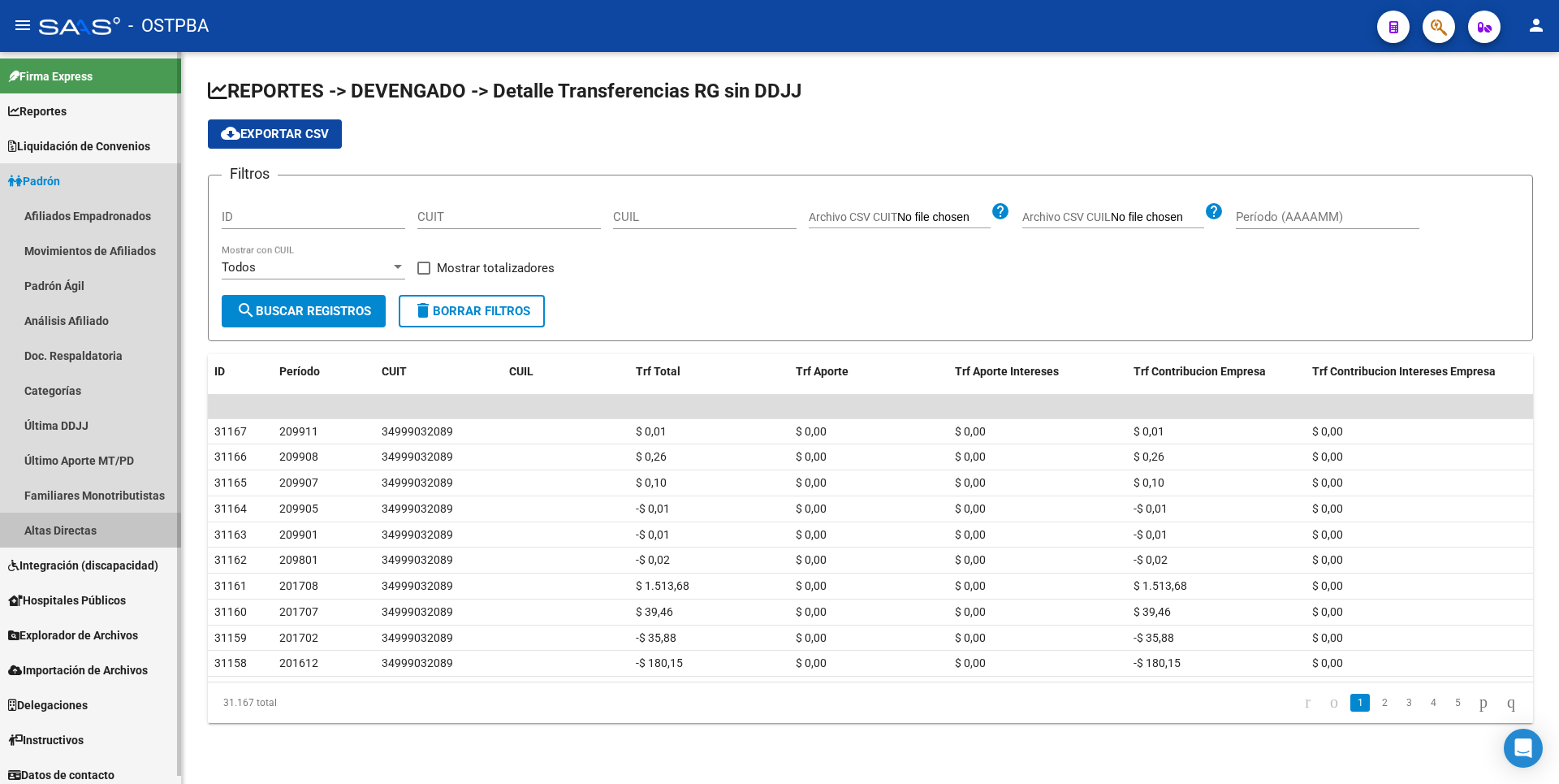
click at [82, 534] on link "Altas Directas" at bounding box center [91, 529] width 181 height 35
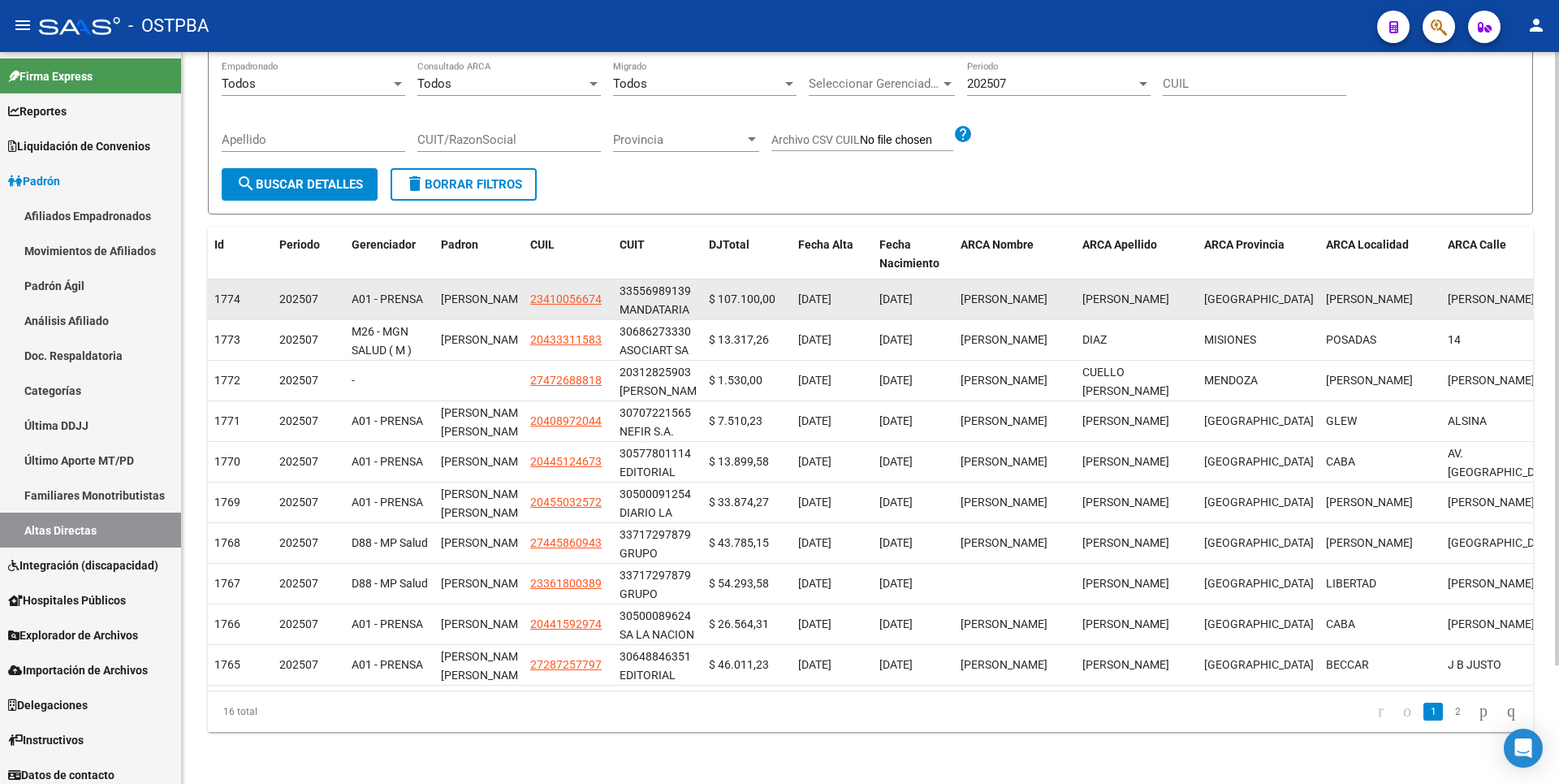
scroll to position [142, 0]
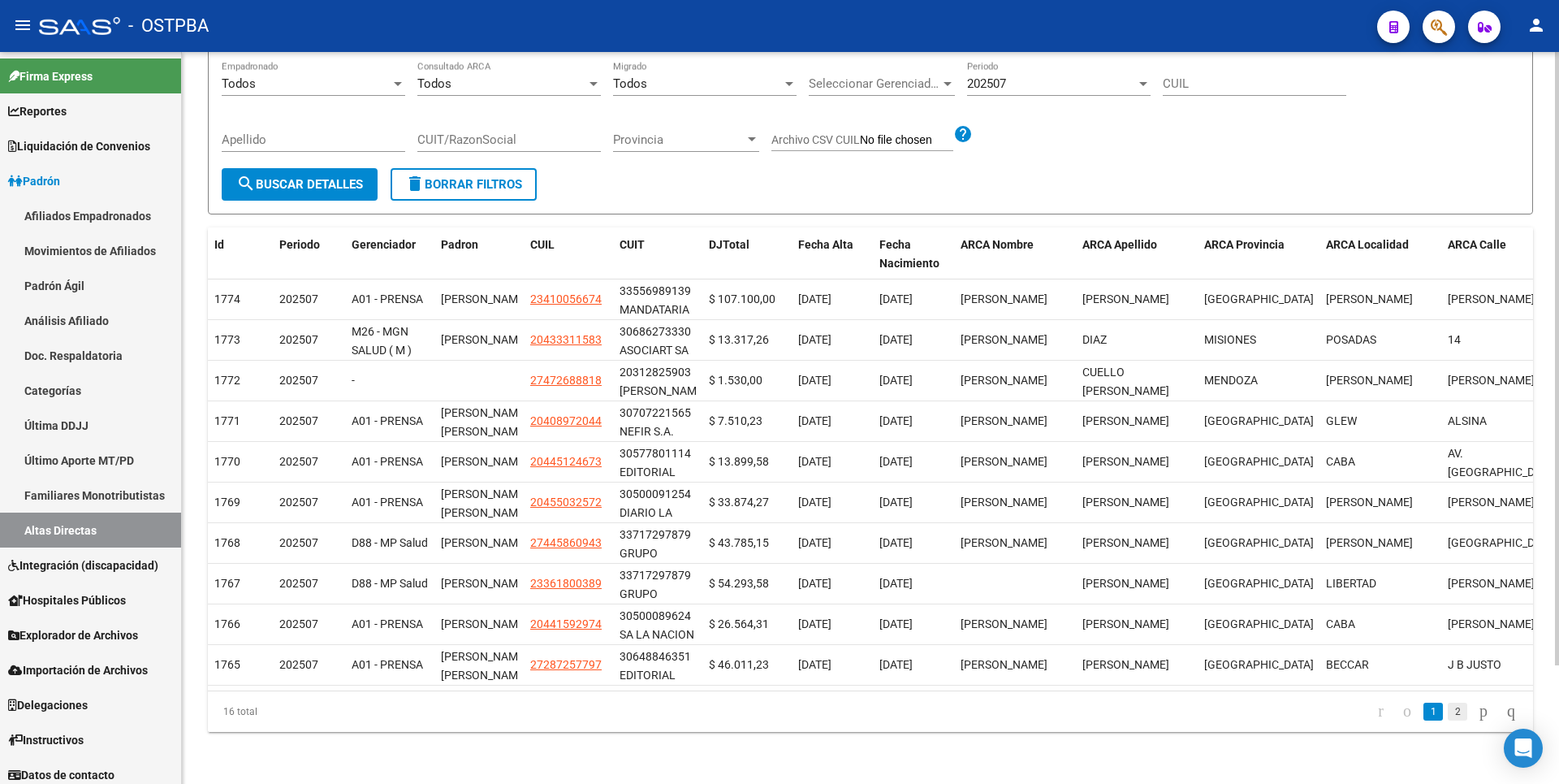
click at [1448, 709] on link "2" at bounding box center [1457, 710] width 20 height 18
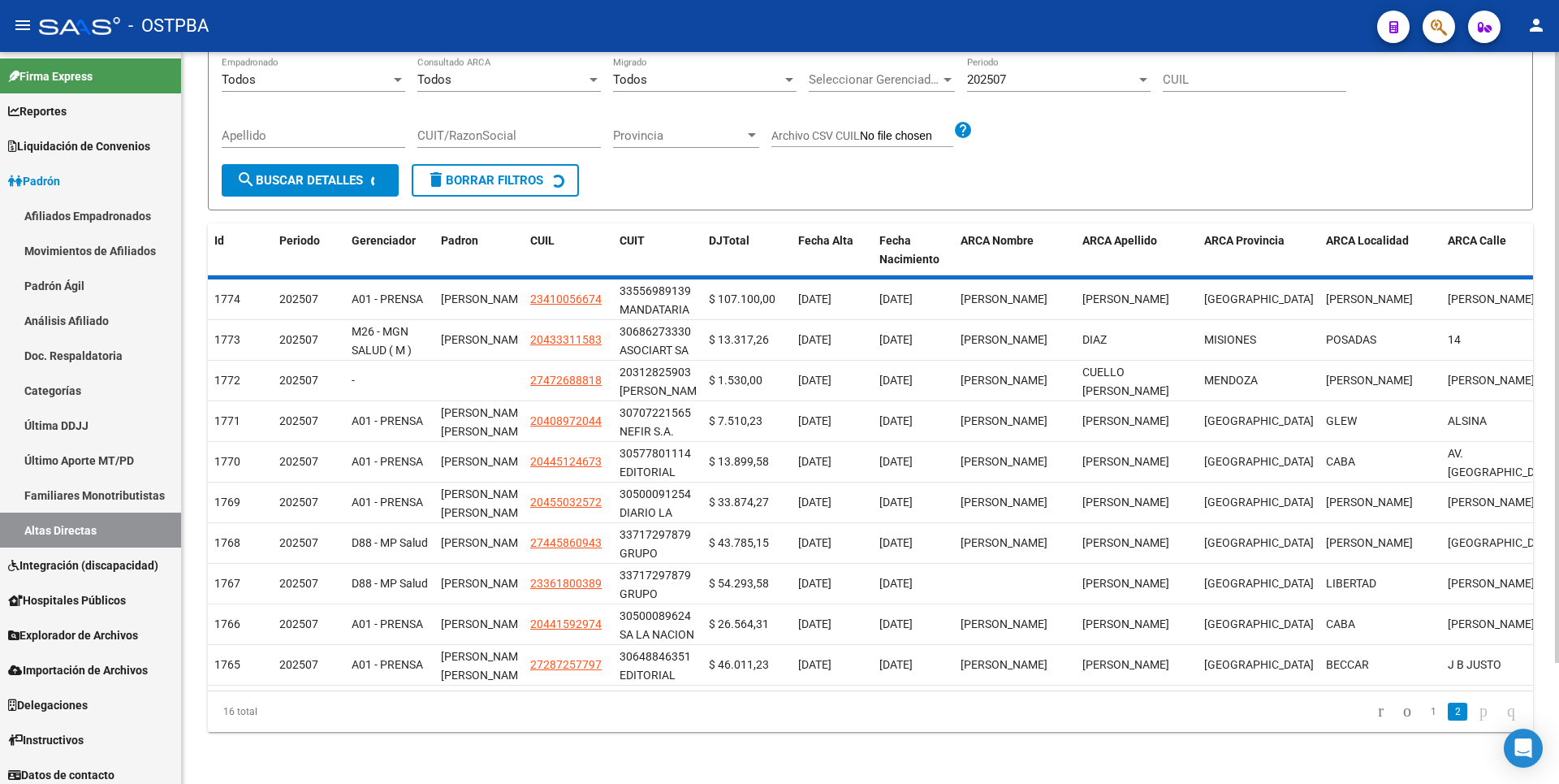
scroll to position [0, 0]
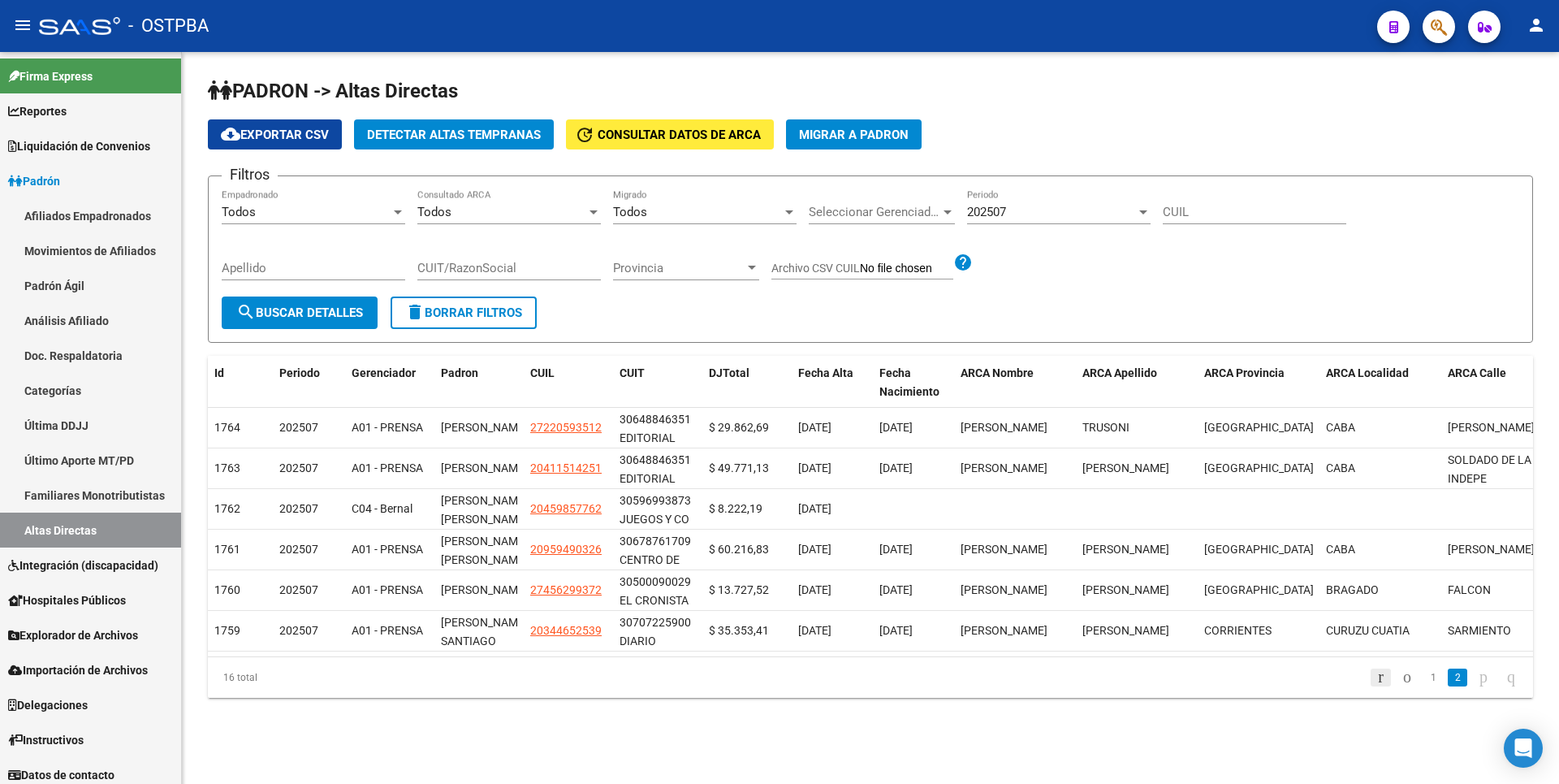
click at [1376, 684] on icon "go to first page" at bounding box center [1381, 676] width 10 height 20
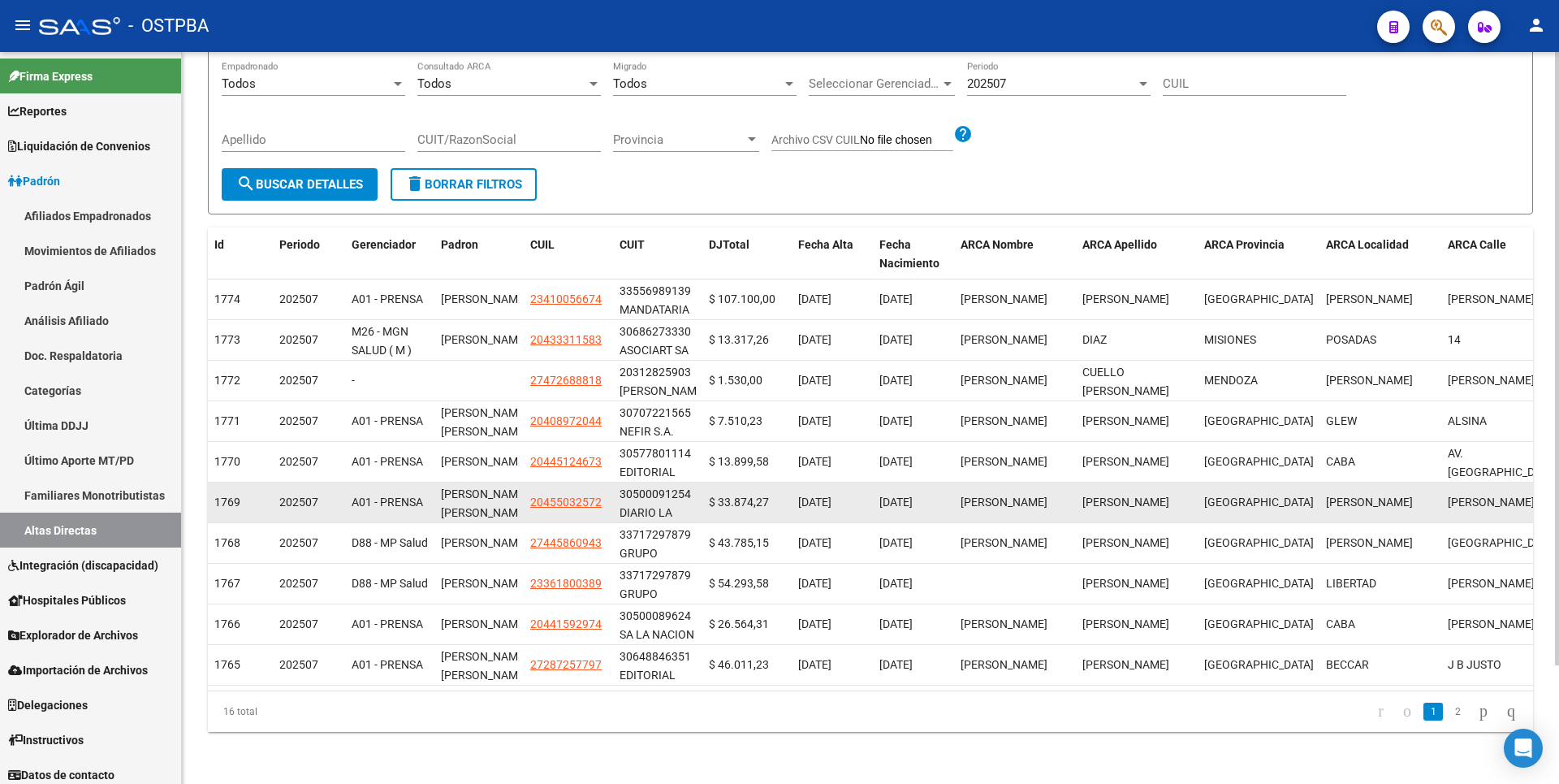
scroll to position [142, 0]
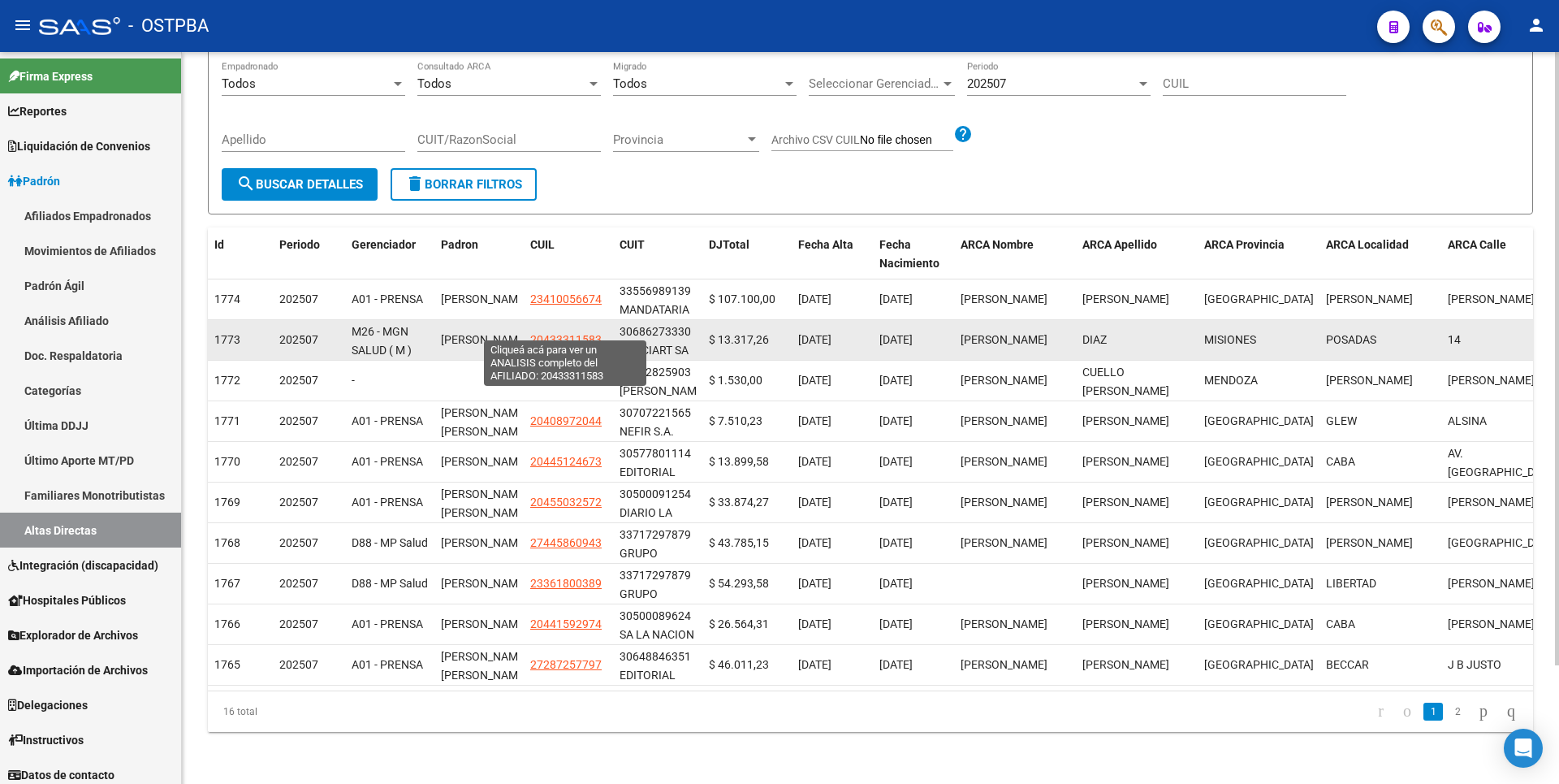
click at [555, 333] on span "20433311583" at bounding box center [566, 340] width 72 height 13
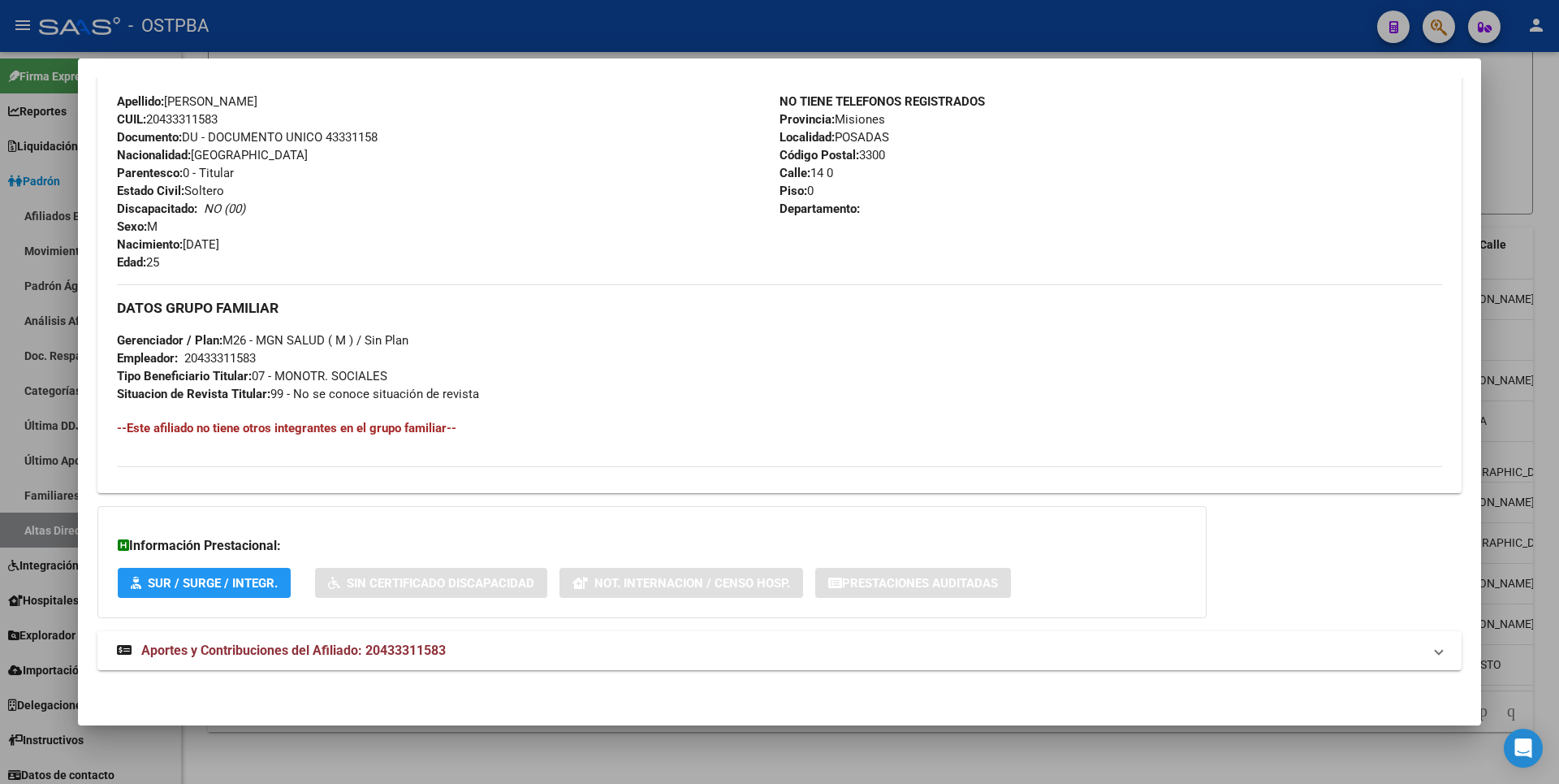
scroll to position [573, 0]
click at [392, 658] on strong "Aportes y Contribuciones del Afiliado: 20433311583" at bounding box center [281, 649] width 329 height 20
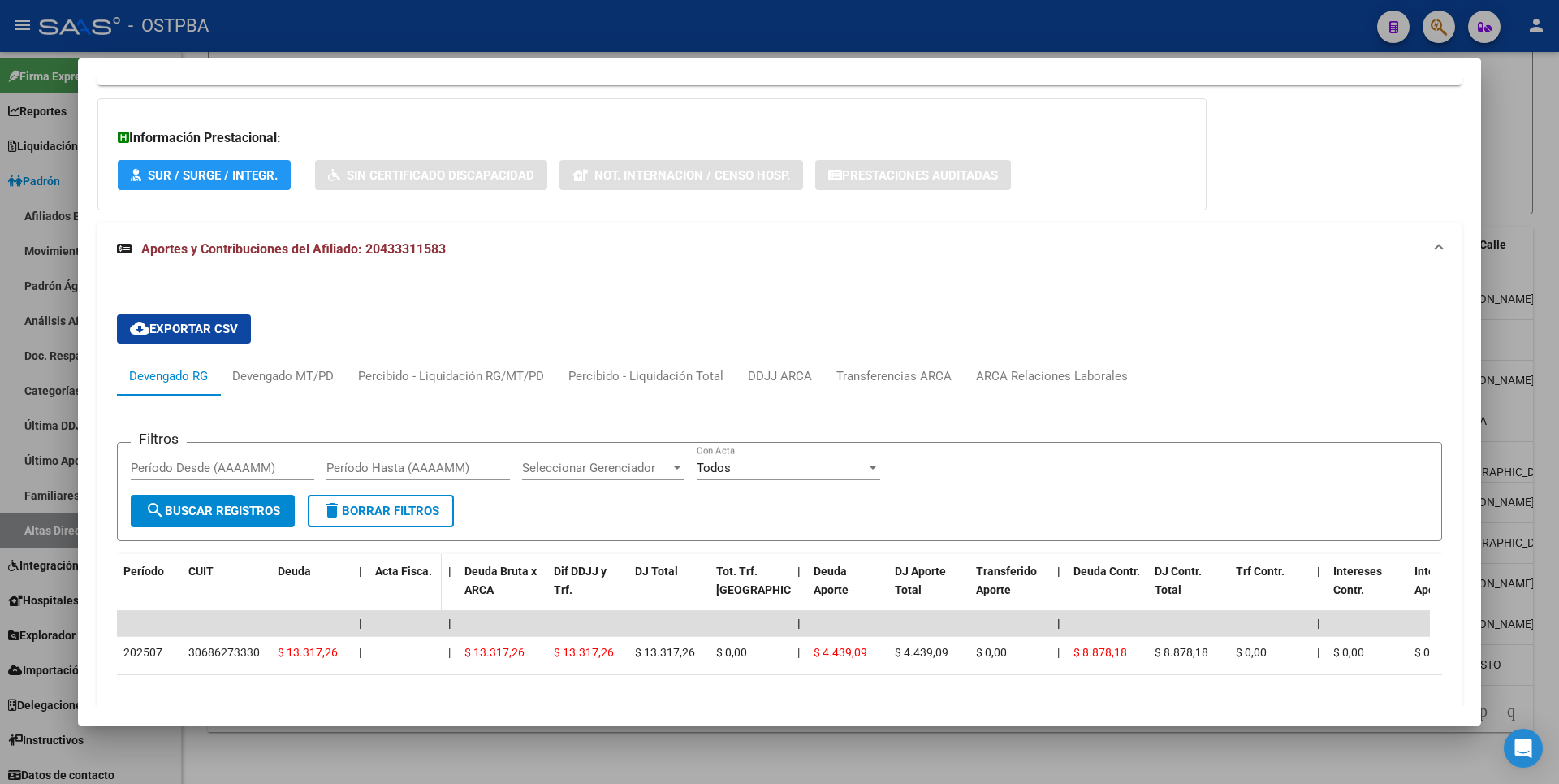
scroll to position [1077, 0]
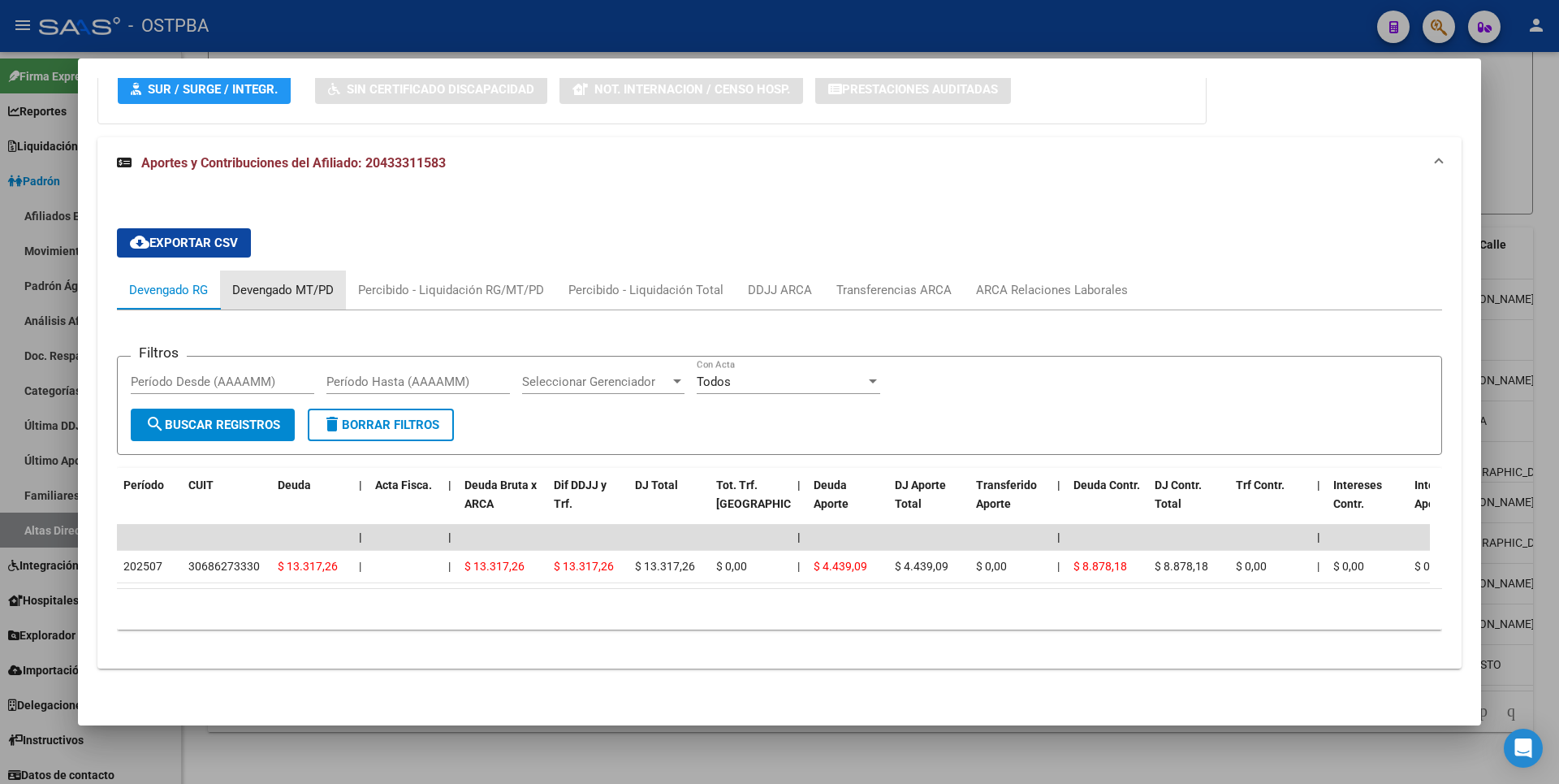
click at [312, 281] on div "Devengado MT/PD" at bounding box center [283, 290] width 102 height 18
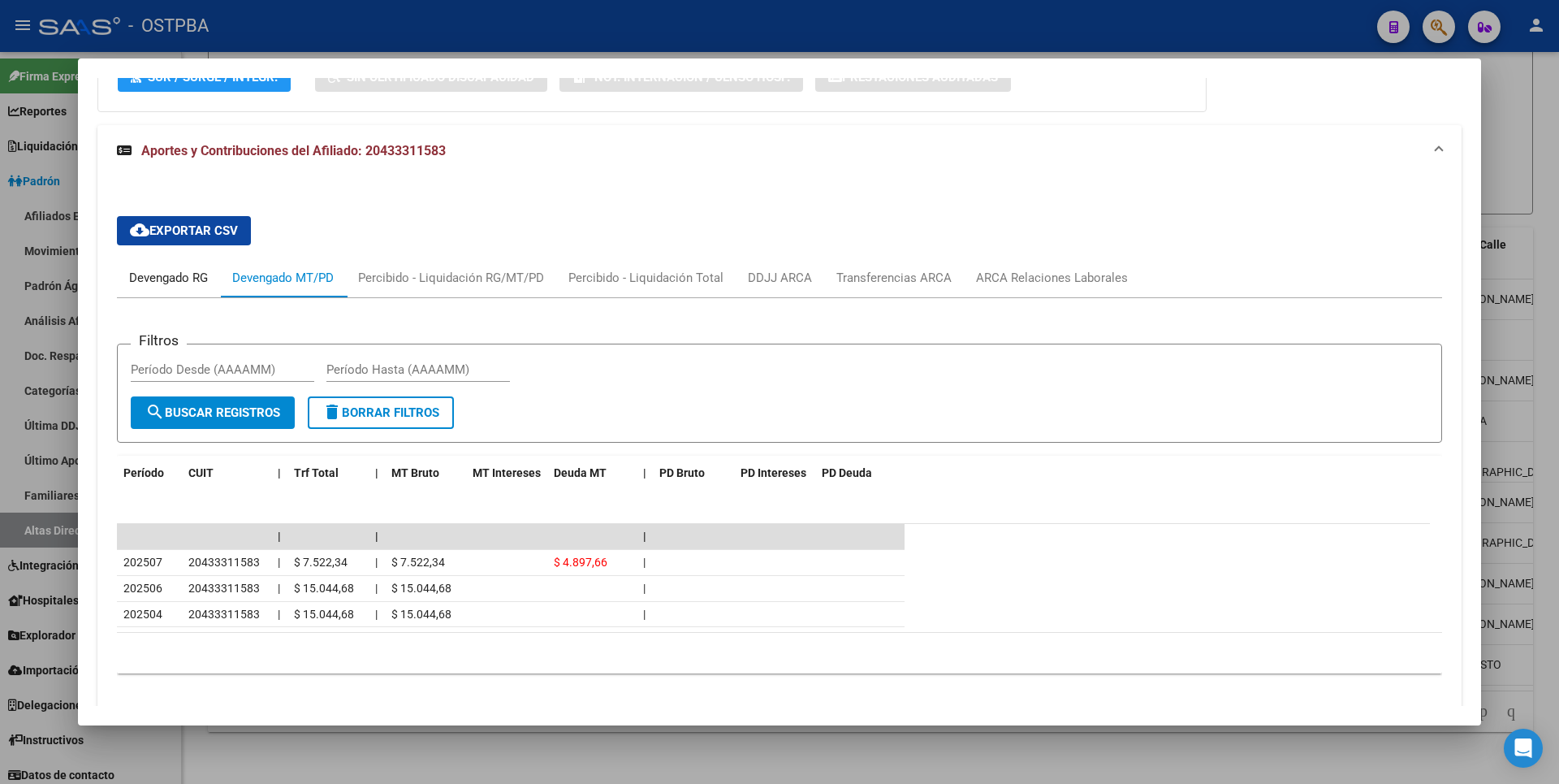
click at [190, 276] on div "Devengado RG" at bounding box center [168, 277] width 78 height 18
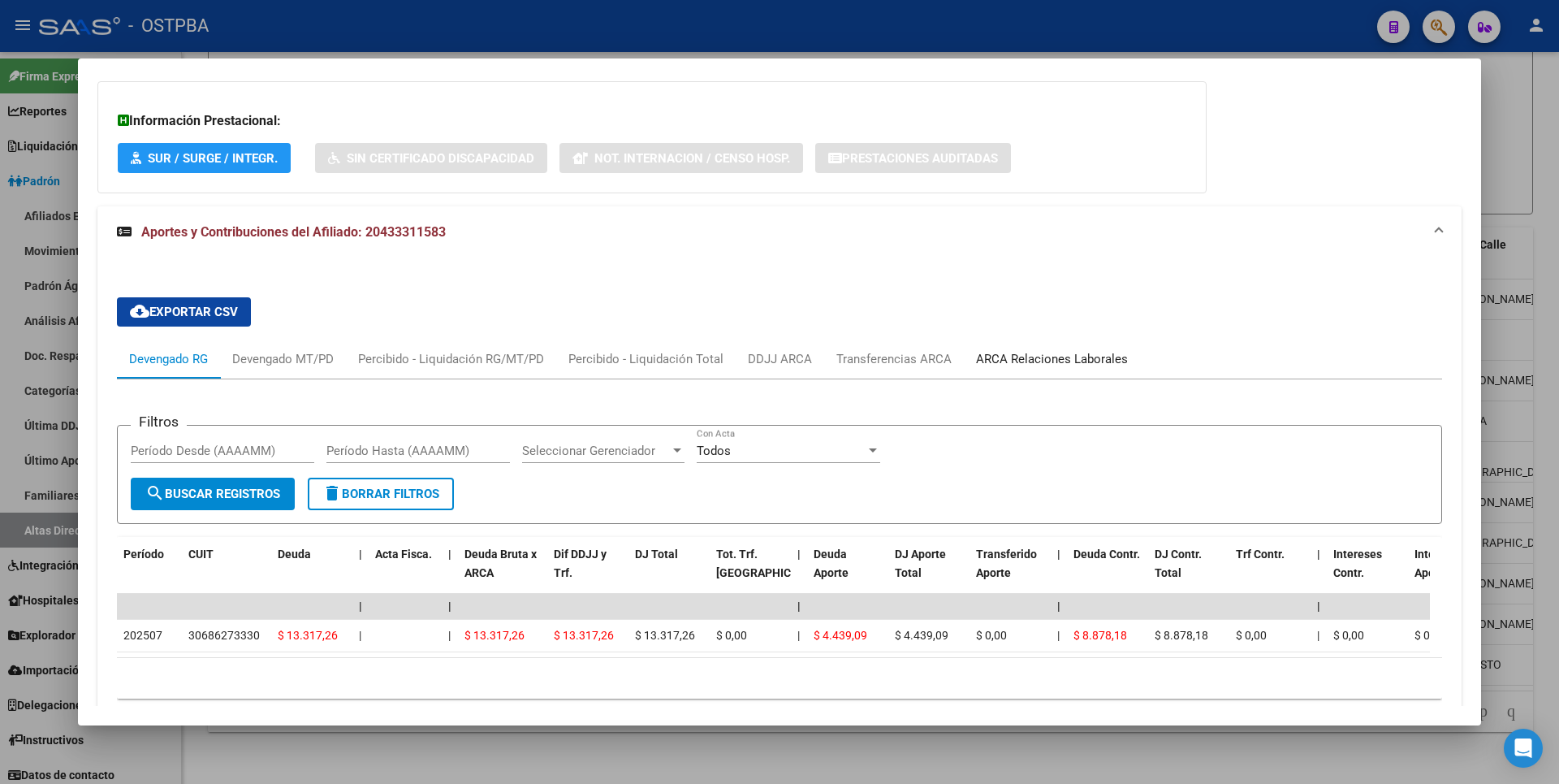
click at [1077, 347] on div "ARCA Relaciones Laborales" at bounding box center [1052, 359] width 176 height 39
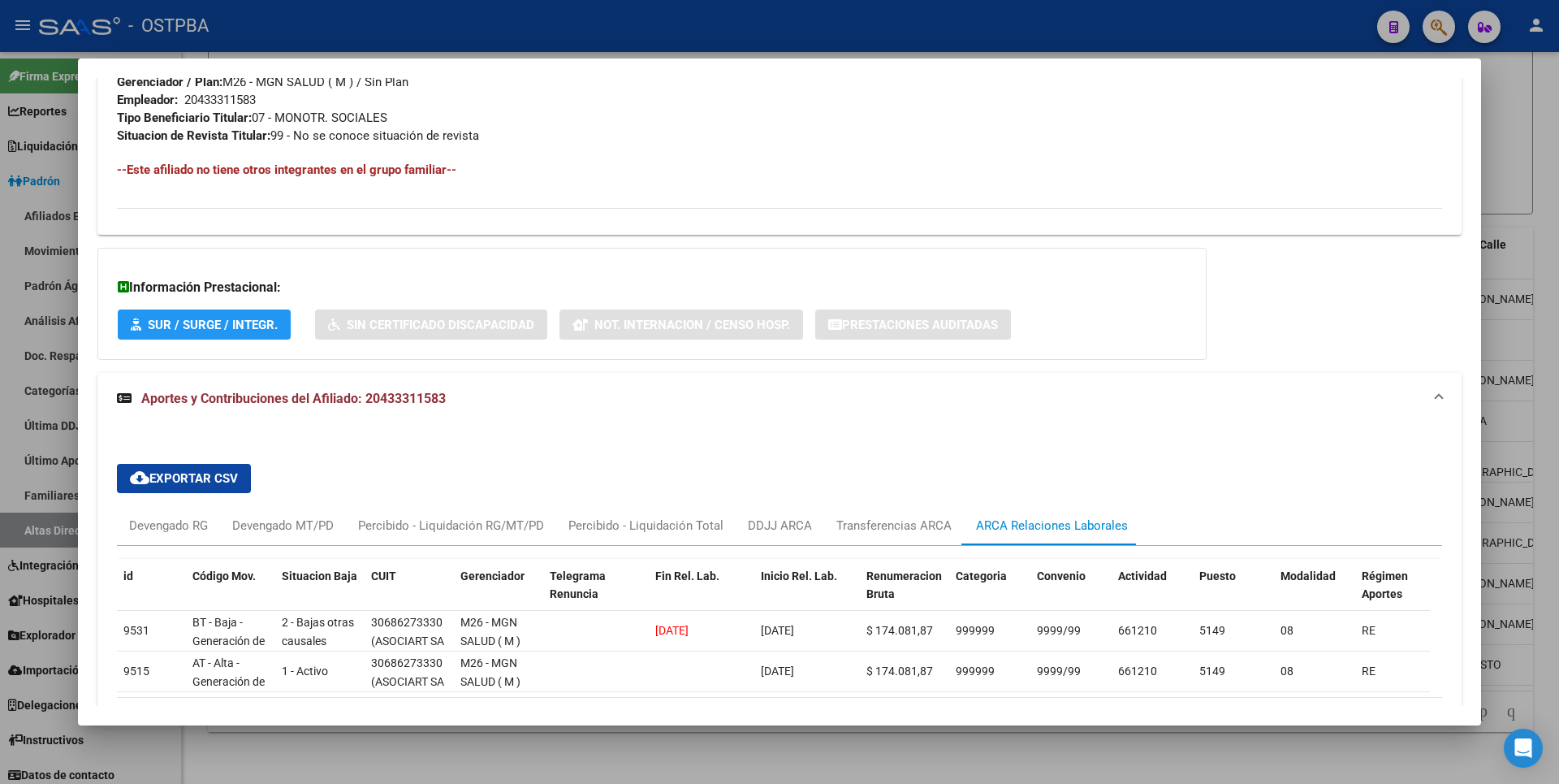
scroll to position [950, 0]
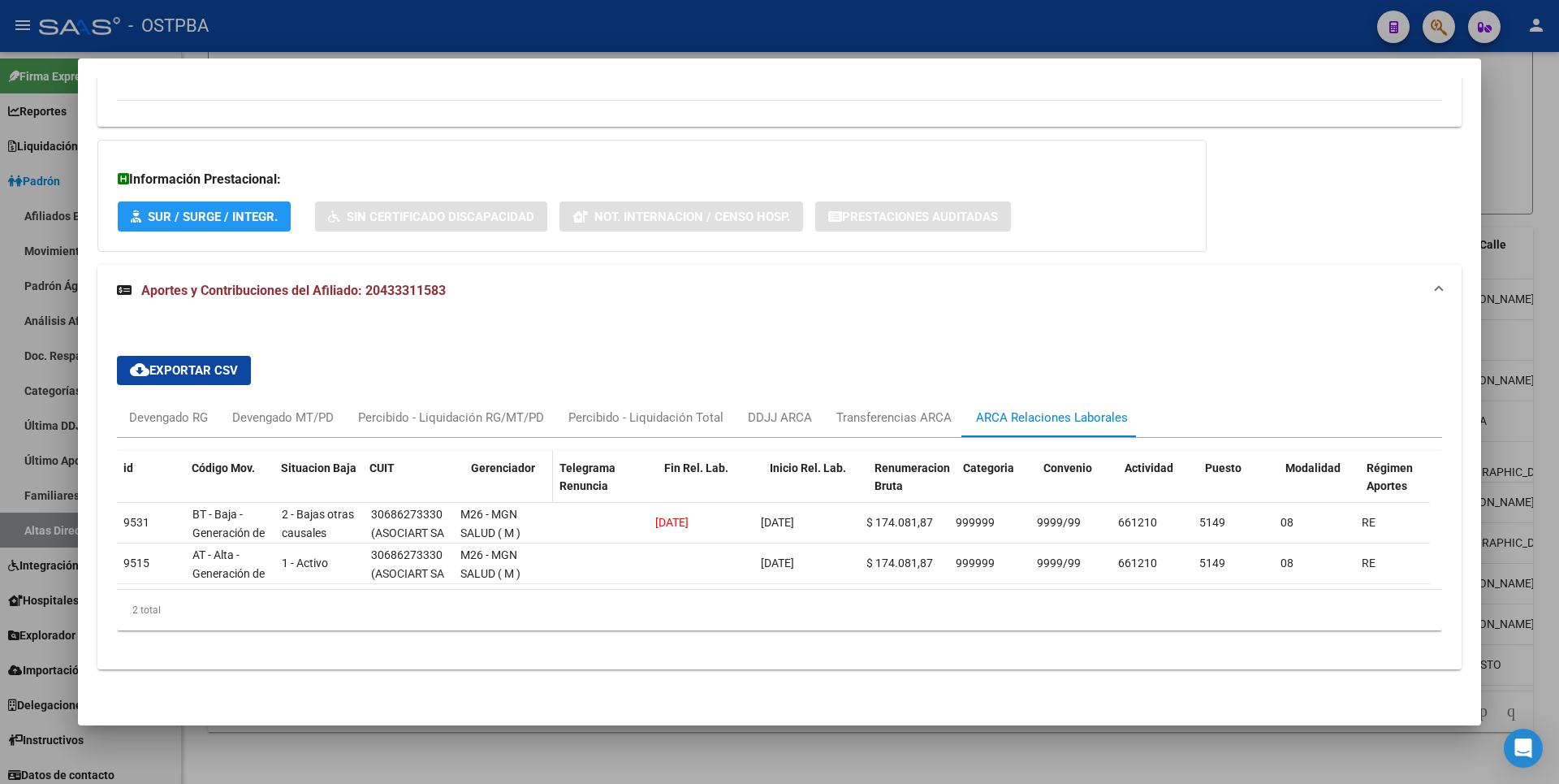
drag, startPoint x: 448, startPoint y: 461, endPoint x: 498, endPoint y: 456, distance: 50.2
click at [497, 456] on div "id Código Mov. Situacion Baja CUIT Gerenciador Telegrama Renuncia Fin Rel. Lab.…" at bounding box center [1126, 487] width 2019 height 72
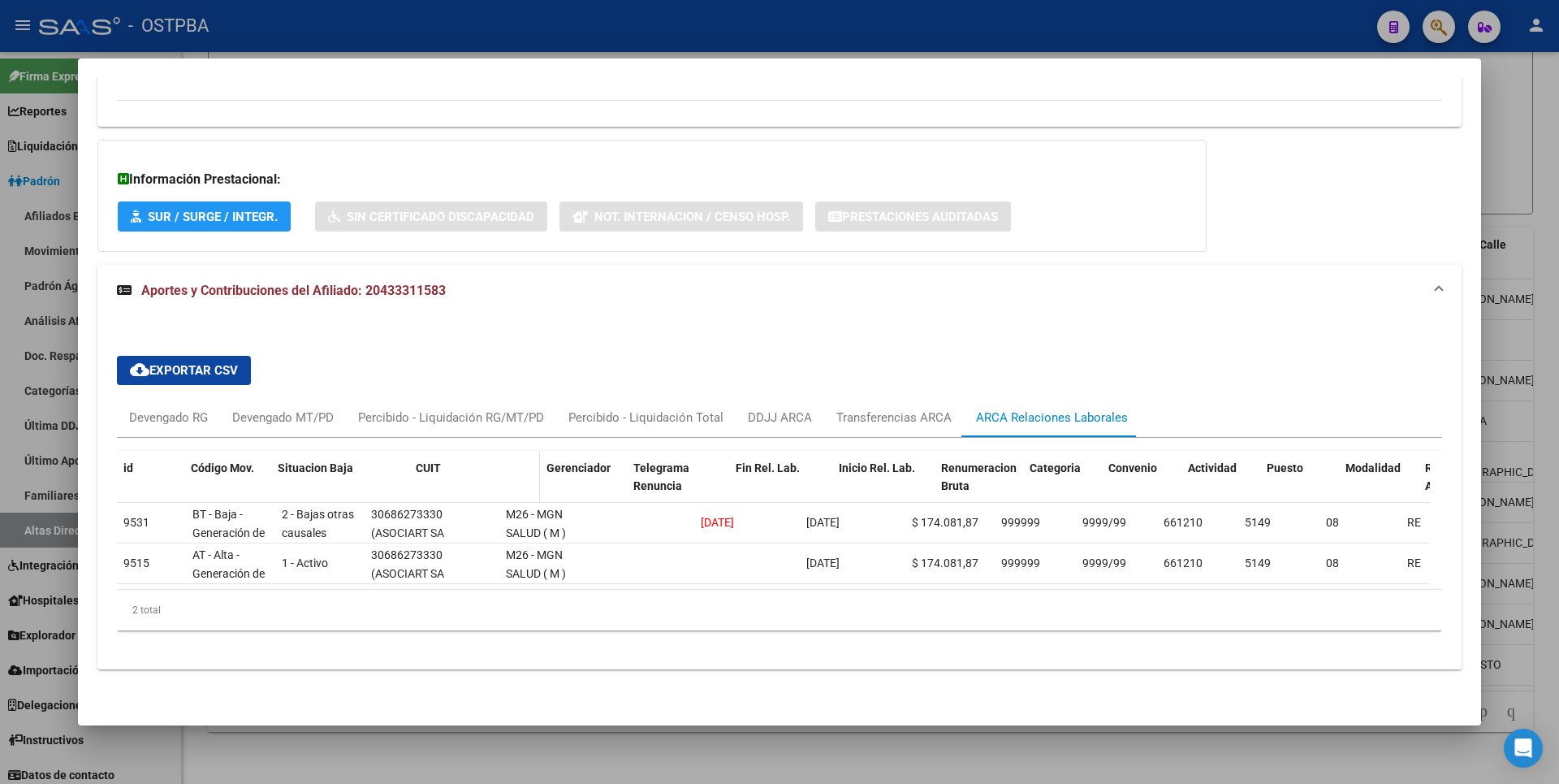
drag, startPoint x: 364, startPoint y: 452, endPoint x: 411, endPoint y: 452, distance: 47.0
click at [411, 452] on div "id Código Mov. Situacion Baja CUIT Gerenciador Telegrama Renuncia Fin Rel. Lab.…" at bounding box center [1148, 487] width 2064 height 72
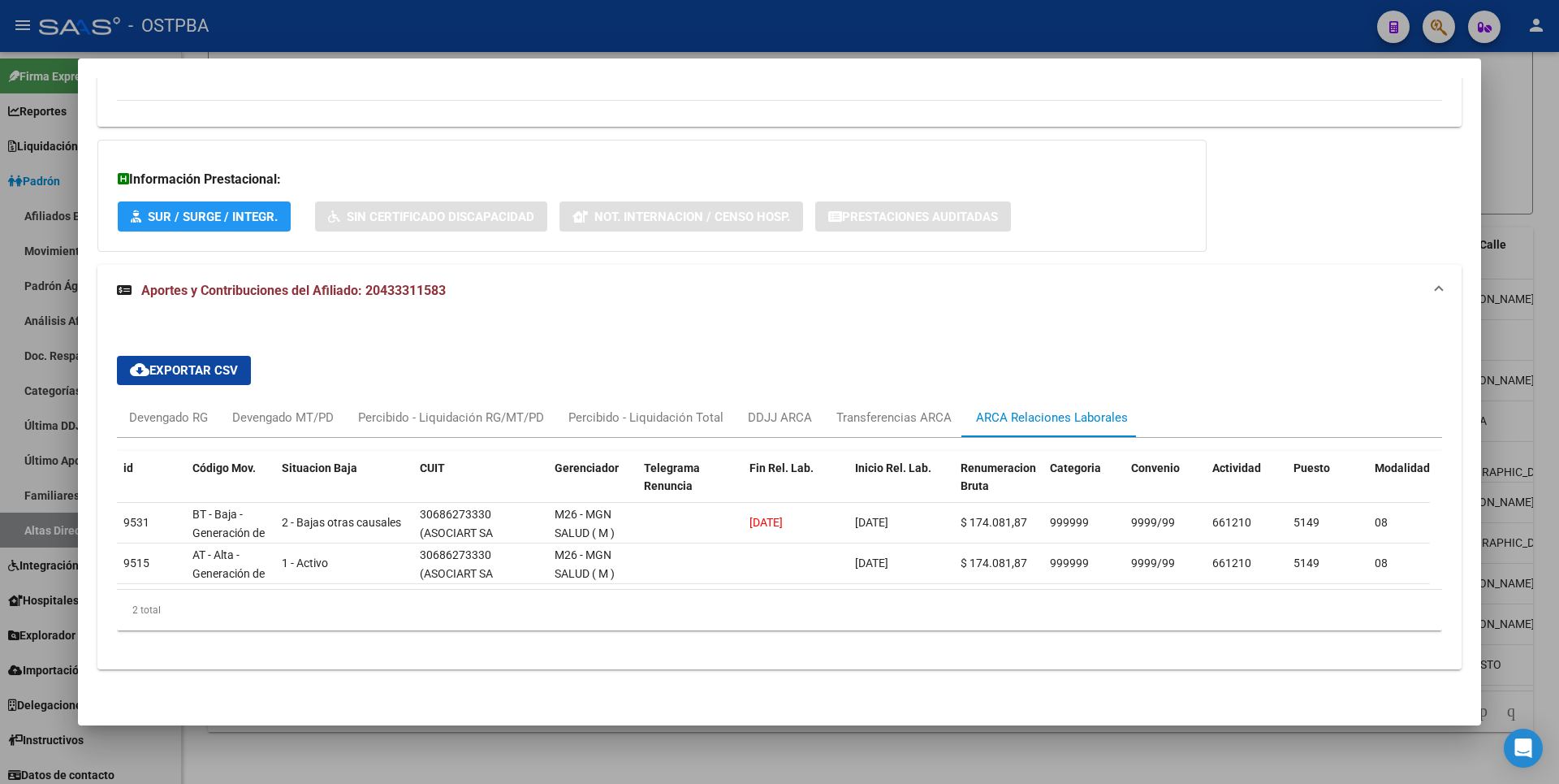
click at [1520, 159] on div at bounding box center [780, 392] width 1559 height 784
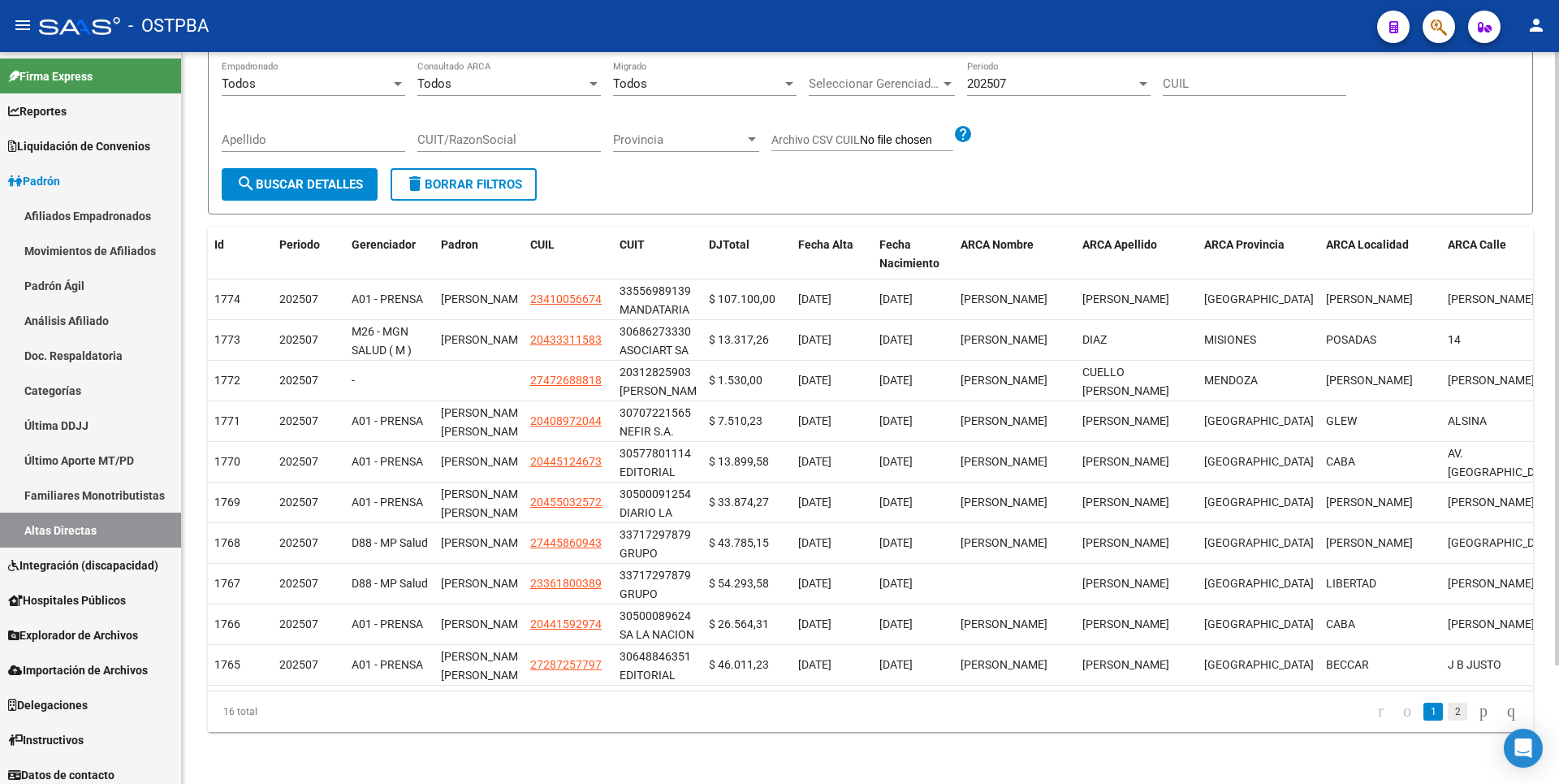
click at [1448, 713] on link "2" at bounding box center [1457, 710] width 20 height 18
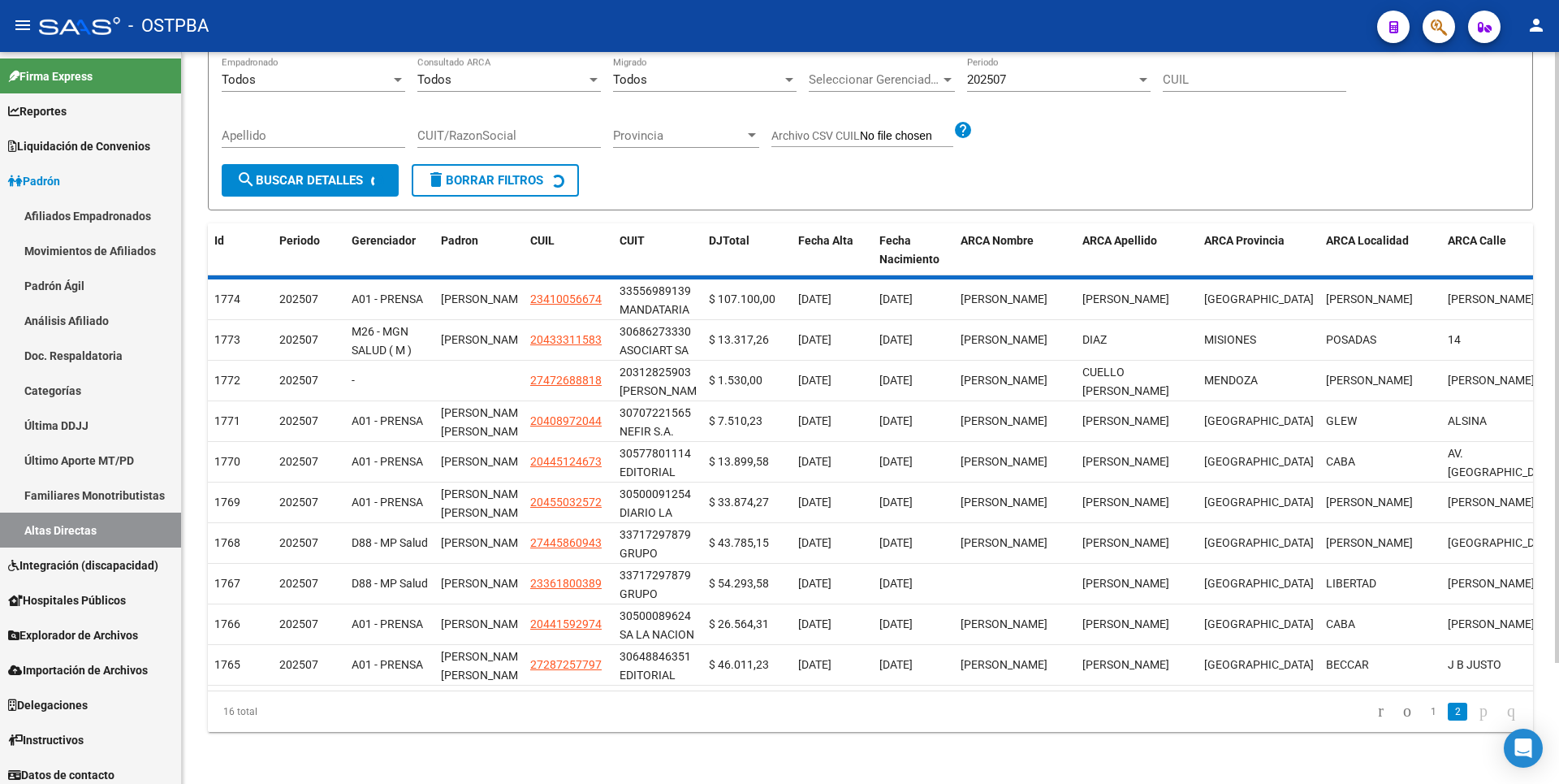
scroll to position [0, 0]
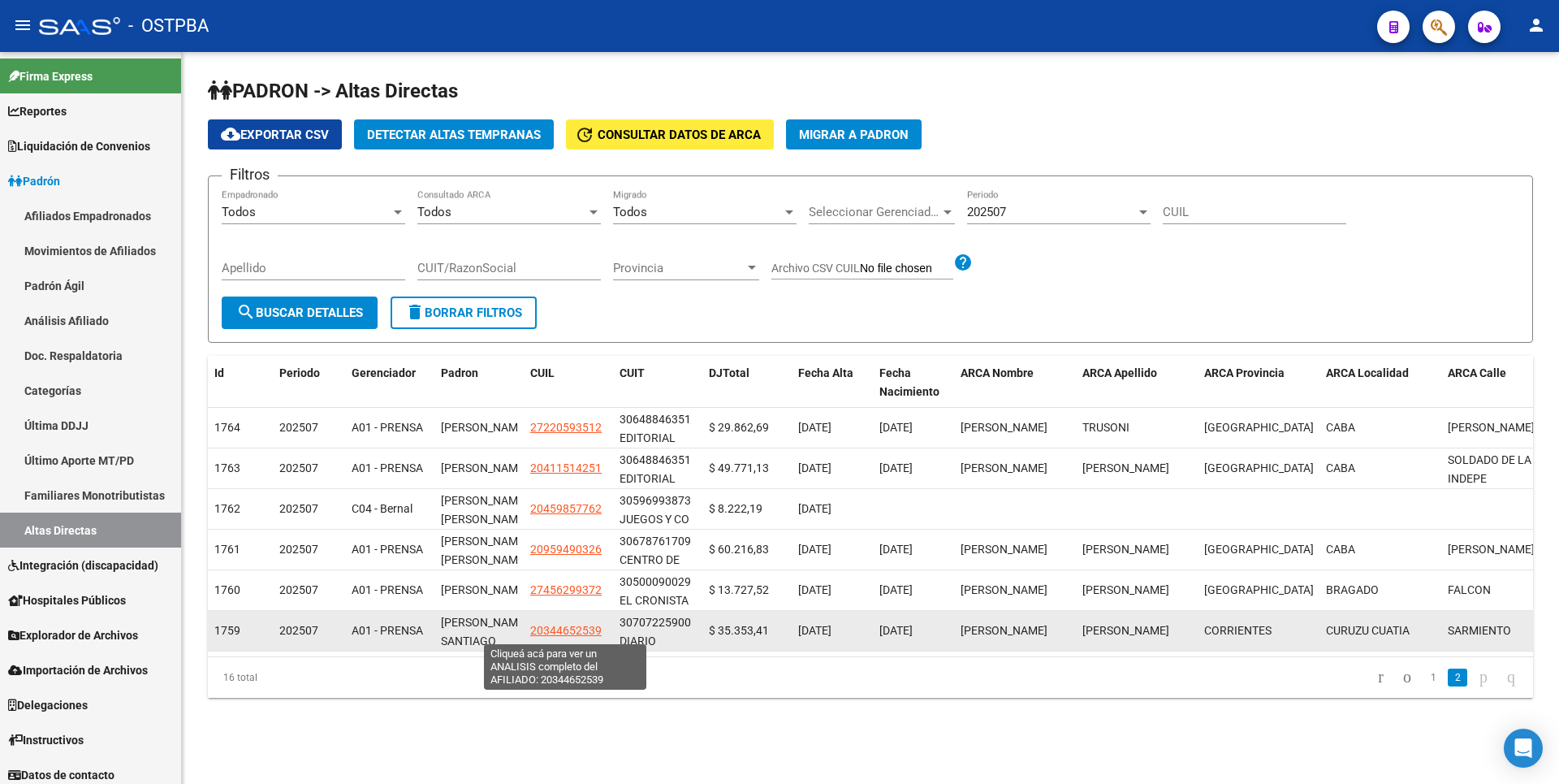
click at [553, 626] on span "20344652539" at bounding box center [566, 630] width 72 height 13
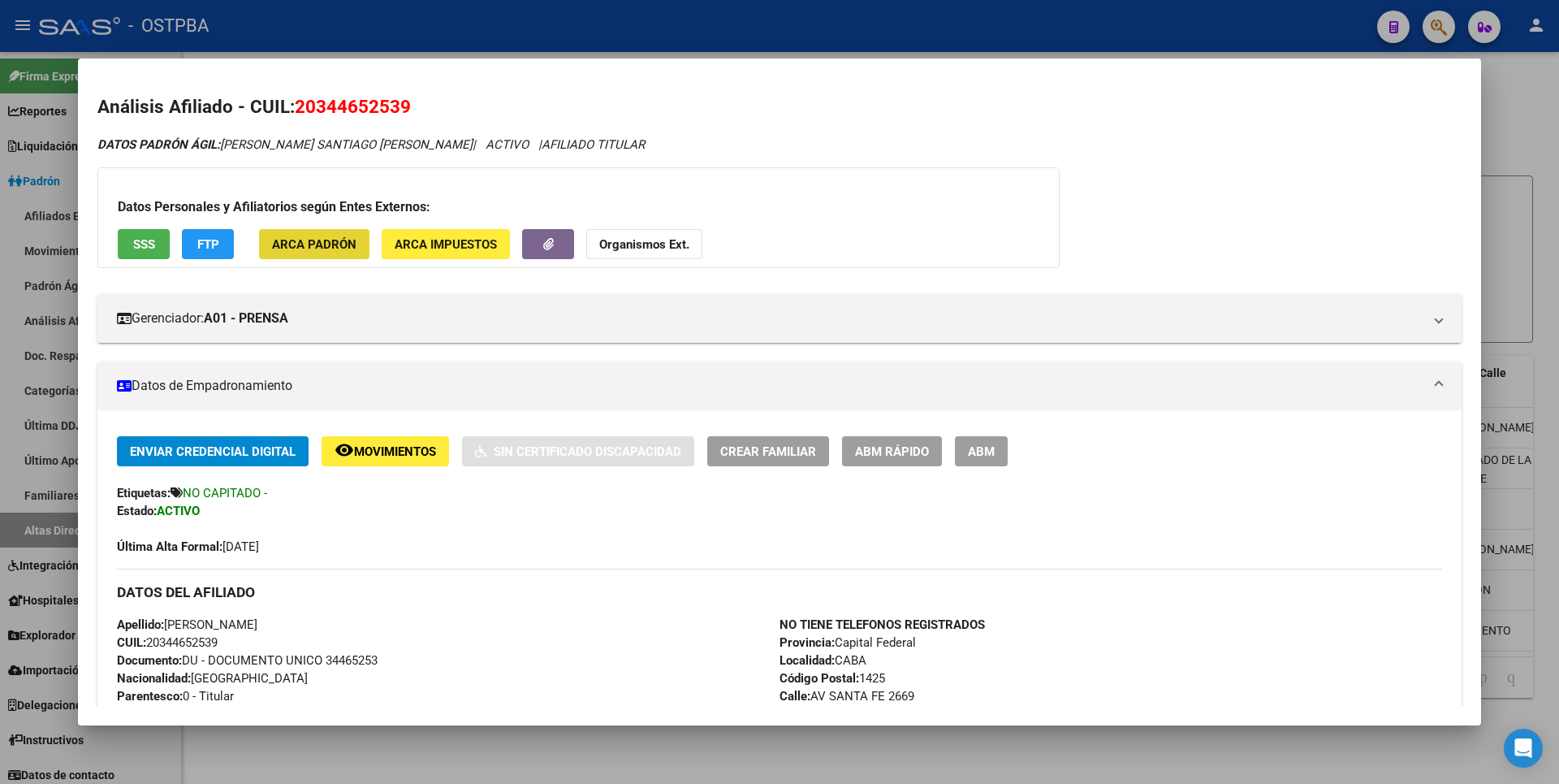
click at [339, 237] on span "ARCA Padrón" at bounding box center [314, 243] width 85 height 14
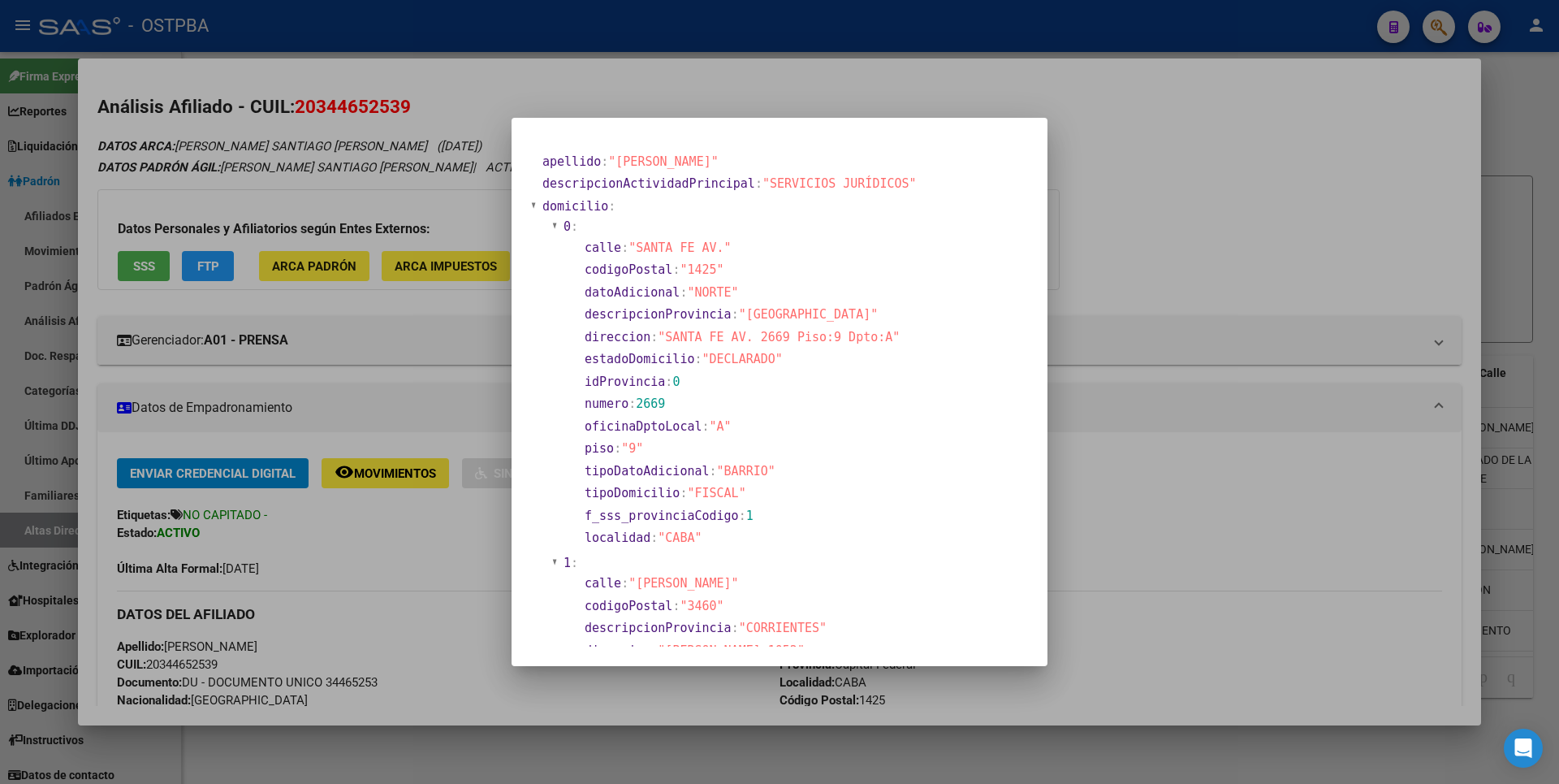
click at [1191, 230] on div at bounding box center [780, 392] width 1559 height 784
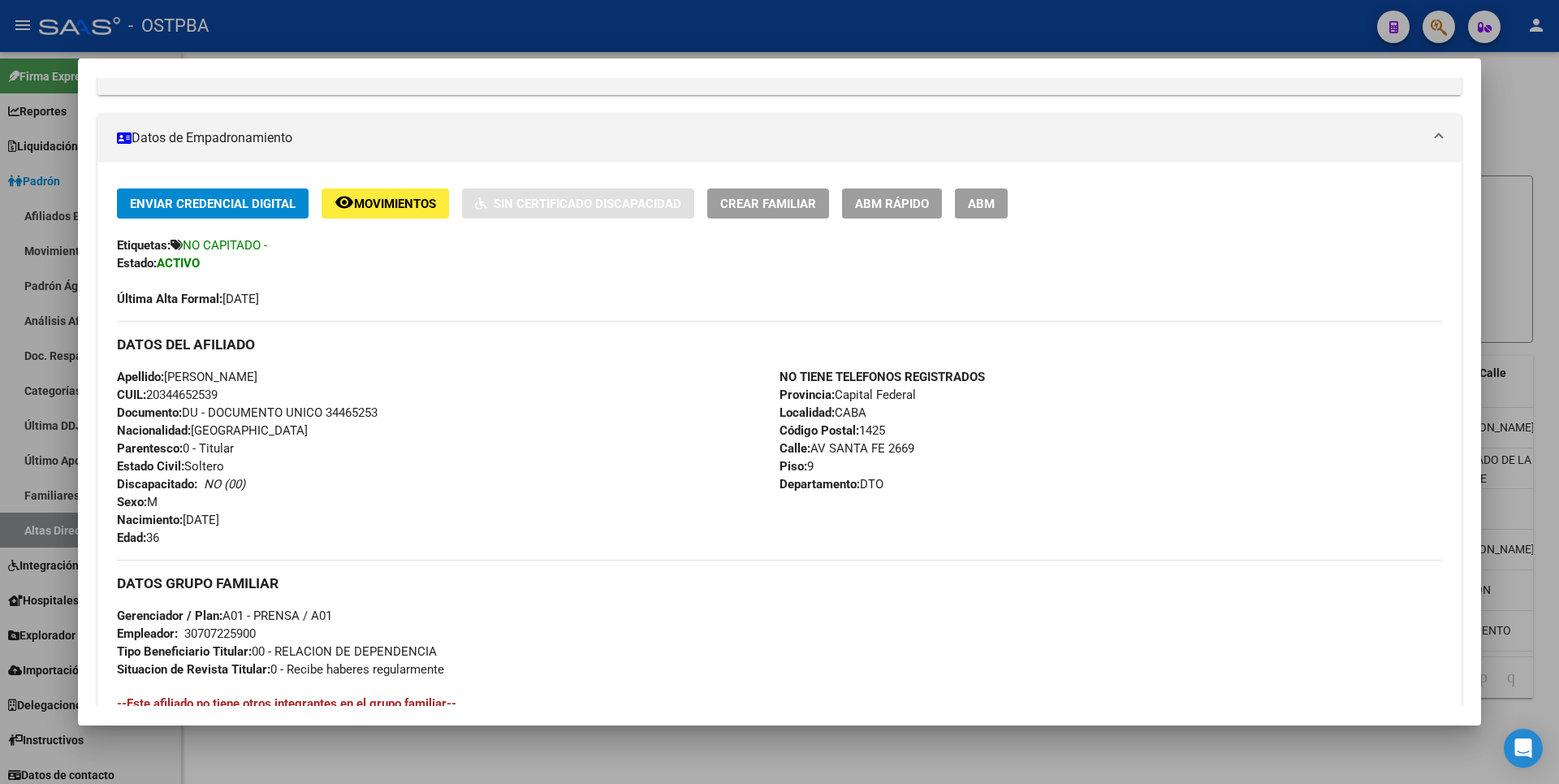
scroll to position [545, 0]
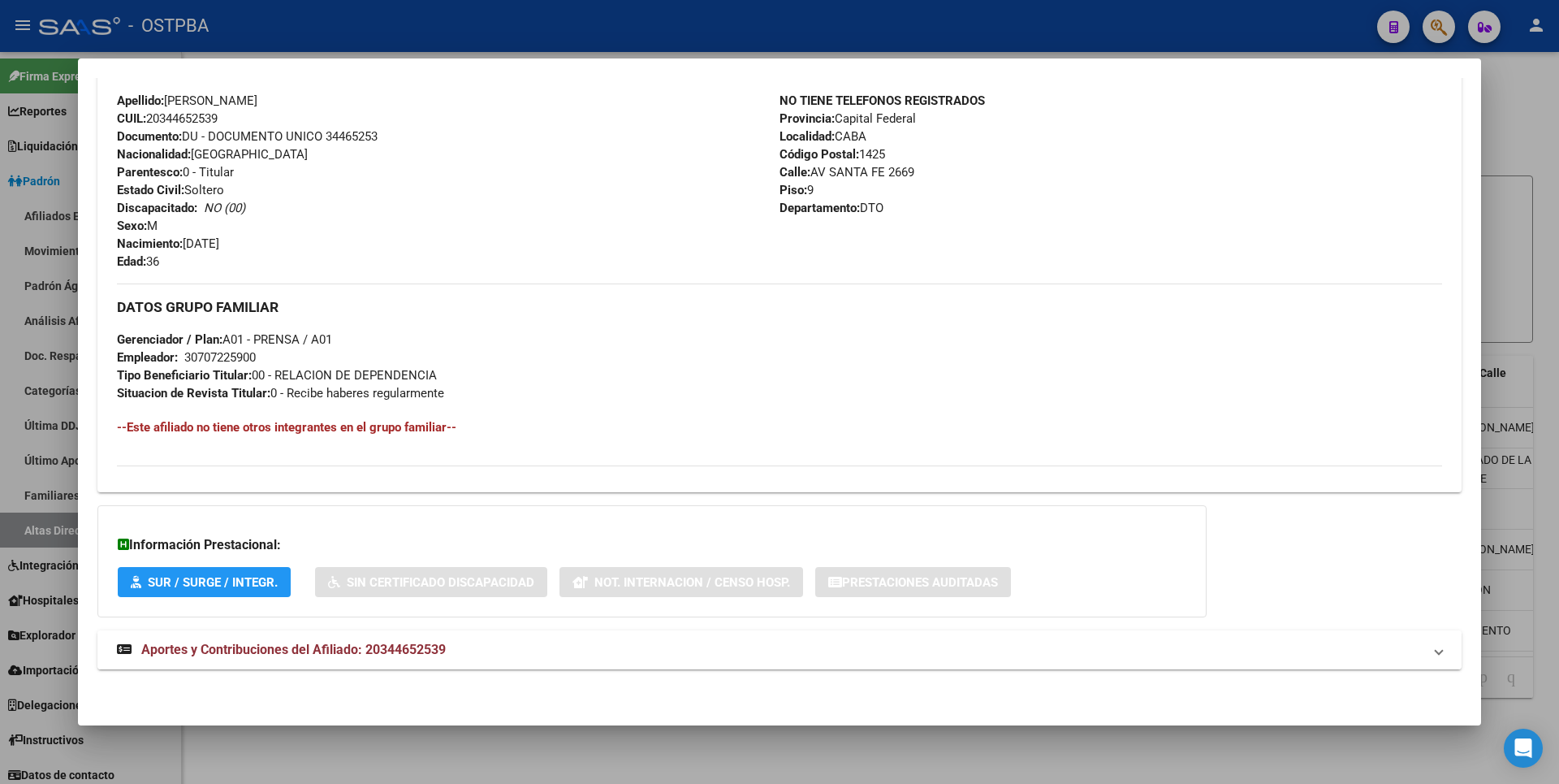
click at [376, 647] on span "Aportes y Contribuciones del Afiliado: 20344652539" at bounding box center [293, 649] width 305 height 15
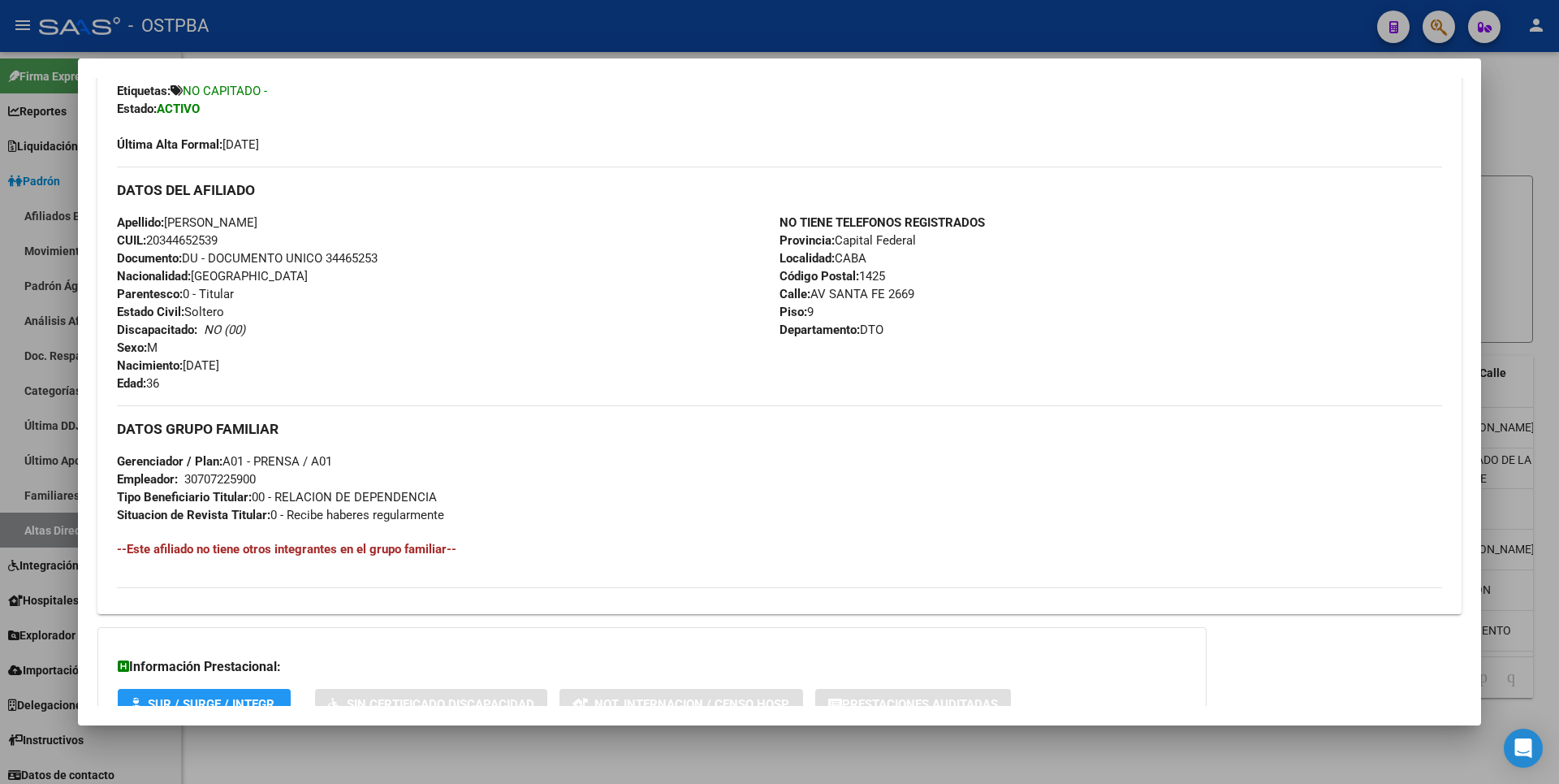
scroll to position [397, 0]
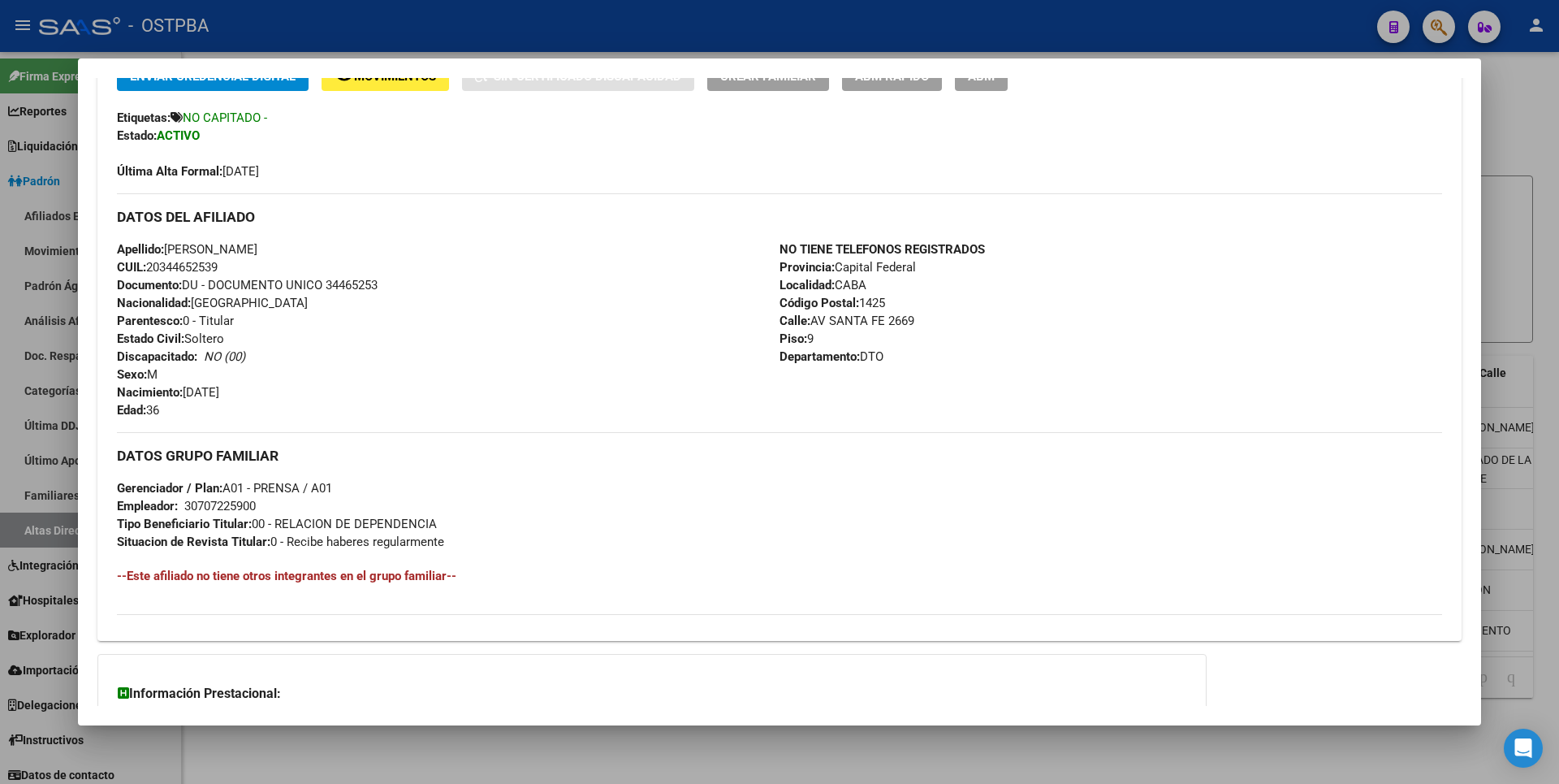
click at [1000, 242] on div "NO TIENE TELEFONOS REGISTRADOS Provincia: Capital Federal Localidad: CABA Códig…" at bounding box center [1111, 329] width 662 height 178
click at [1518, 148] on div at bounding box center [780, 392] width 1559 height 784
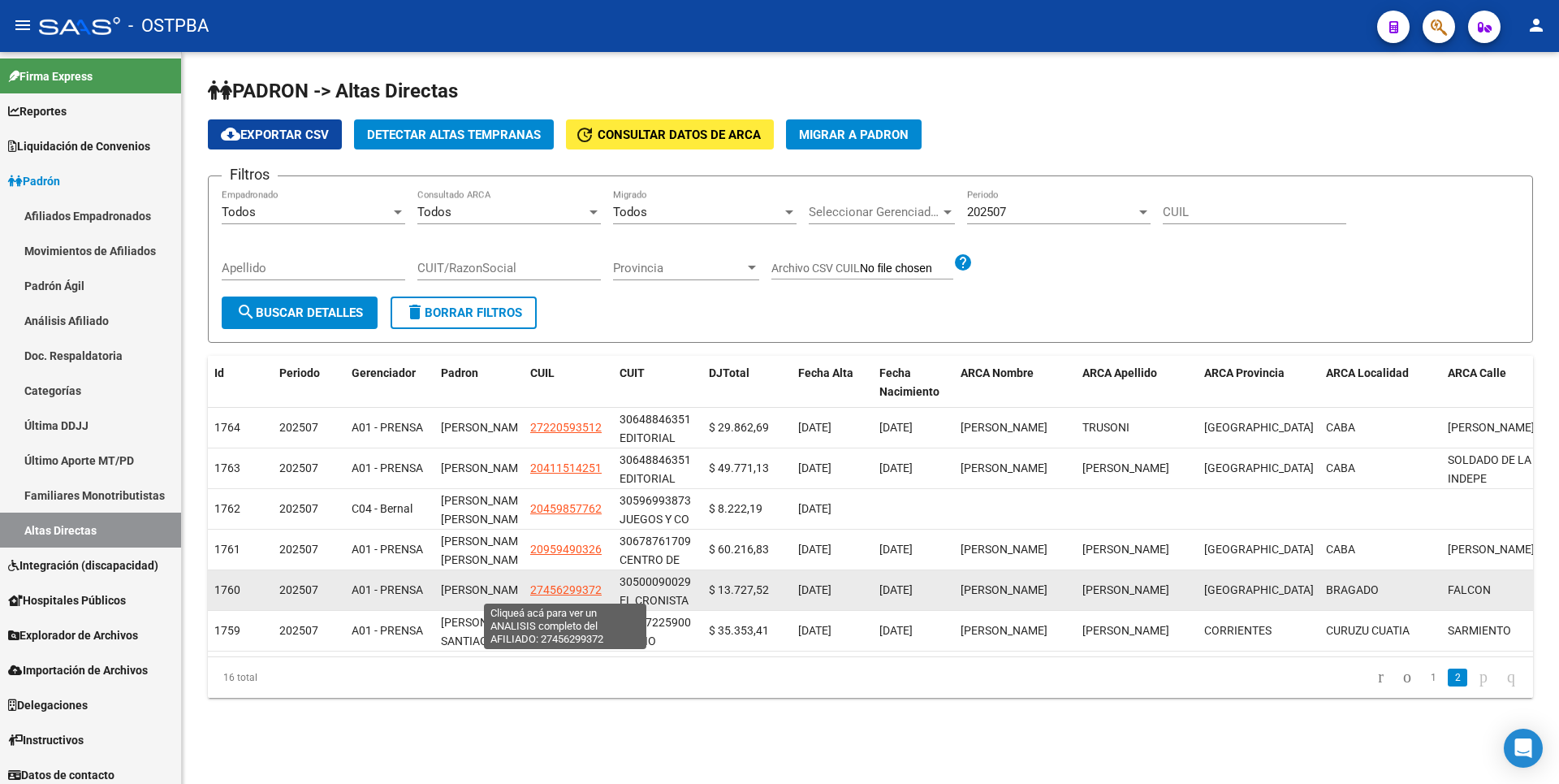
click at [569, 592] on span "27456299372" at bounding box center [566, 590] width 72 height 13
type textarea "27456299372"
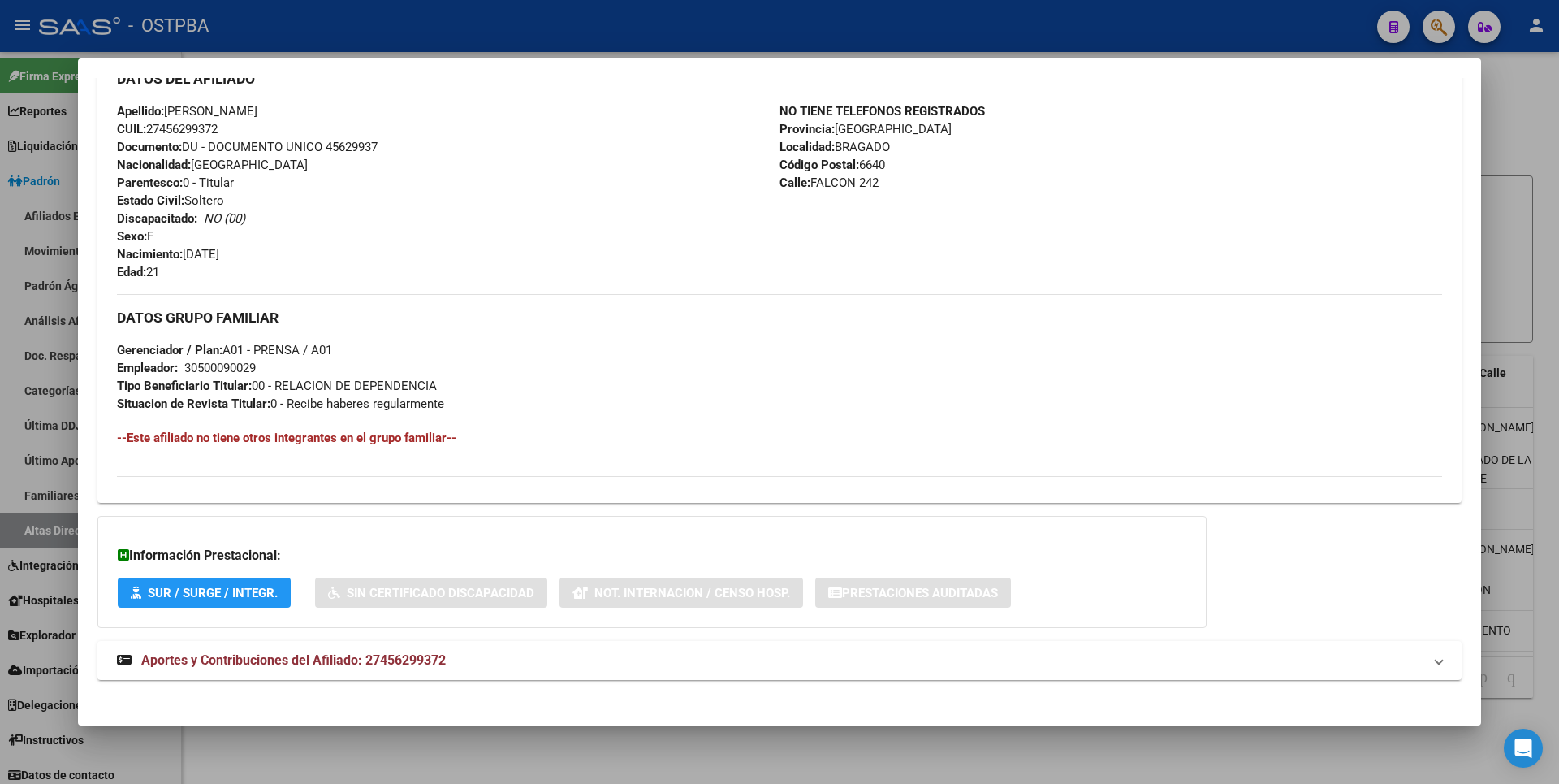
scroll to position [542, 0]
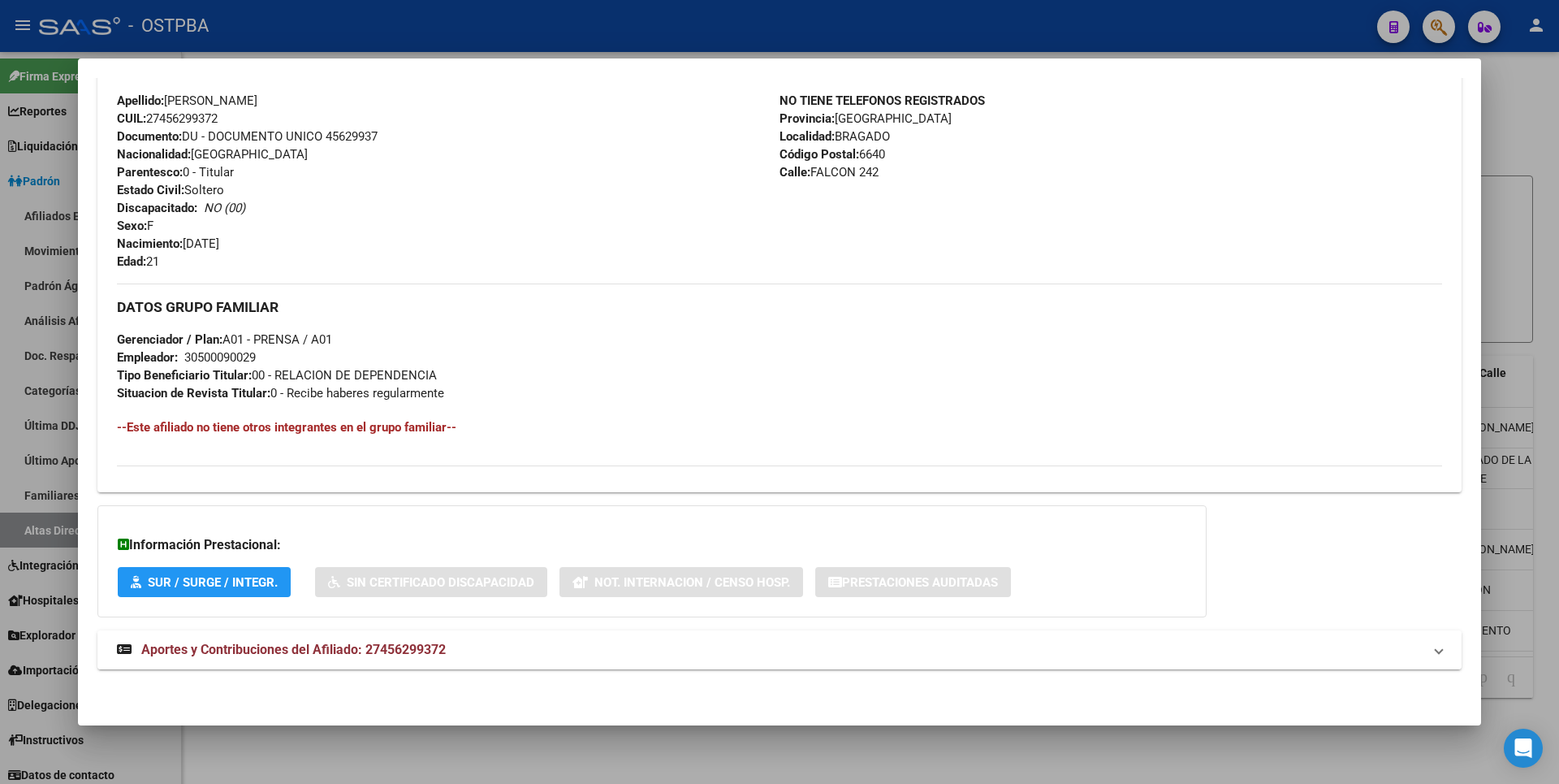
click at [407, 652] on span "Aportes y Contribuciones del Afiliado: 27456299372" at bounding box center [293, 649] width 305 height 15
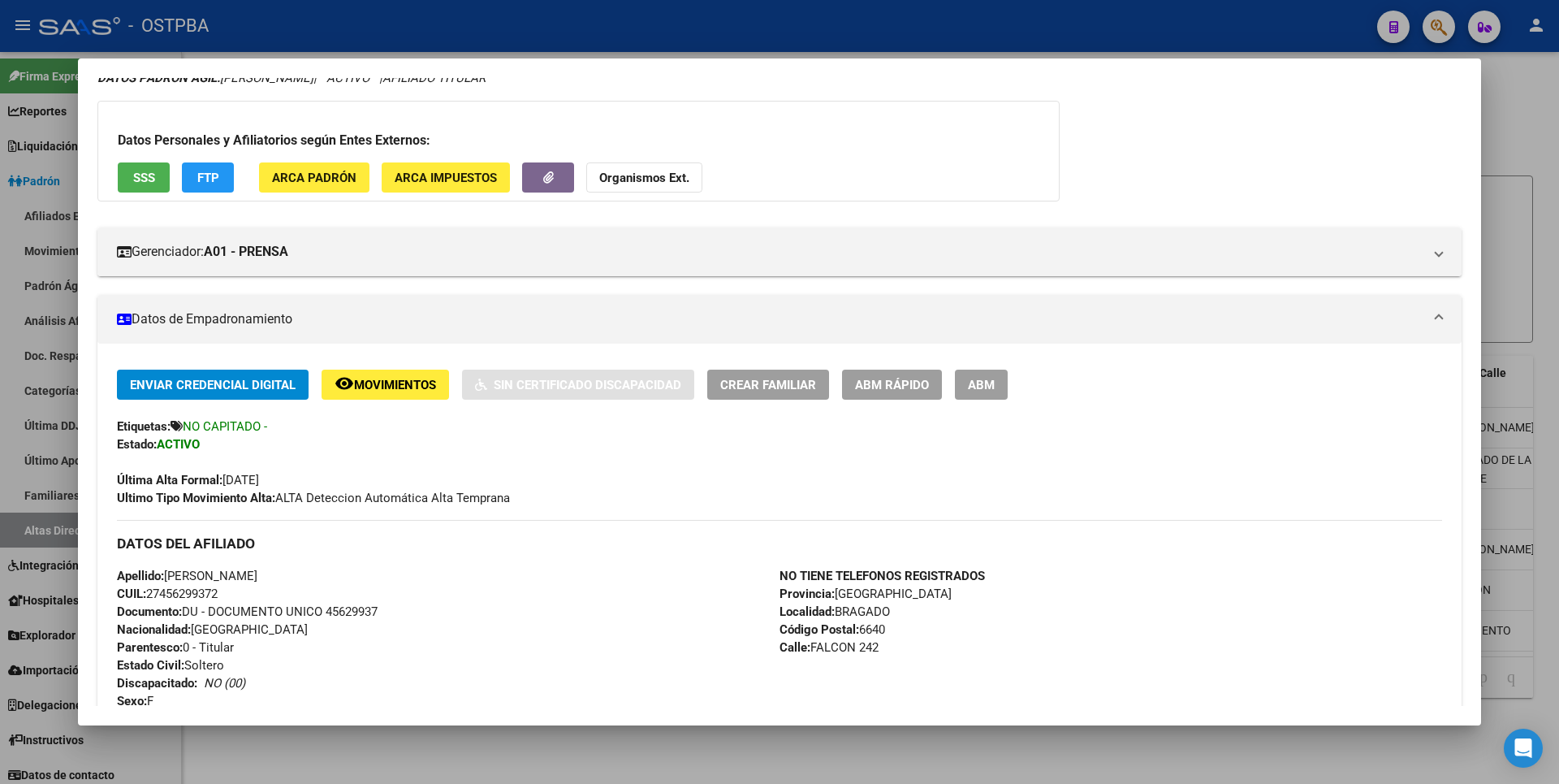
scroll to position [0, 0]
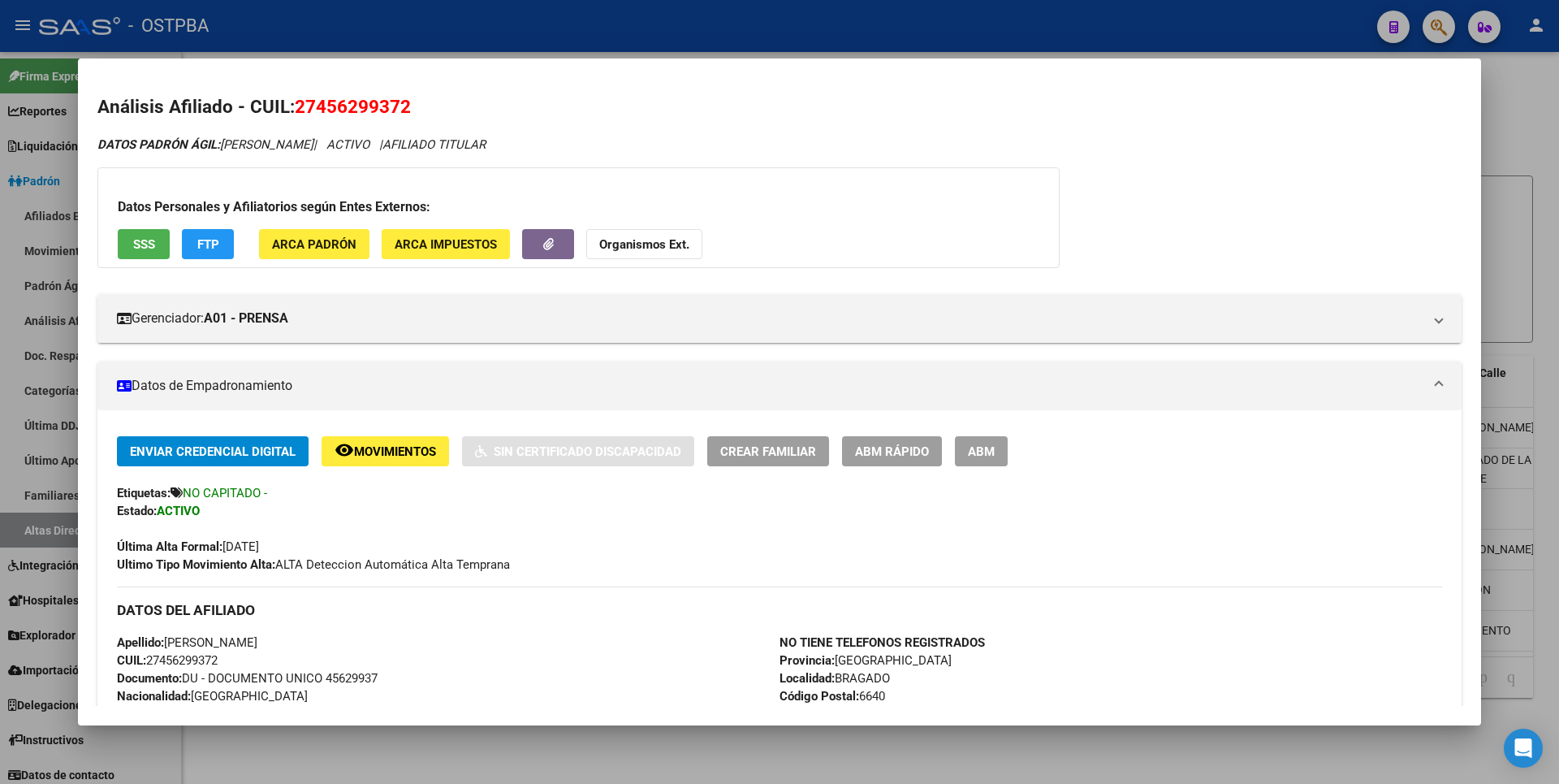
click at [327, 256] on button "ARCA Padrón" at bounding box center [314, 244] width 110 height 30
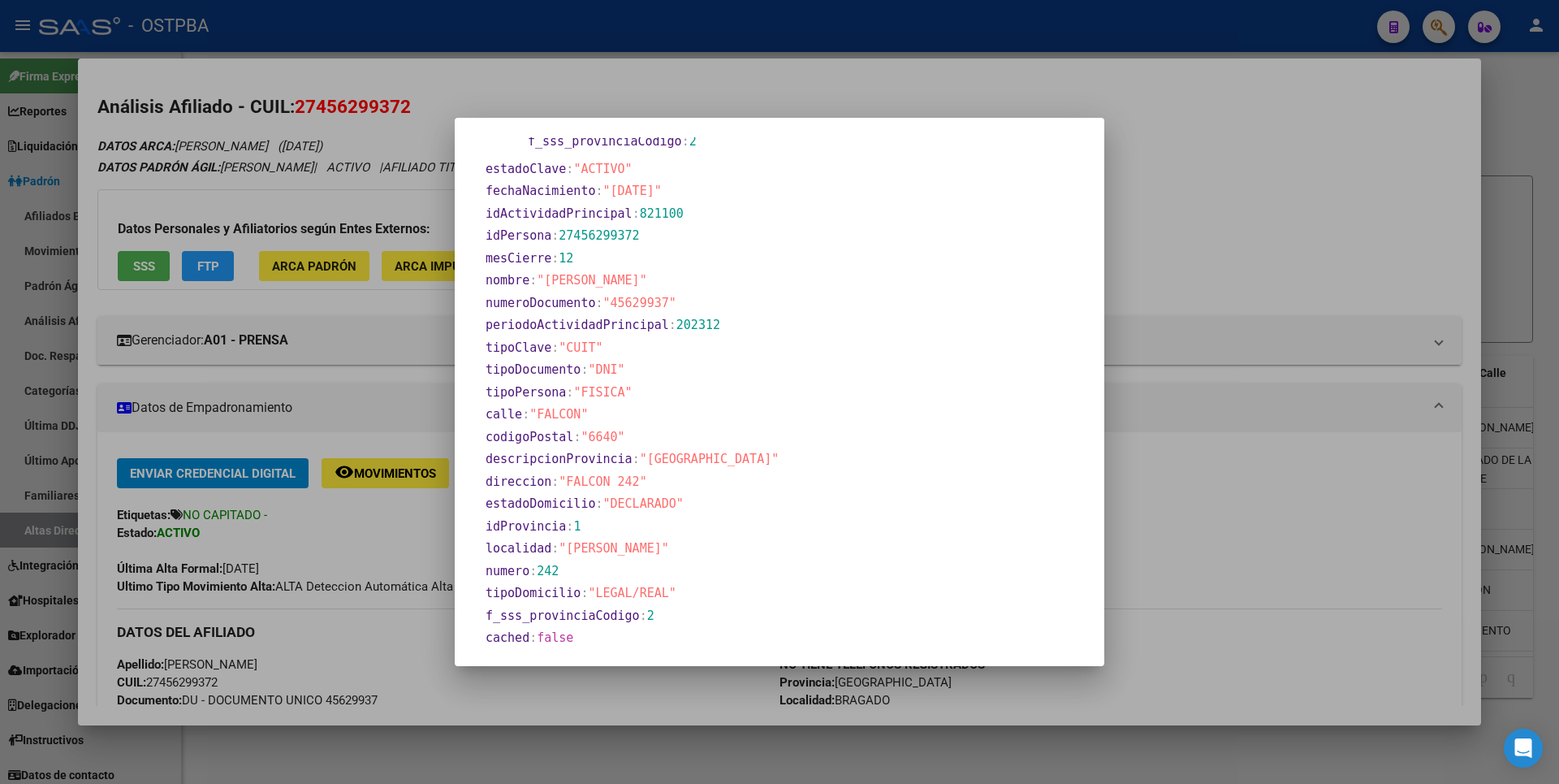
scroll to position [575, 0]
click at [1271, 292] on div at bounding box center [780, 392] width 1559 height 784
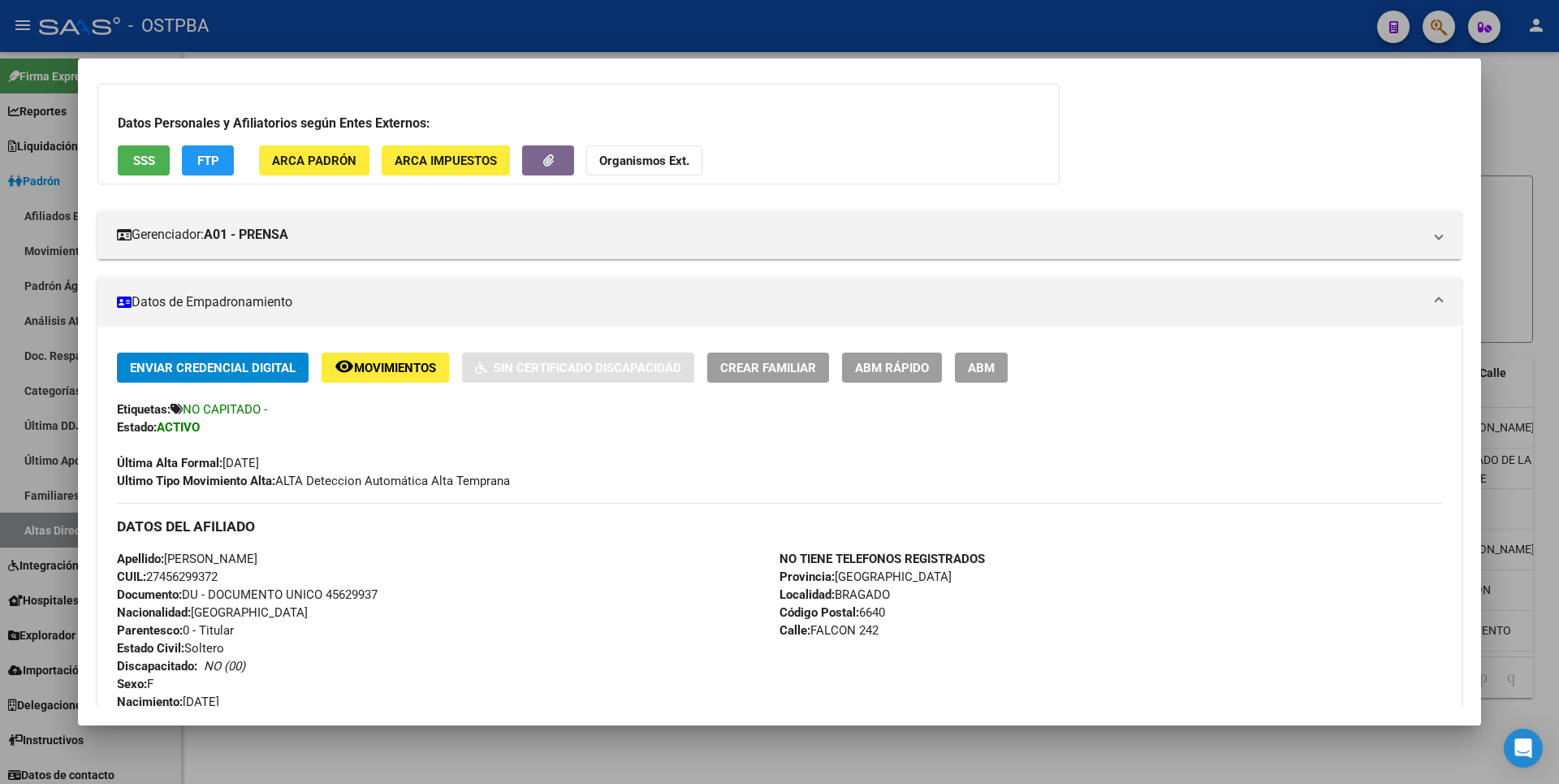
scroll to position [243, 0]
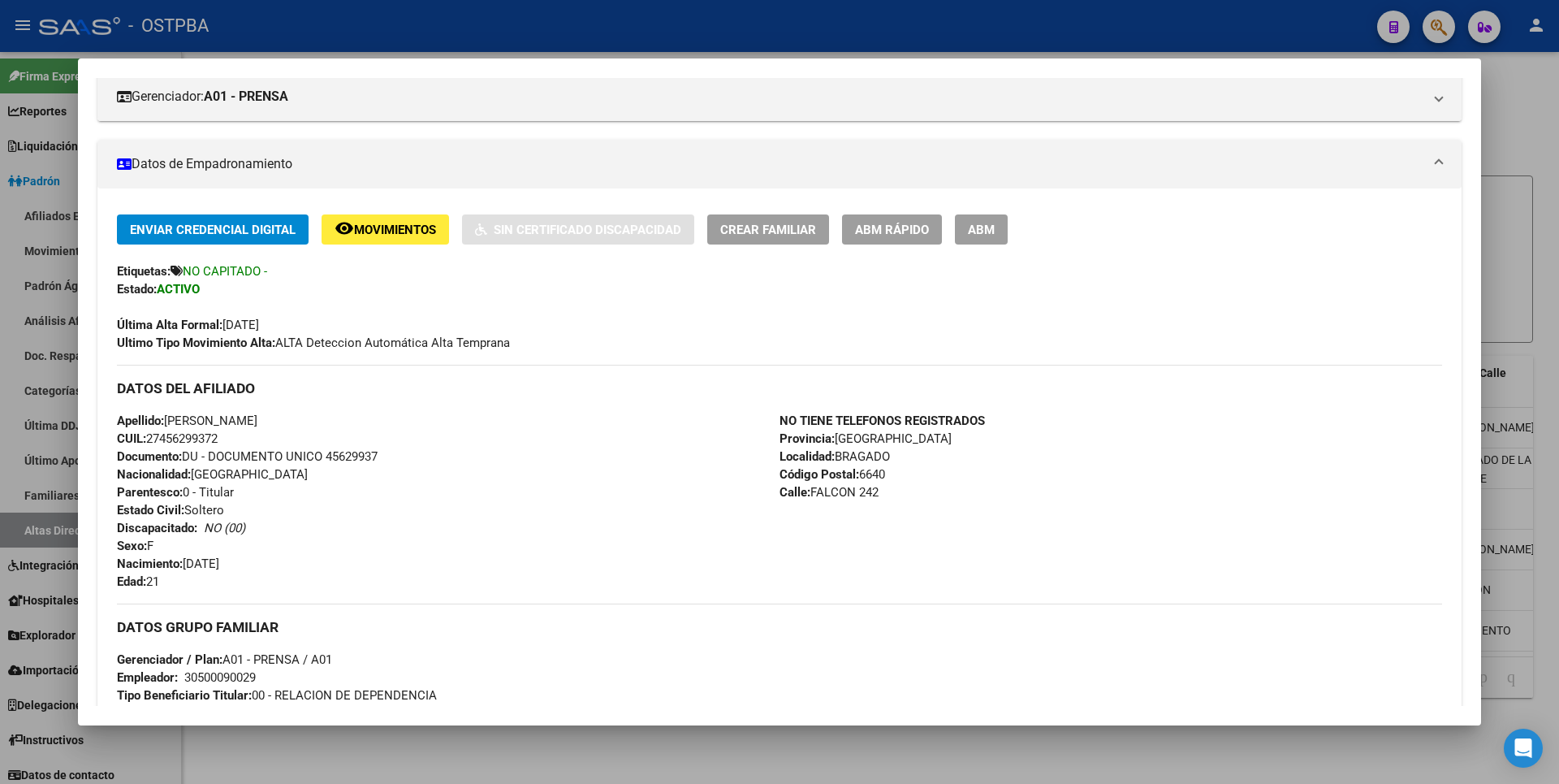
drag, startPoint x: 149, startPoint y: 584, endPoint x: 174, endPoint y: 583, distance: 25.0
click at [174, 583] on div "Apellido: [PERSON_NAME]: 27456299372 Documento: DU - DOCUMENTO UNICO 45629937 N…" at bounding box center [448, 500] width 662 height 178
click at [670, 351] on div "Ultimo Tipo Movimiento Alta: ALTA Deteccion Automática Alta Temprana" at bounding box center [780, 342] width 1326 height 18
click at [1535, 224] on div at bounding box center [780, 392] width 1559 height 784
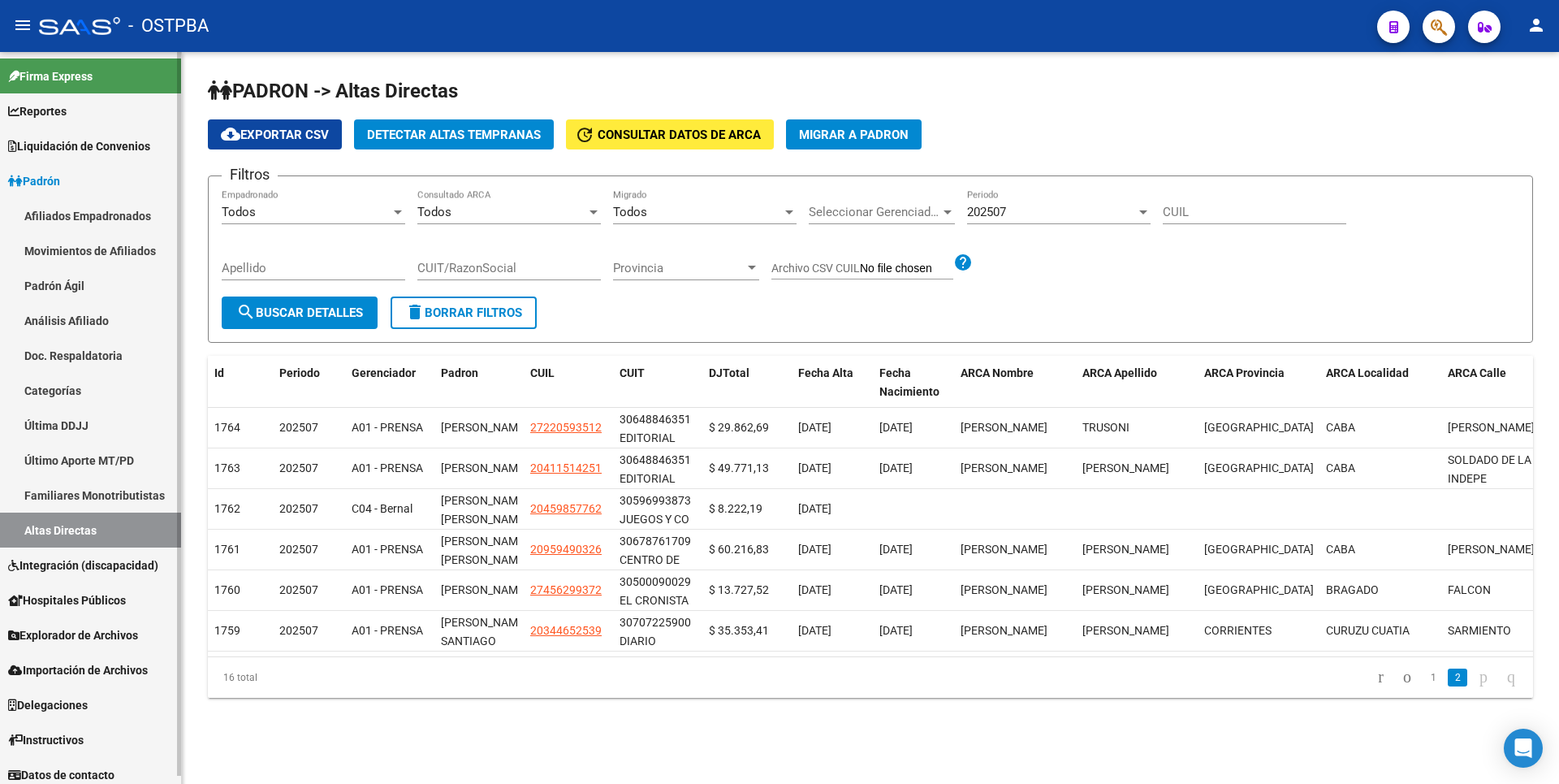
click at [83, 287] on link "Padrón Ágil" at bounding box center [91, 285] width 181 height 35
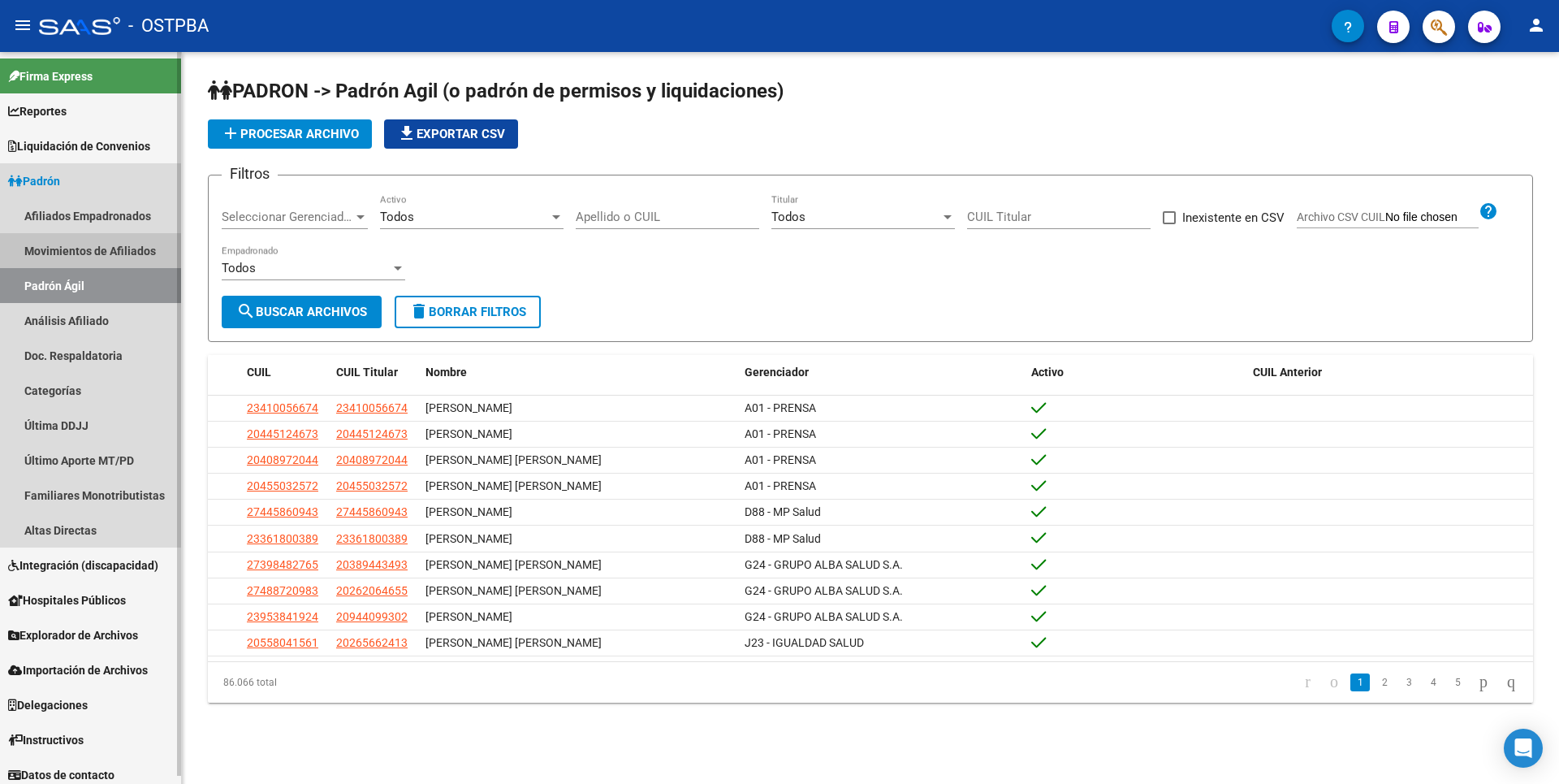
click at [86, 243] on link "Movimientos de Afiliados" at bounding box center [91, 250] width 181 height 35
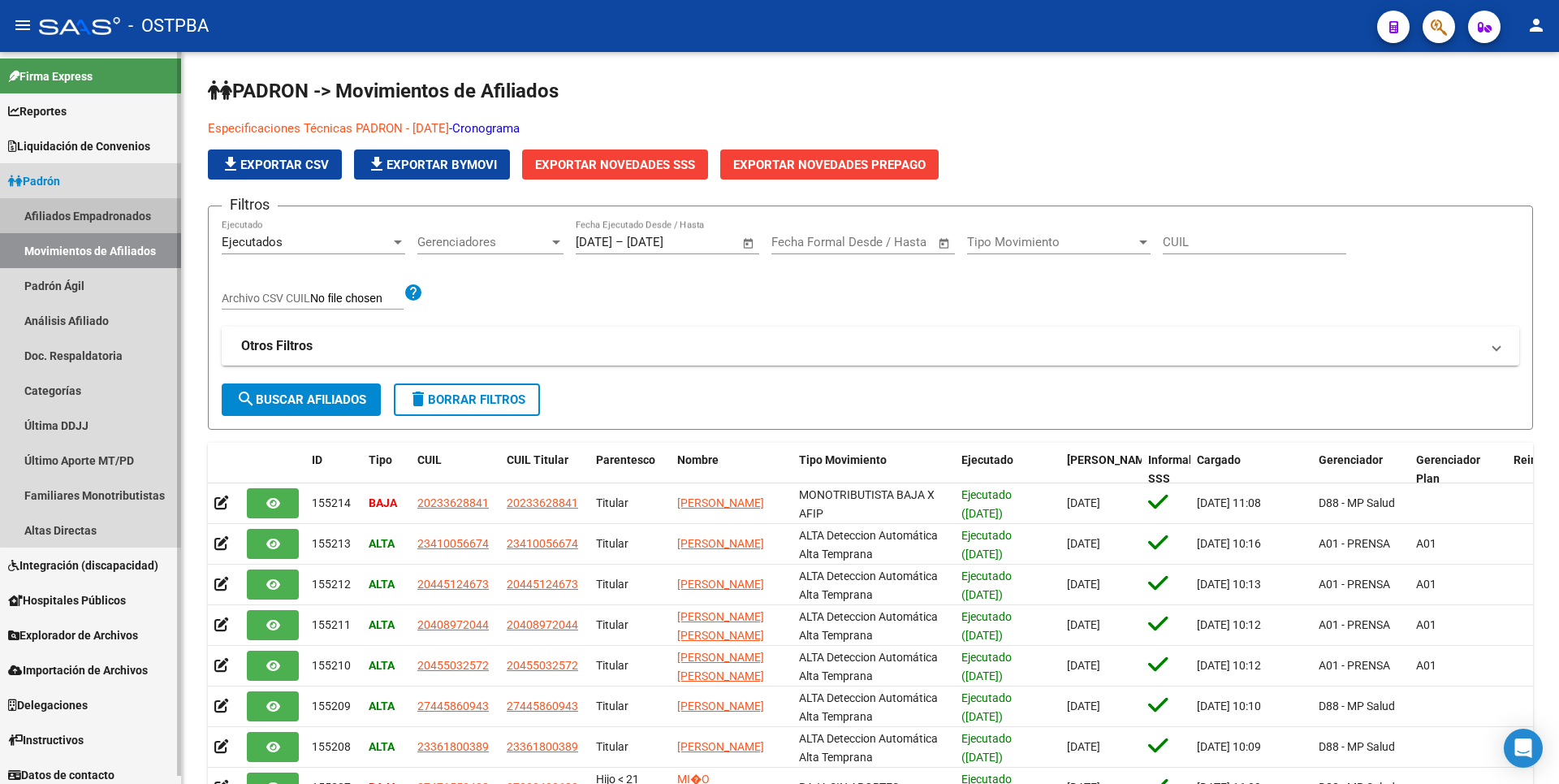
click at [91, 218] on link "Afiliados Empadronados" at bounding box center [91, 215] width 181 height 35
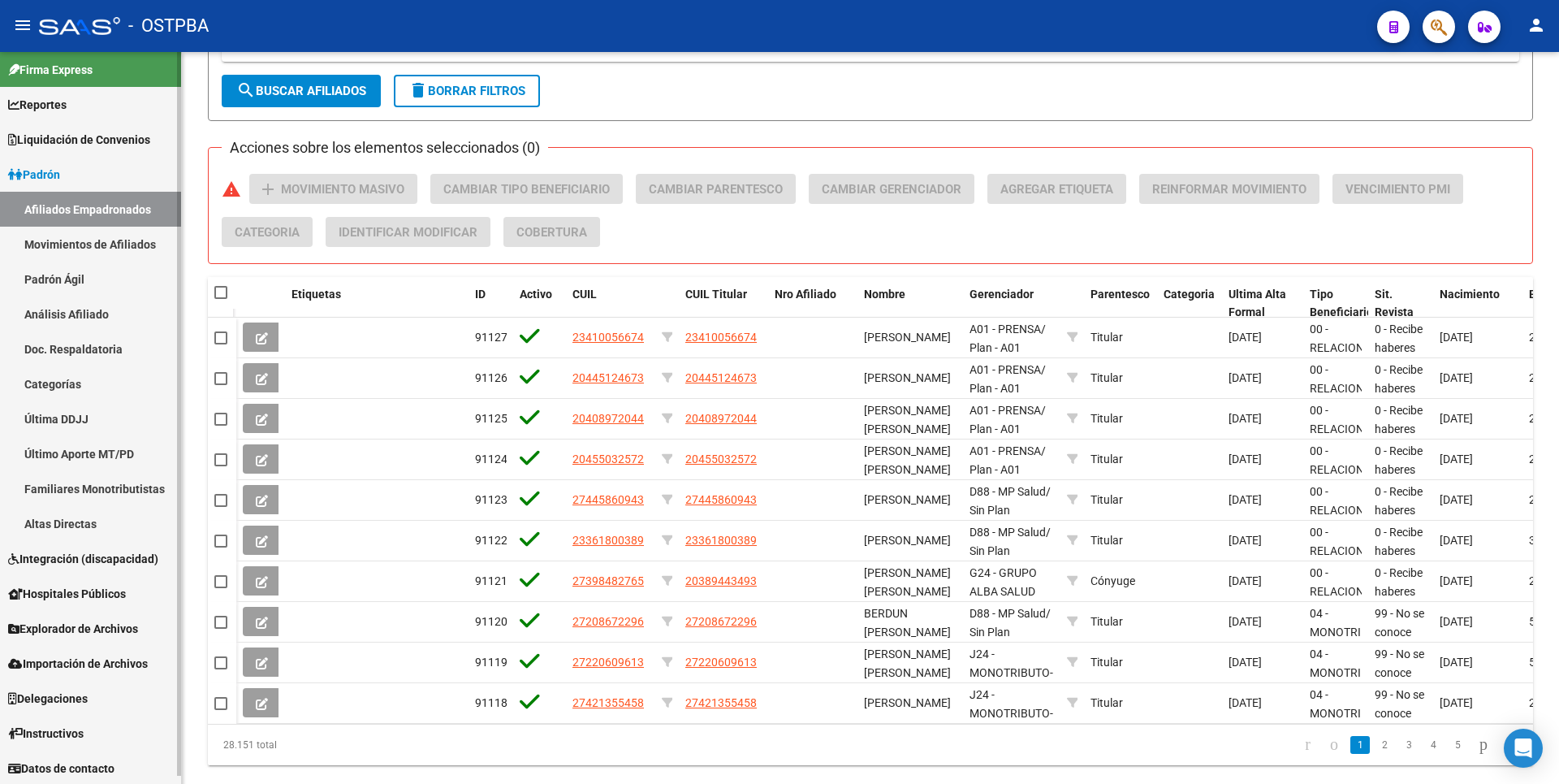
scroll to position [8, 0]
click at [75, 630] on span "Explorador de Archivos" at bounding box center [74, 626] width 130 height 18
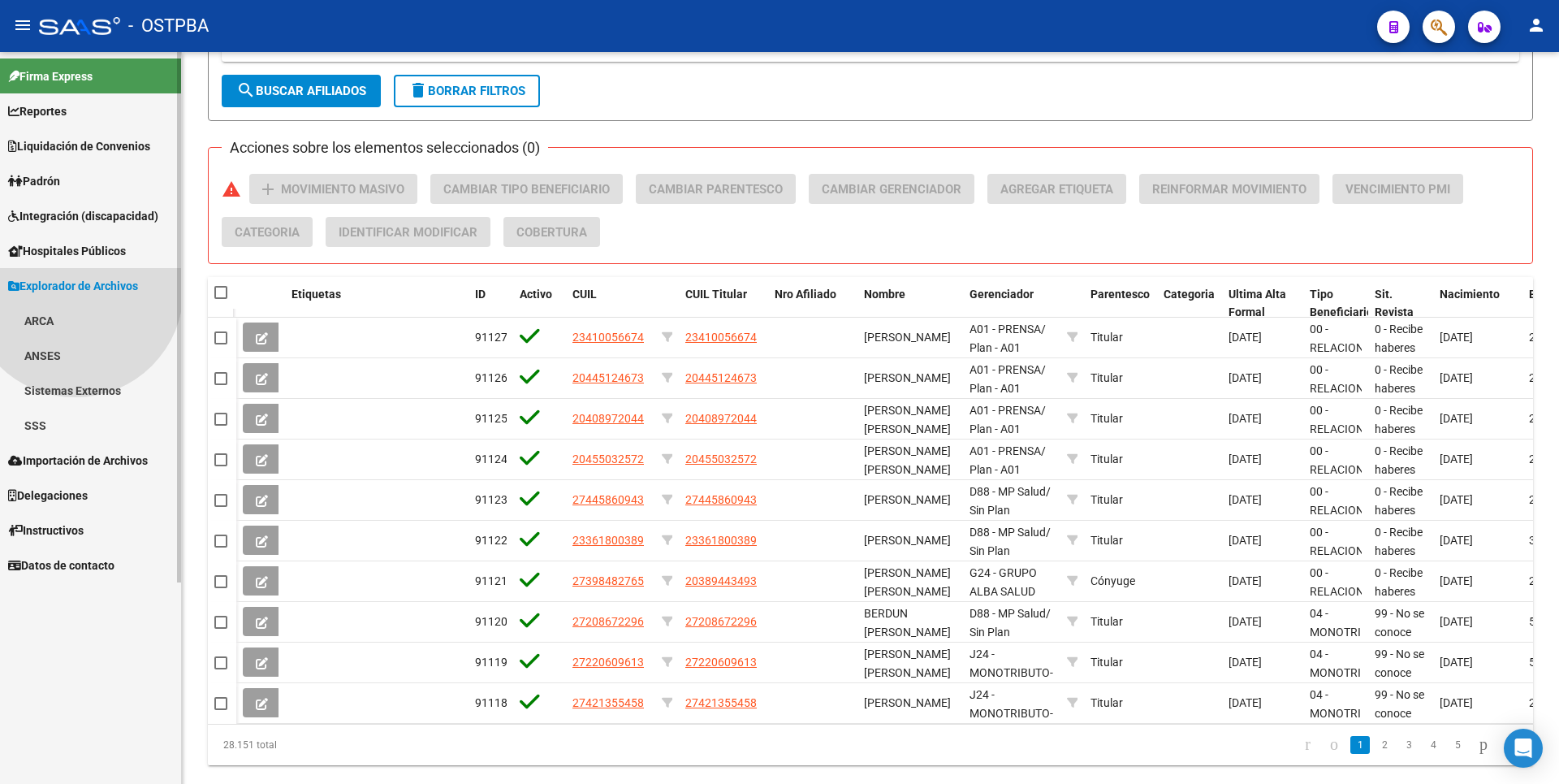
scroll to position [0, 0]
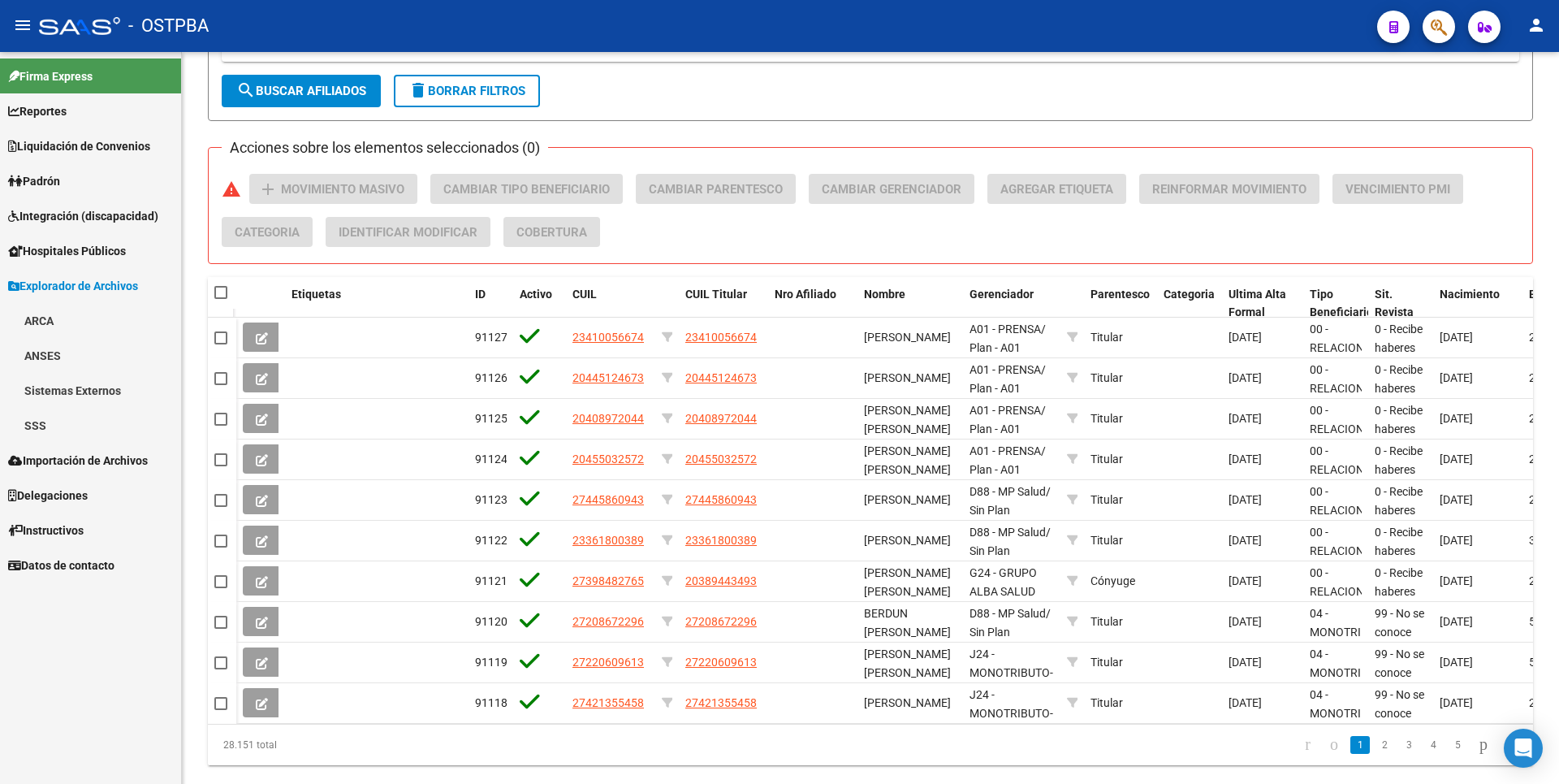
click at [67, 504] on link "Delegaciones" at bounding box center [91, 494] width 181 height 35
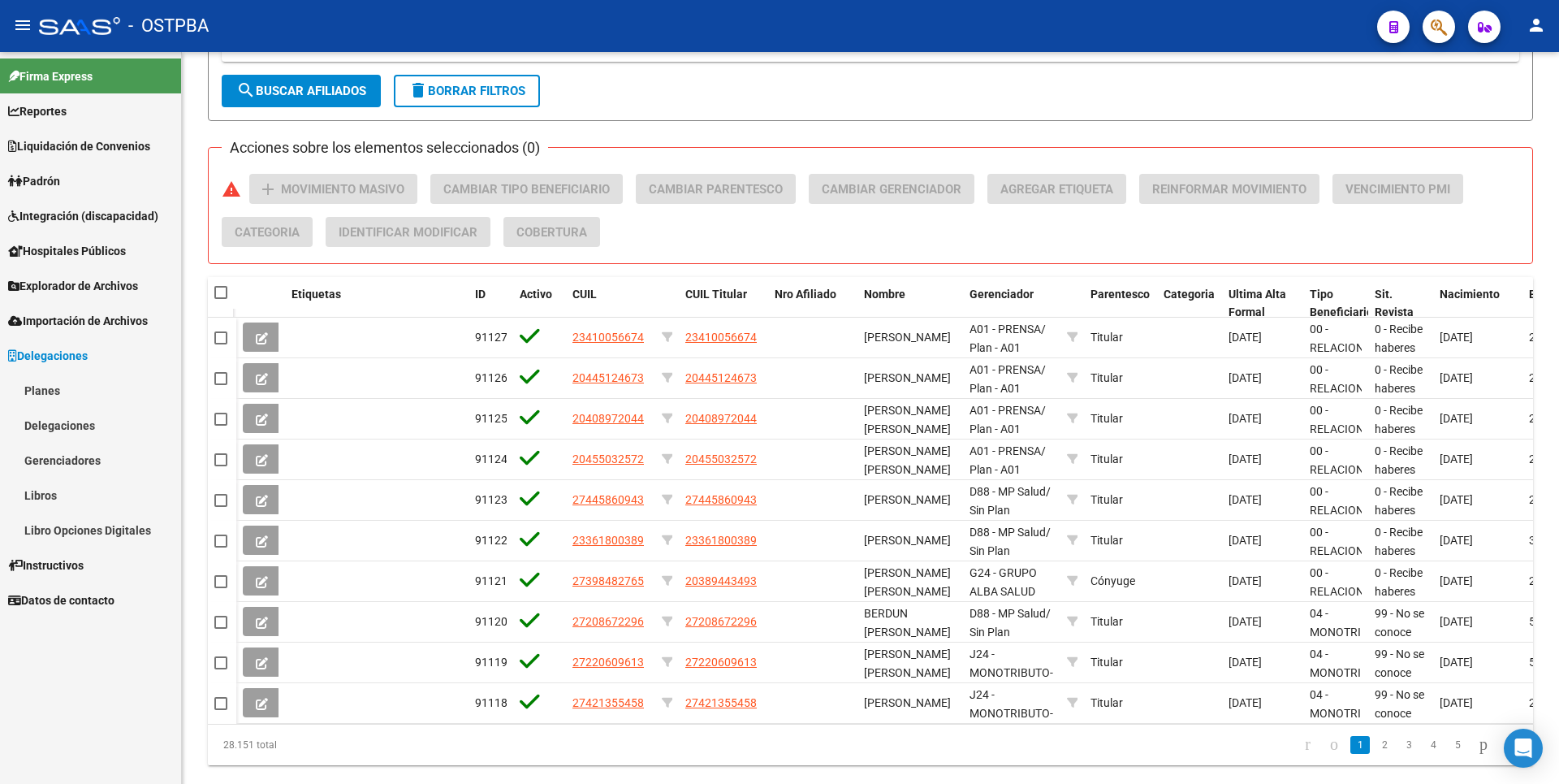
click at [67, 504] on link "Libros" at bounding box center [91, 494] width 181 height 35
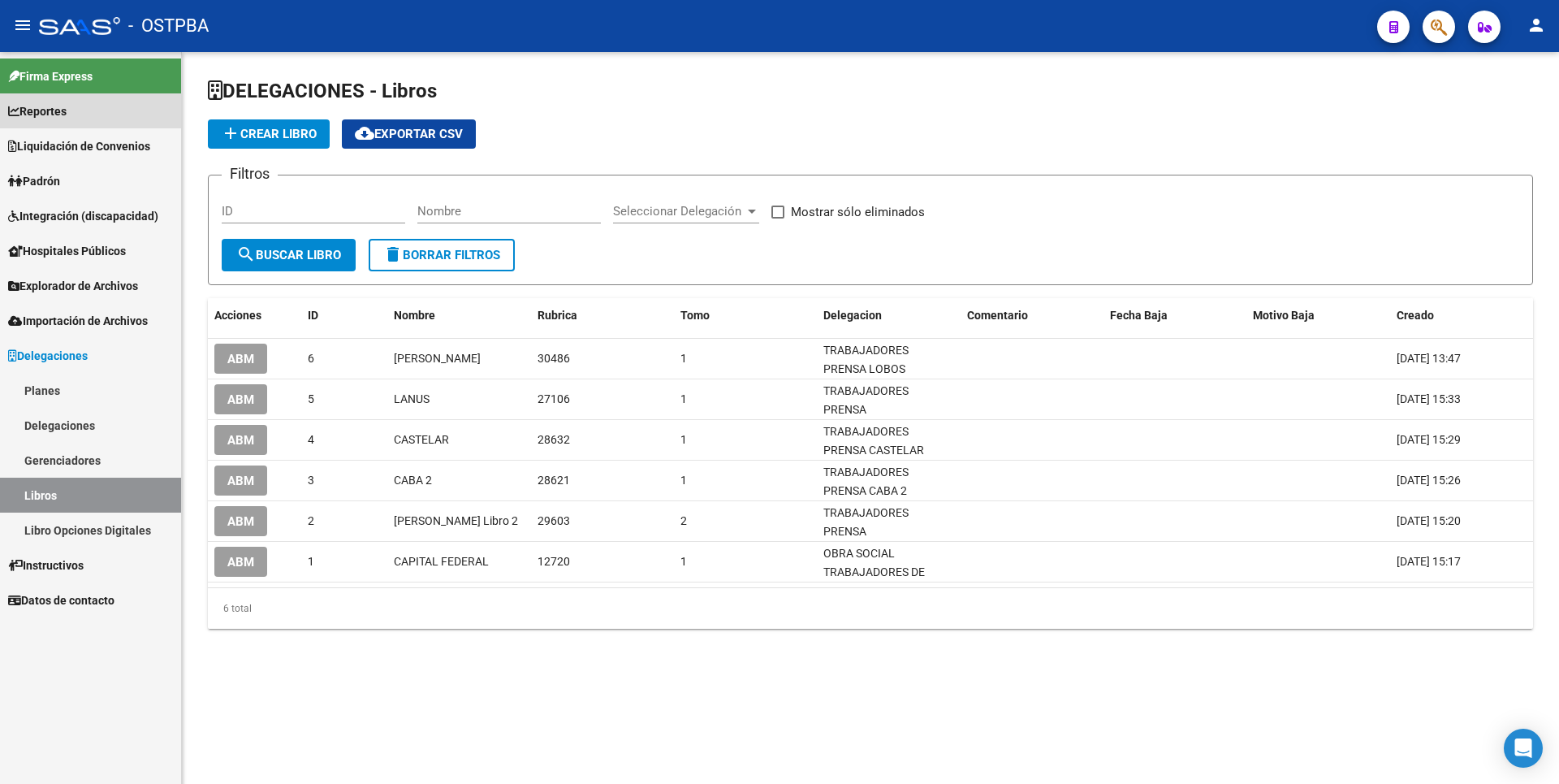
click at [67, 126] on link "Reportes" at bounding box center [91, 110] width 181 height 35
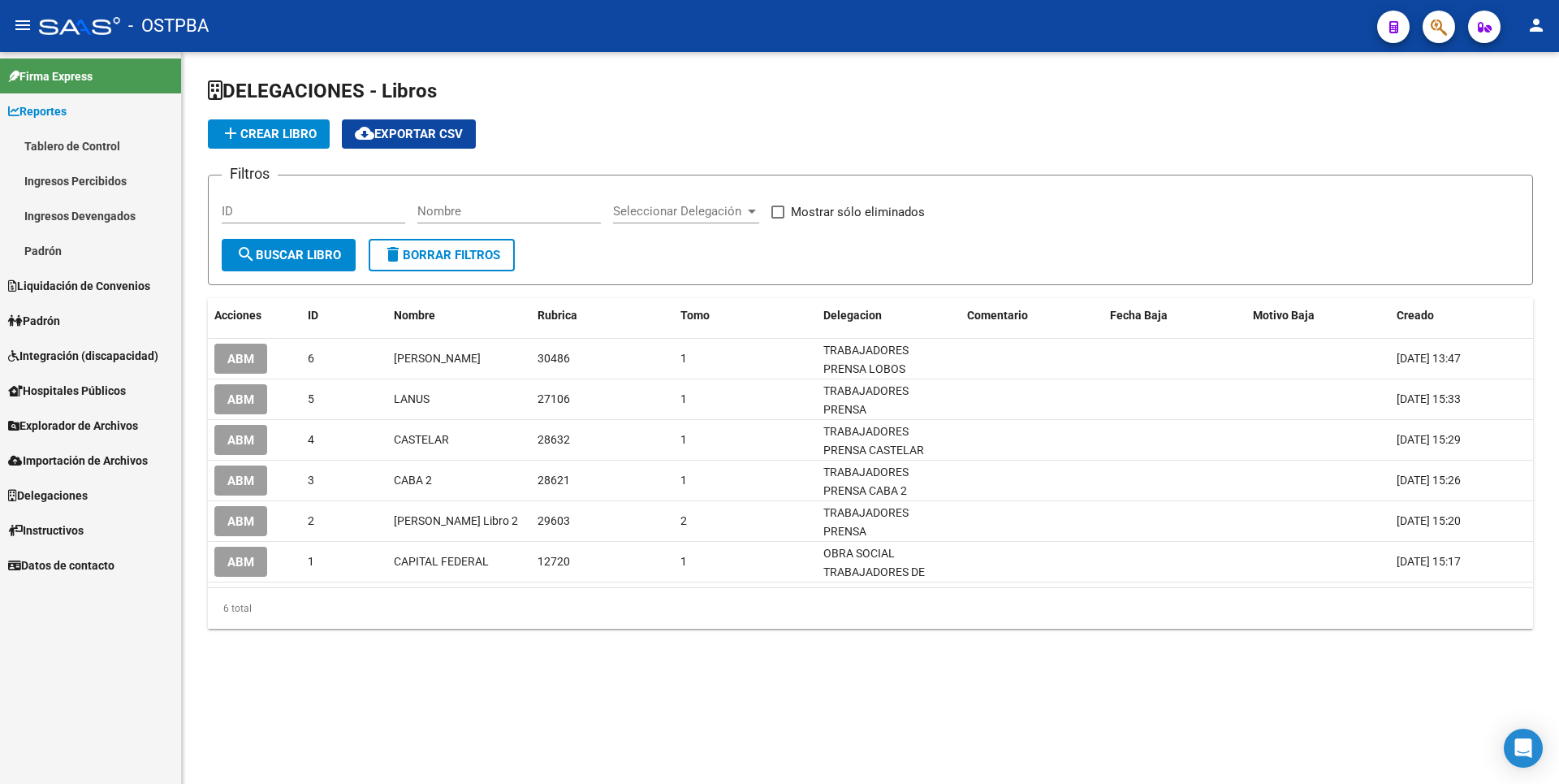
click at [64, 182] on link "Ingresos Percibidos" at bounding box center [91, 180] width 181 height 35
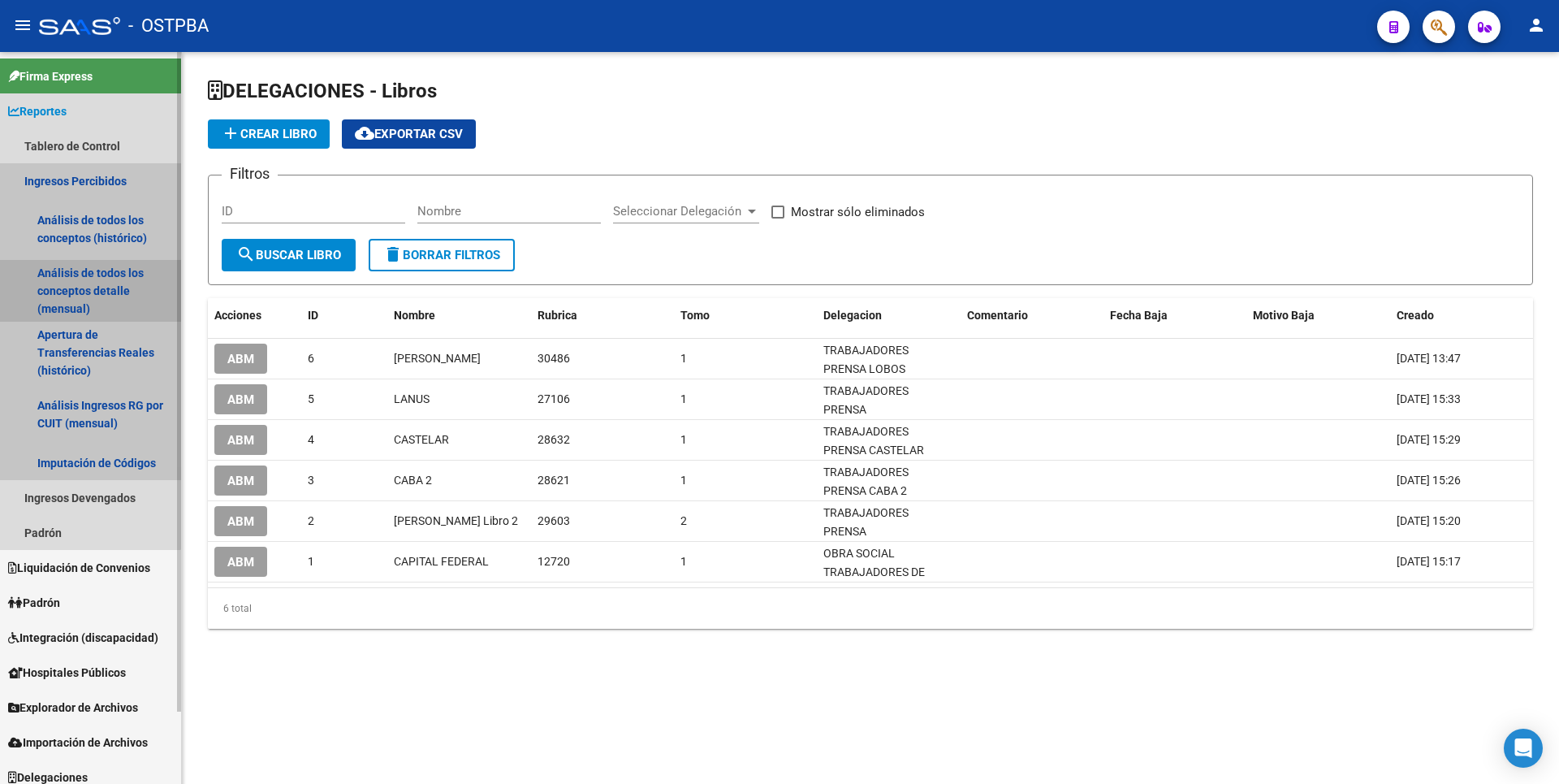
click at [73, 300] on link "Análisis de todos los conceptos detalle (mensual)" at bounding box center [91, 290] width 181 height 61
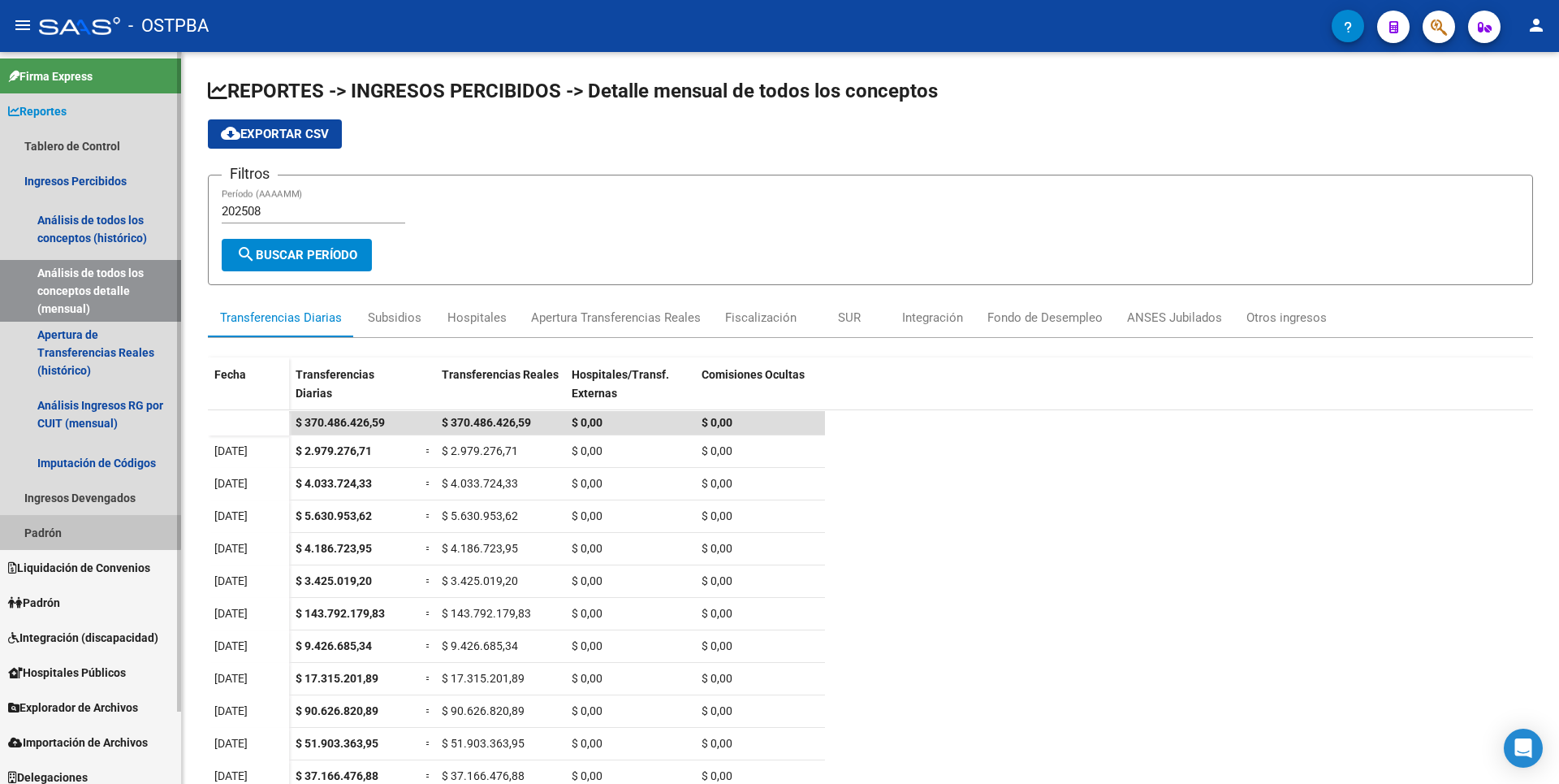
click at [63, 517] on link "Padrón" at bounding box center [91, 532] width 181 height 35
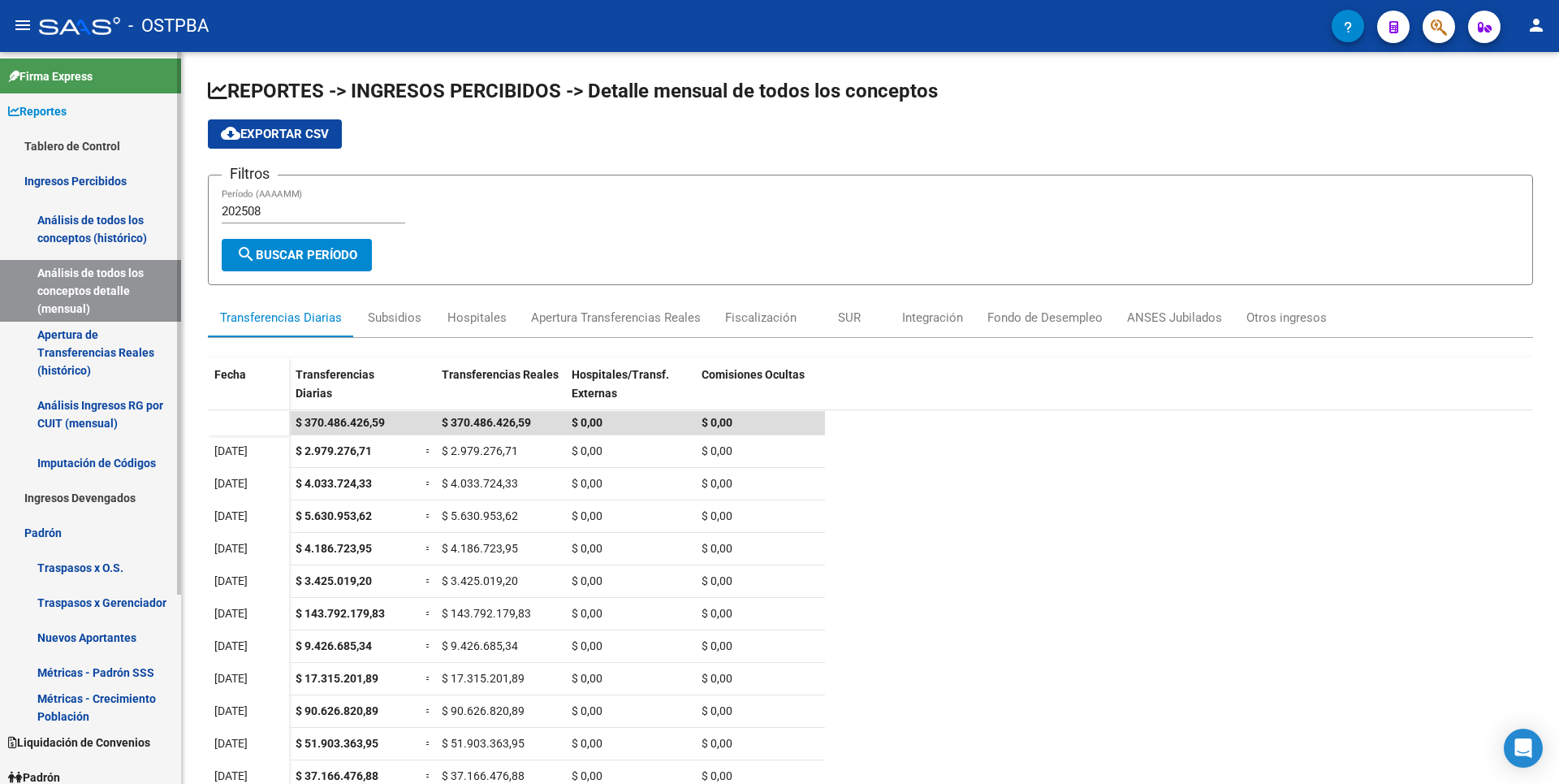
click at [92, 493] on link "Ingresos Devengados" at bounding box center [91, 497] width 181 height 35
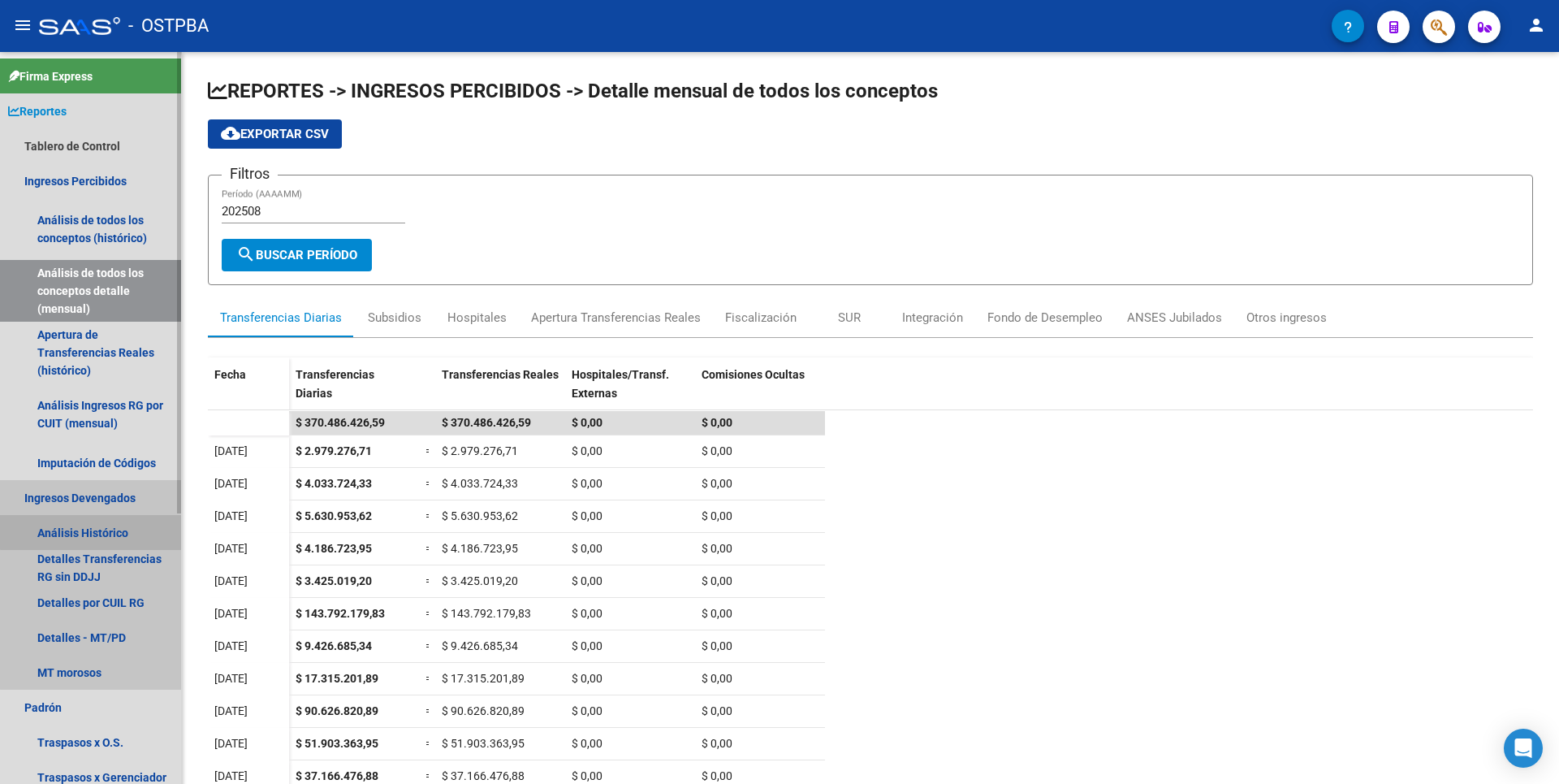
click at [93, 516] on link "Análisis Histórico" at bounding box center [91, 532] width 181 height 35
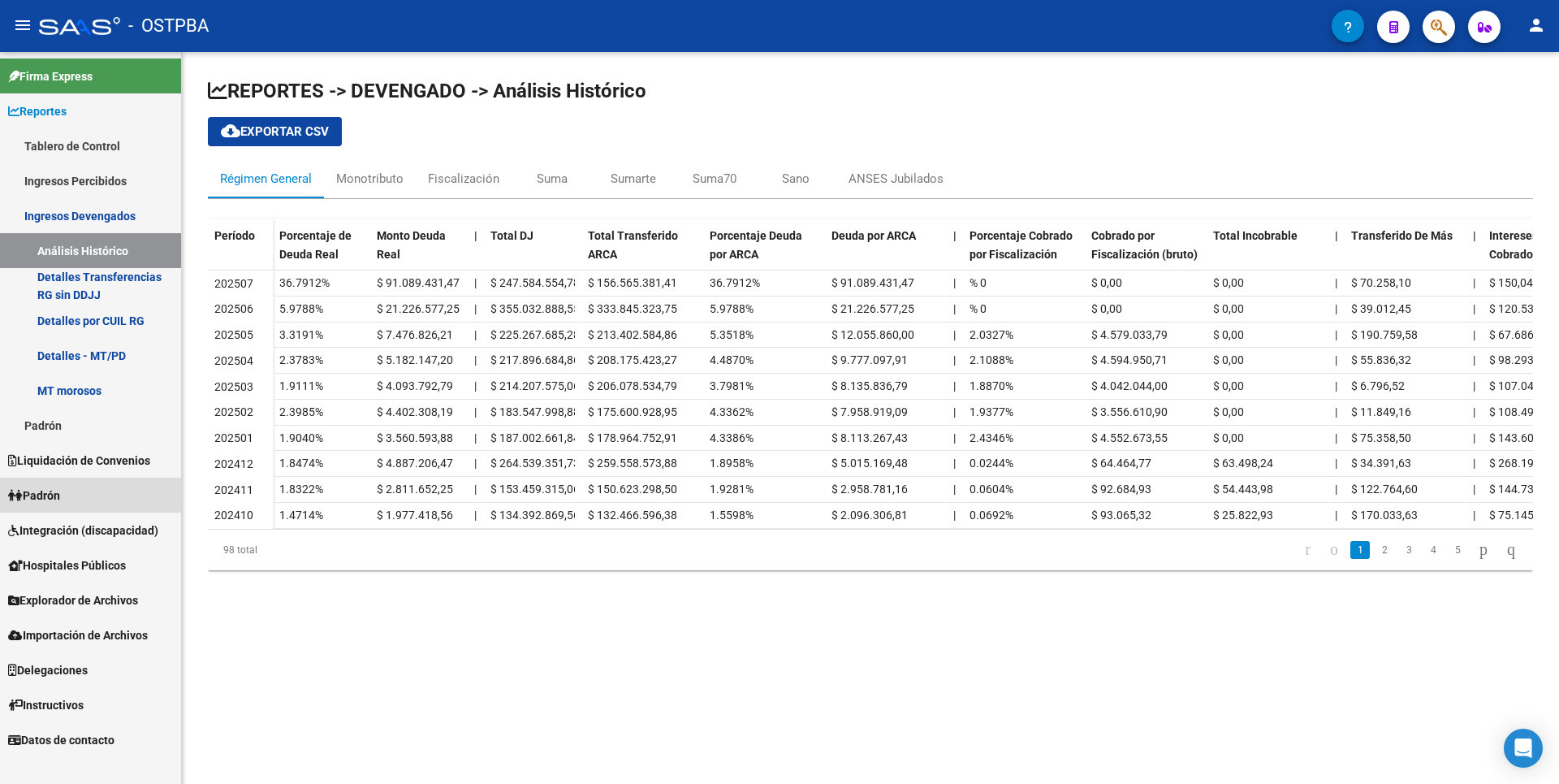
click at [35, 492] on span "Padrón" at bounding box center [34, 495] width 52 height 18
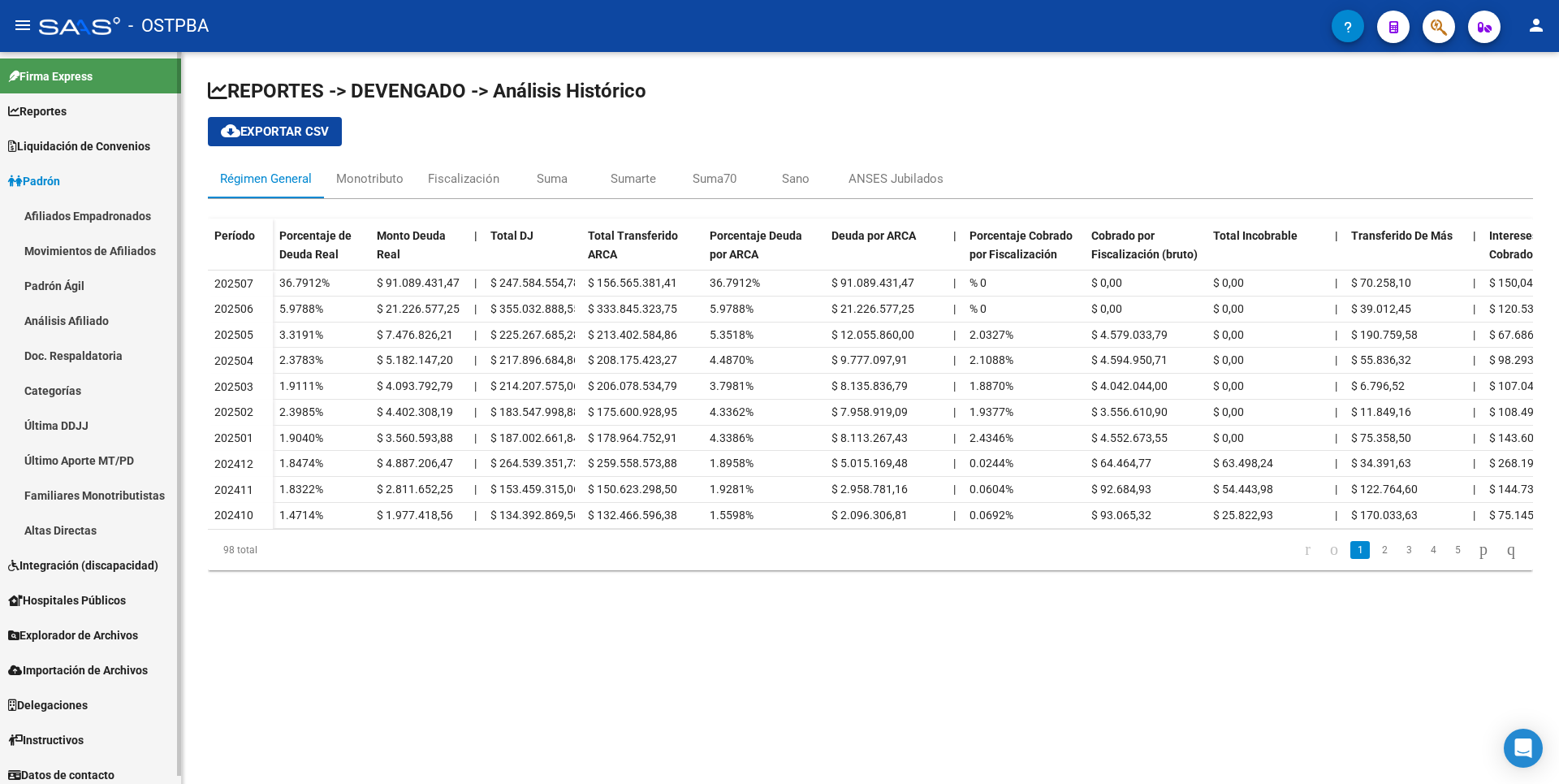
click at [81, 310] on link "Análisis Afiliado" at bounding box center [91, 320] width 181 height 35
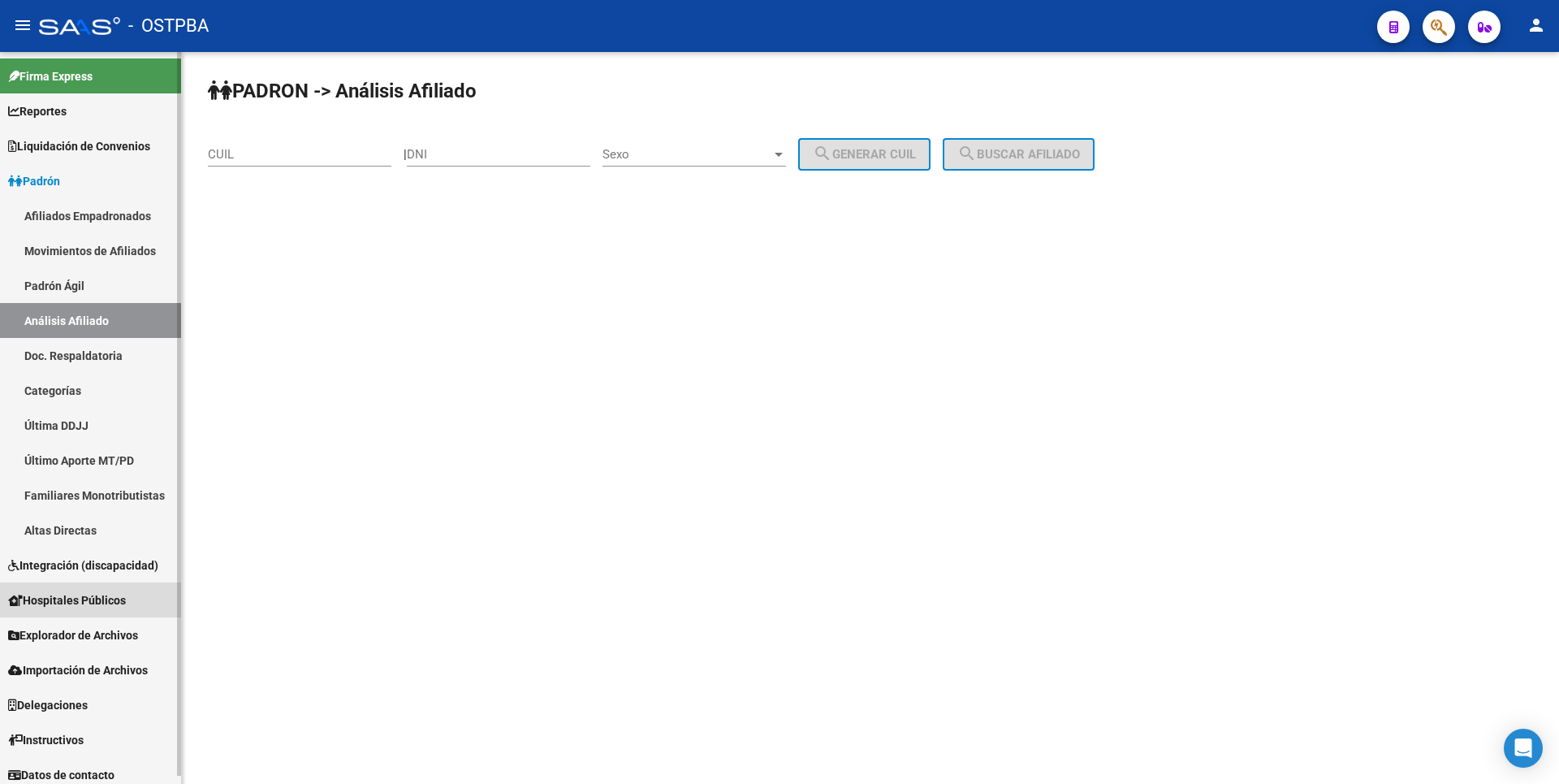
click at [85, 603] on span "Hospitales Públicos" at bounding box center [67, 600] width 118 height 18
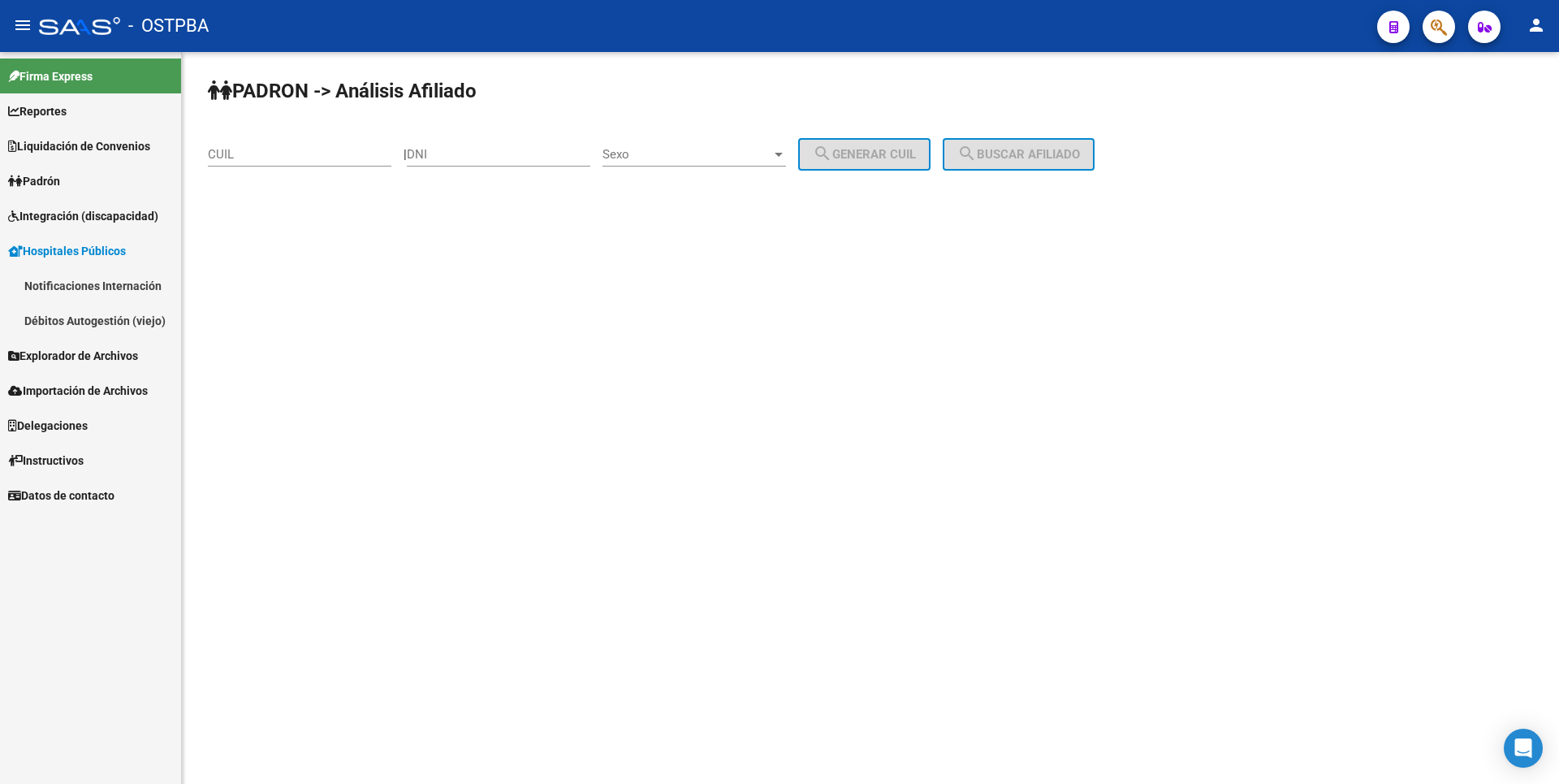
click at [67, 315] on link "Débitos Autogestión (viejo)" at bounding box center [91, 320] width 181 height 35
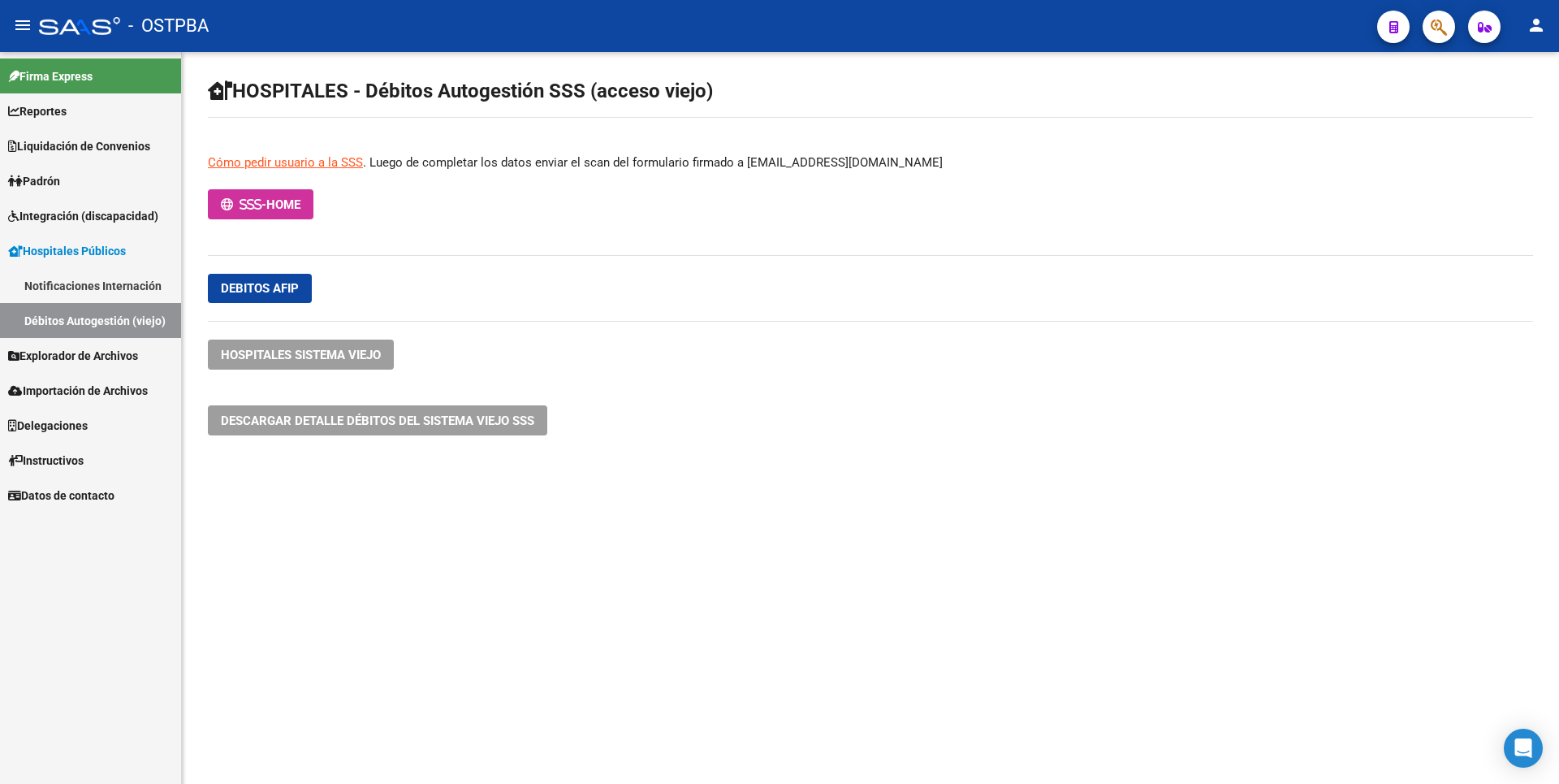
click at [78, 114] on link "Reportes" at bounding box center [91, 110] width 181 height 35
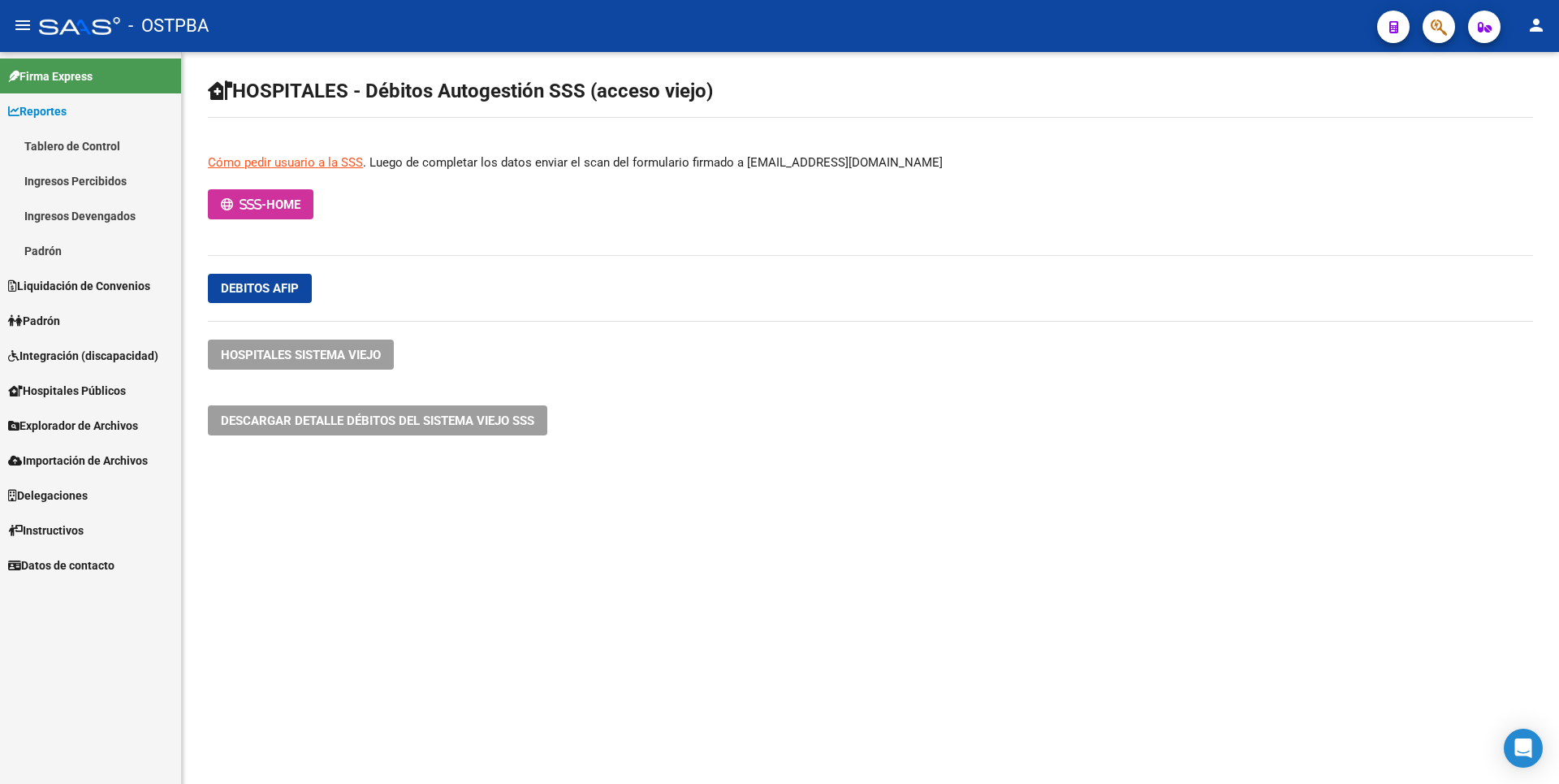
click at [88, 173] on link "Ingresos Percibidos" at bounding box center [91, 180] width 181 height 35
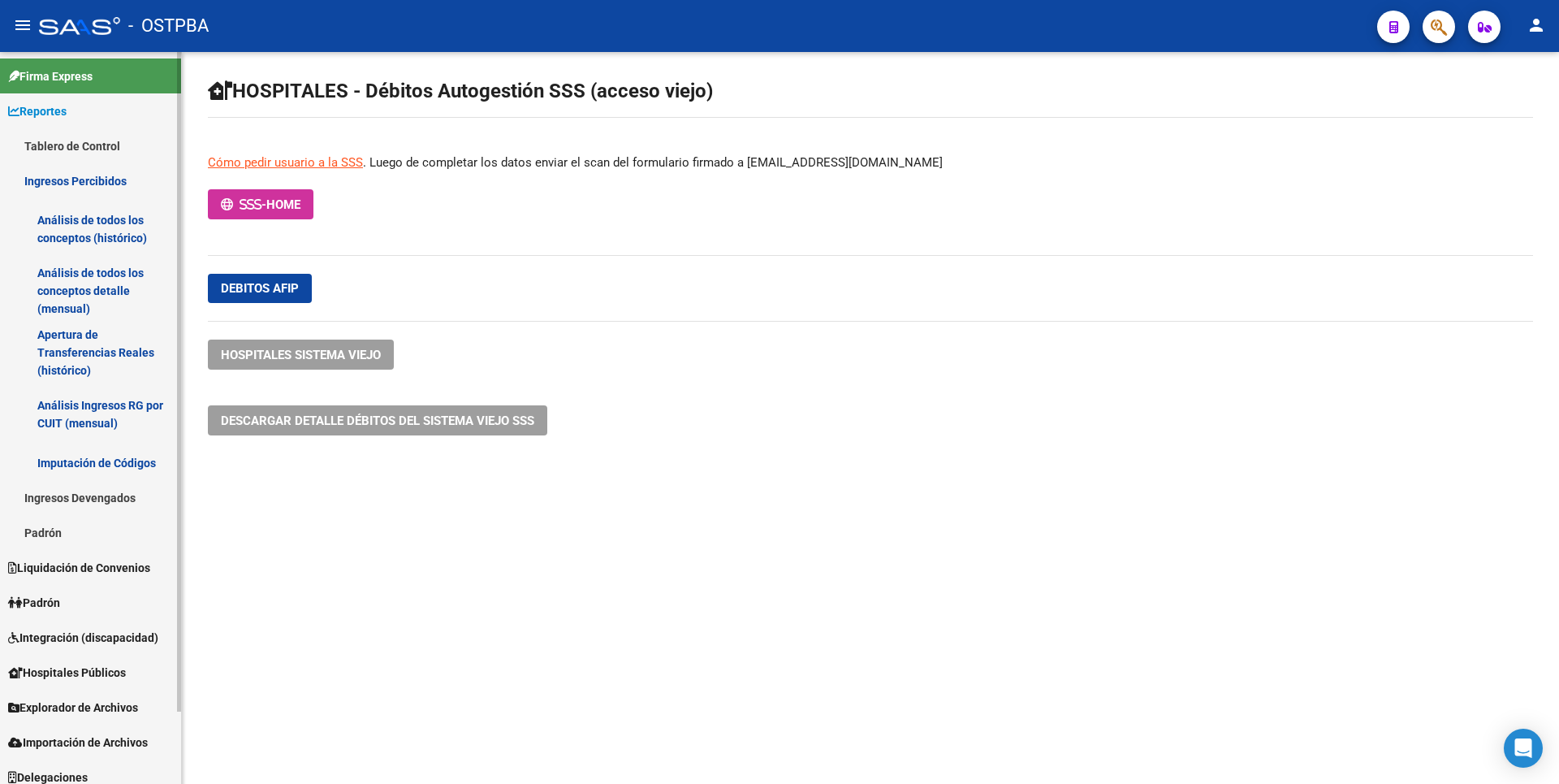
click at [101, 277] on link "Análisis de todos los conceptos detalle (mensual)" at bounding box center [91, 290] width 181 height 61
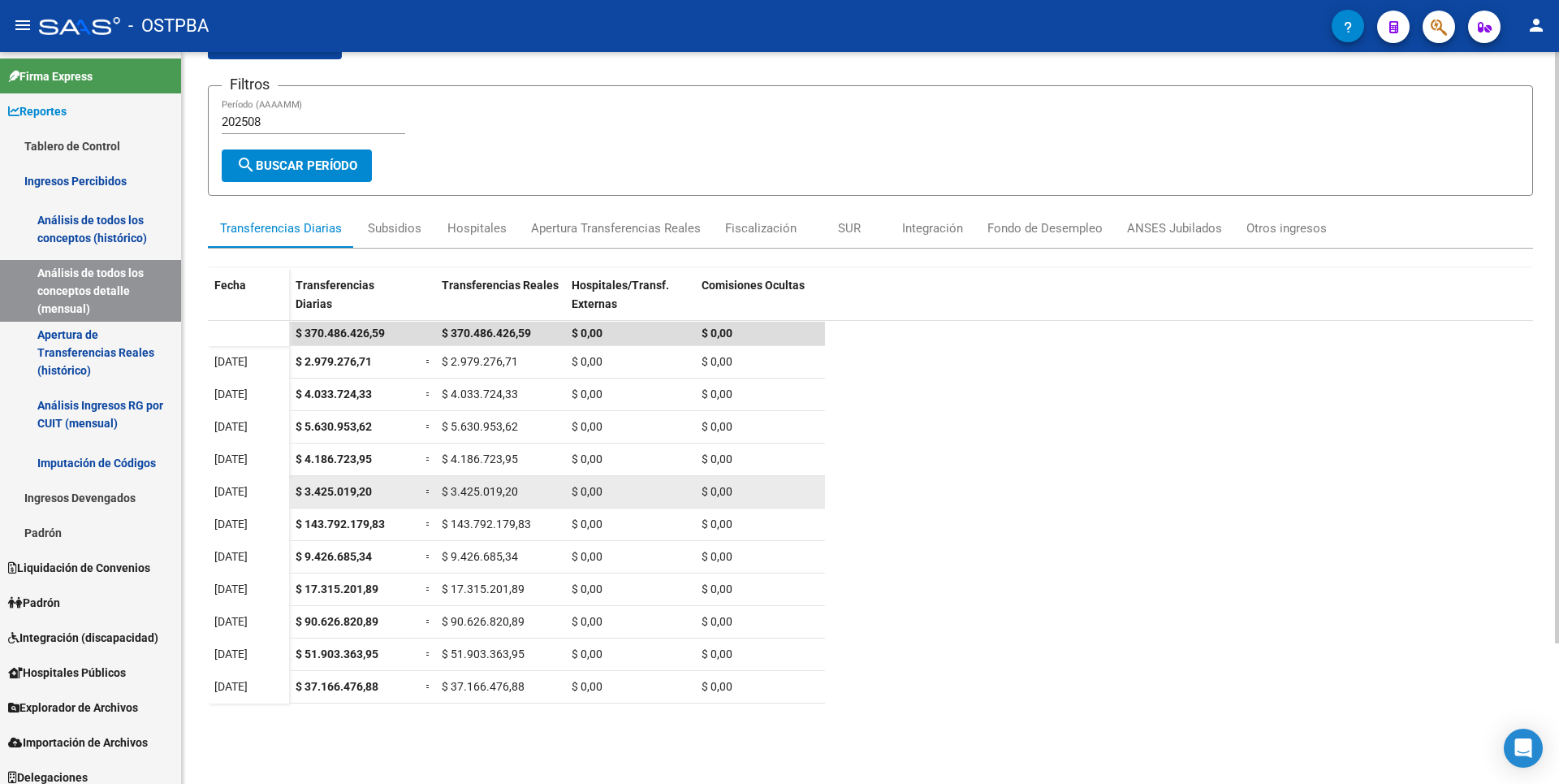
scroll to position [174, 0]
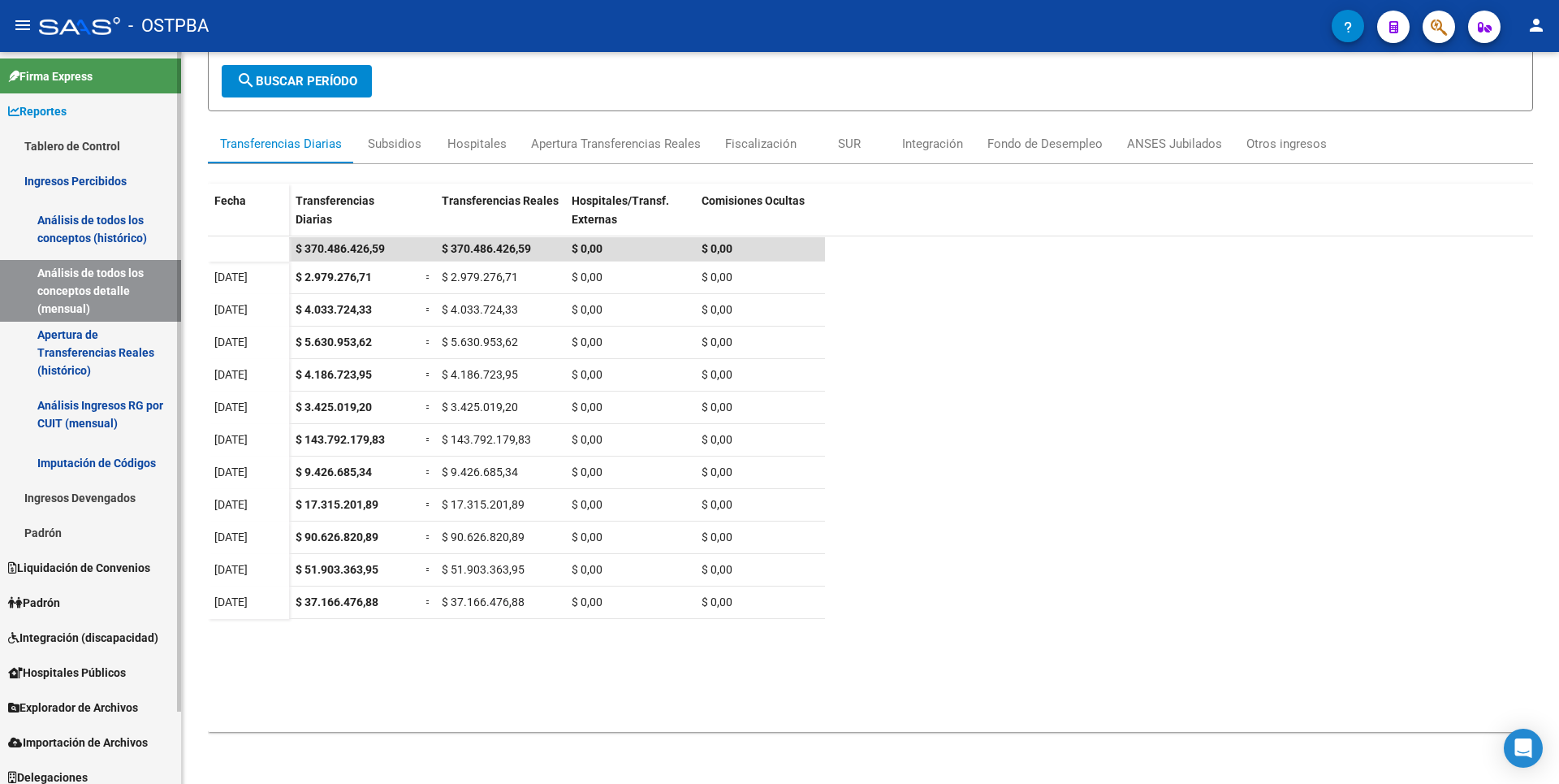
click at [109, 209] on link "Análisis de todos los conceptos (histórico)" at bounding box center [91, 228] width 181 height 61
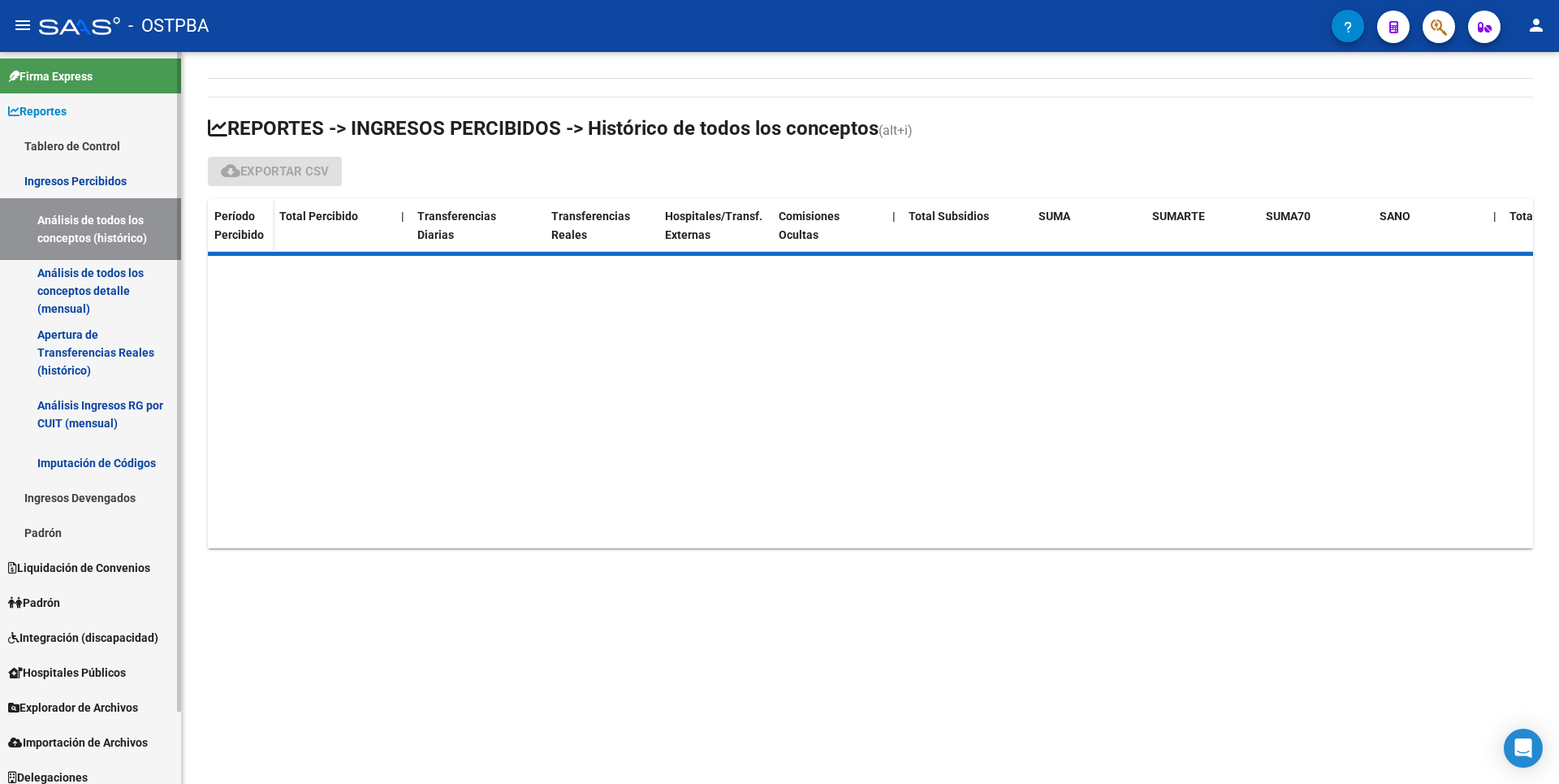
click at [70, 299] on link "Análisis de todos los conceptos detalle (mensual)" at bounding box center [91, 290] width 181 height 61
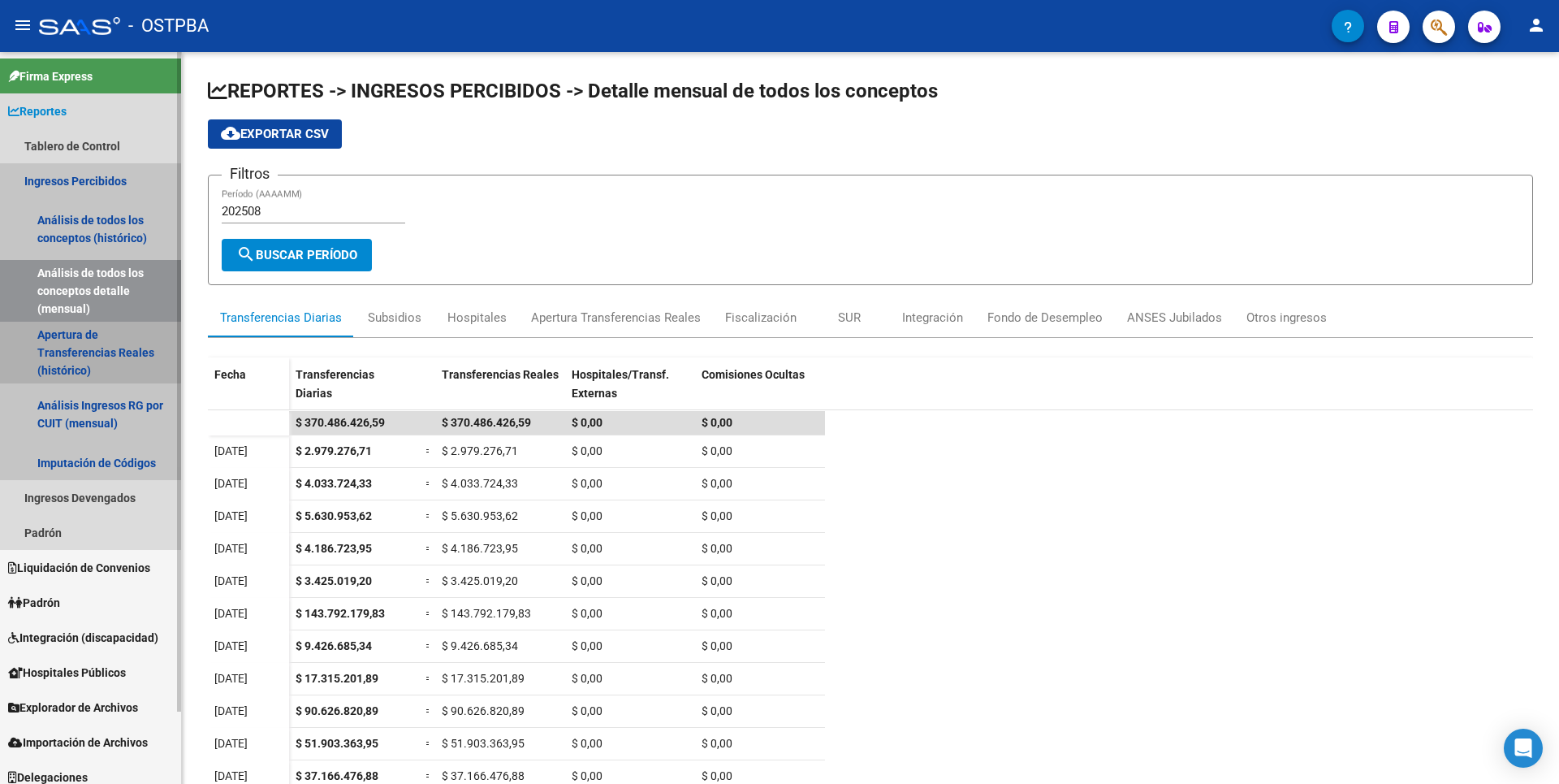
click at [84, 344] on link "Apertura de Transferencias Reales (histórico)" at bounding box center [91, 352] width 181 height 61
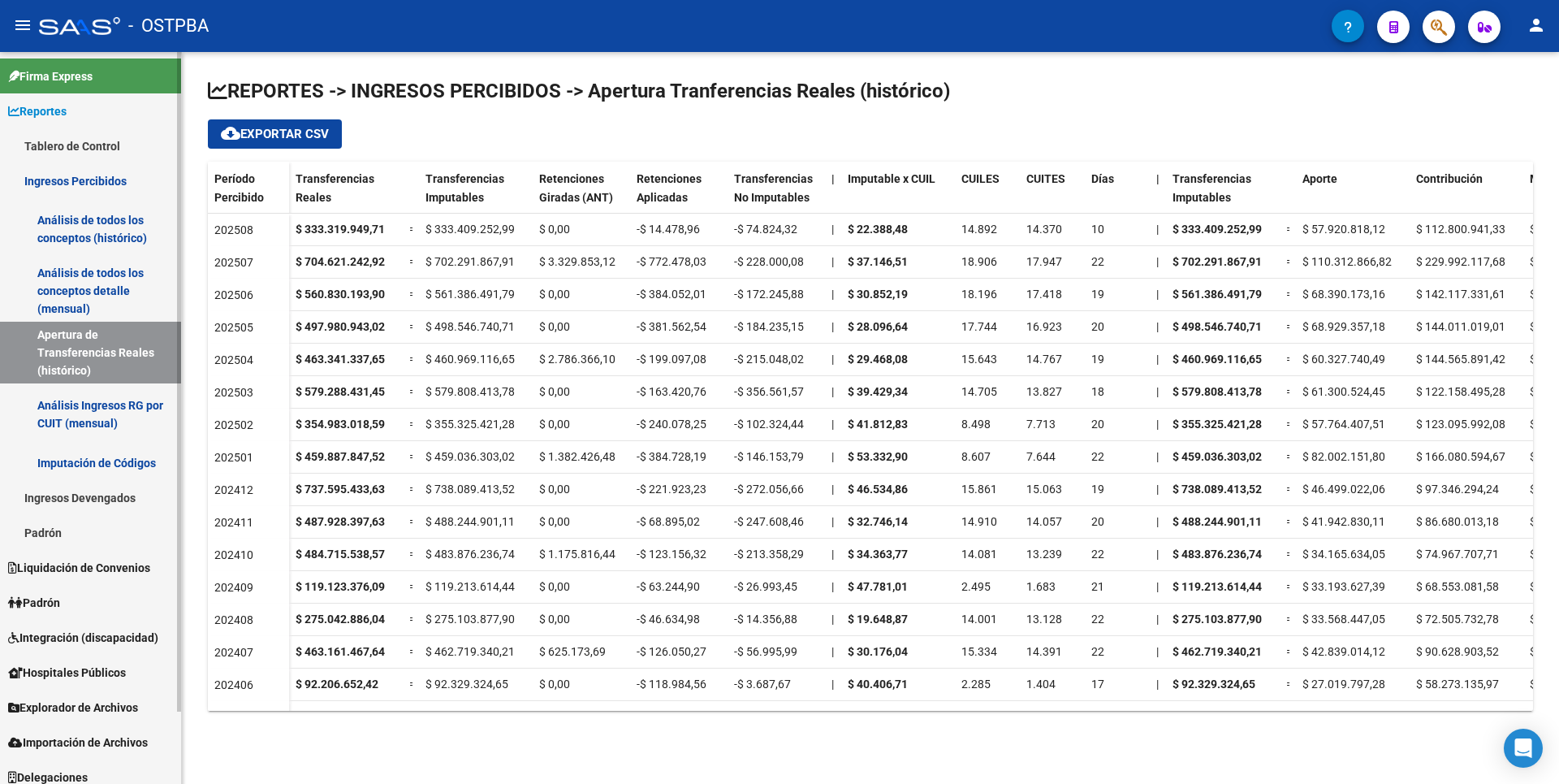
click at [91, 418] on link "Análisis Ingresos RG por CUIT (mensual)" at bounding box center [91, 413] width 181 height 61
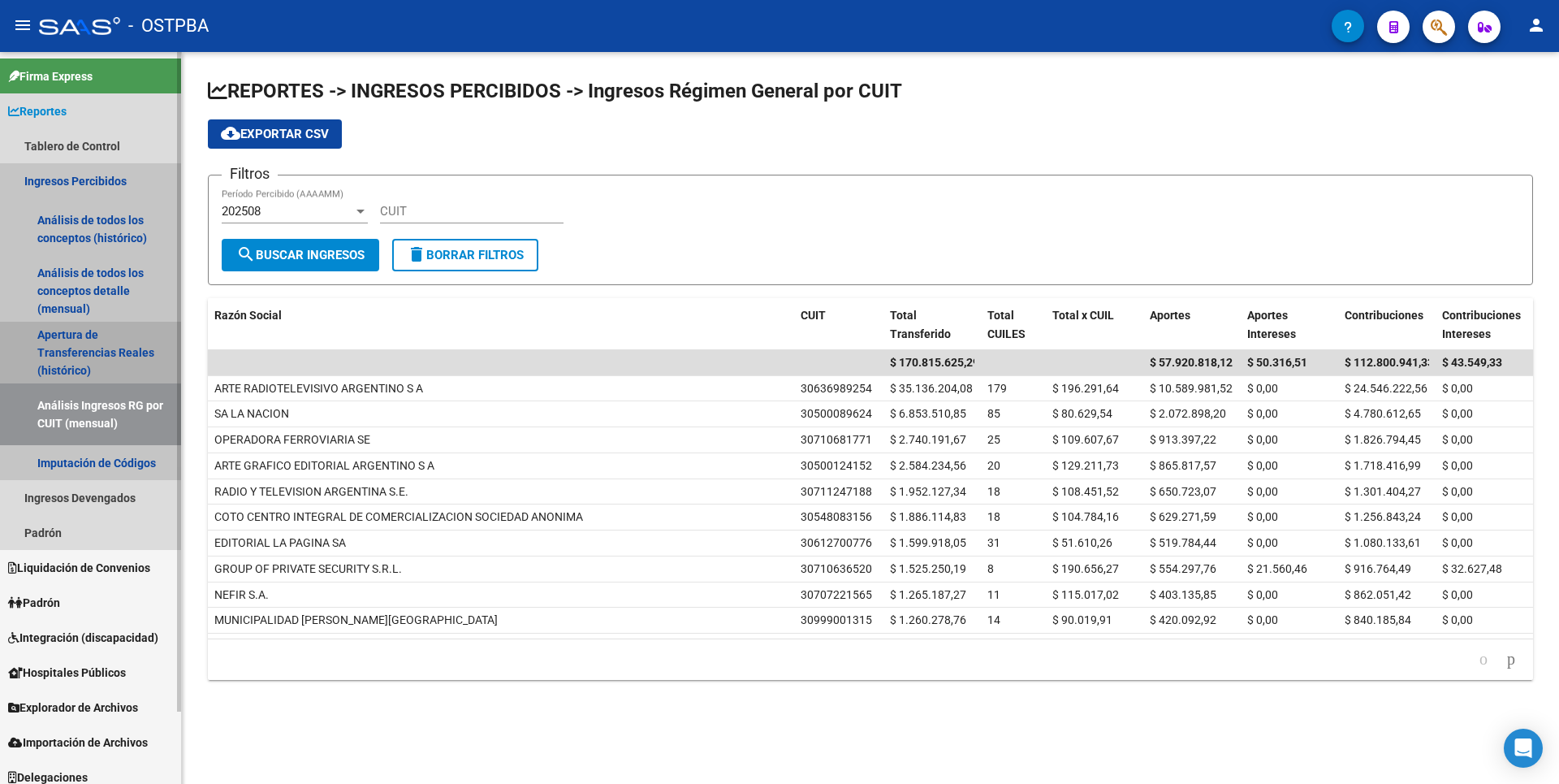
click at [85, 368] on link "Apertura de Transferencias Reales (histórico)" at bounding box center [91, 352] width 181 height 61
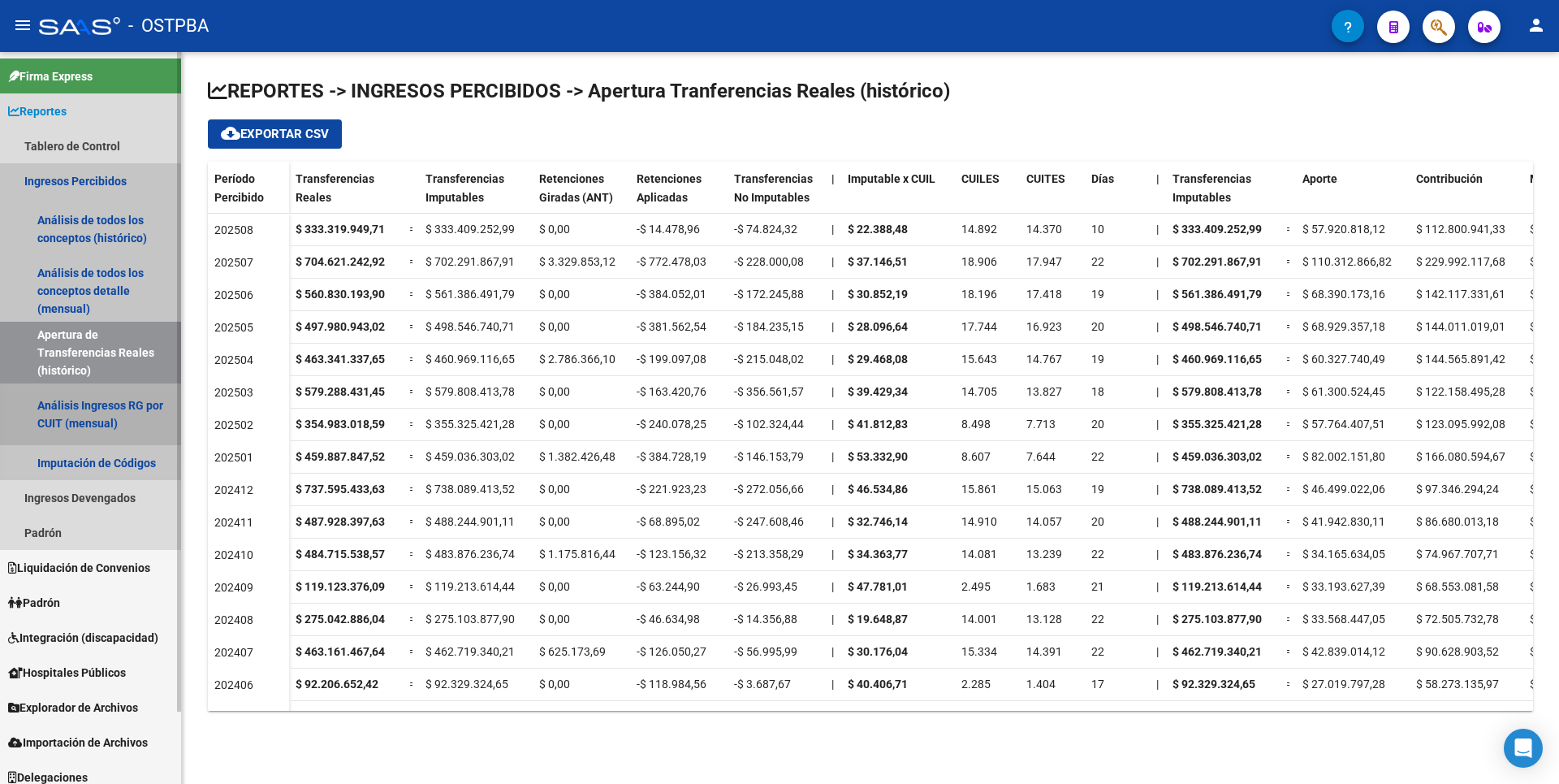
click at [77, 421] on link "Análisis Ingresos RG por CUIT (mensual)" at bounding box center [91, 413] width 181 height 61
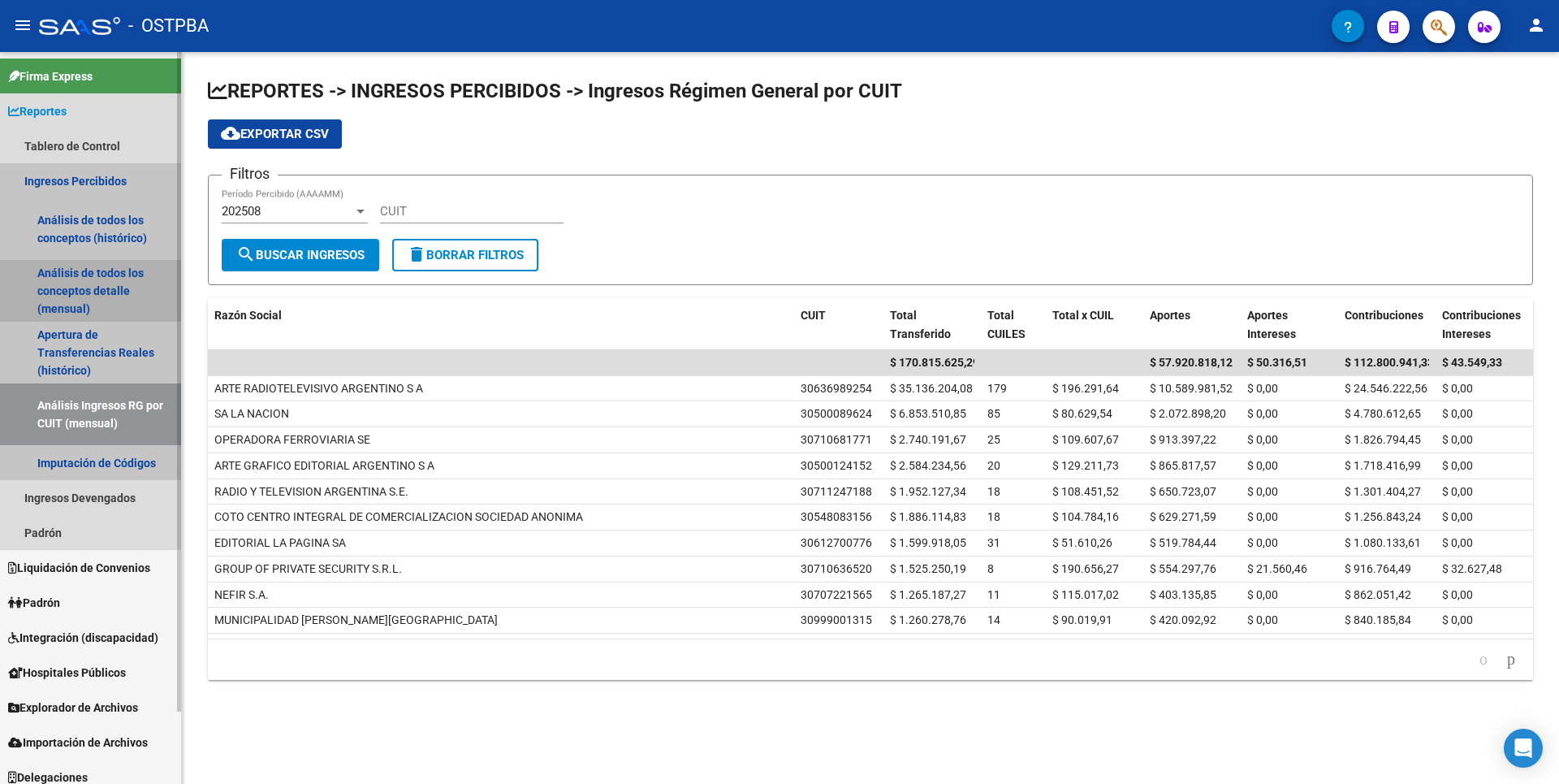
click at [126, 276] on link "Análisis de todos los conceptos detalle (mensual)" at bounding box center [91, 290] width 181 height 61
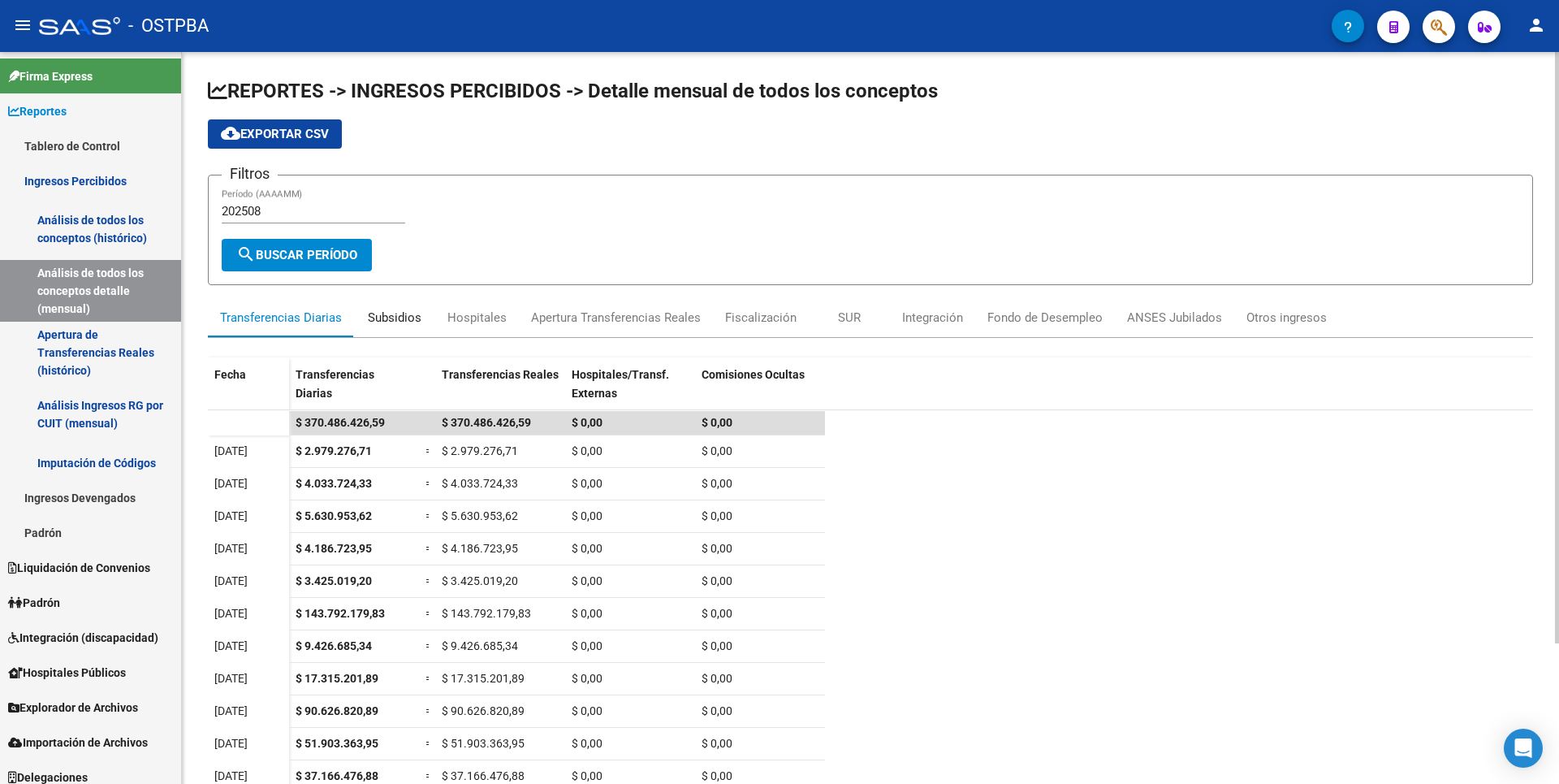
click at [404, 317] on div "Subsidios" at bounding box center [394, 317] width 54 height 18
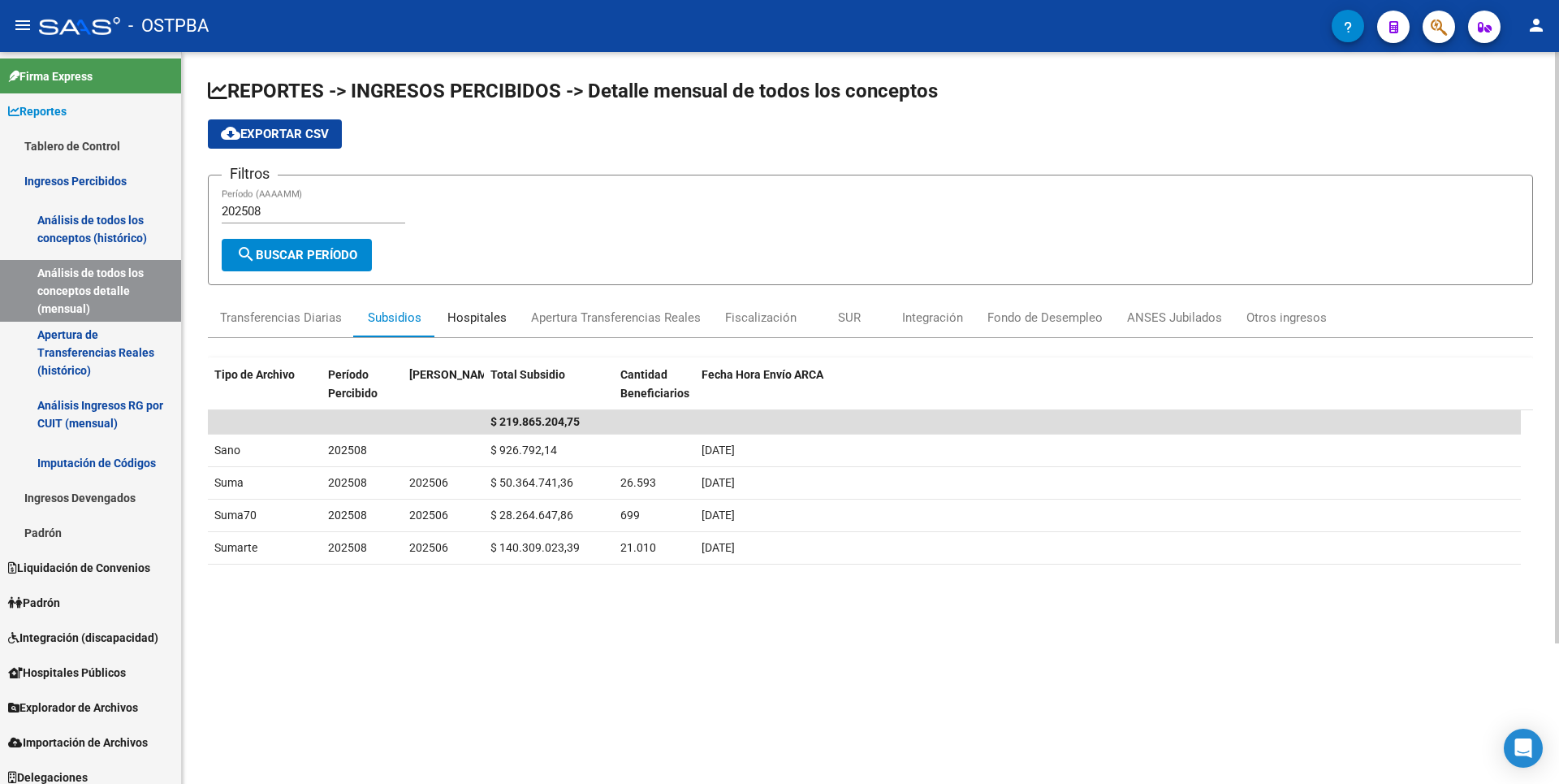
click at [477, 318] on div "Hospitales" at bounding box center [477, 317] width 59 height 18
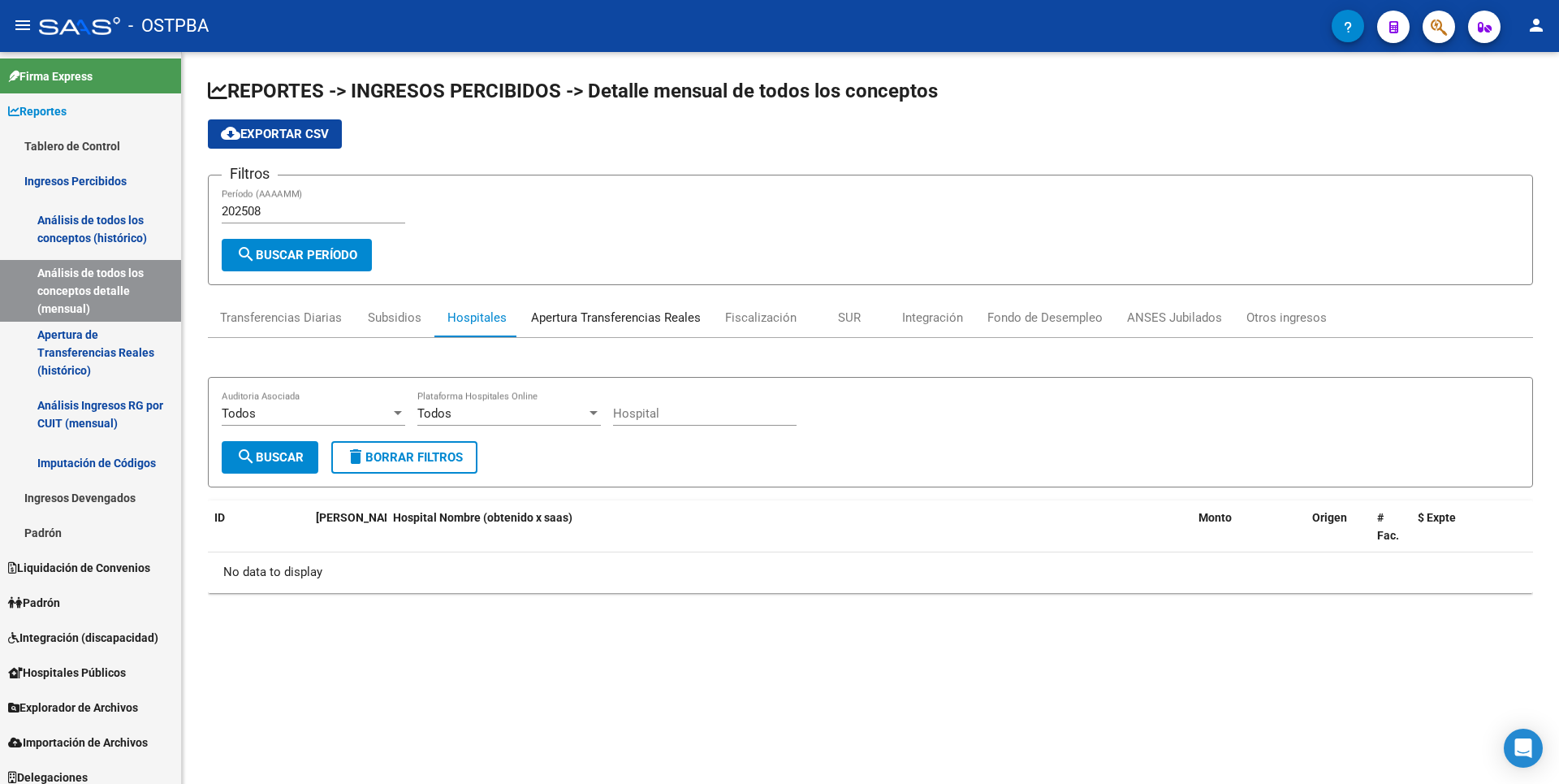
click at [604, 317] on div "Apertura Transferencias Reales" at bounding box center [616, 317] width 170 height 18
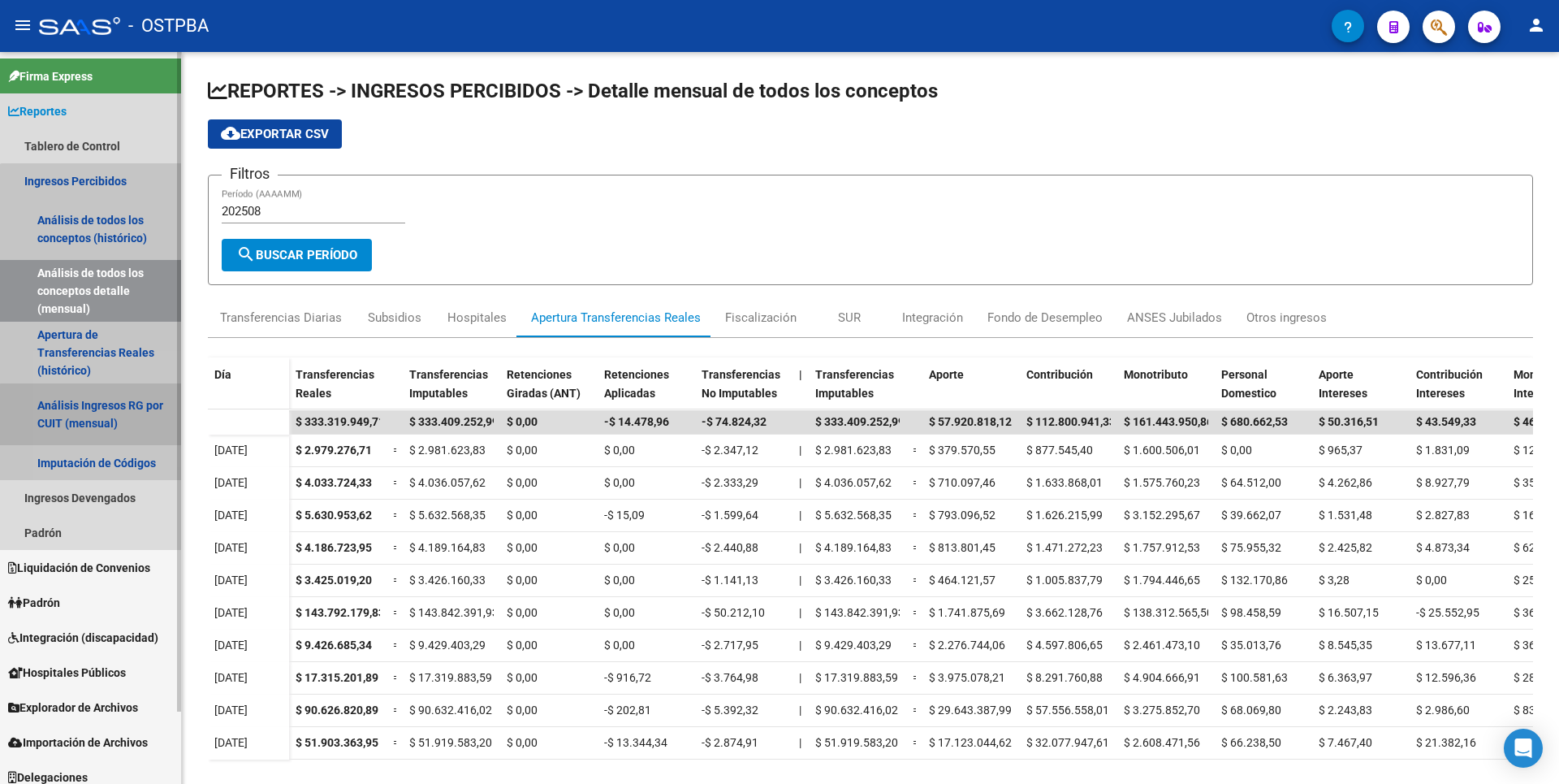
click at [103, 421] on link "Análisis Ingresos RG por CUIT (mensual)" at bounding box center [91, 413] width 181 height 61
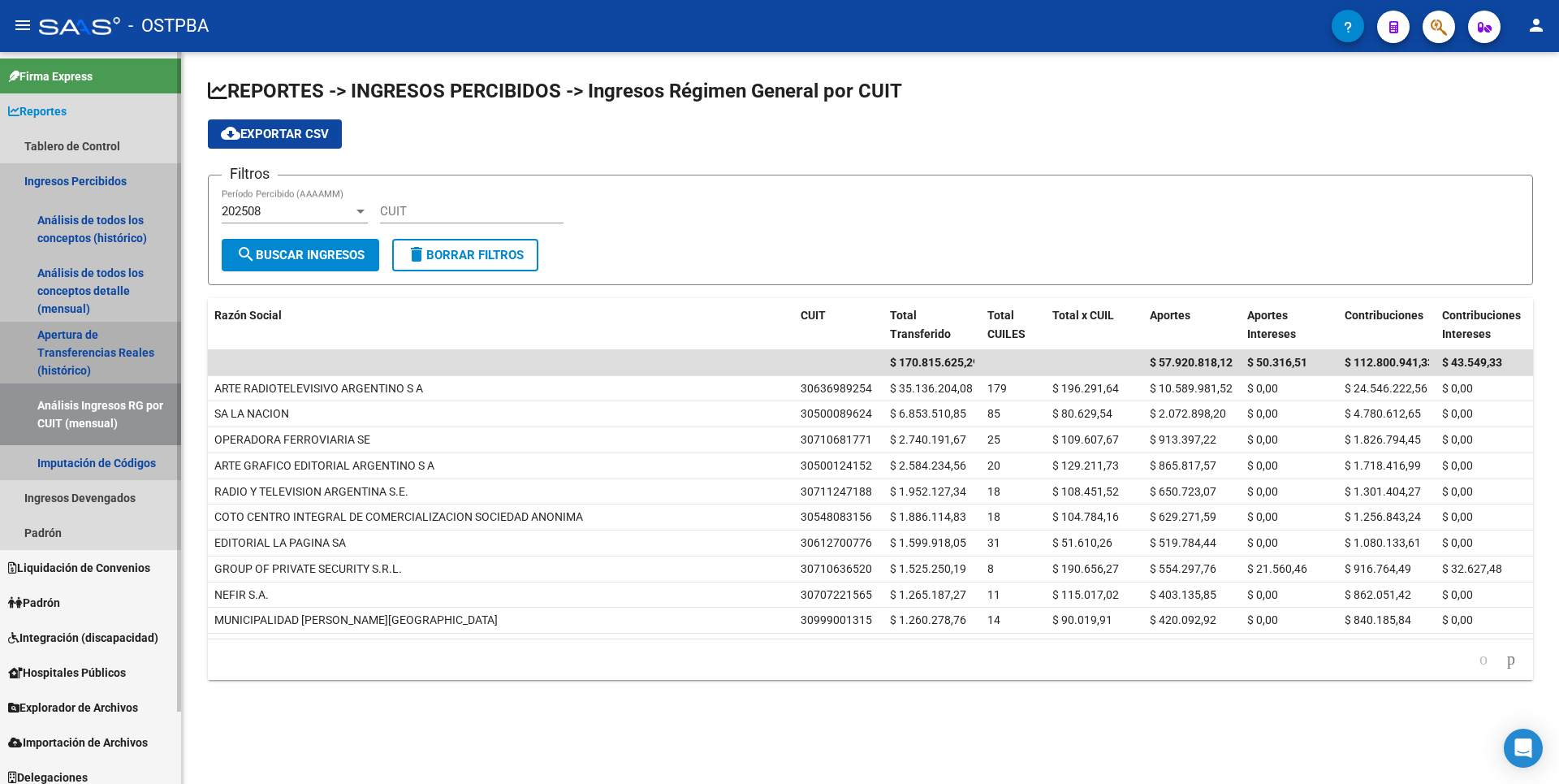
click at [85, 336] on link "Apertura de Transferencias Reales (histórico)" at bounding box center [91, 352] width 181 height 61
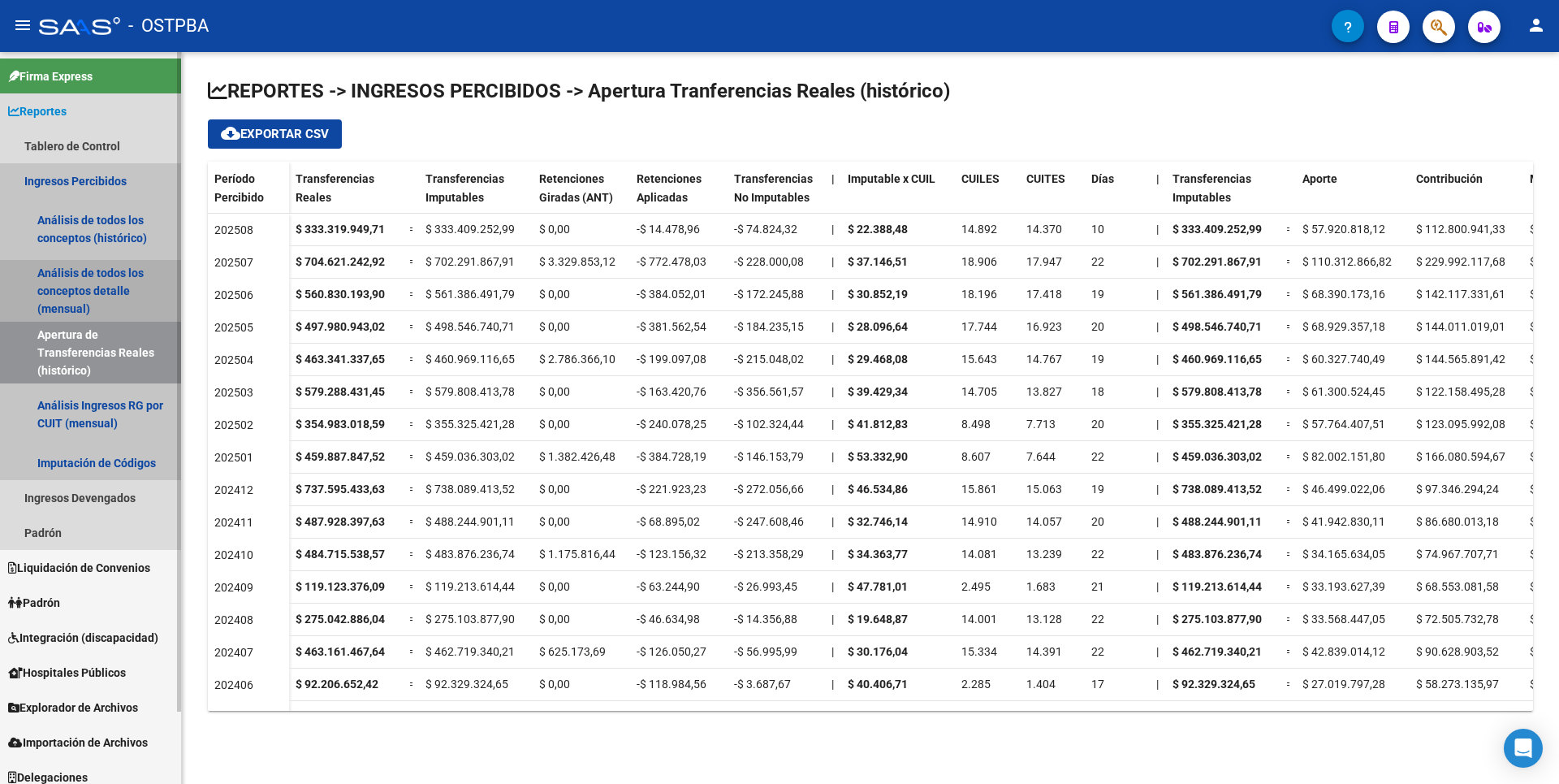
click at [100, 289] on link "Análisis de todos los conceptos detalle (mensual)" at bounding box center [91, 290] width 181 height 61
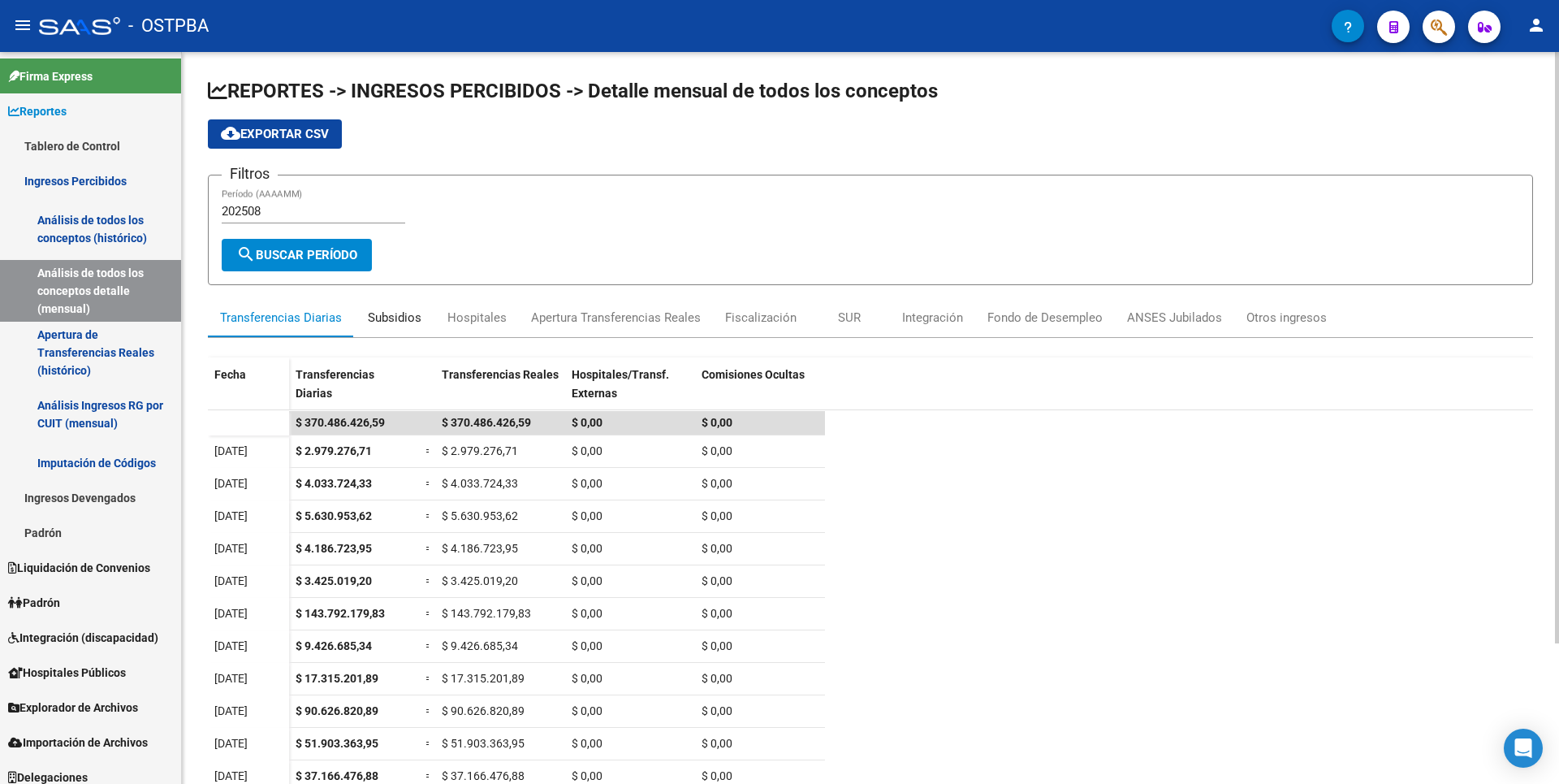
click at [381, 318] on div "Subsidios" at bounding box center [394, 317] width 54 height 18
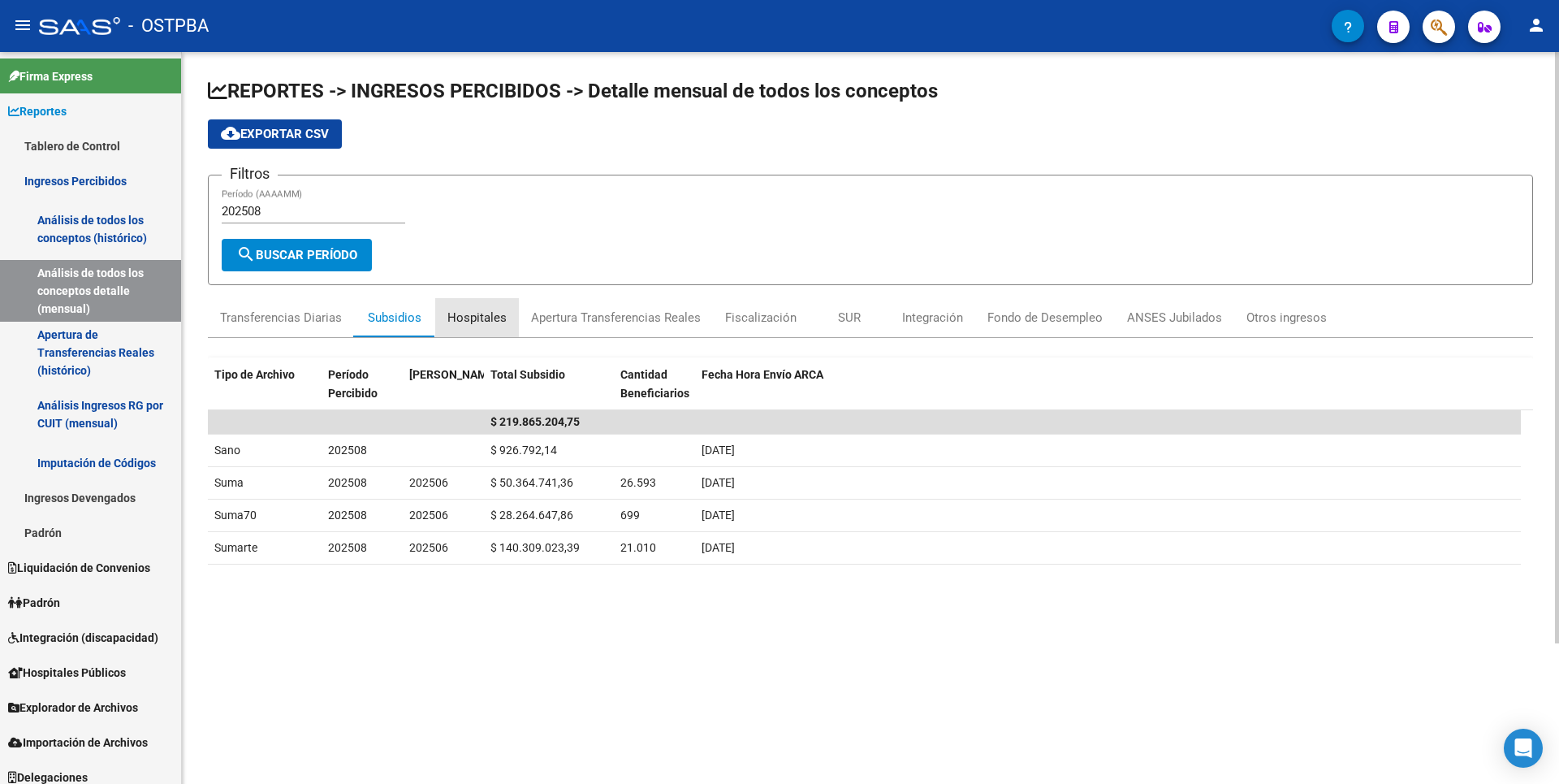
click at [478, 320] on div "Hospitales" at bounding box center [477, 317] width 59 height 18
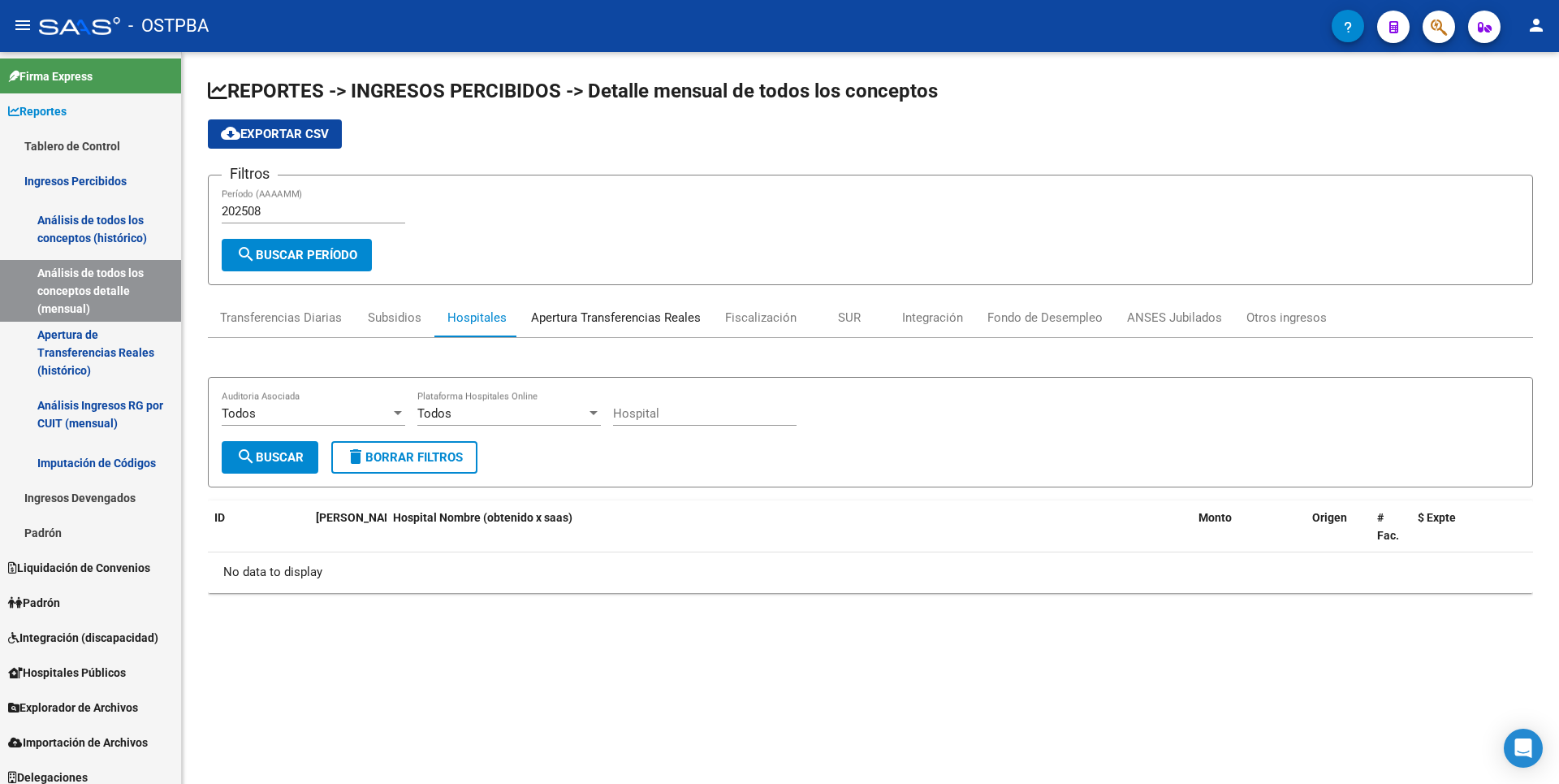
click at [564, 317] on div "Apertura Transferencias Reales" at bounding box center [616, 317] width 170 height 18
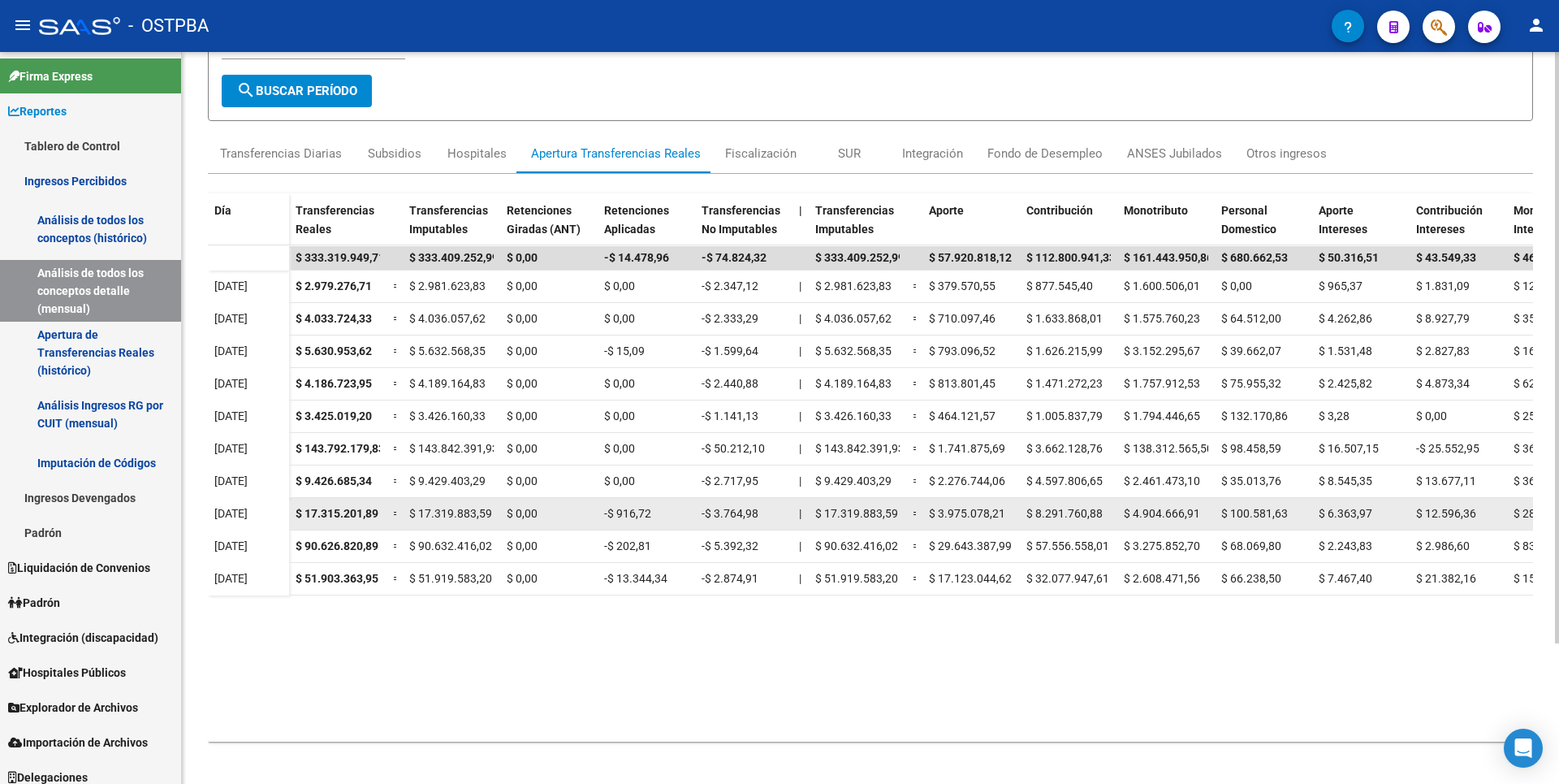
scroll to position [174, 0]
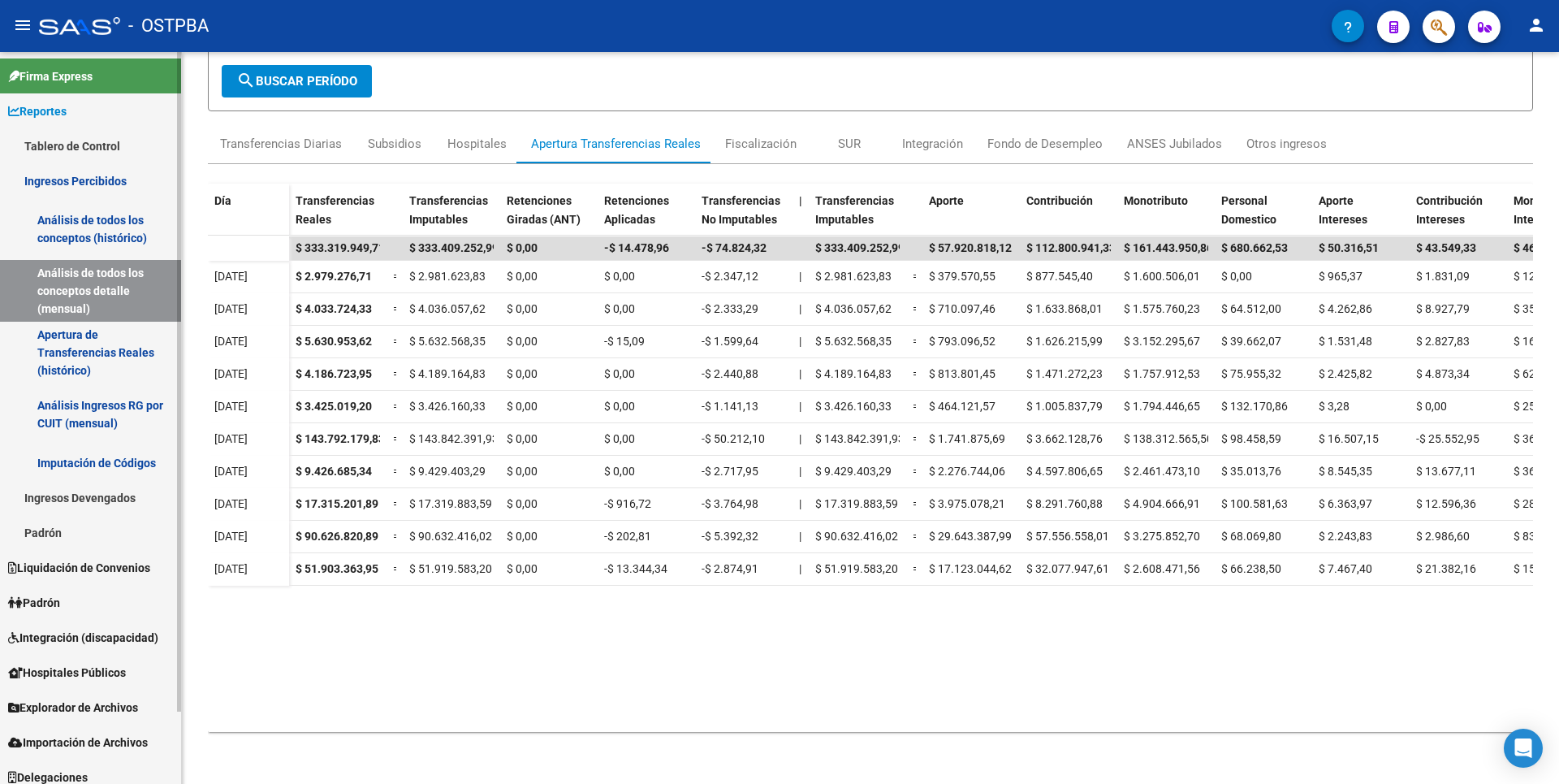
click at [49, 405] on link "Análisis Ingresos RG por CUIT (mensual)" at bounding box center [91, 413] width 181 height 61
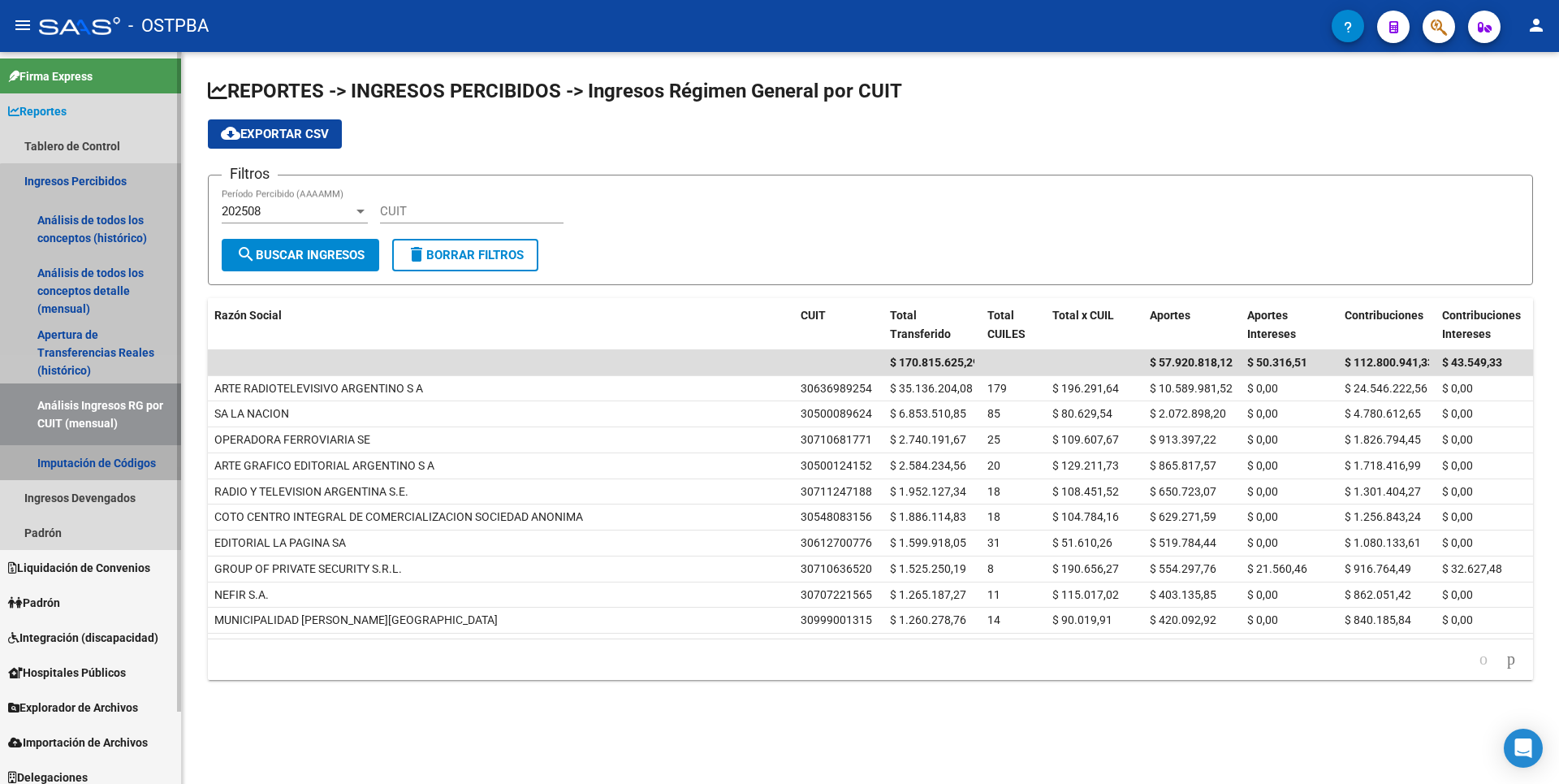
click at [99, 467] on link "Imputación de Códigos" at bounding box center [91, 462] width 181 height 35
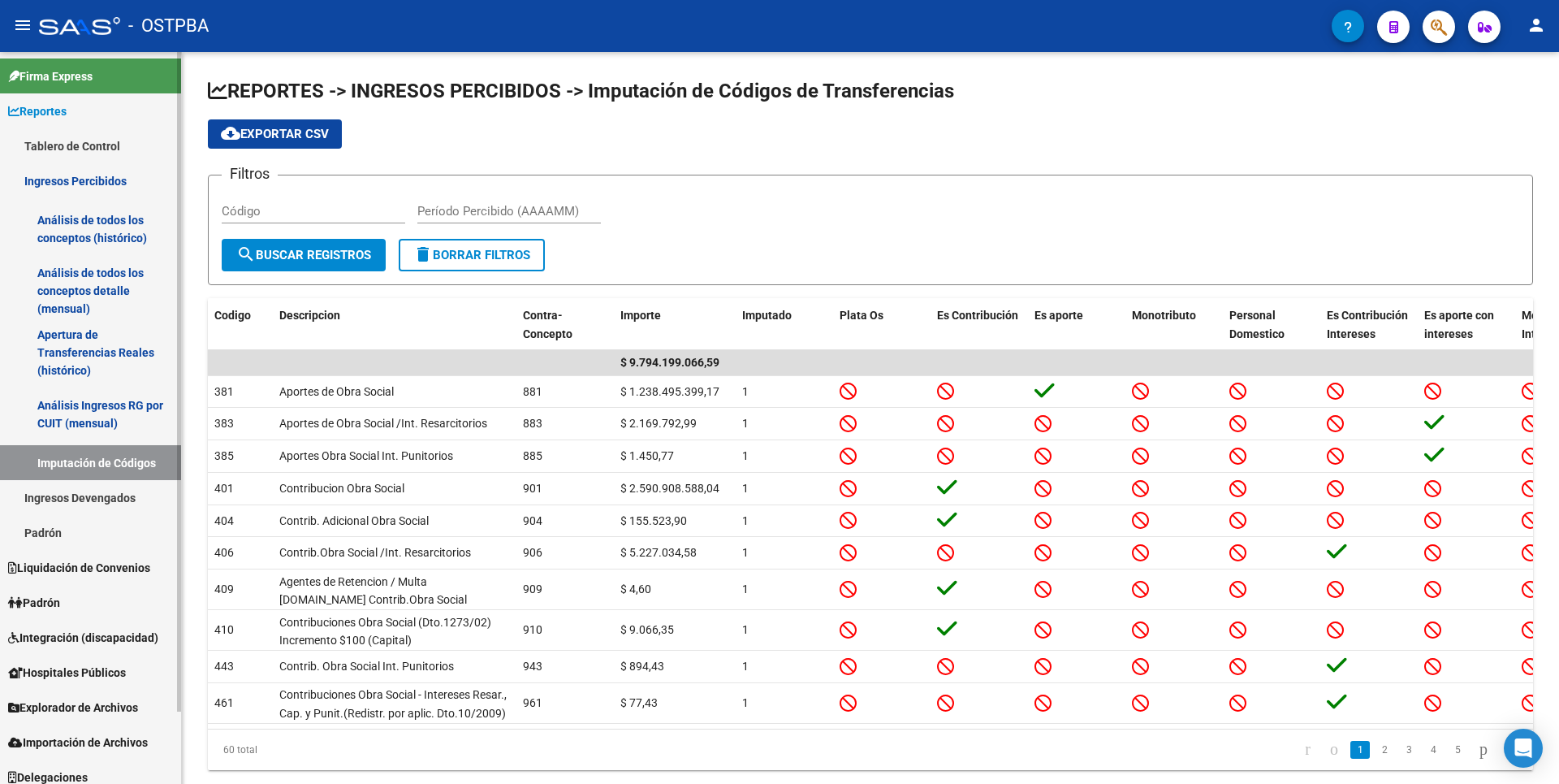
click at [75, 276] on link "Análisis de todos los conceptos detalle (mensual)" at bounding box center [91, 290] width 181 height 61
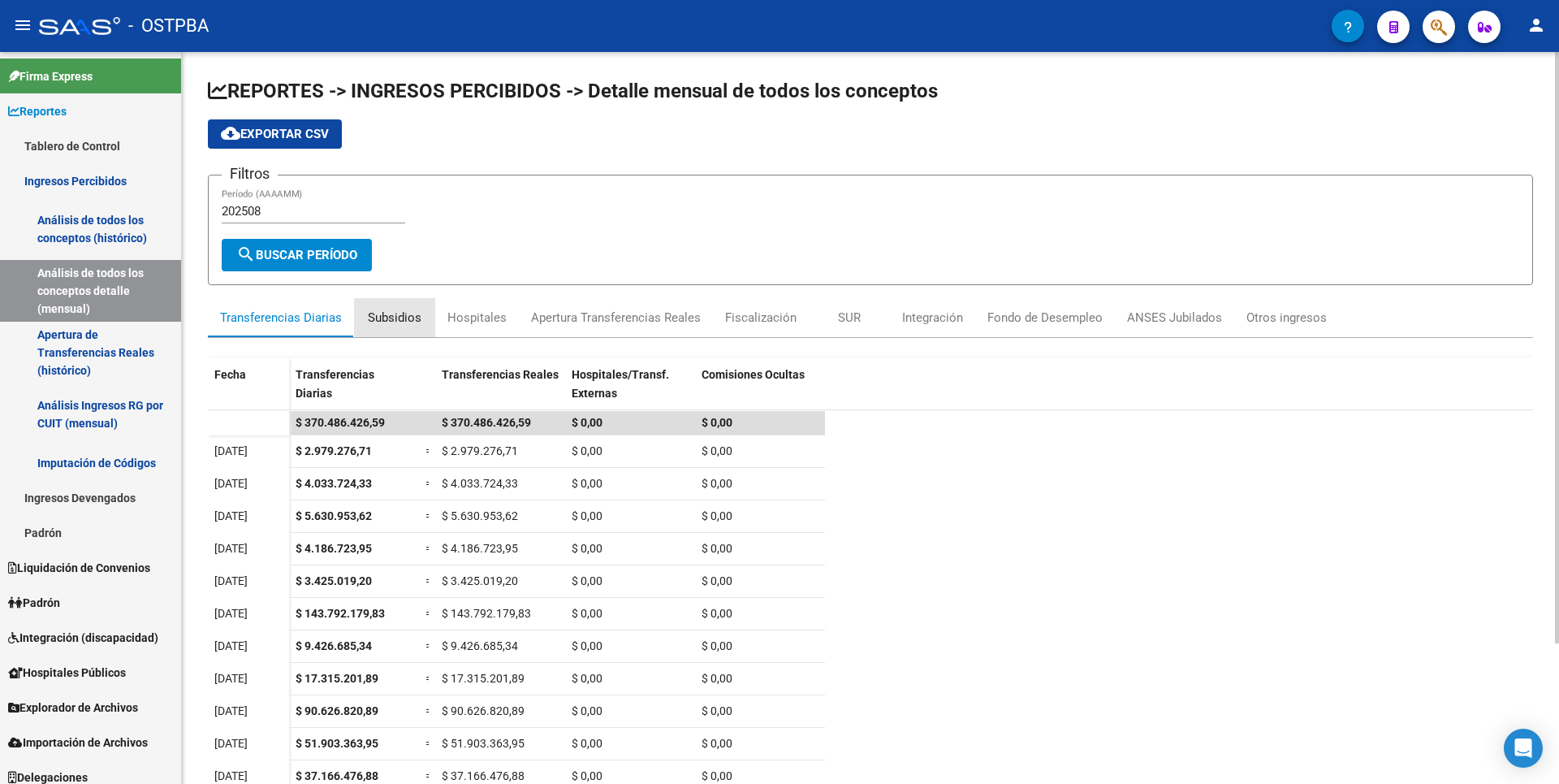
click at [407, 317] on div "Subsidios" at bounding box center [394, 317] width 54 height 18
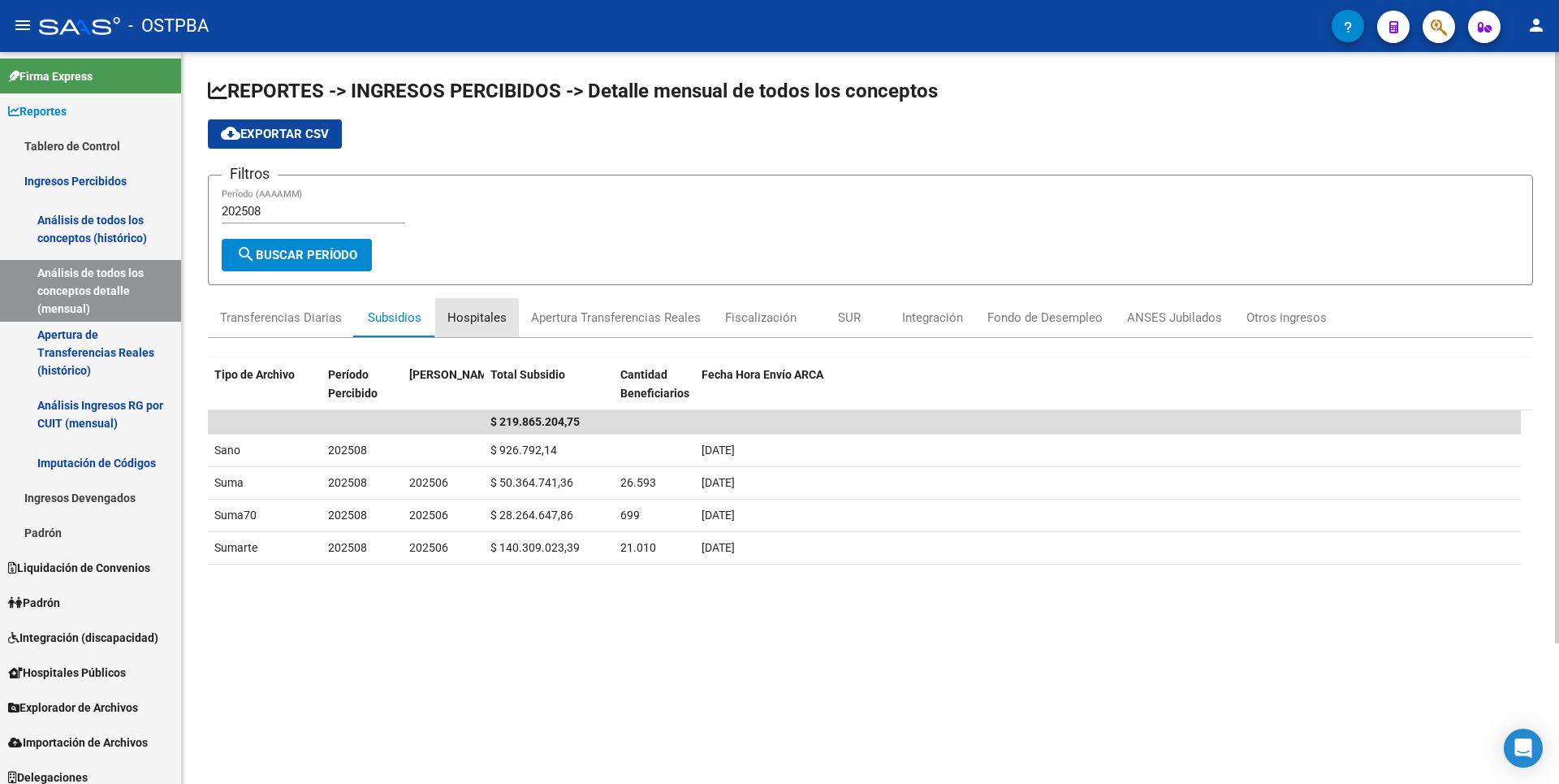
click at [491, 325] on div "Hospitales" at bounding box center [477, 317] width 59 height 18
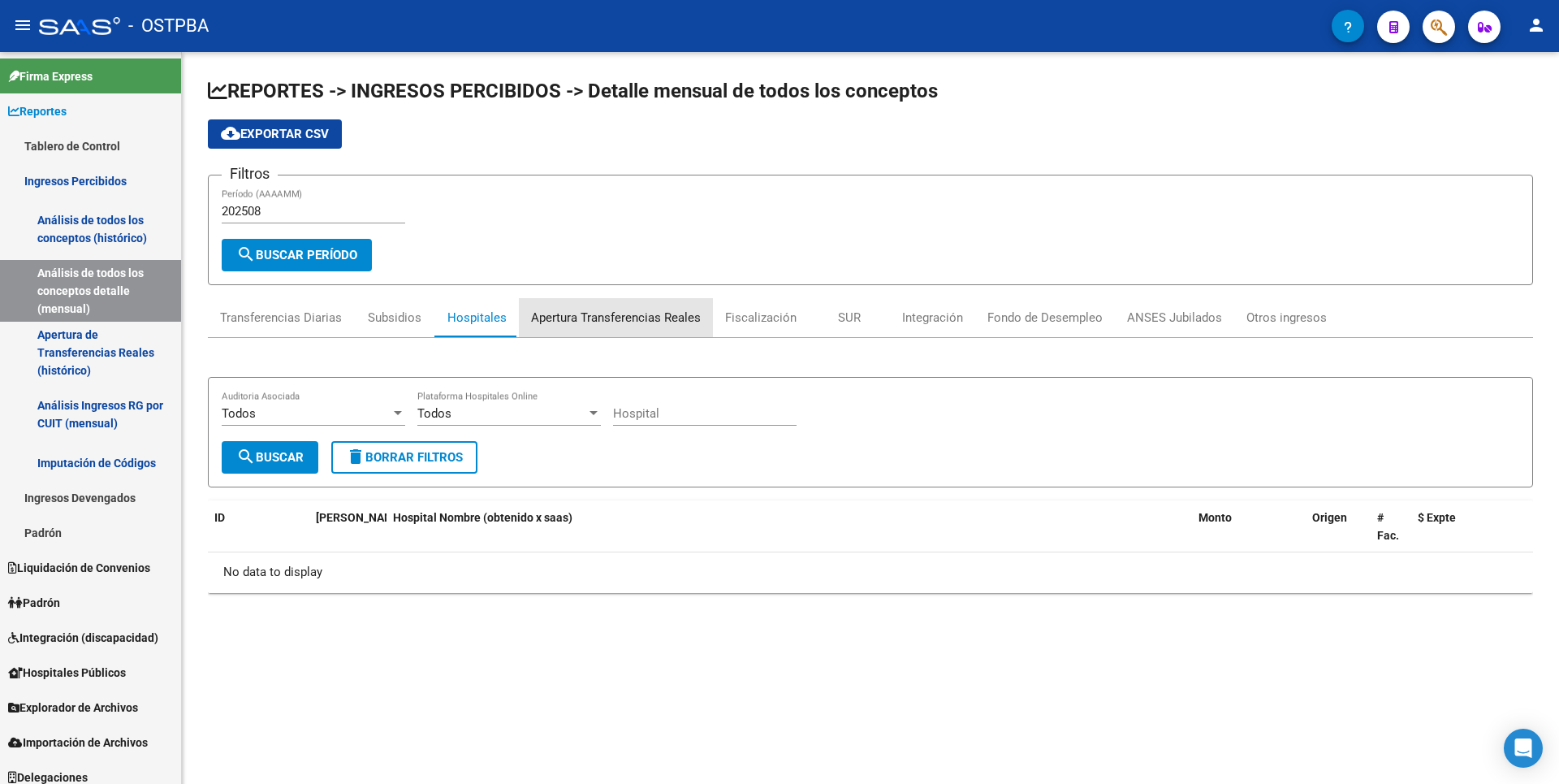
click at [632, 324] on div "Apertura Transferencias Reales" at bounding box center [616, 317] width 170 height 18
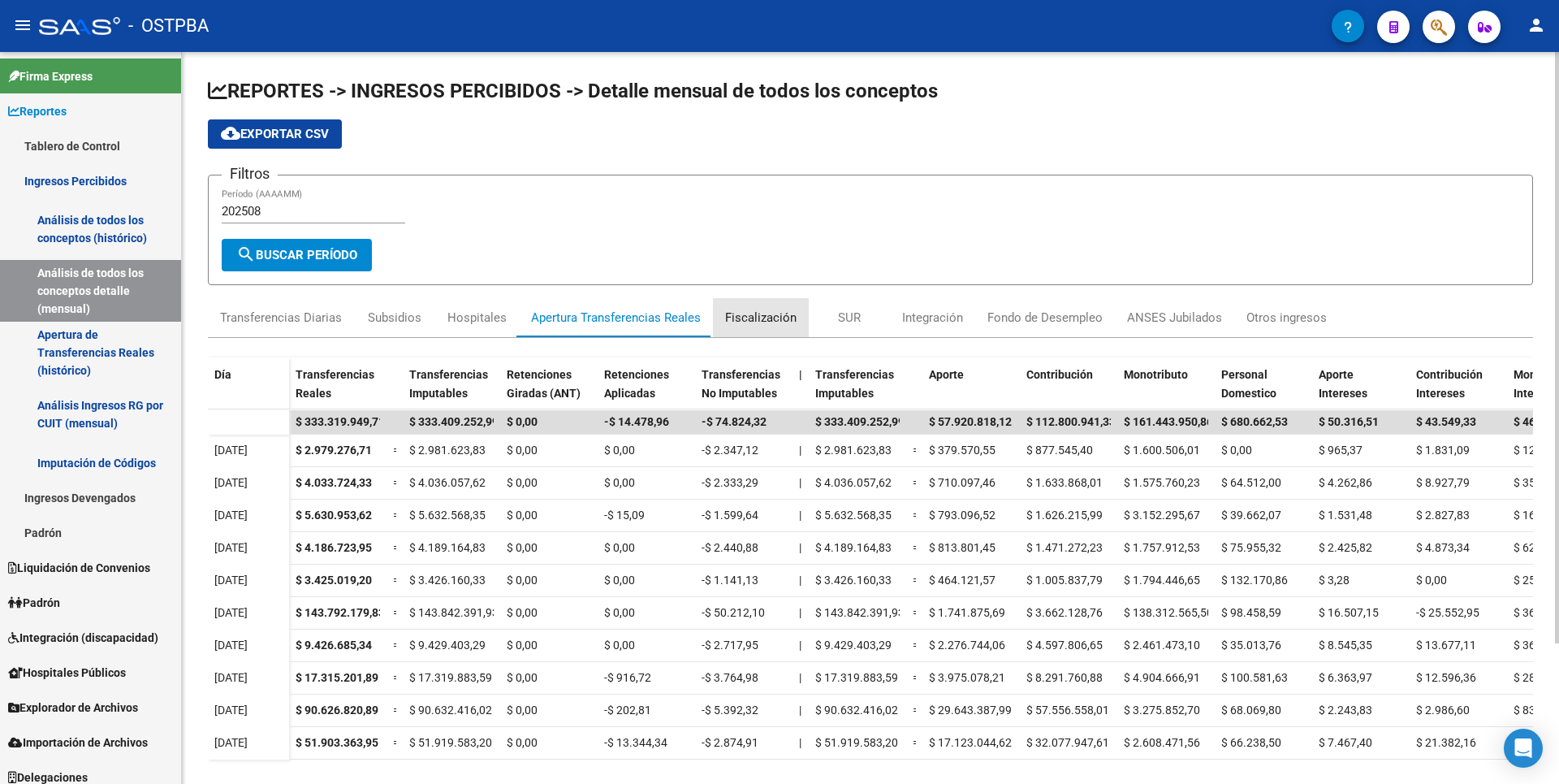
click at [760, 316] on div "Fiscalización" at bounding box center [762, 317] width 72 height 18
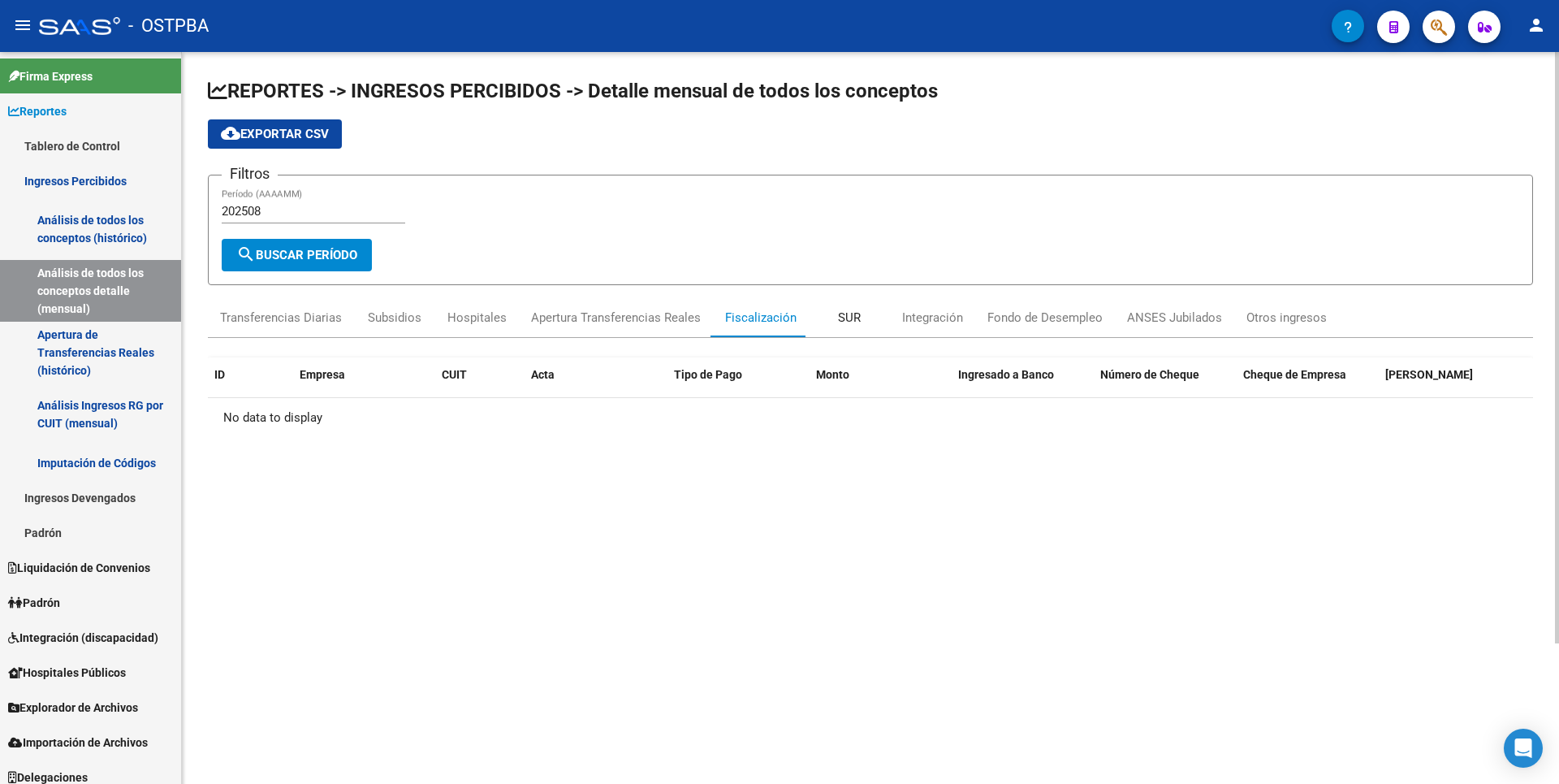
click at [832, 318] on div "SUR" at bounding box center [849, 317] width 81 height 39
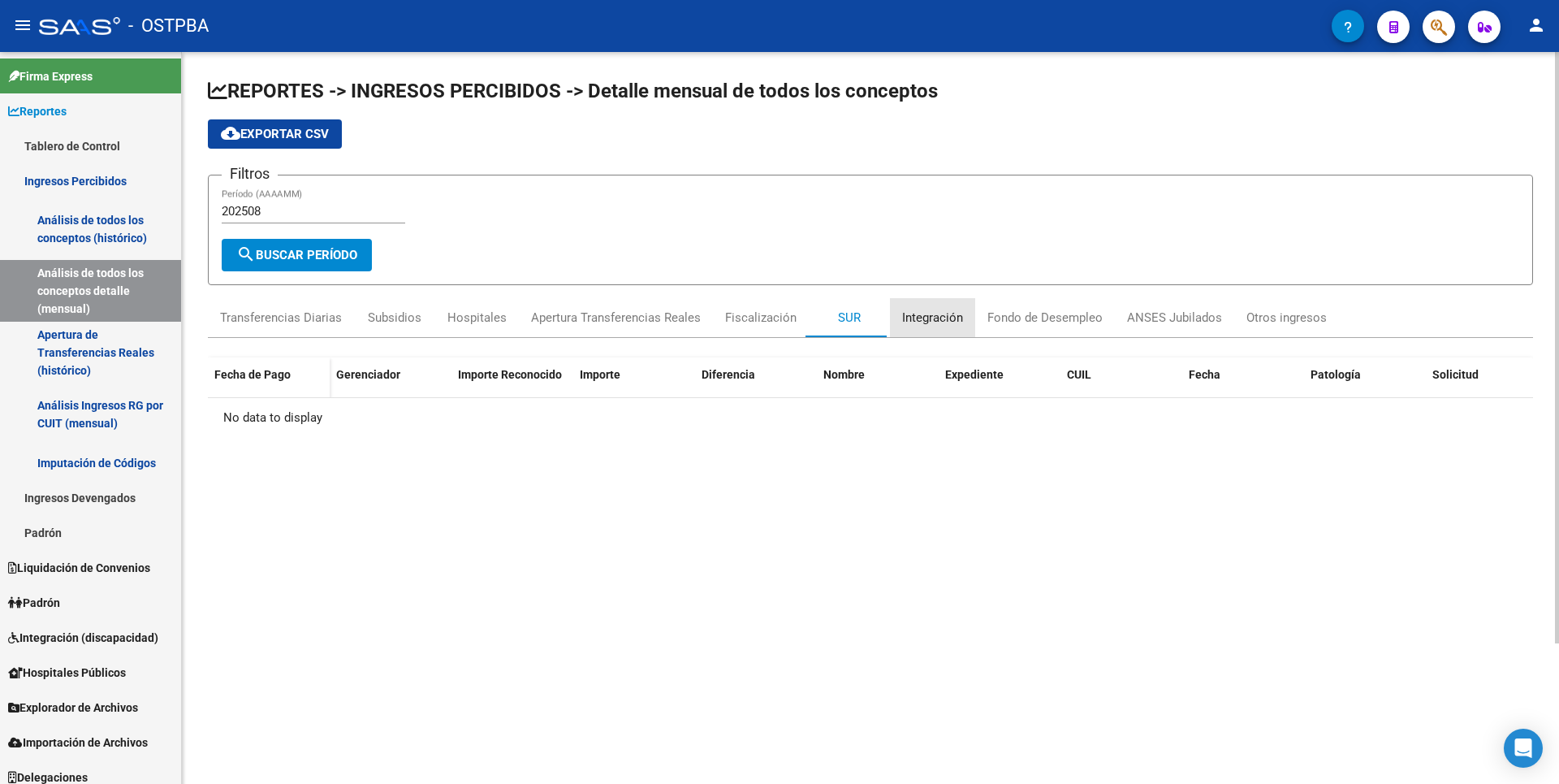
click at [912, 318] on div "Integración" at bounding box center [932, 317] width 61 height 18
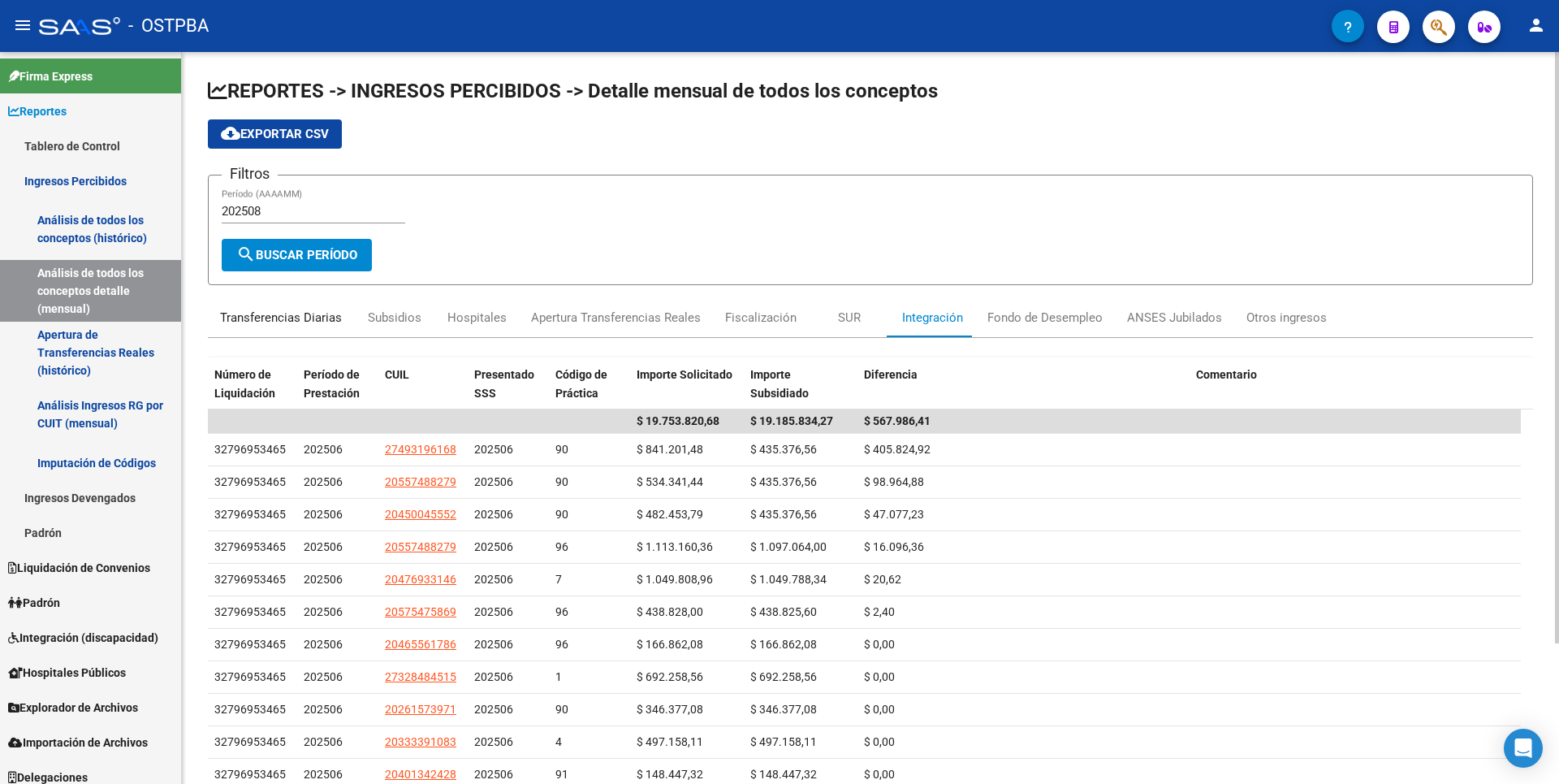
click at [294, 317] on div "Transferencias Diarias" at bounding box center [280, 317] width 122 height 18
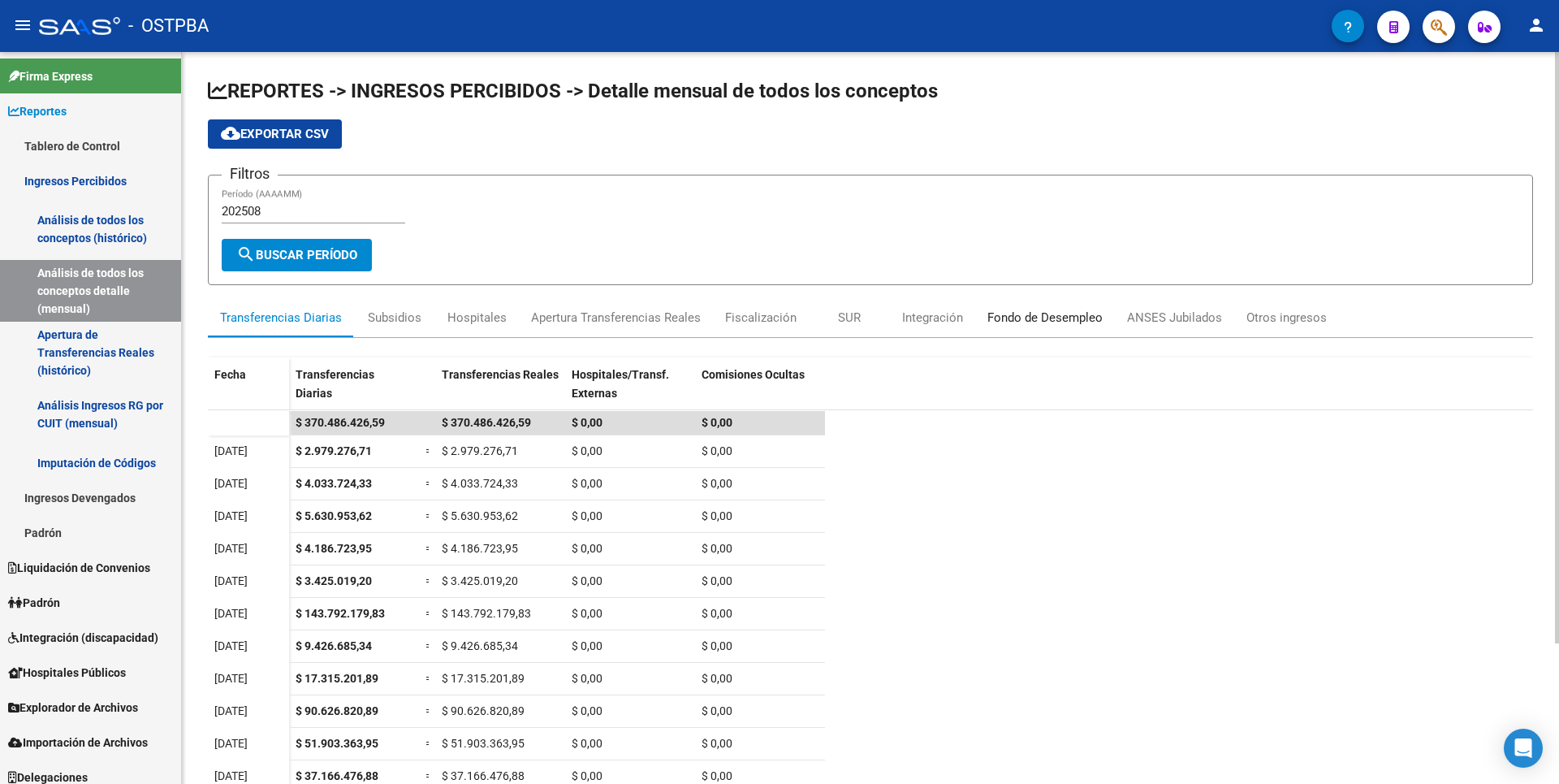
click at [1032, 313] on div "Fondo de Desempleo" at bounding box center [1046, 317] width 115 height 18
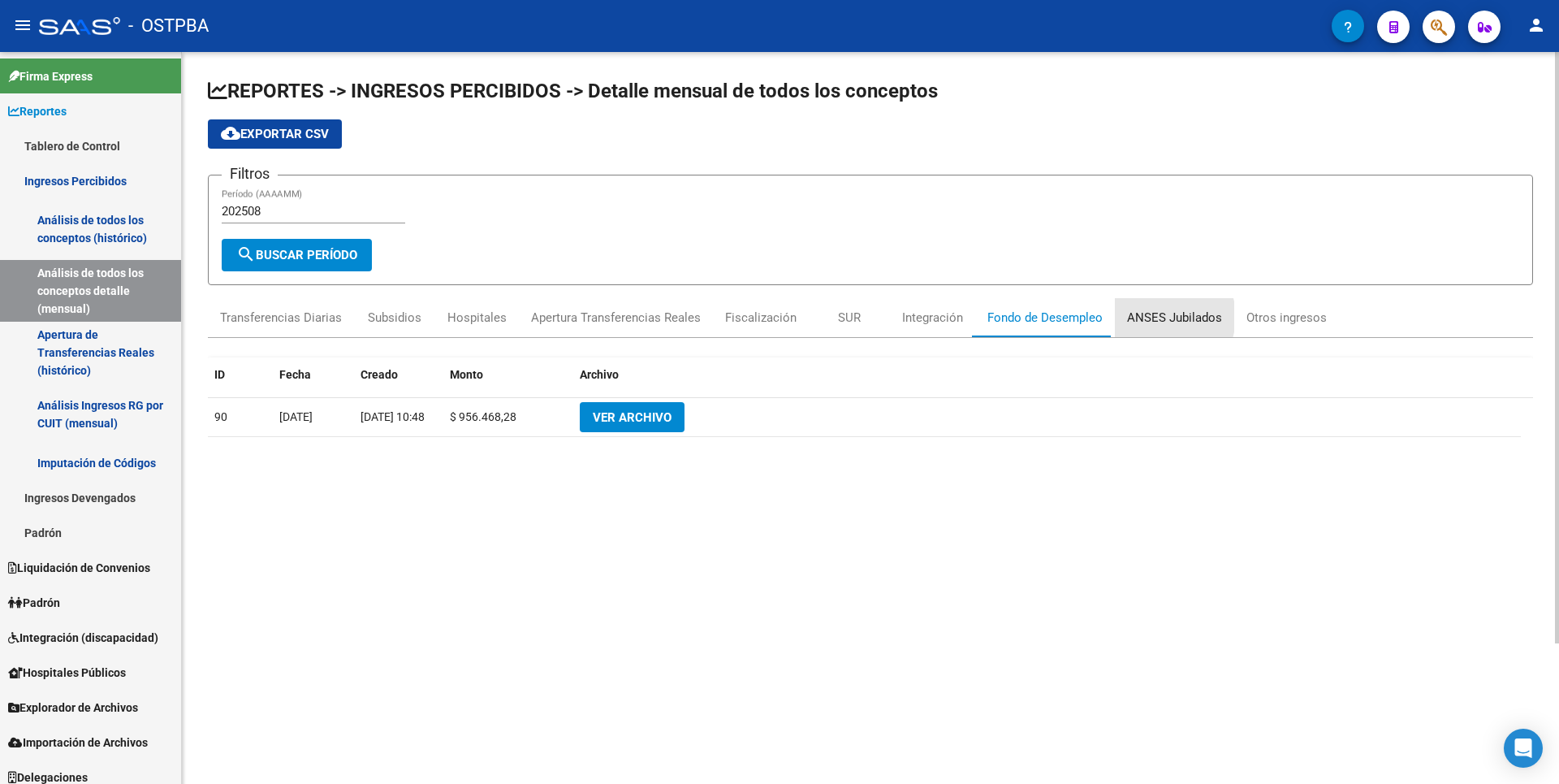
click at [1157, 317] on div "ANSES Jubilados" at bounding box center [1175, 317] width 95 height 18
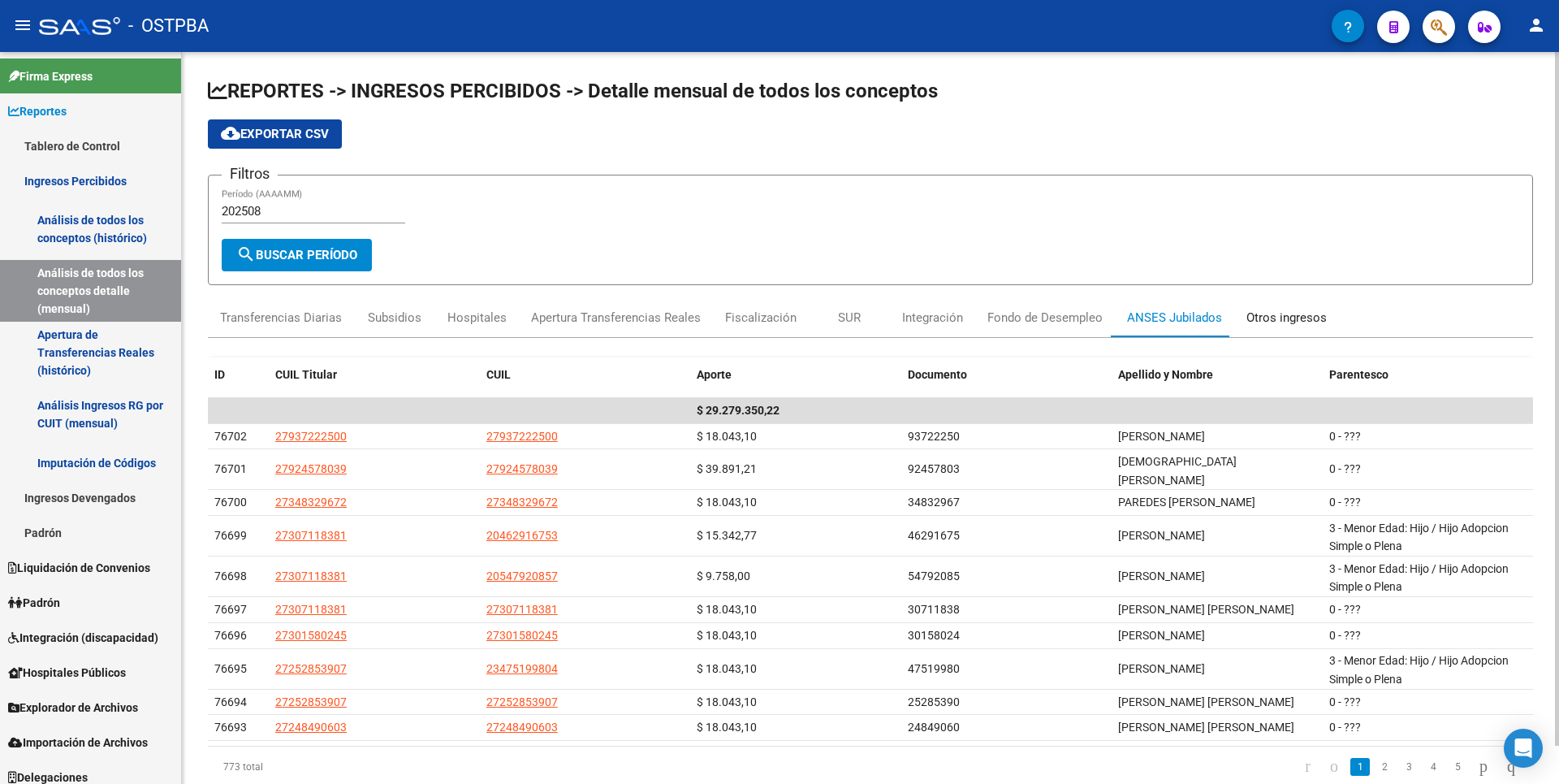
click at [1296, 311] on div "Otros ingresos" at bounding box center [1286, 317] width 80 height 18
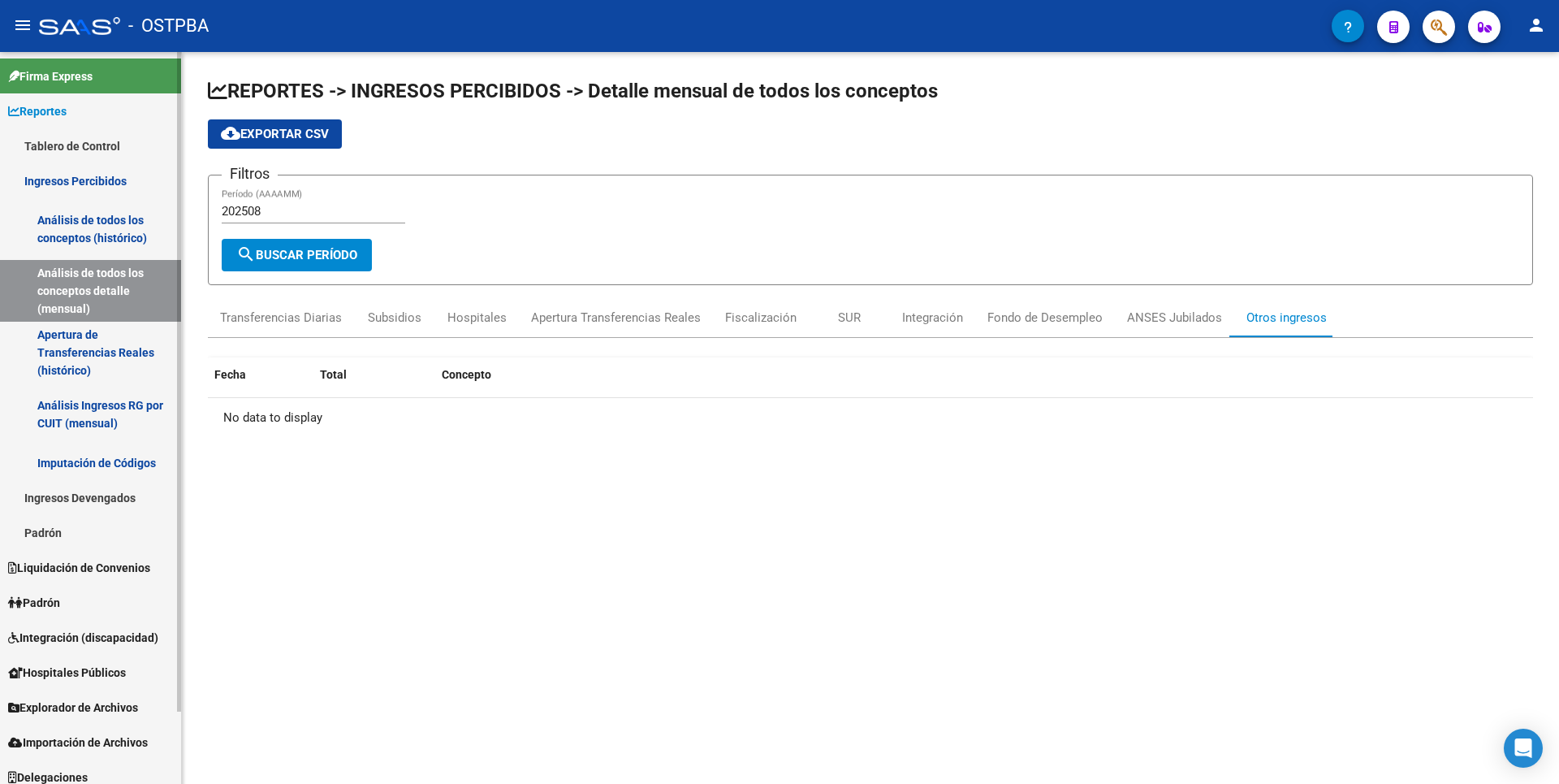
click at [106, 457] on link "Imputación de Códigos" at bounding box center [91, 462] width 181 height 35
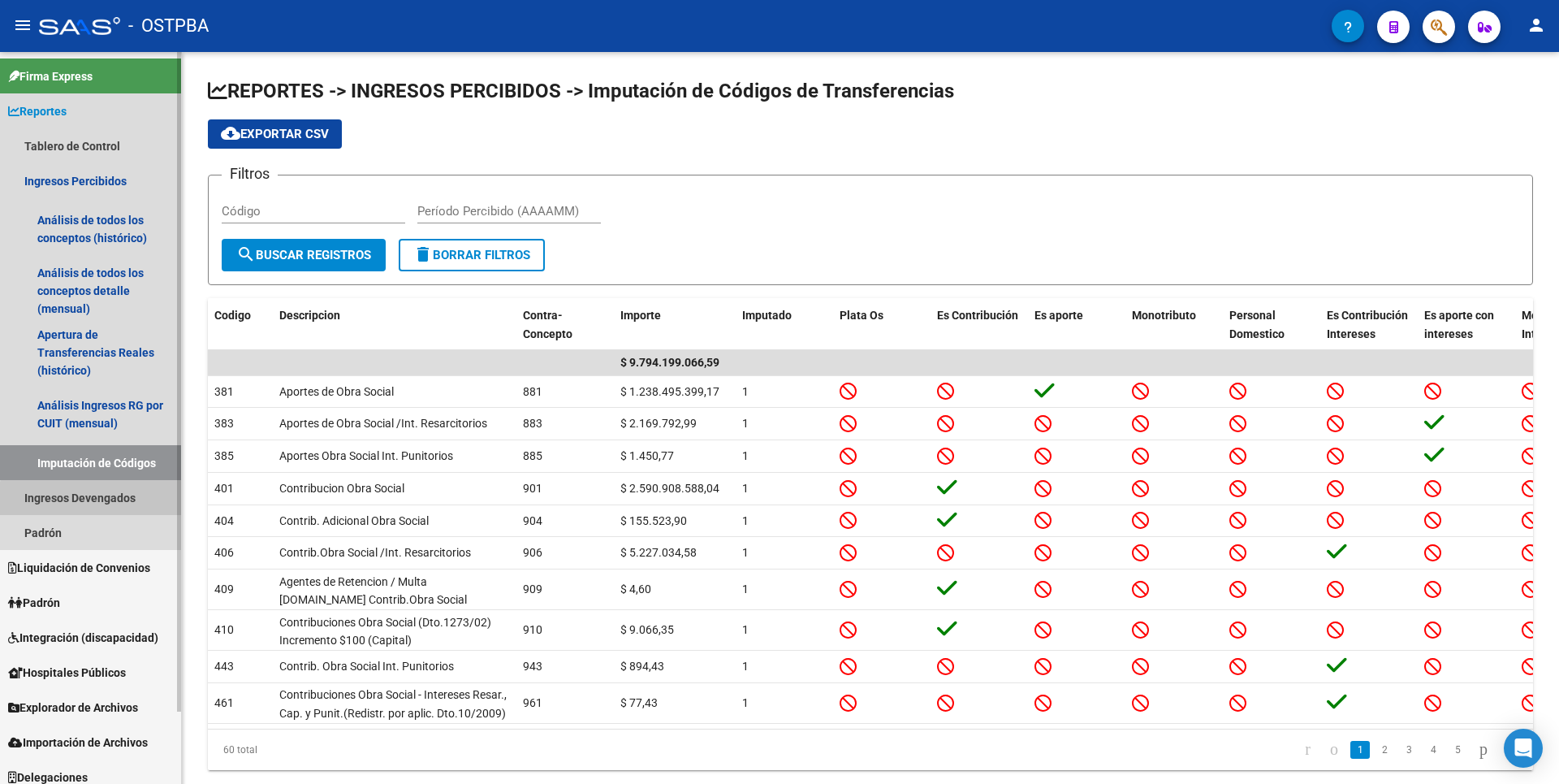
click at [96, 504] on link "Ingresos Devengados" at bounding box center [91, 497] width 181 height 35
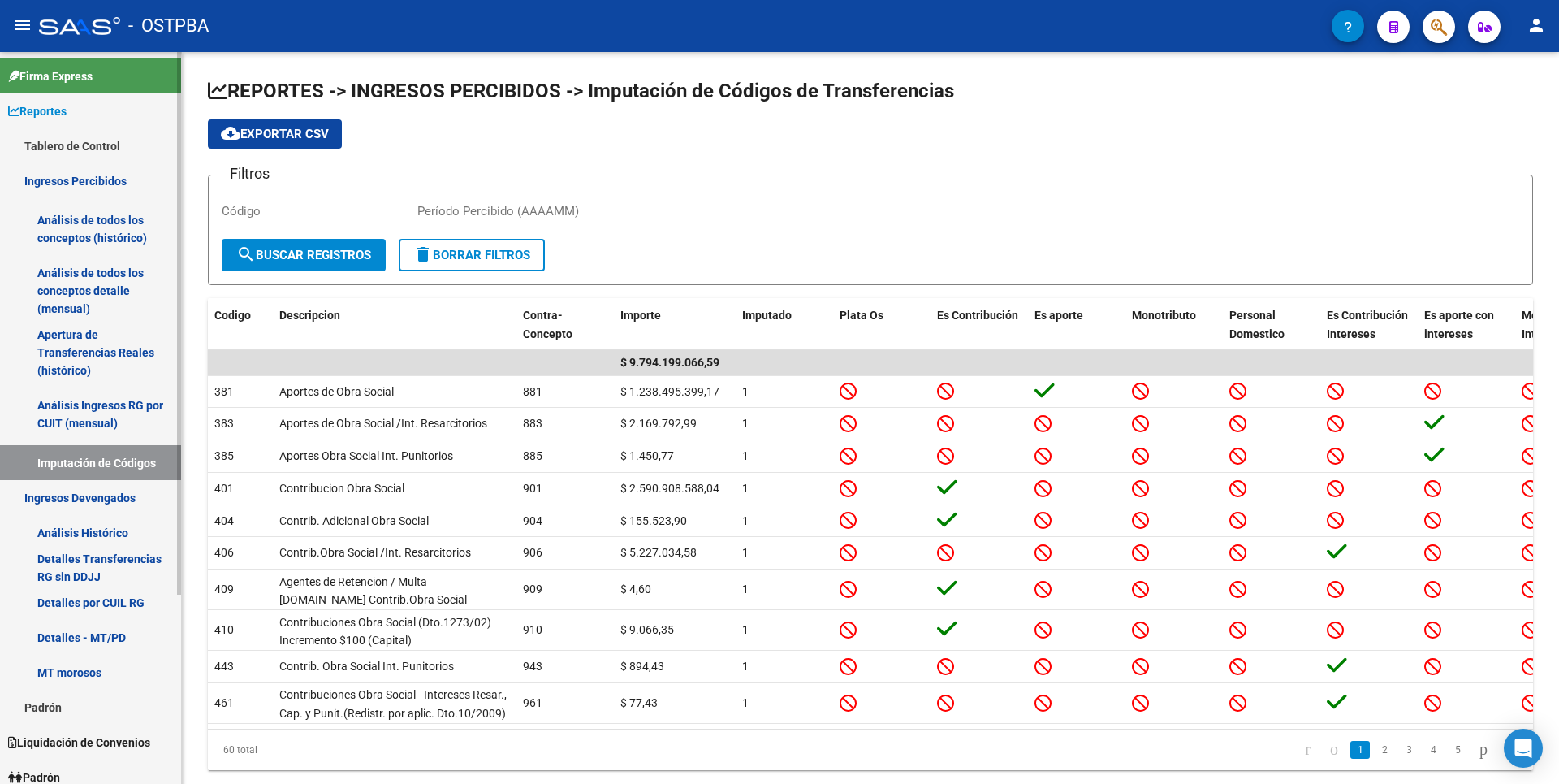
click at [79, 525] on link "Análisis Histórico" at bounding box center [91, 532] width 181 height 35
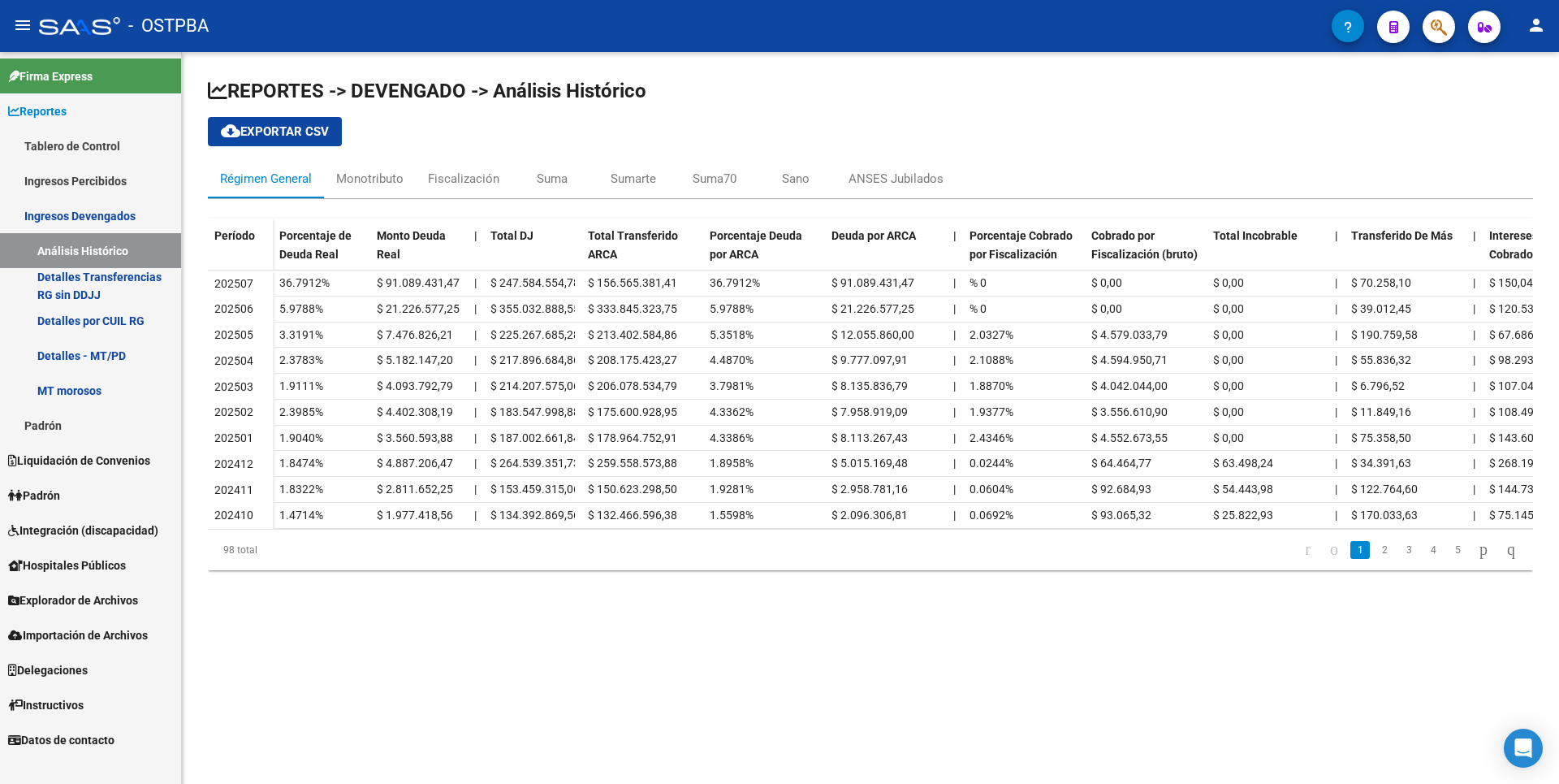
click at [99, 505] on link "Padrón" at bounding box center [91, 494] width 181 height 35
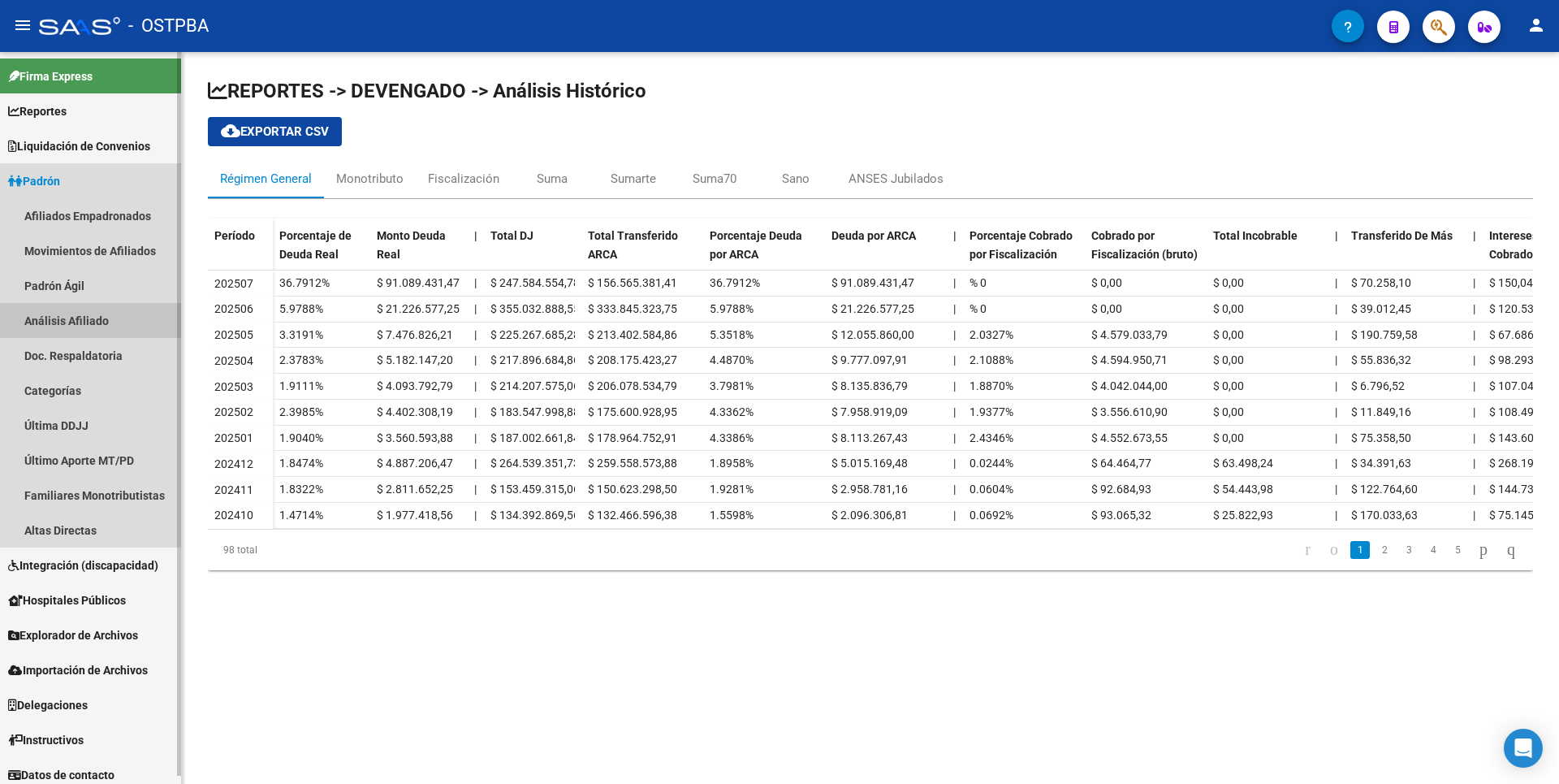
click at [90, 322] on link "Análisis Afiliado" at bounding box center [91, 320] width 181 height 35
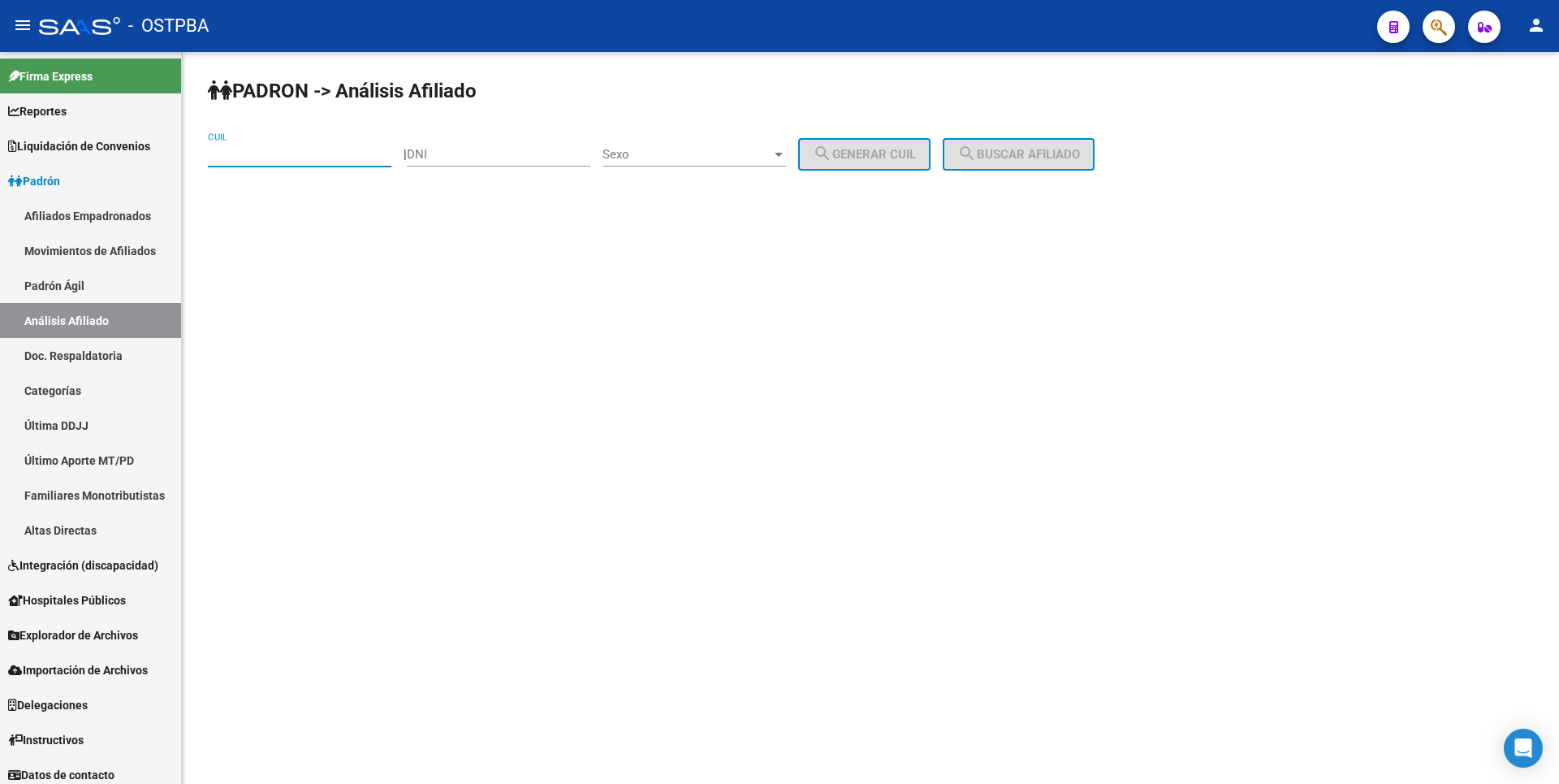
click at [232, 148] on input "CUIL" at bounding box center [299, 154] width 184 height 14
type input "20-30050090-1"
click at [1079, 142] on button "search Buscar afiliado" at bounding box center [1018, 154] width 152 height 32
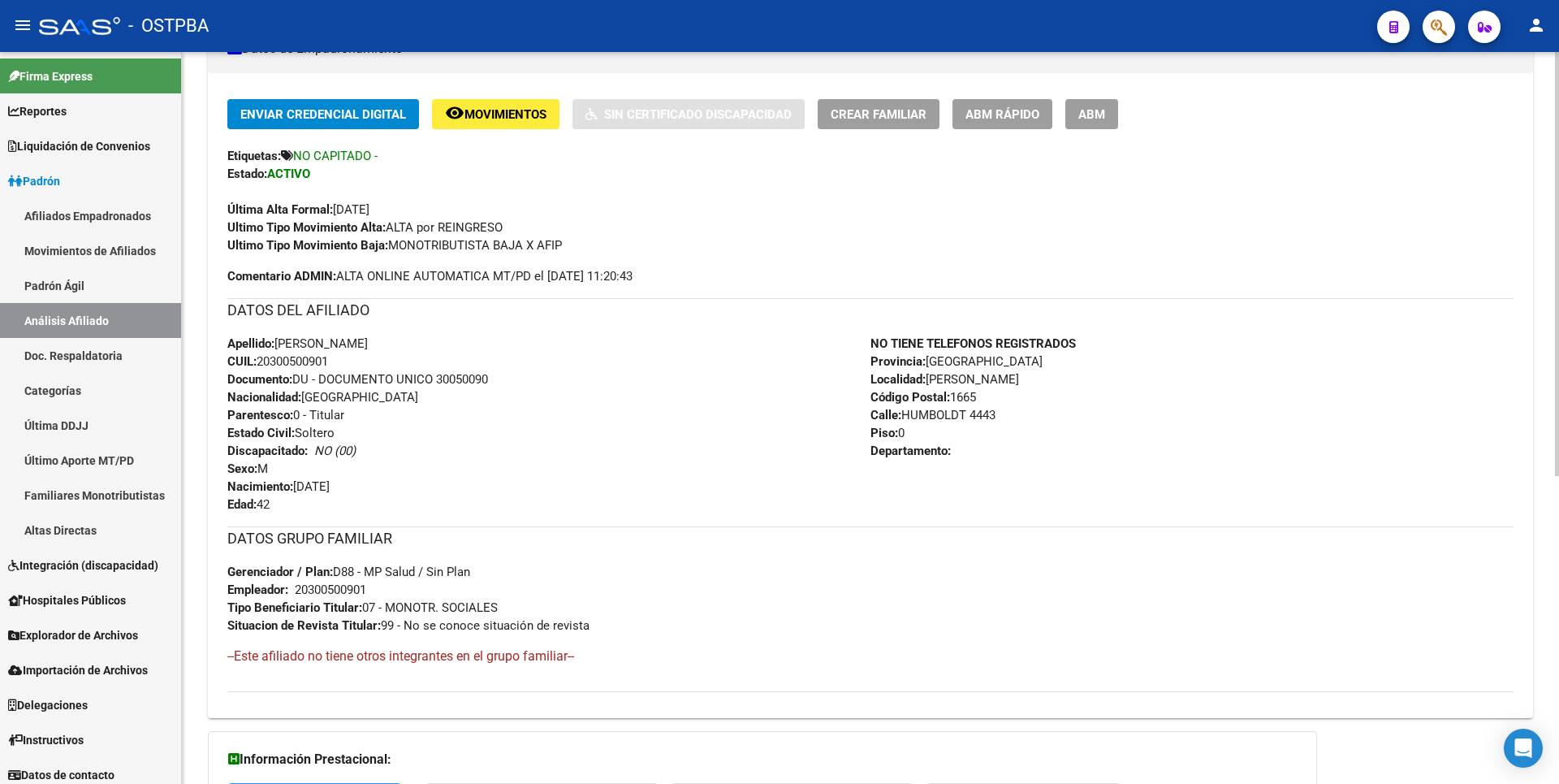
scroll to position [530, 0]
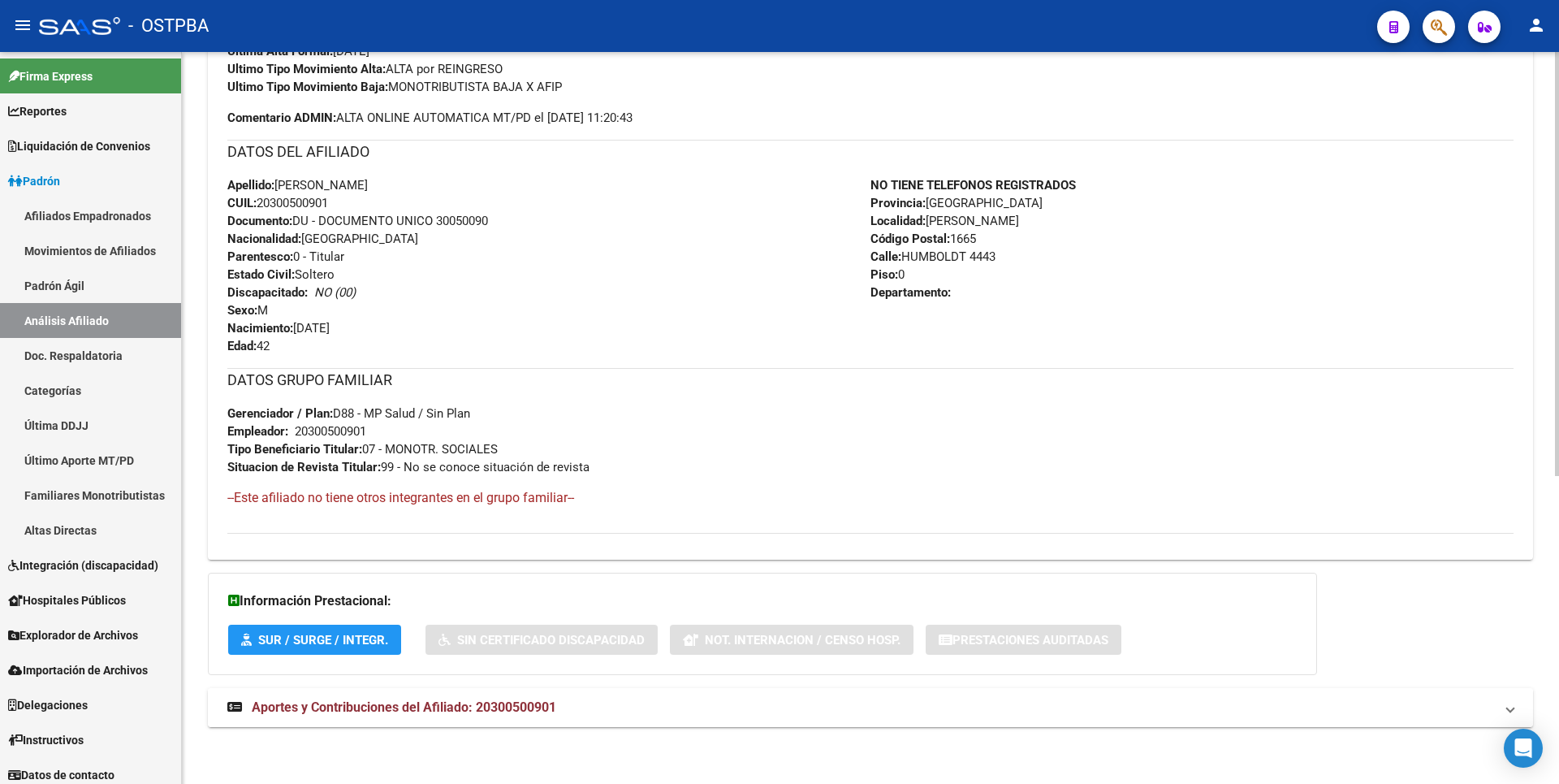
click at [498, 699] on span "Aportes y Contribuciones del Afiliado: 20300500901" at bounding box center [404, 707] width 305 height 15
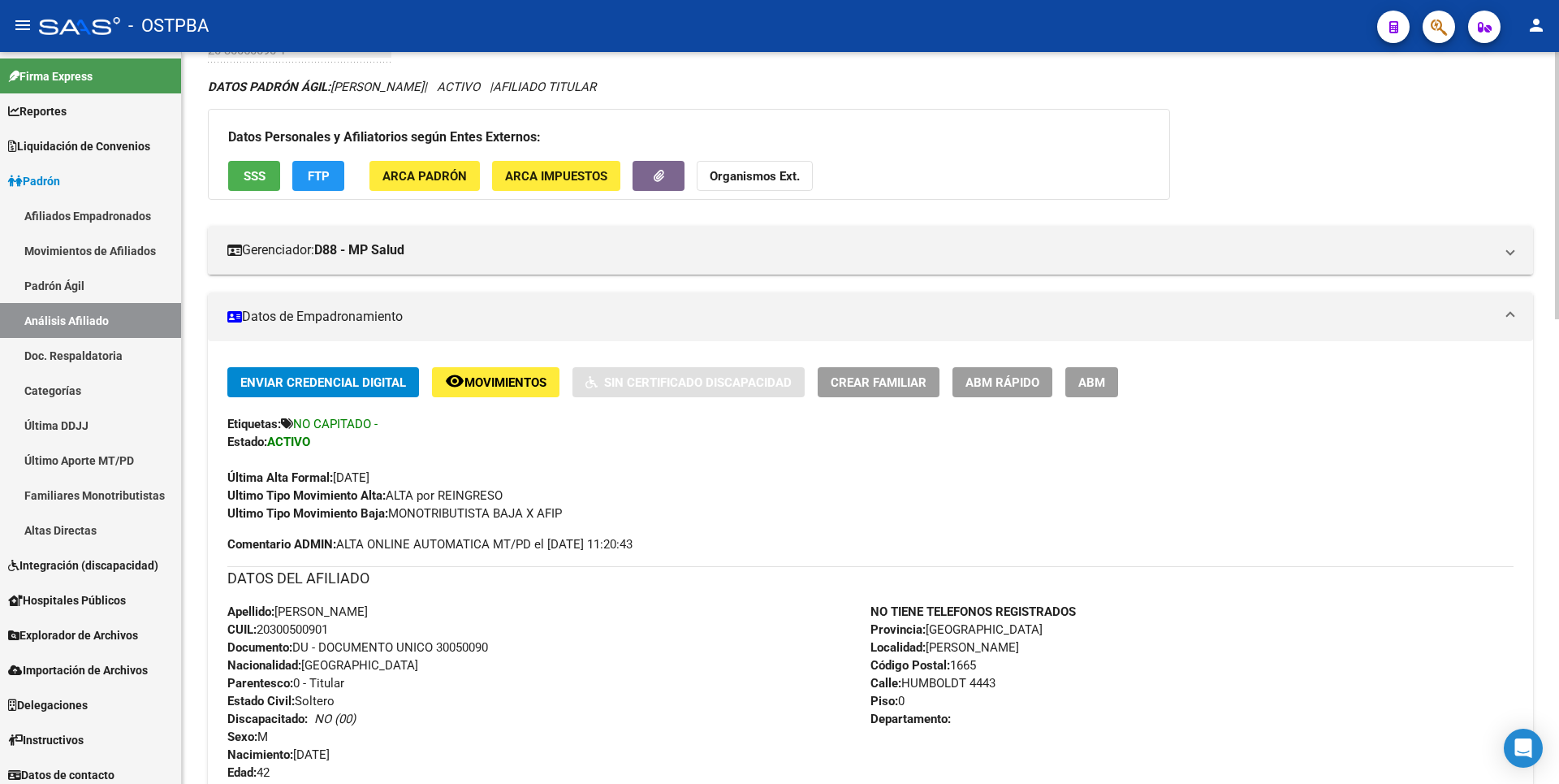
scroll to position [0, 0]
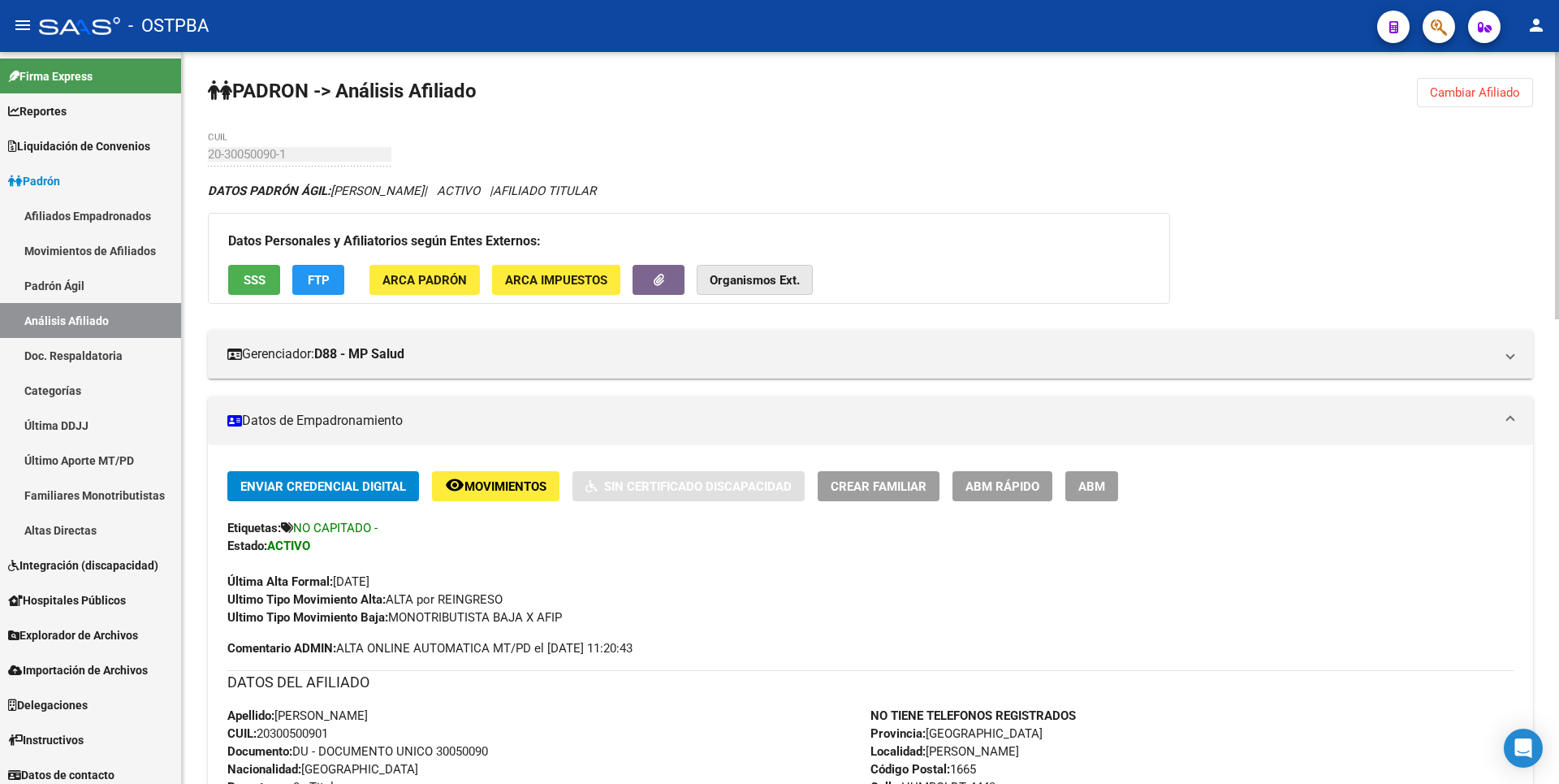
click at [790, 276] on strong "Organismos Ext." at bounding box center [755, 279] width 91 height 14
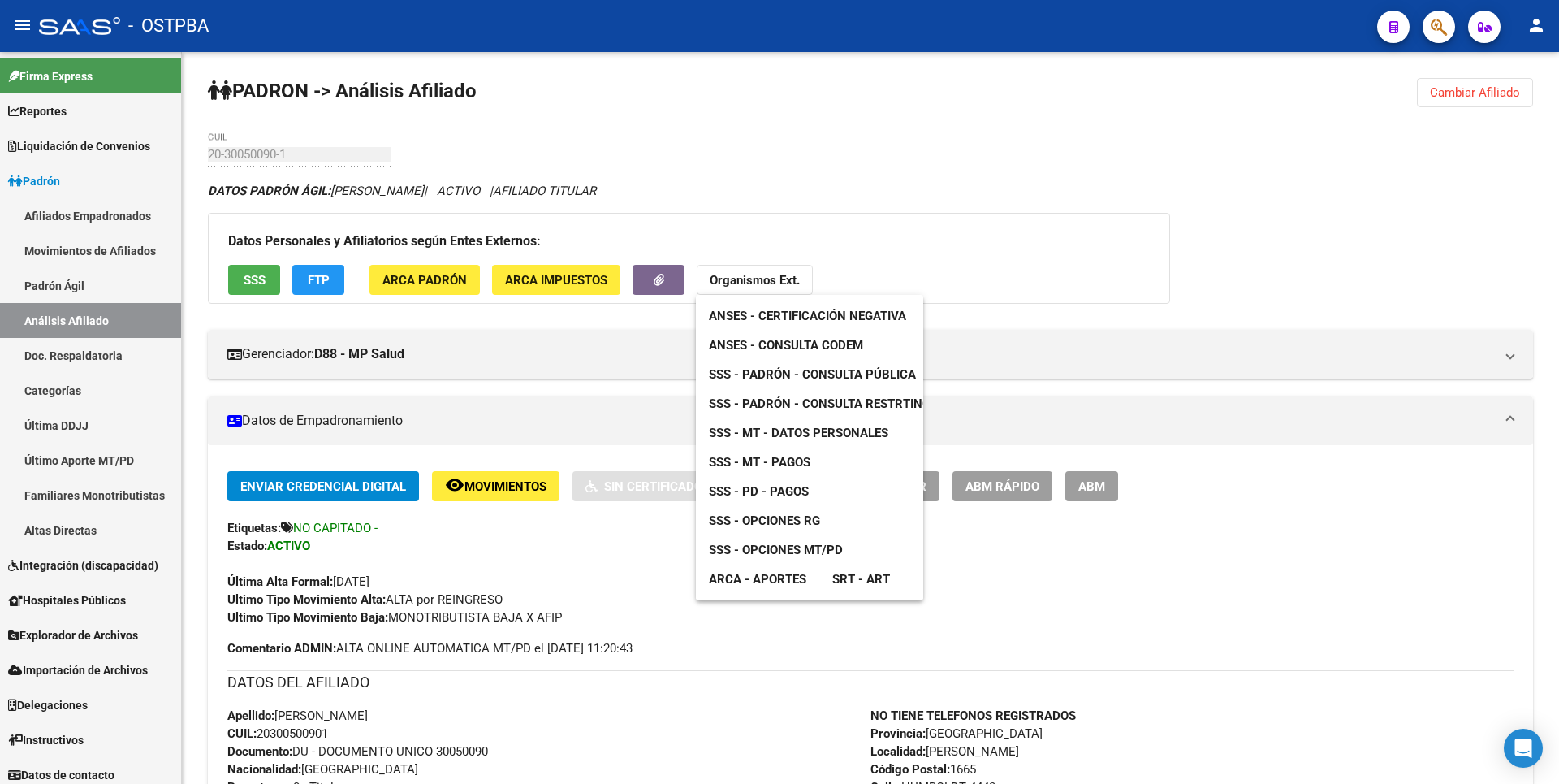
click at [830, 434] on span "SSS - MT - Datos Personales" at bounding box center [798, 432] width 179 height 14
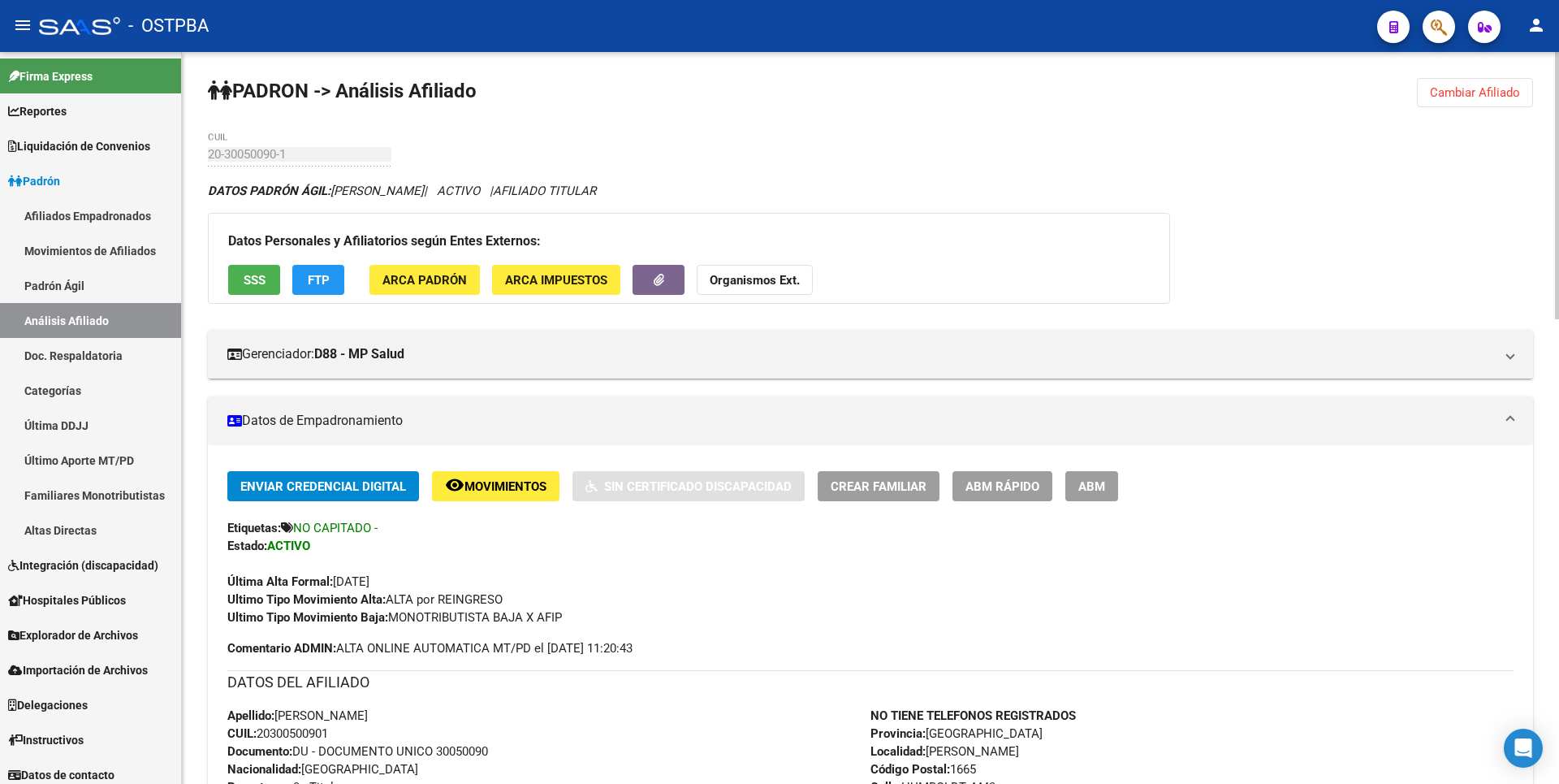
drag, startPoint x: 263, startPoint y: 727, endPoint x: 332, endPoint y: 735, distance: 69.5
click at [328, 735] on span "CUIL: 20300500901" at bounding box center [277, 732] width 101 height 14
copy span "20300500901"
click at [763, 276] on strong "Organismos Ext." at bounding box center [755, 279] width 91 height 14
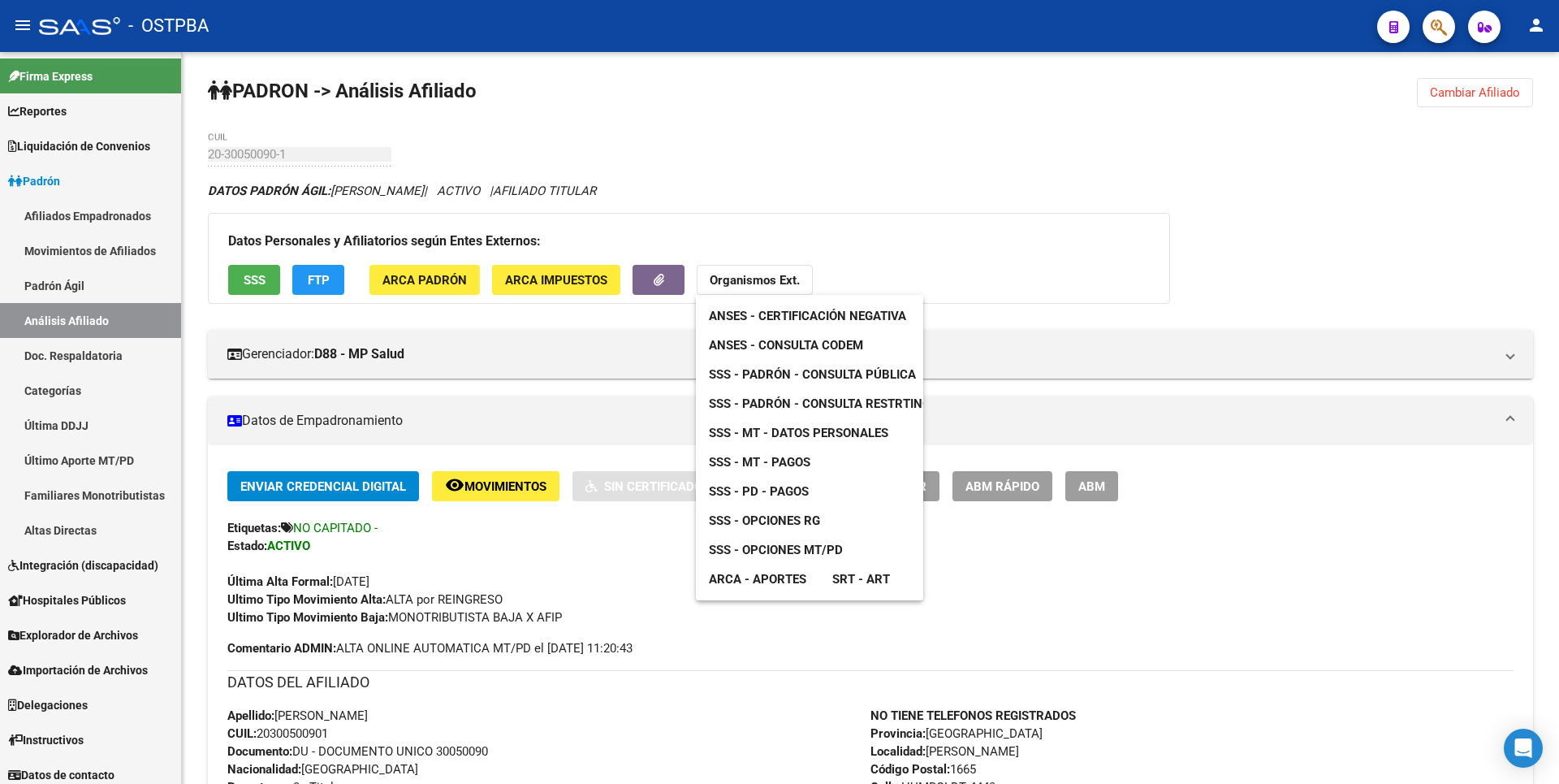
click at [784, 466] on span "SSS - MT - Pagos" at bounding box center [760, 461] width 102 height 14
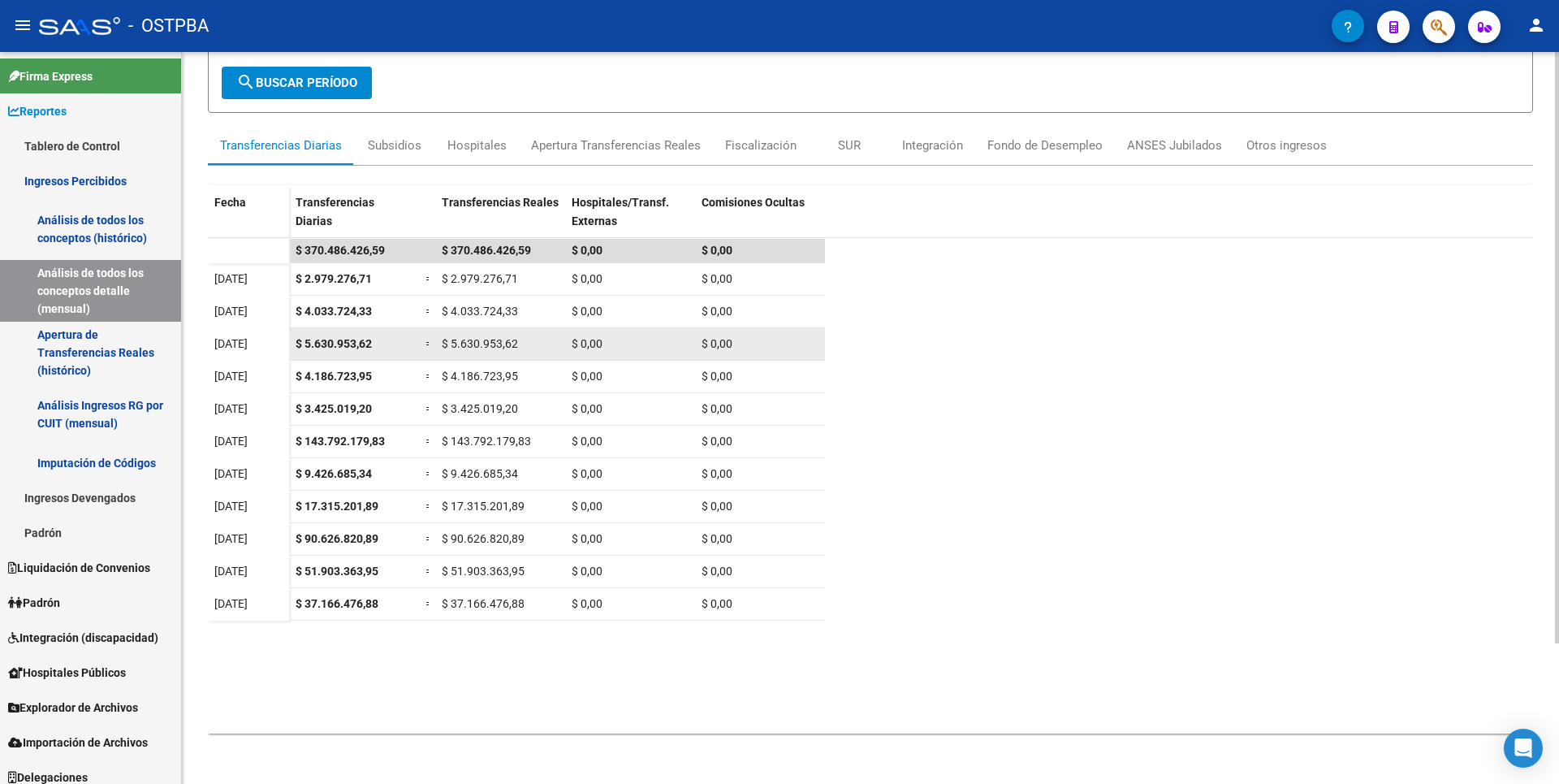
scroll to position [174, 0]
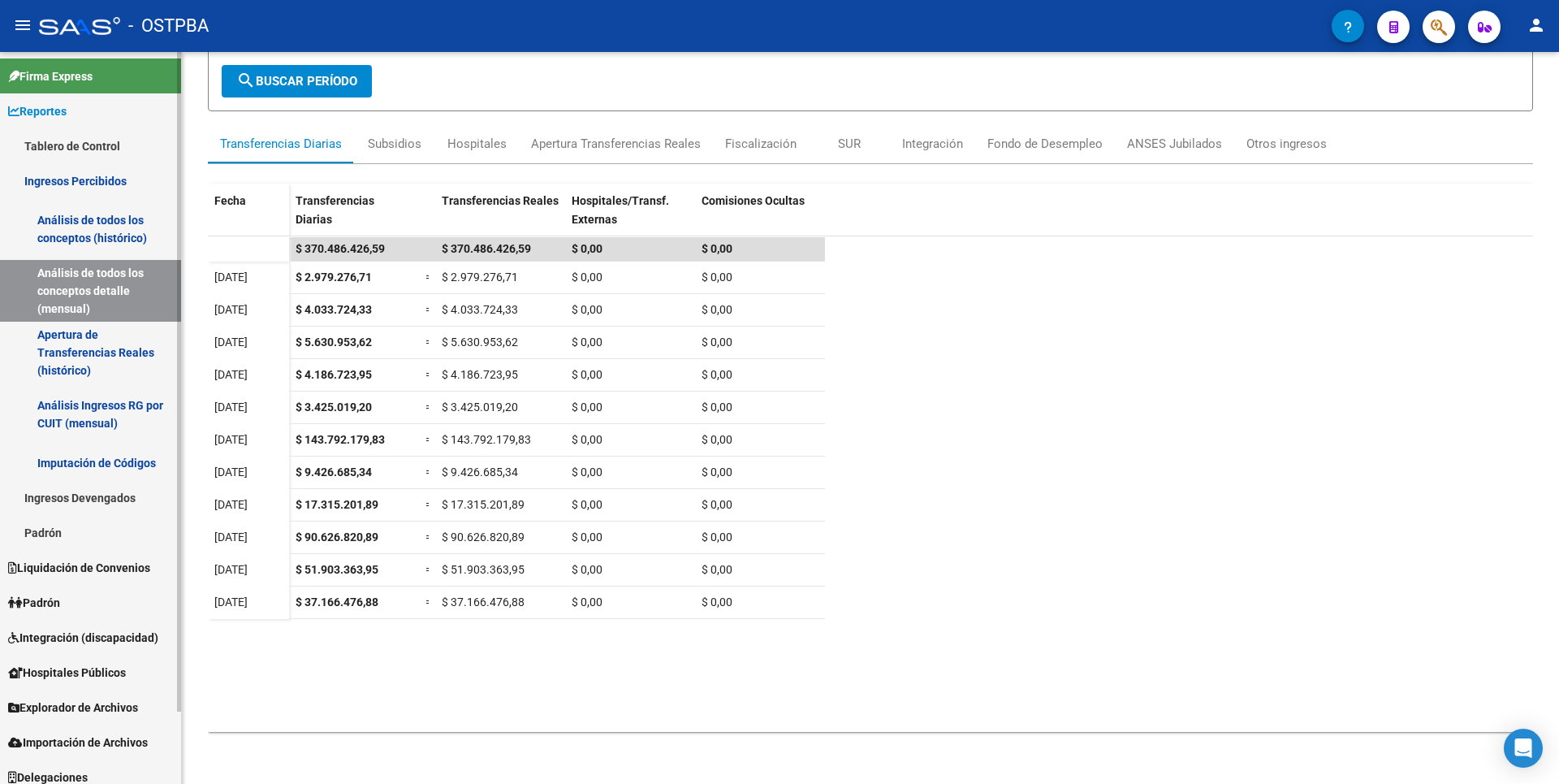
click at [45, 538] on link "Padrón" at bounding box center [91, 532] width 181 height 35
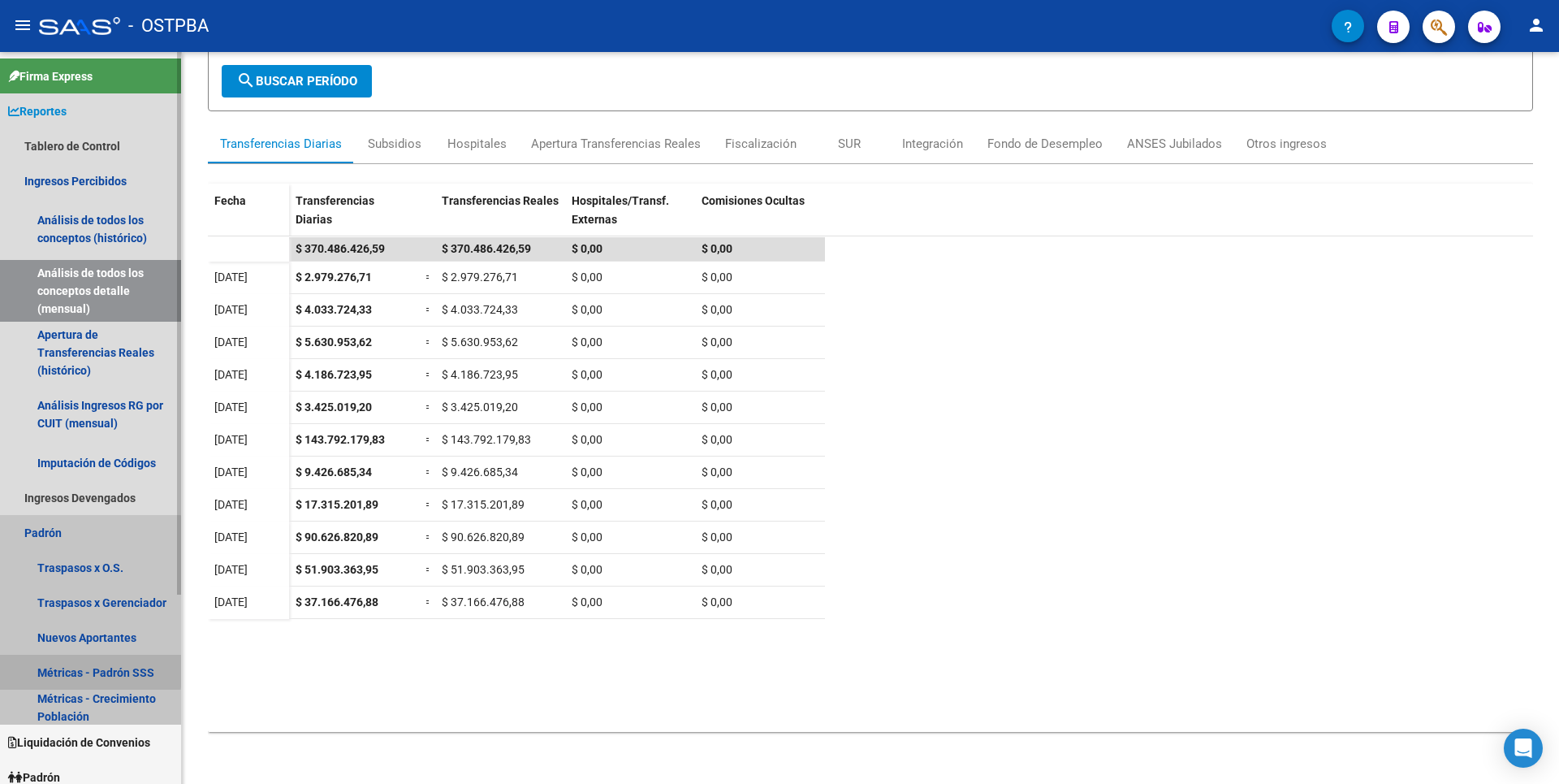
click at [79, 669] on link "Métricas - Padrón SSS" at bounding box center [91, 672] width 181 height 35
